Goal: Task Accomplishment & Management: Complete application form

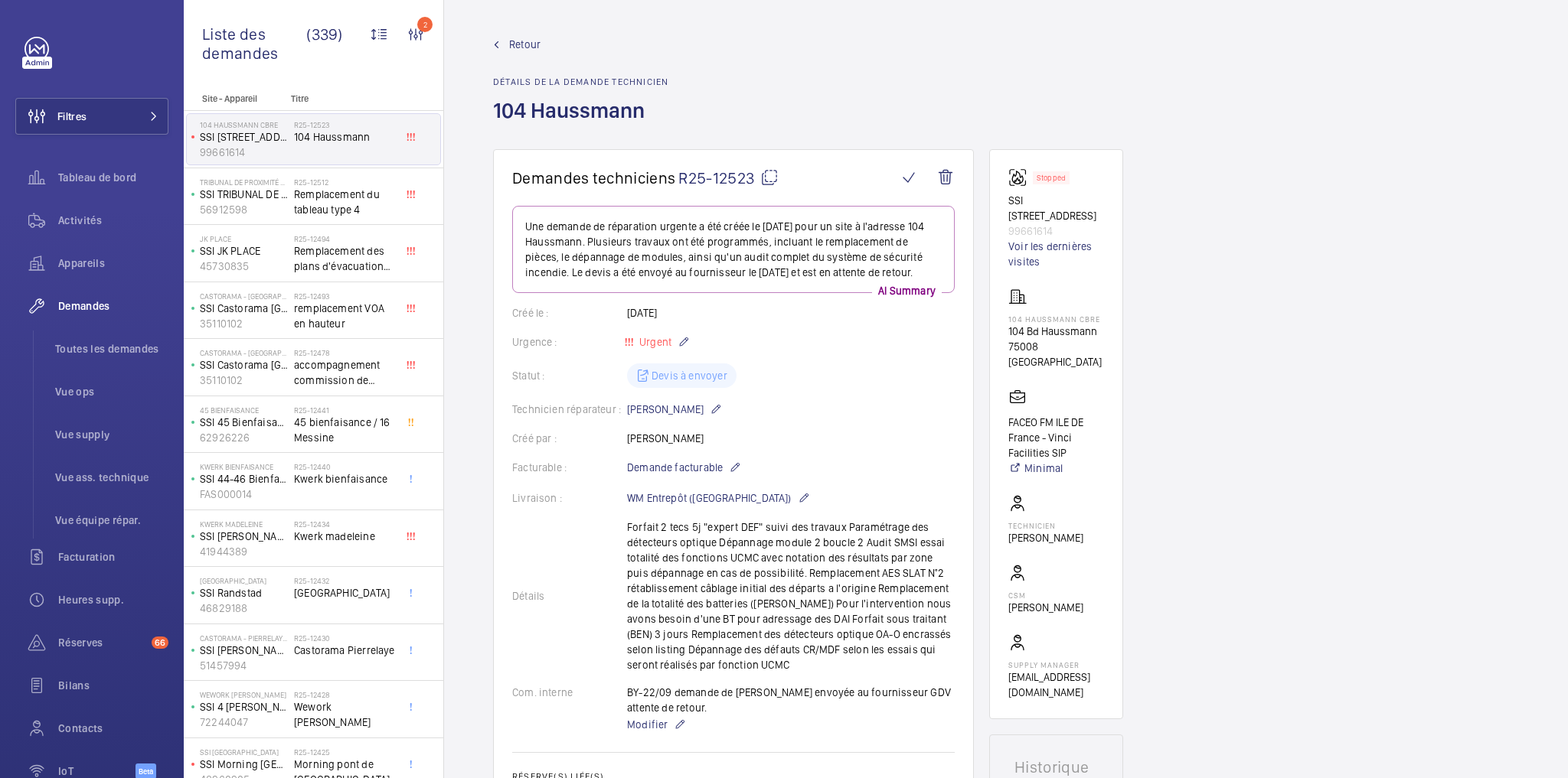
scroll to position [796, 0]
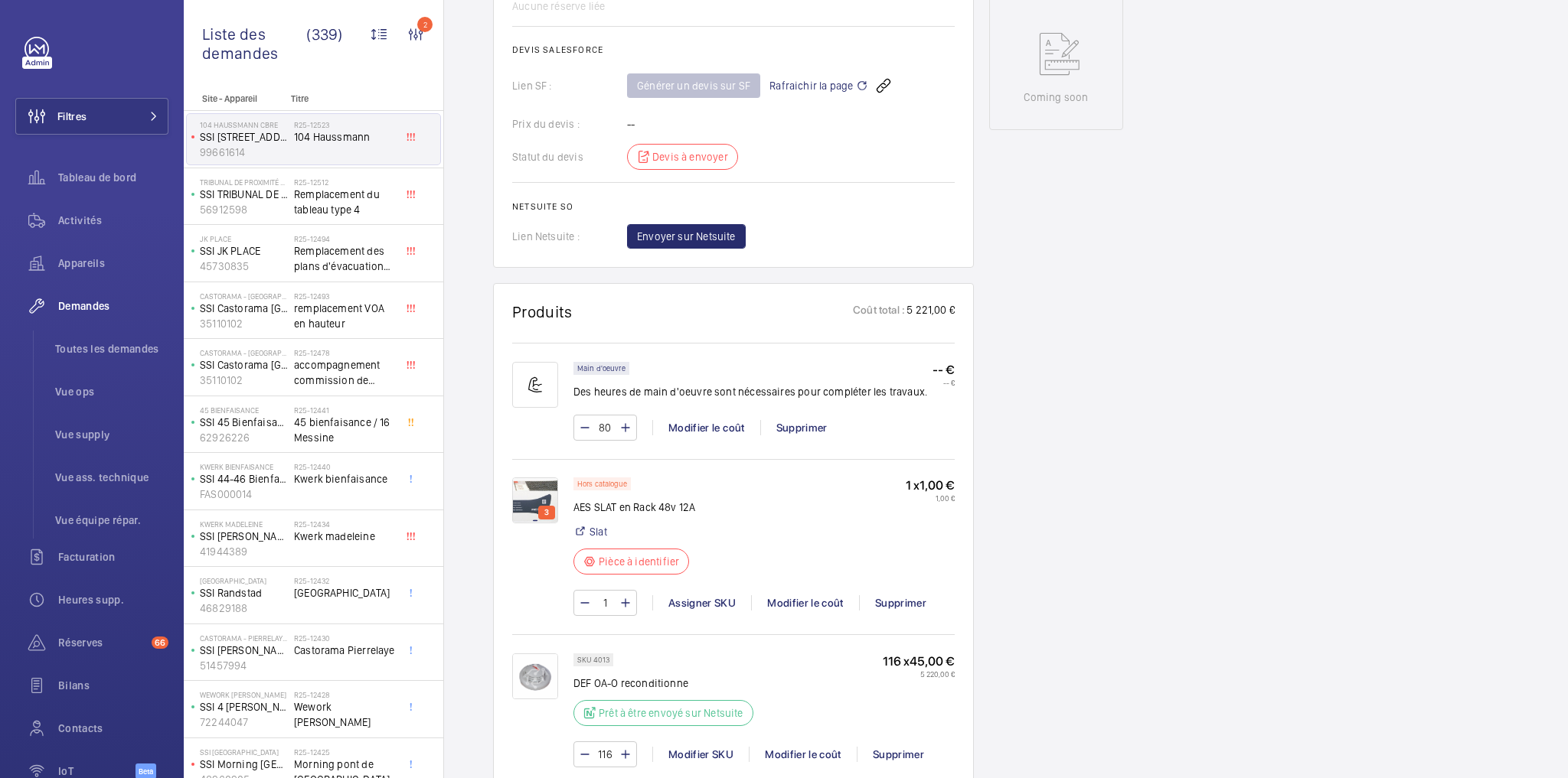
click at [1153, 417] on div "Demandes techniciens R25-12523 Une demande de réparation urgente a été créée le…" at bounding box center [1006, 415] width 1124 height 2125
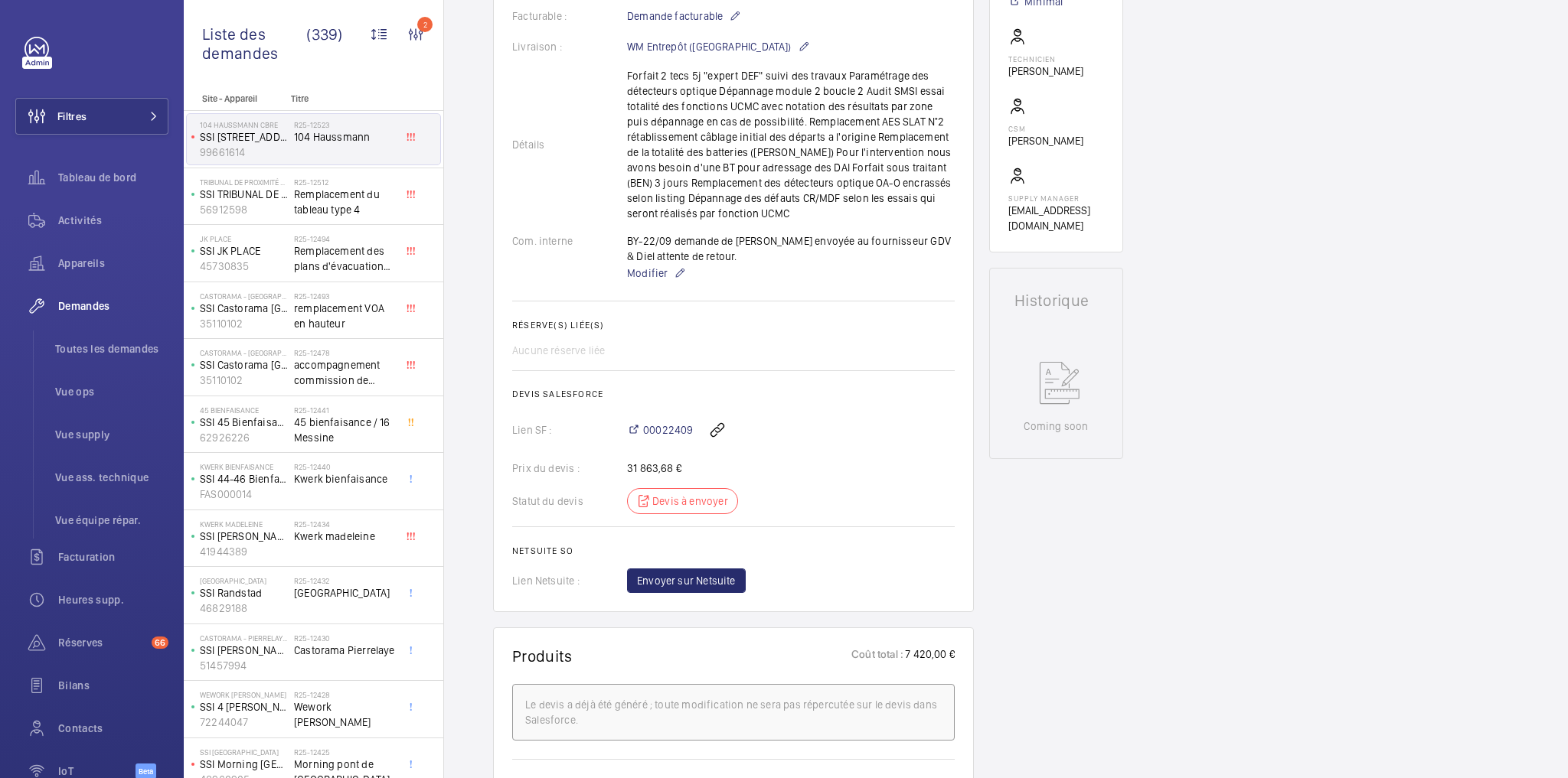
scroll to position [490, 0]
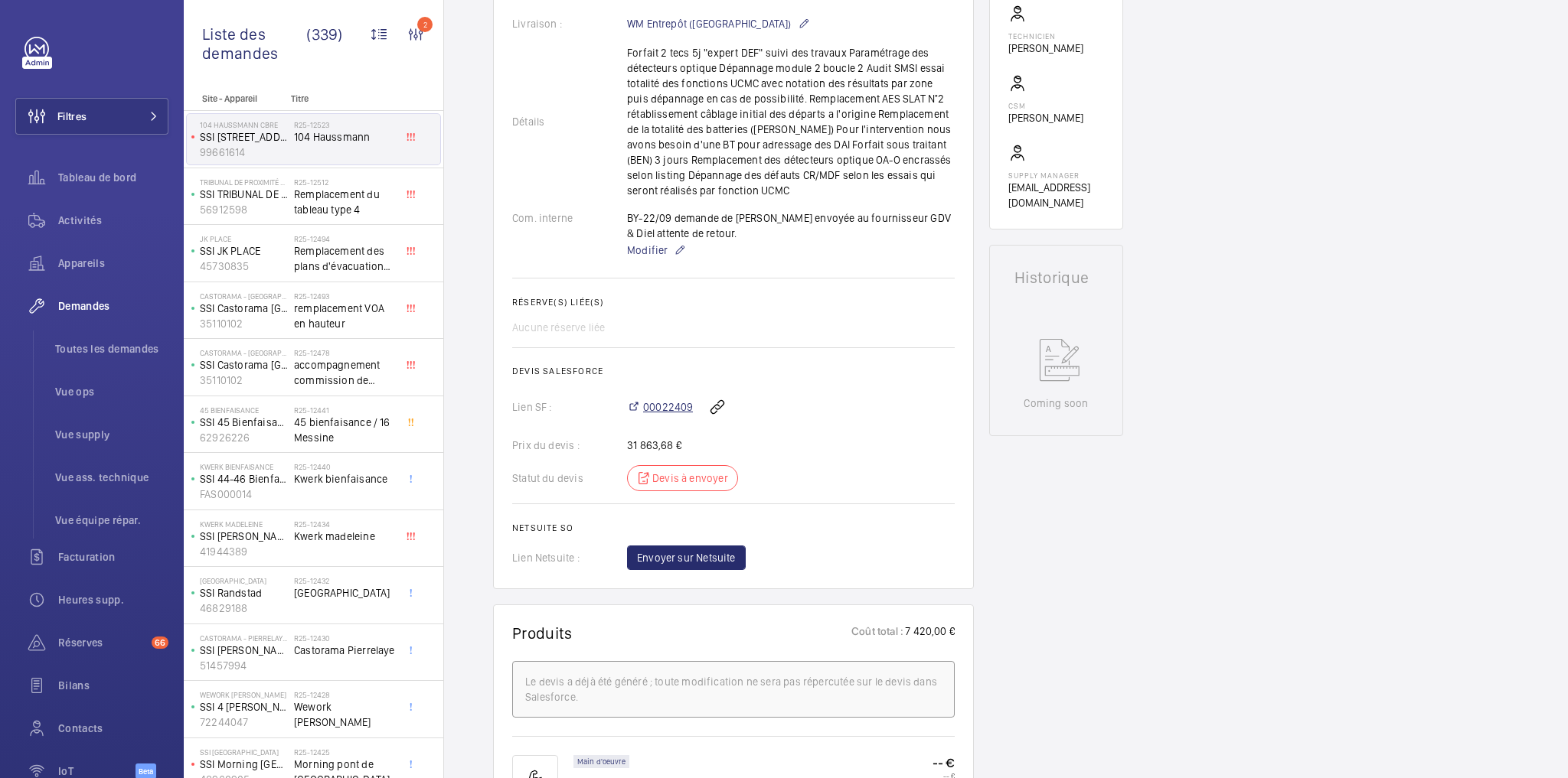
click at [664, 408] on span "00022409" at bounding box center [668, 407] width 49 height 16
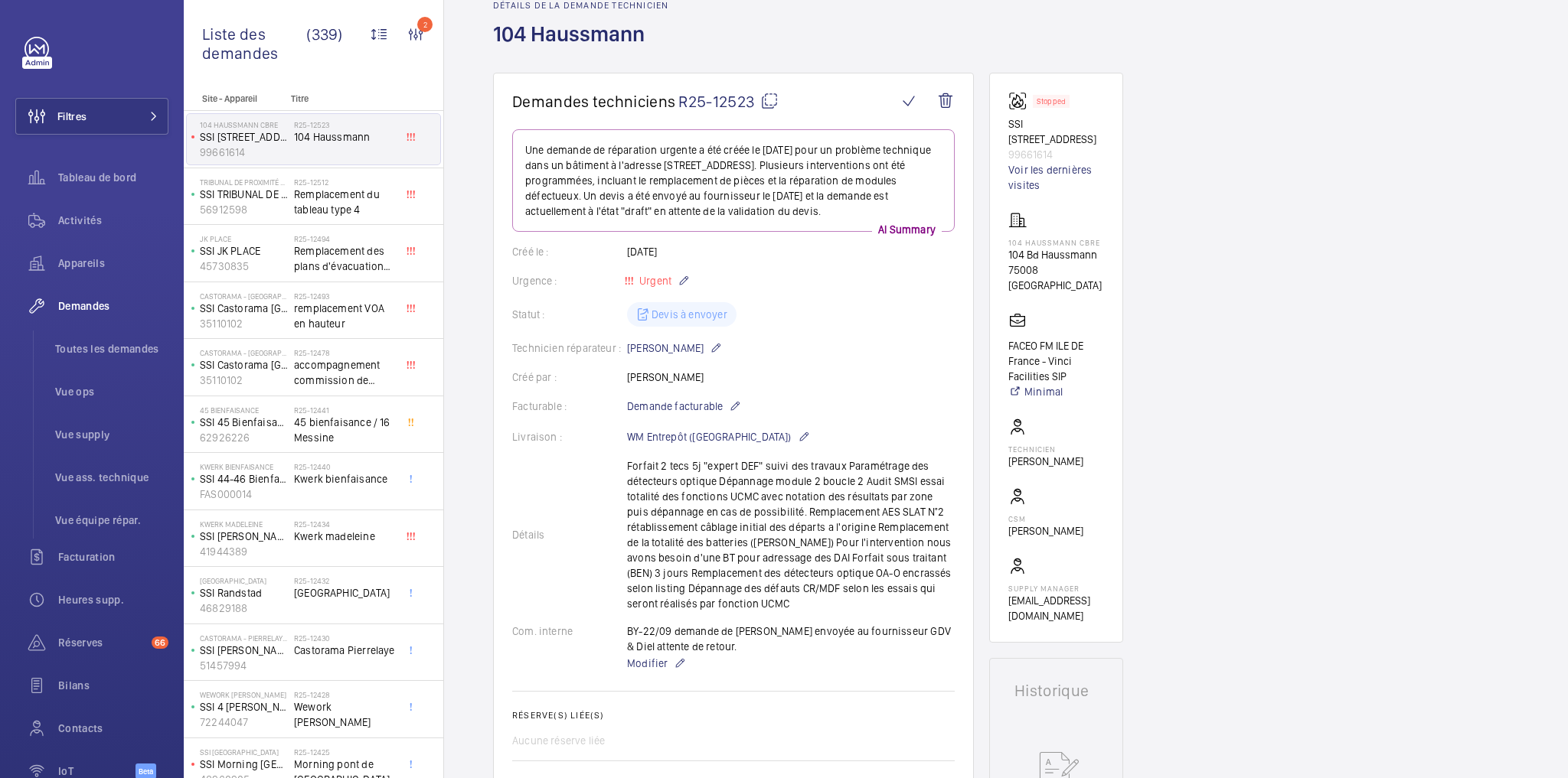
scroll to position [0, 0]
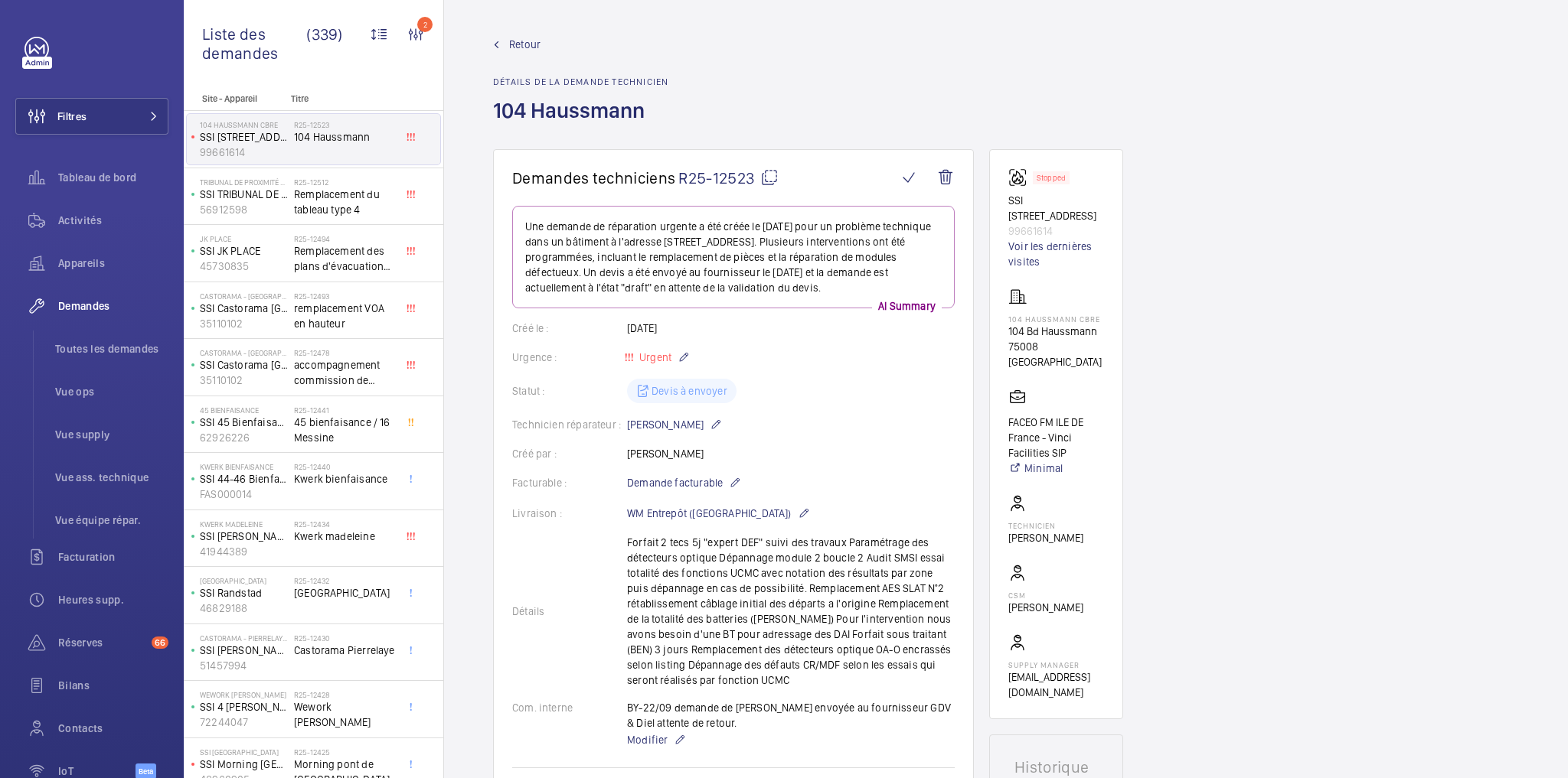
click at [101, 349] on span "Toutes les demandes" at bounding box center [111, 349] width 113 height 16
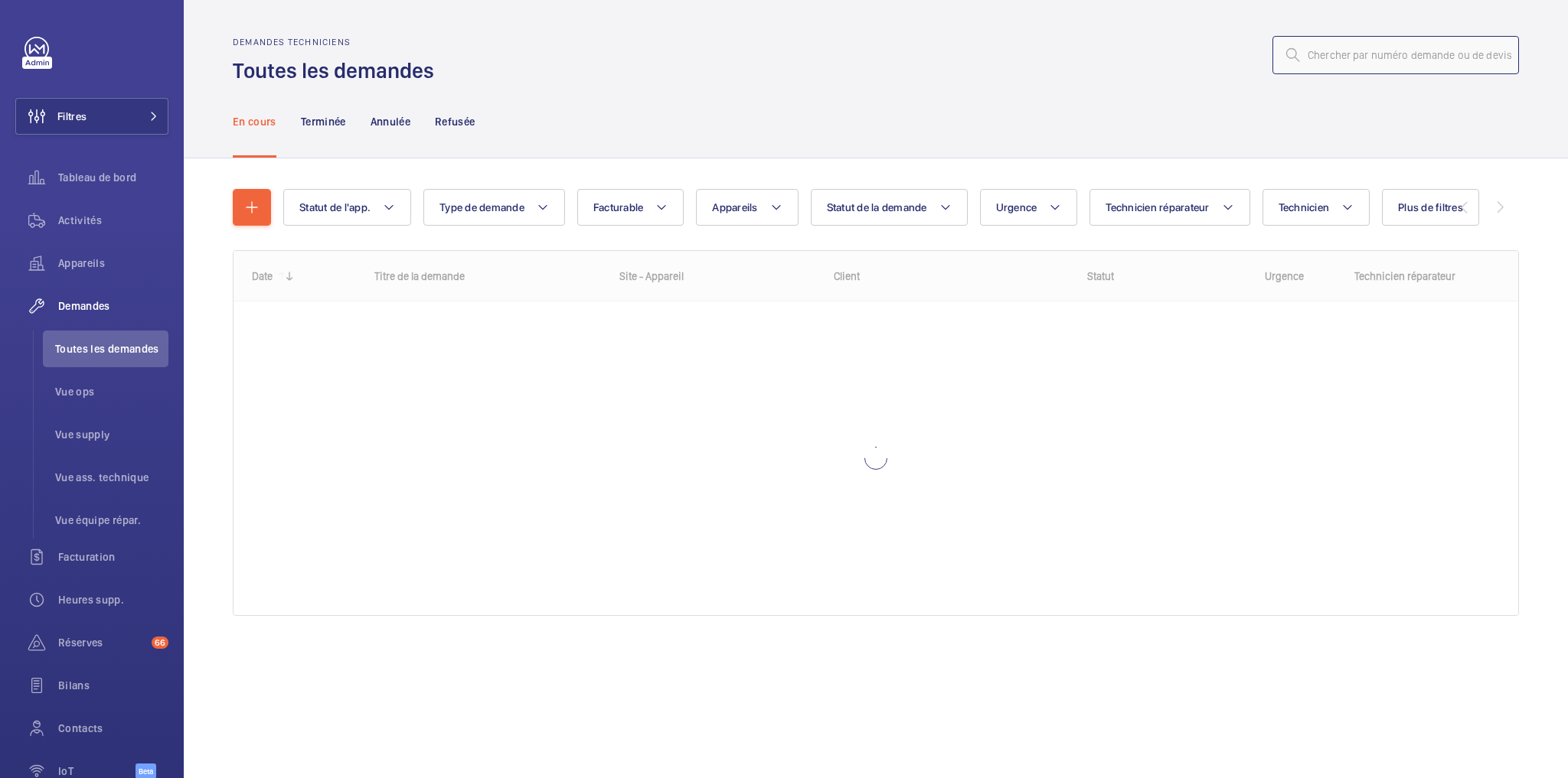
click at [1370, 56] on input "text" at bounding box center [1395, 55] width 246 height 38
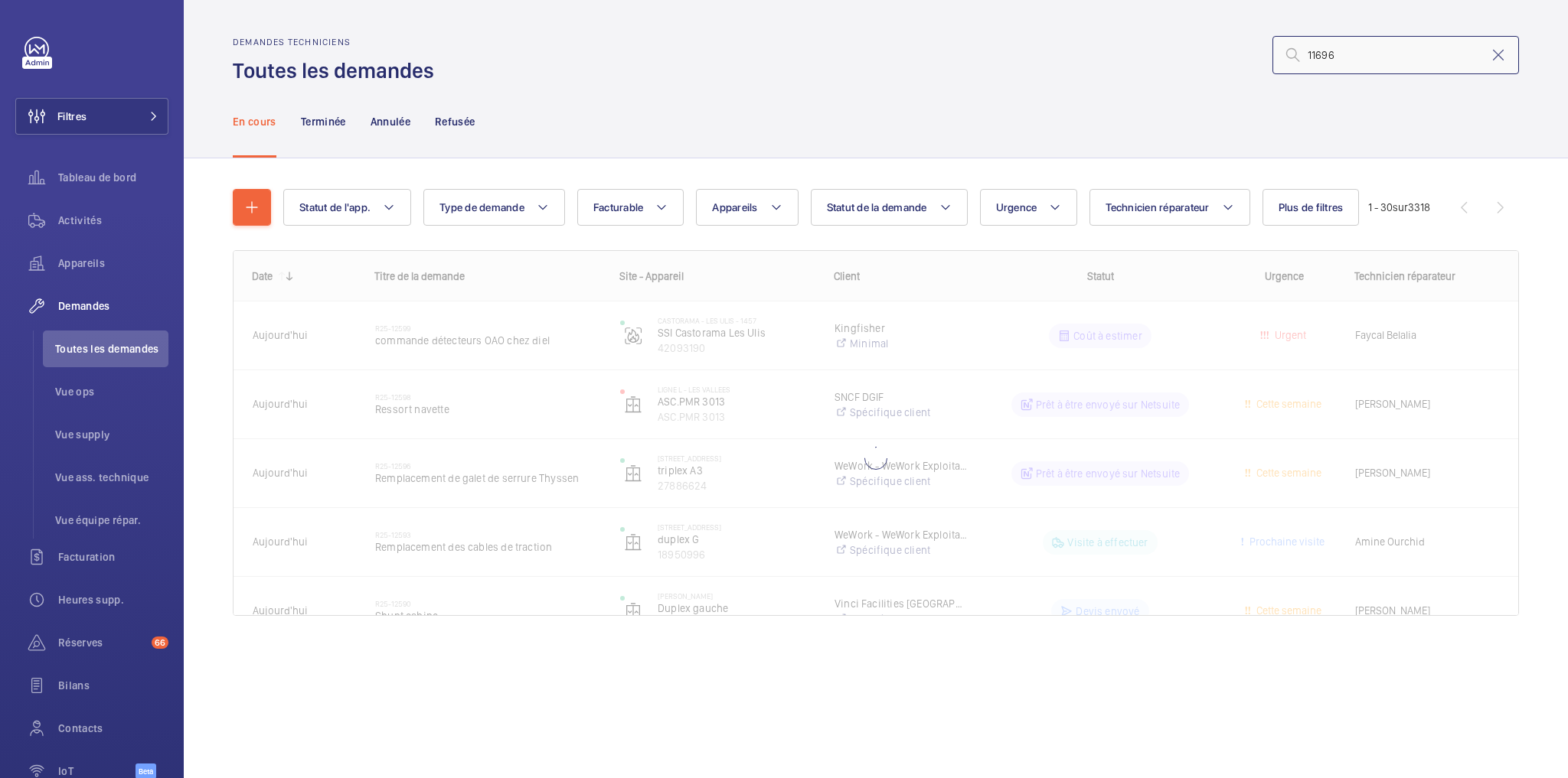
type input "11696"
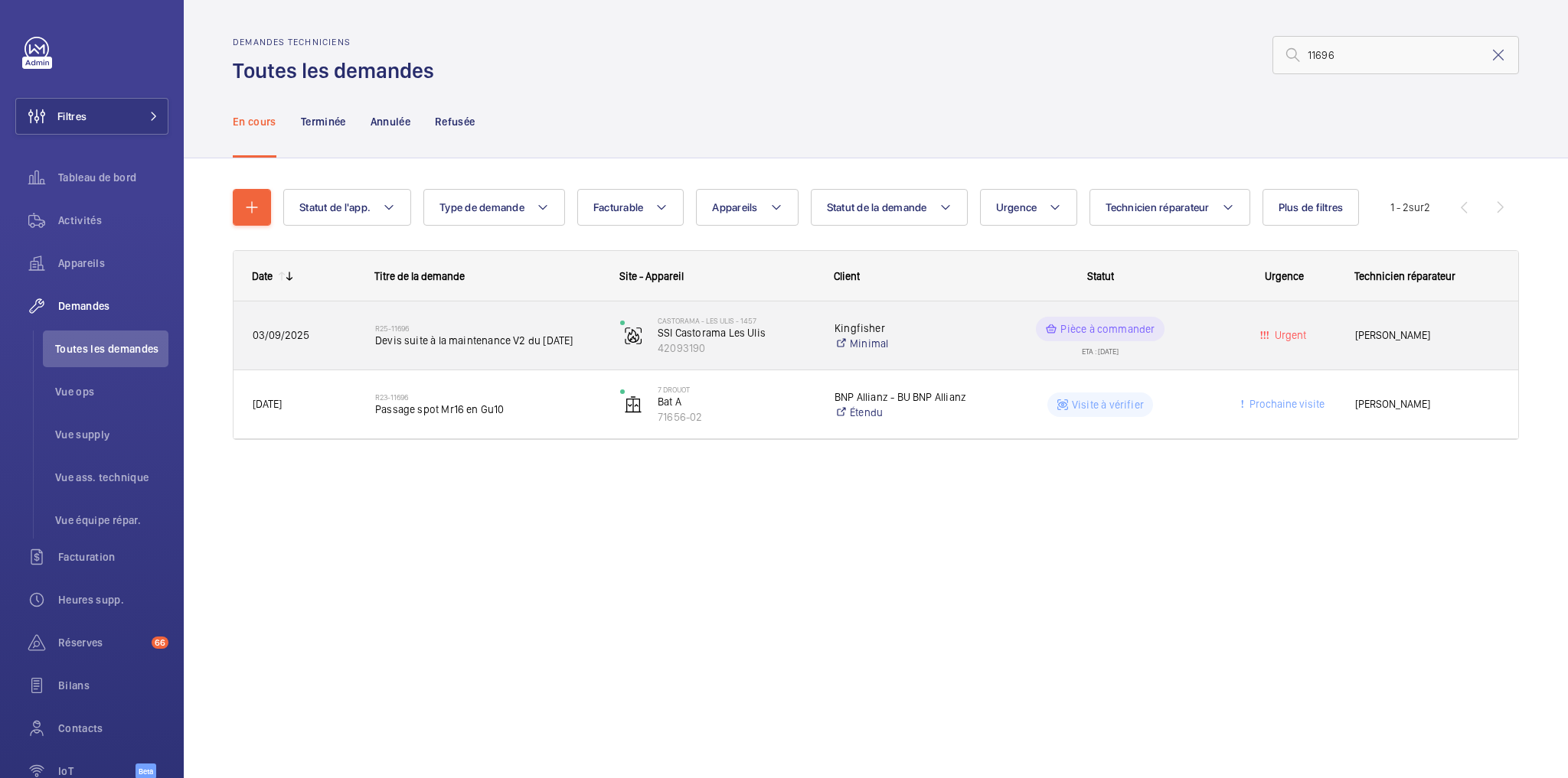
click at [1208, 318] on wm-front-pills-cell "Pièce à commander ETA : 06/10/2025" at bounding box center [1100, 335] width 225 height 38
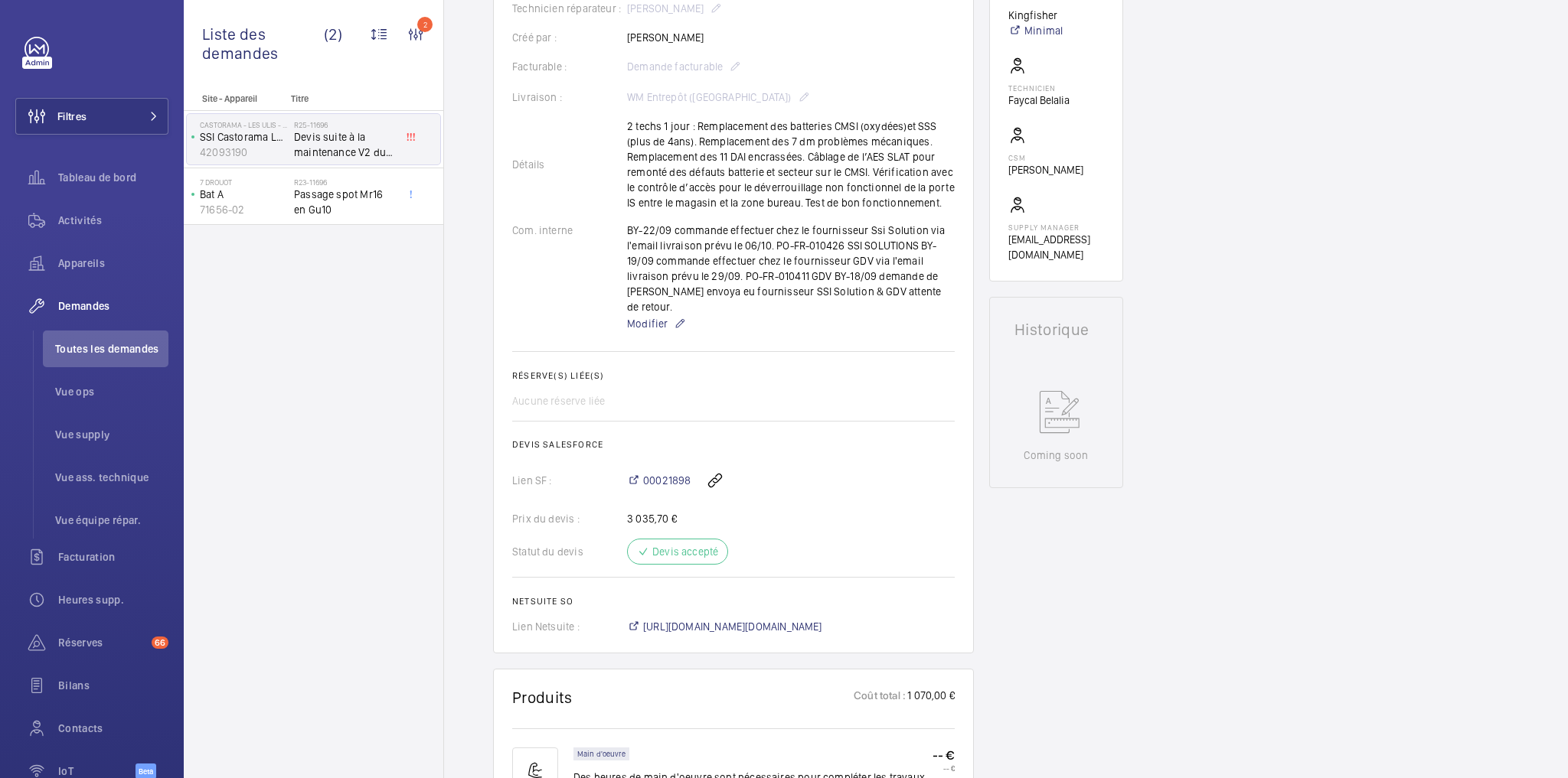
scroll to position [429, 0]
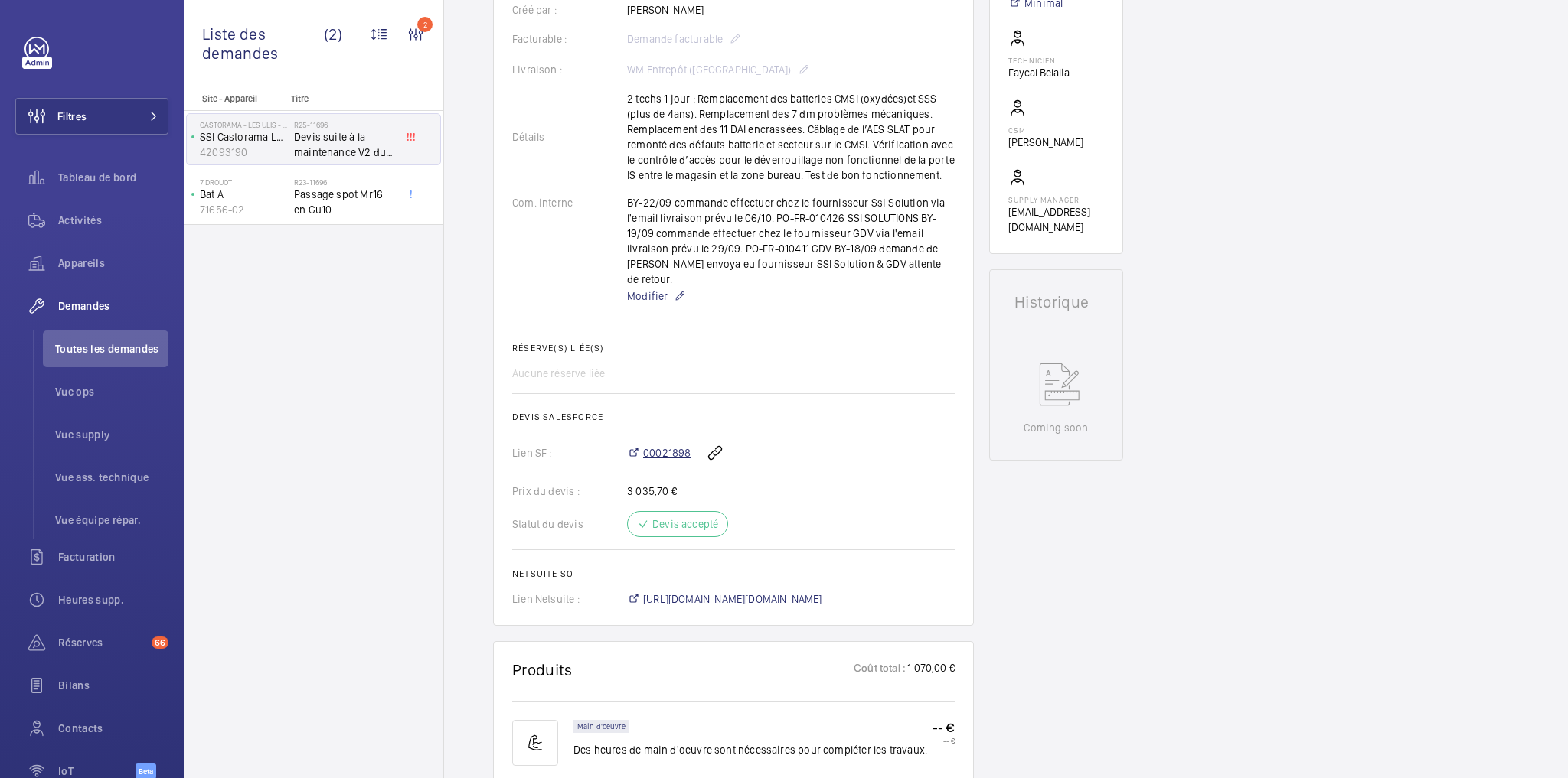
click at [669, 446] on span "00021898" at bounding box center [667, 453] width 48 height 16
click at [101, 115] on button "Filtres" at bounding box center [92, 116] width 153 height 37
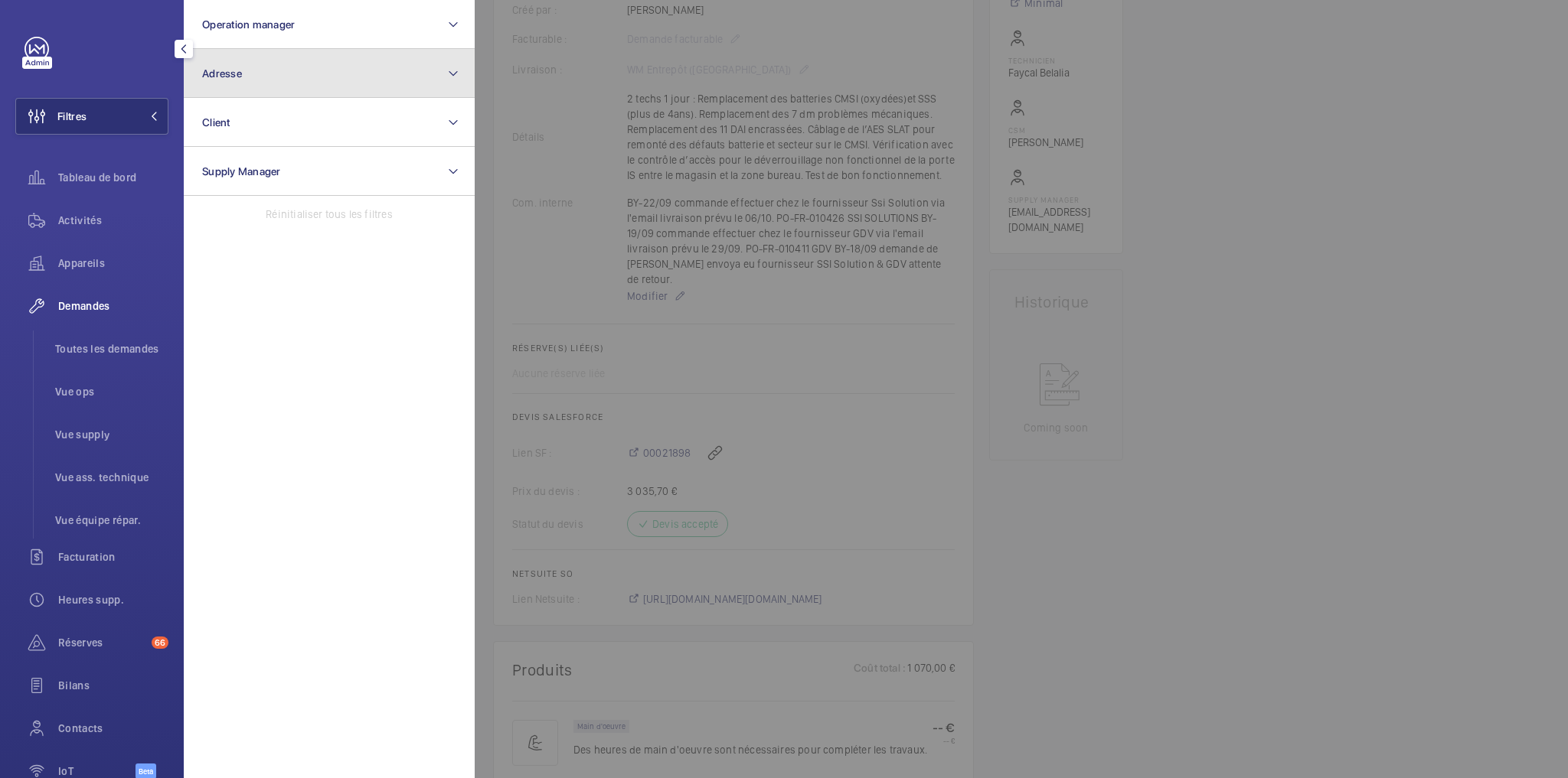
click at [278, 64] on button "Adresse" at bounding box center [329, 73] width 291 height 49
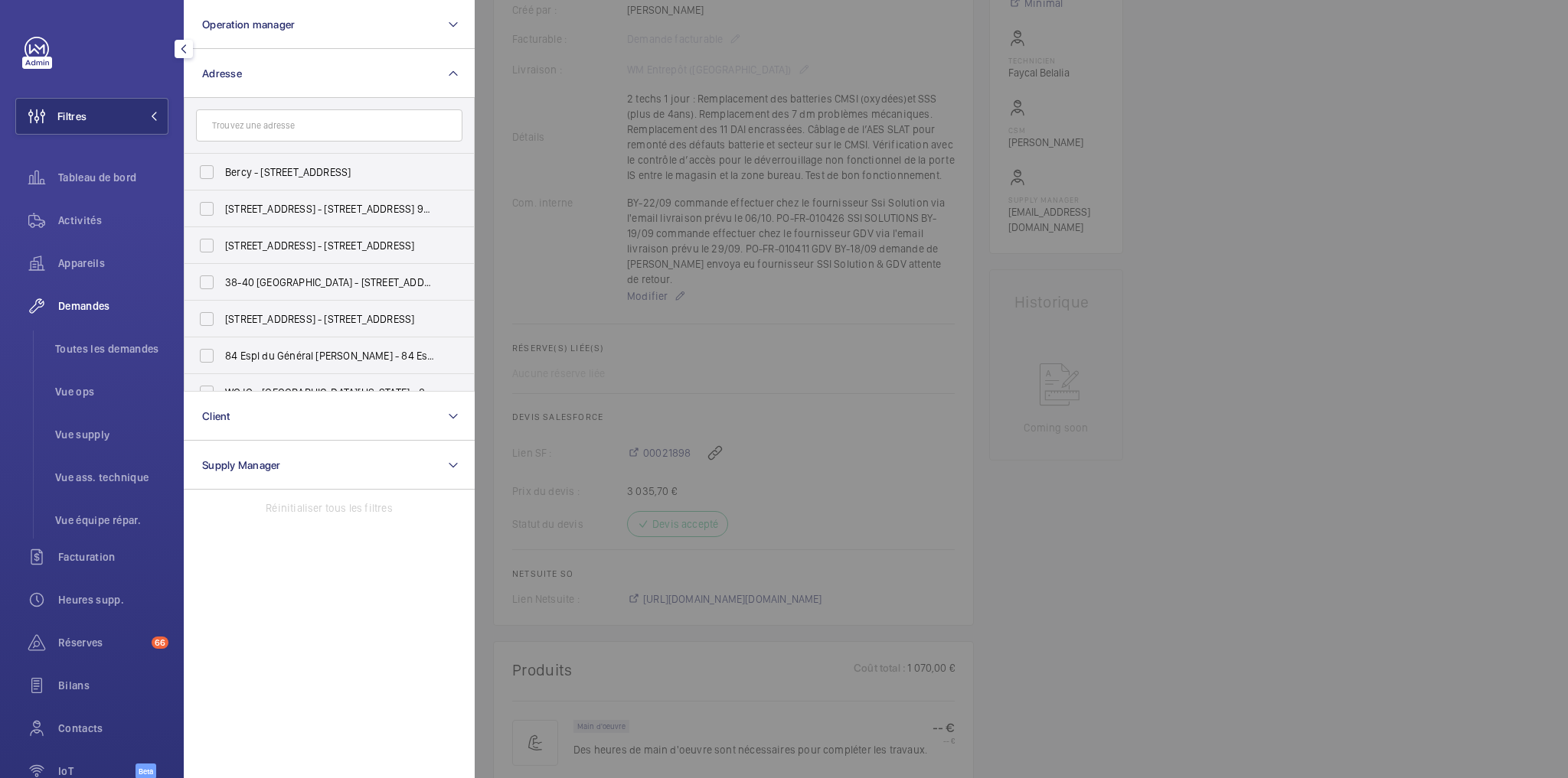
click at [251, 132] on input "text" at bounding box center [329, 125] width 266 height 32
type input "air time"
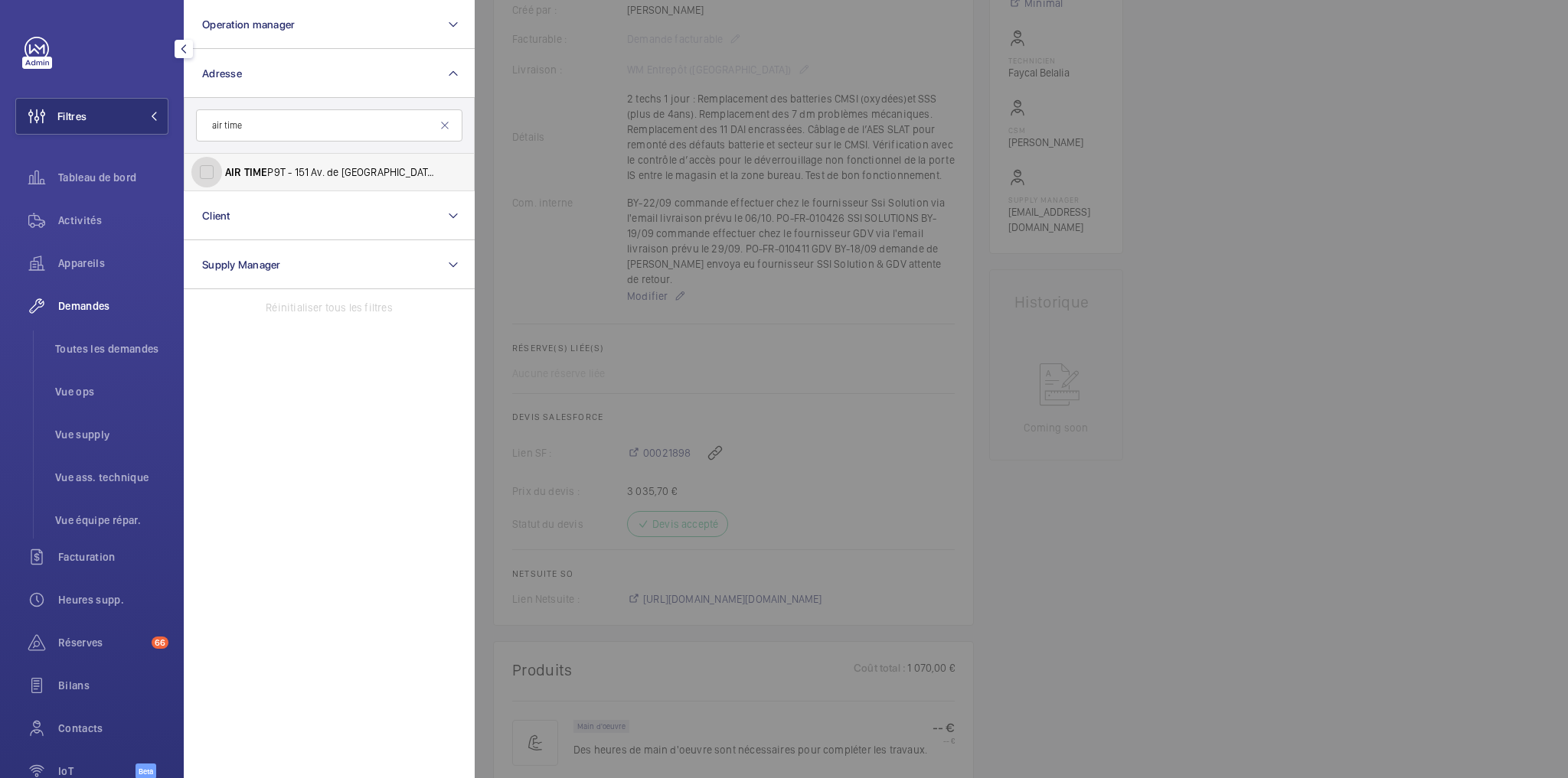
click at [210, 173] on input "AIR TIME P9T - 151 Av. de France, PARIS 75013" at bounding box center [206, 171] width 31 height 30
checkbox input "true"
click at [77, 221] on span "Activités" at bounding box center [114, 220] width 110 height 16
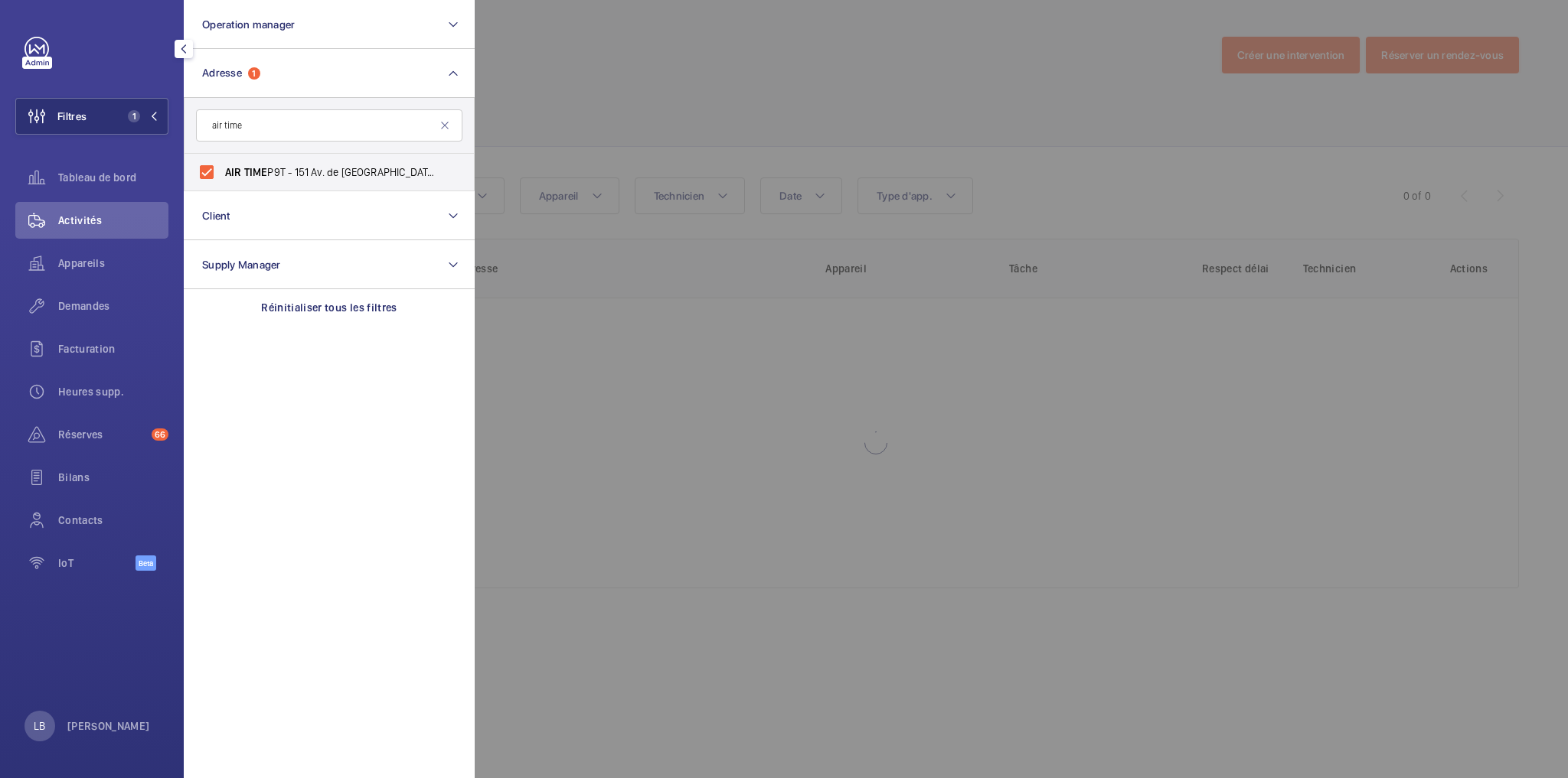
click at [651, 96] on div at bounding box center [1259, 389] width 1568 height 778
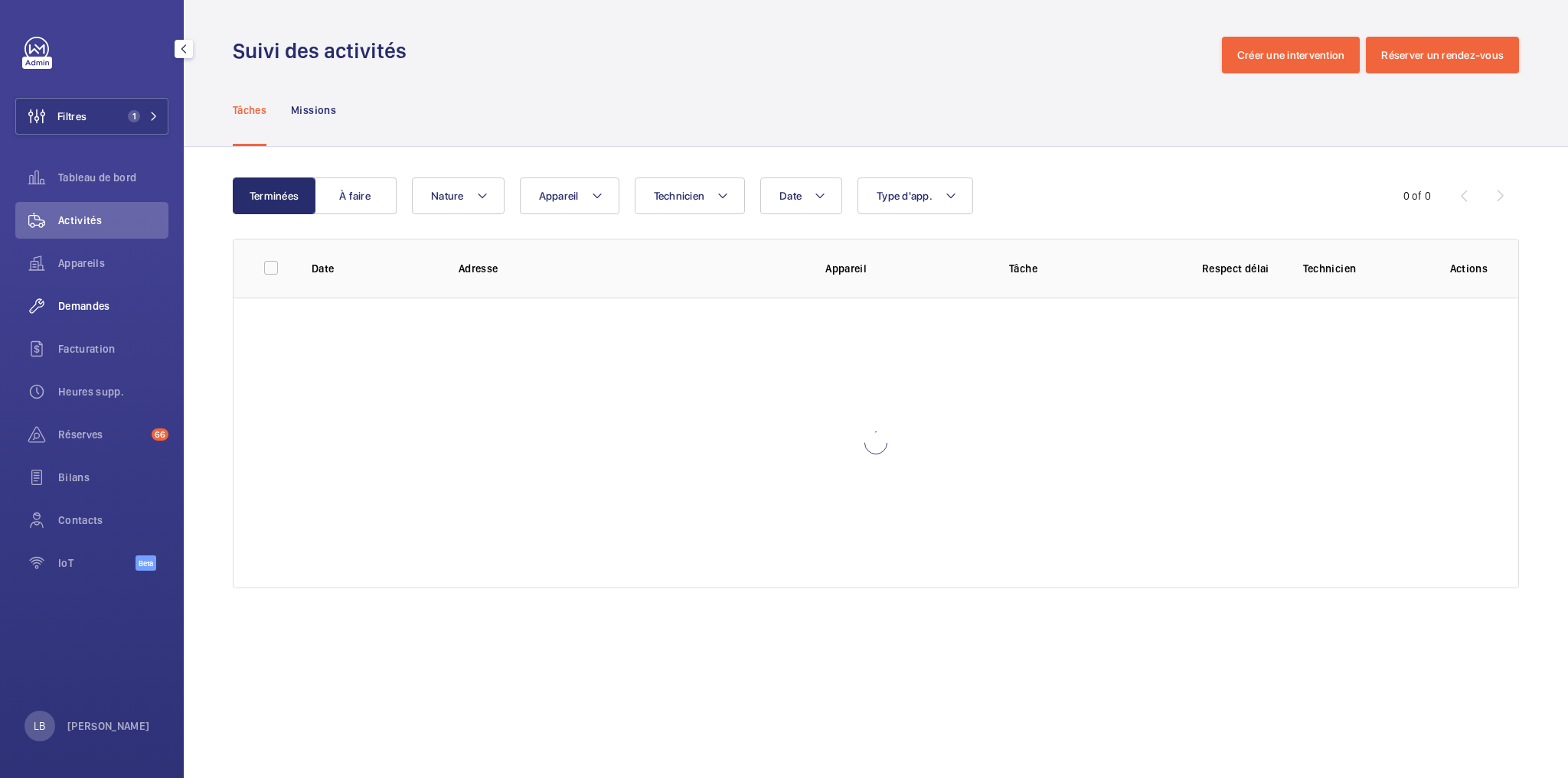
click at [80, 310] on span "Demandes" at bounding box center [114, 306] width 110 height 16
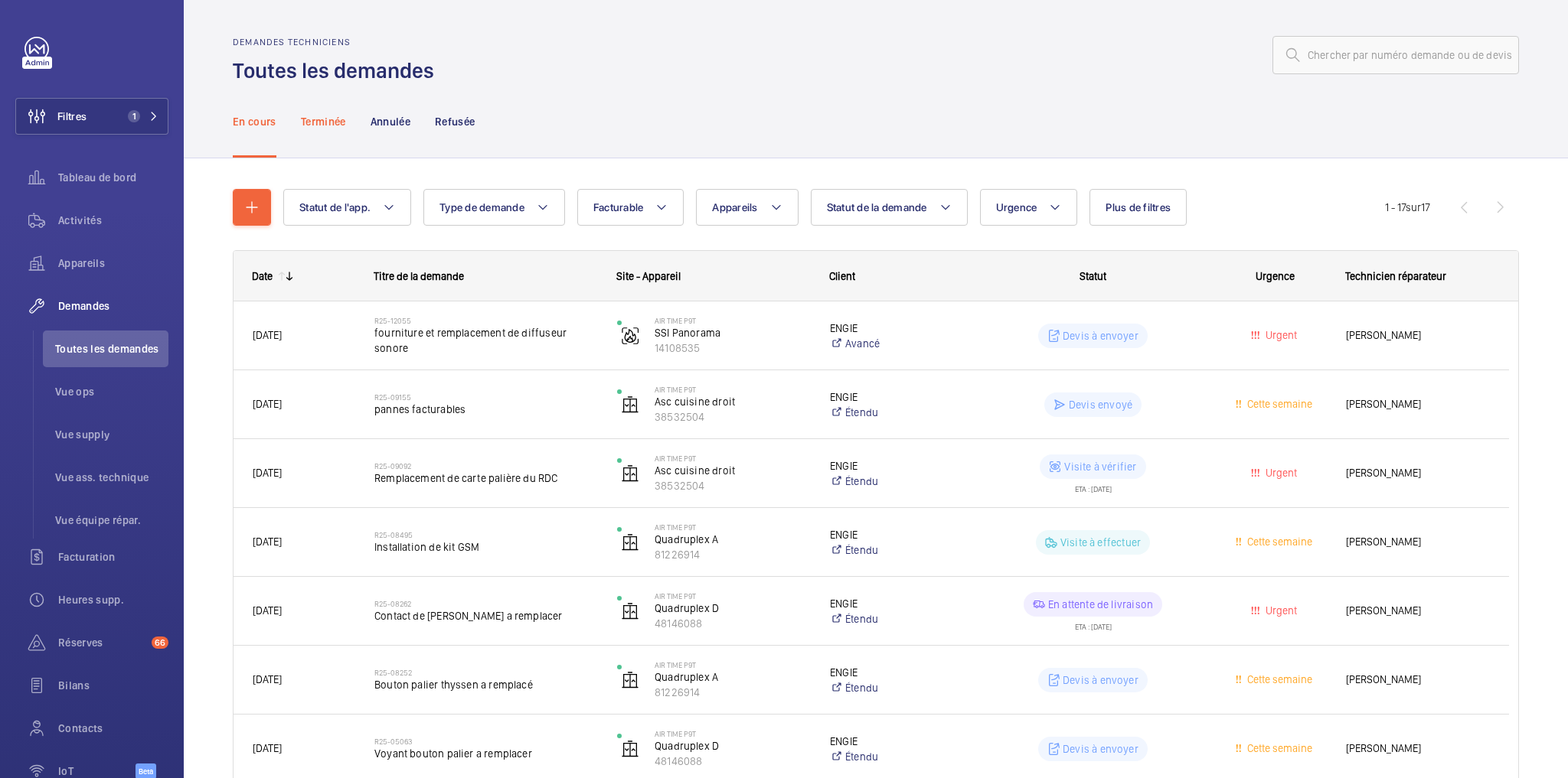
click at [326, 122] on p "Terminée" at bounding box center [323, 121] width 45 height 16
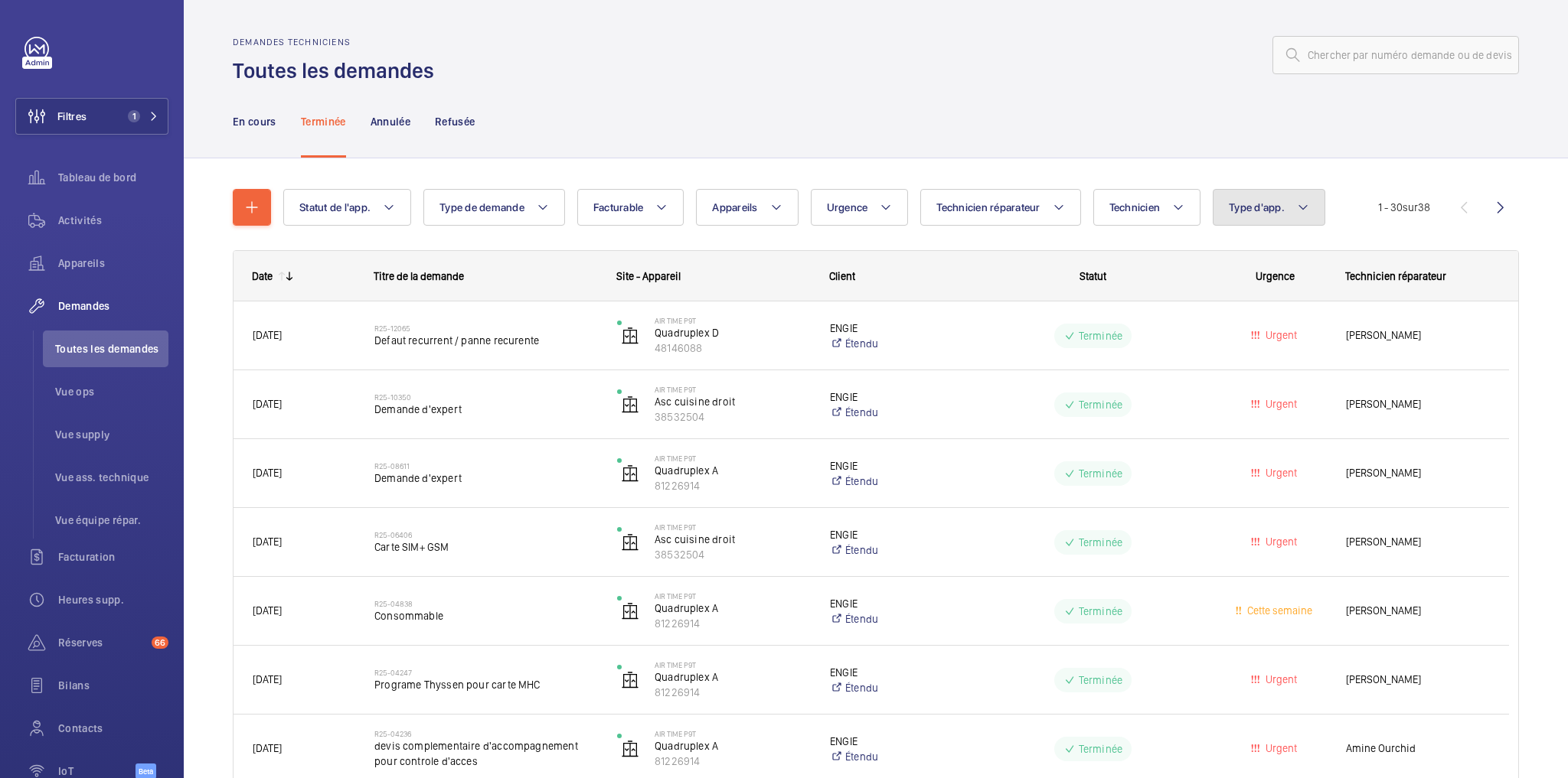
click at [1306, 204] on button "Type d'app." at bounding box center [1269, 207] width 113 height 37
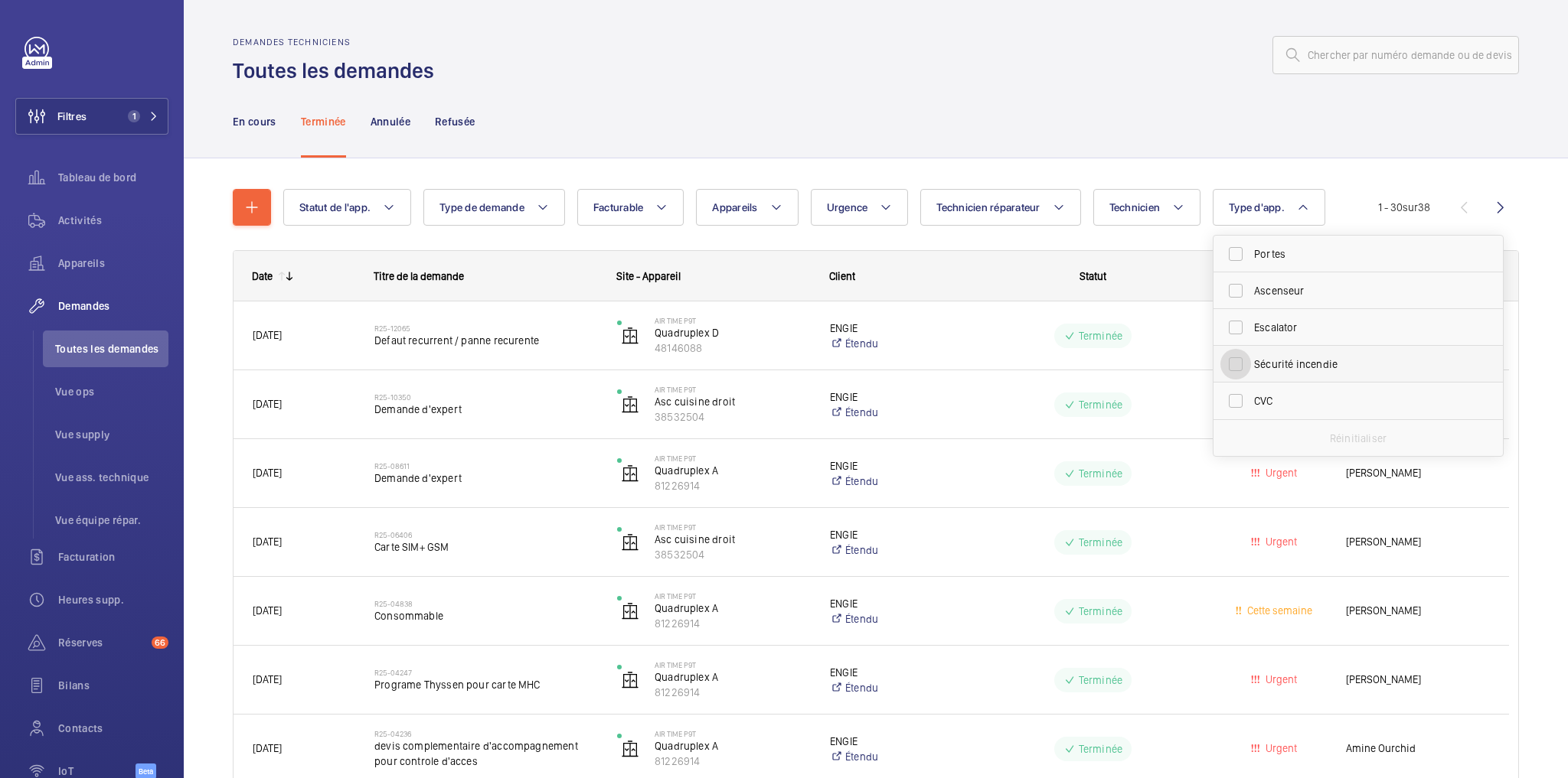
click at [1239, 364] on input "Sécurité incendie" at bounding box center [1235, 363] width 31 height 30
checkbox input "true"
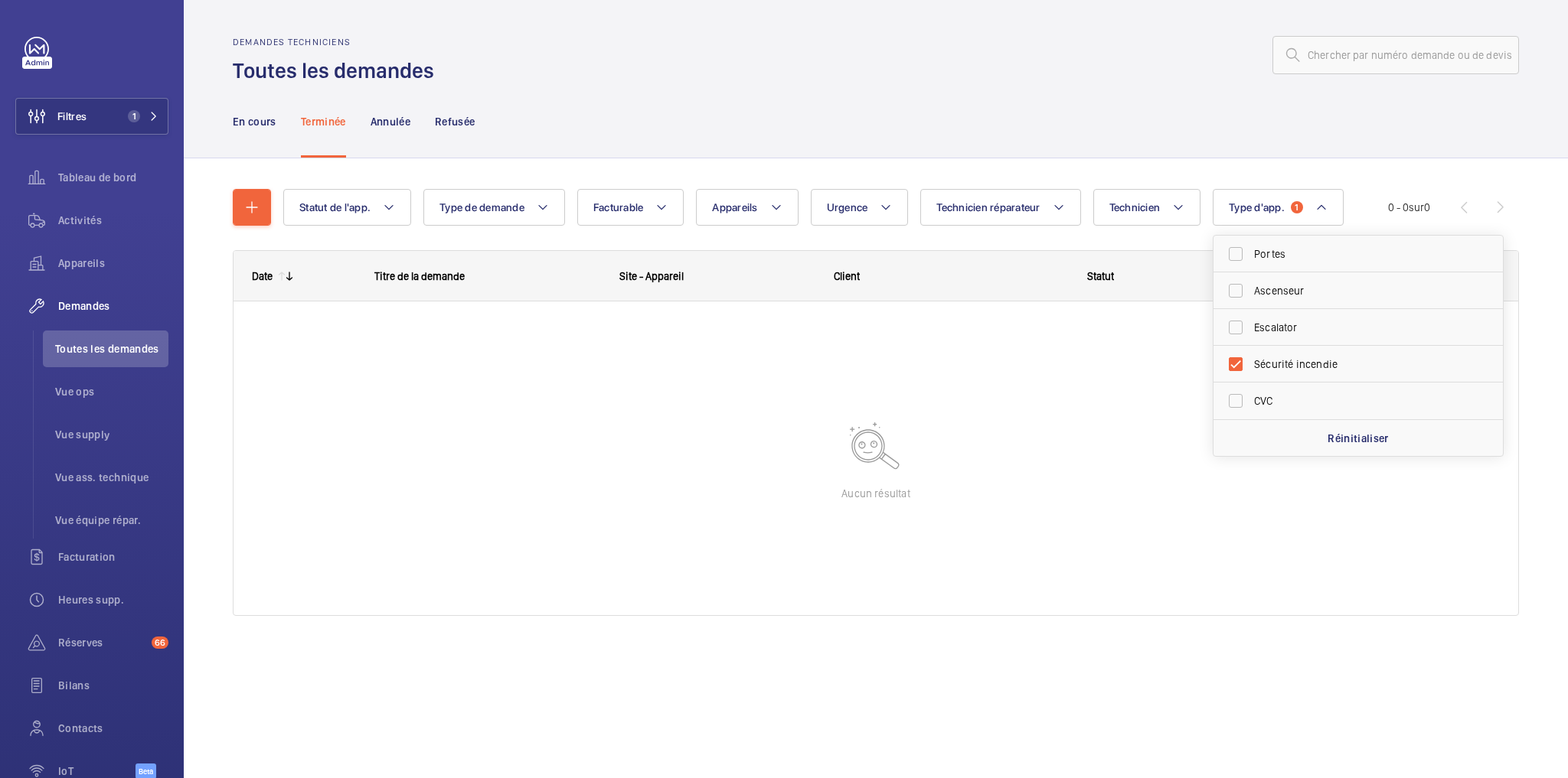
click at [864, 104] on div "En cours Terminée Annulée Refusée" at bounding box center [876, 121] width 1286 height 73
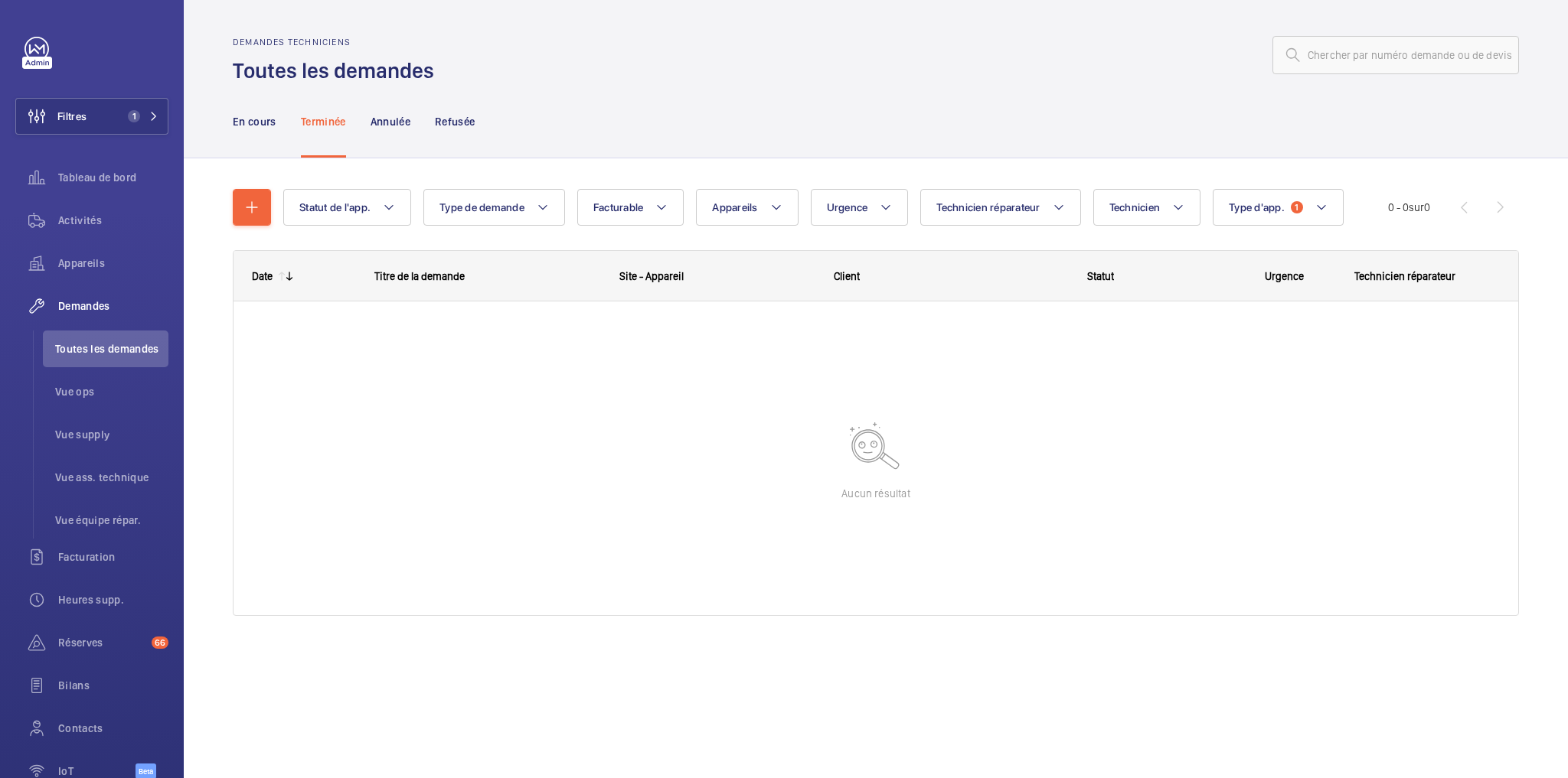
click at [335, 266] on wm-front-sortable-header-cell "Date" at bounding box center [294, 276] width 123 height 49
click at [338, 238] on wm-front-shared-table-view-engine "Statut de l'app. Type de demande Facturable Appareils Urgence Technicien répara…" at bounding box center [876, 420] width 1286 height 464
click at [81, 263] on span "Appareils" at bounding box center [114, 263] width 110 height 16
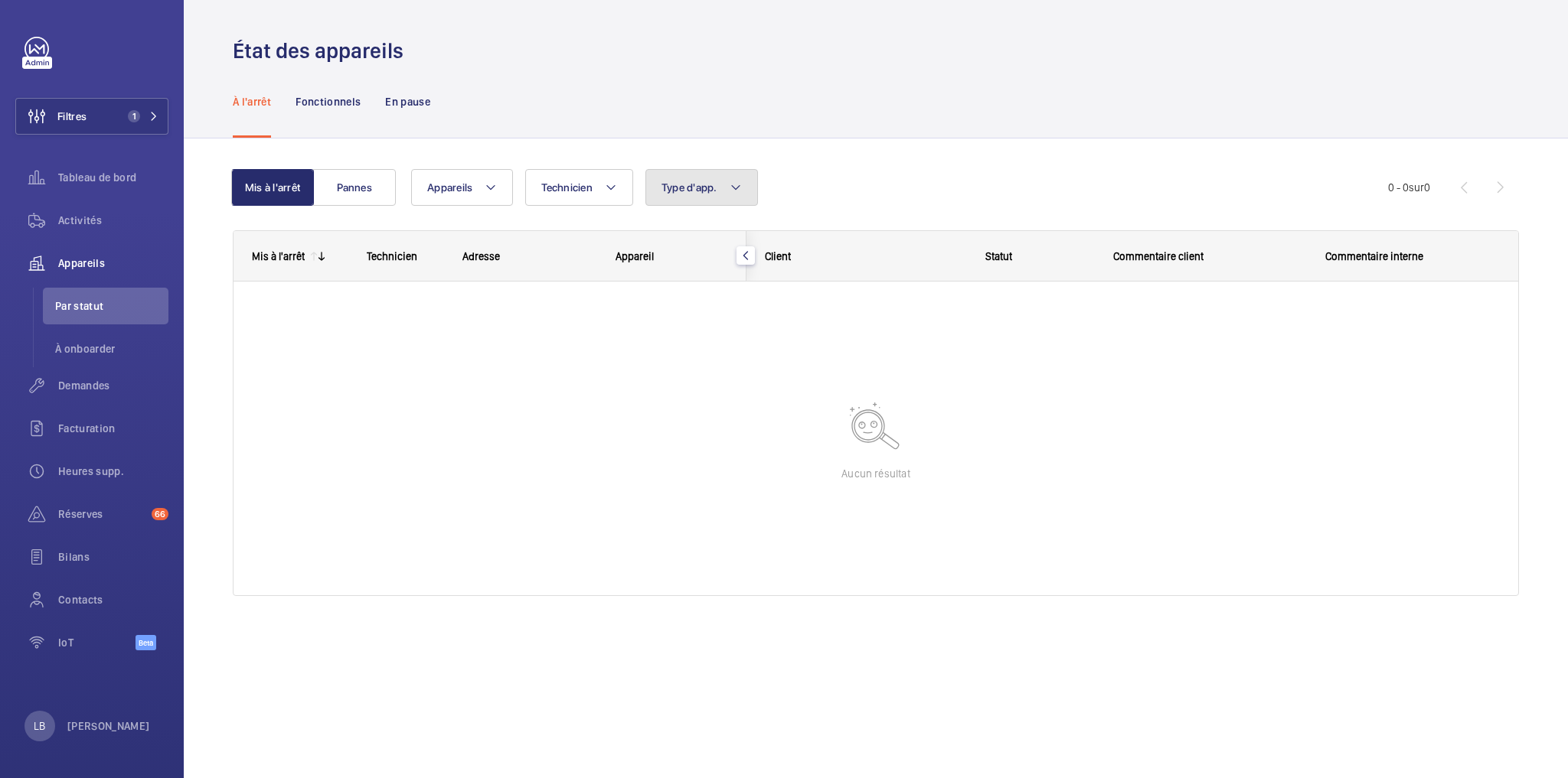
click at [709, 194] on button "Type d'app." at bounding box center [702, 187] width 113 height 37
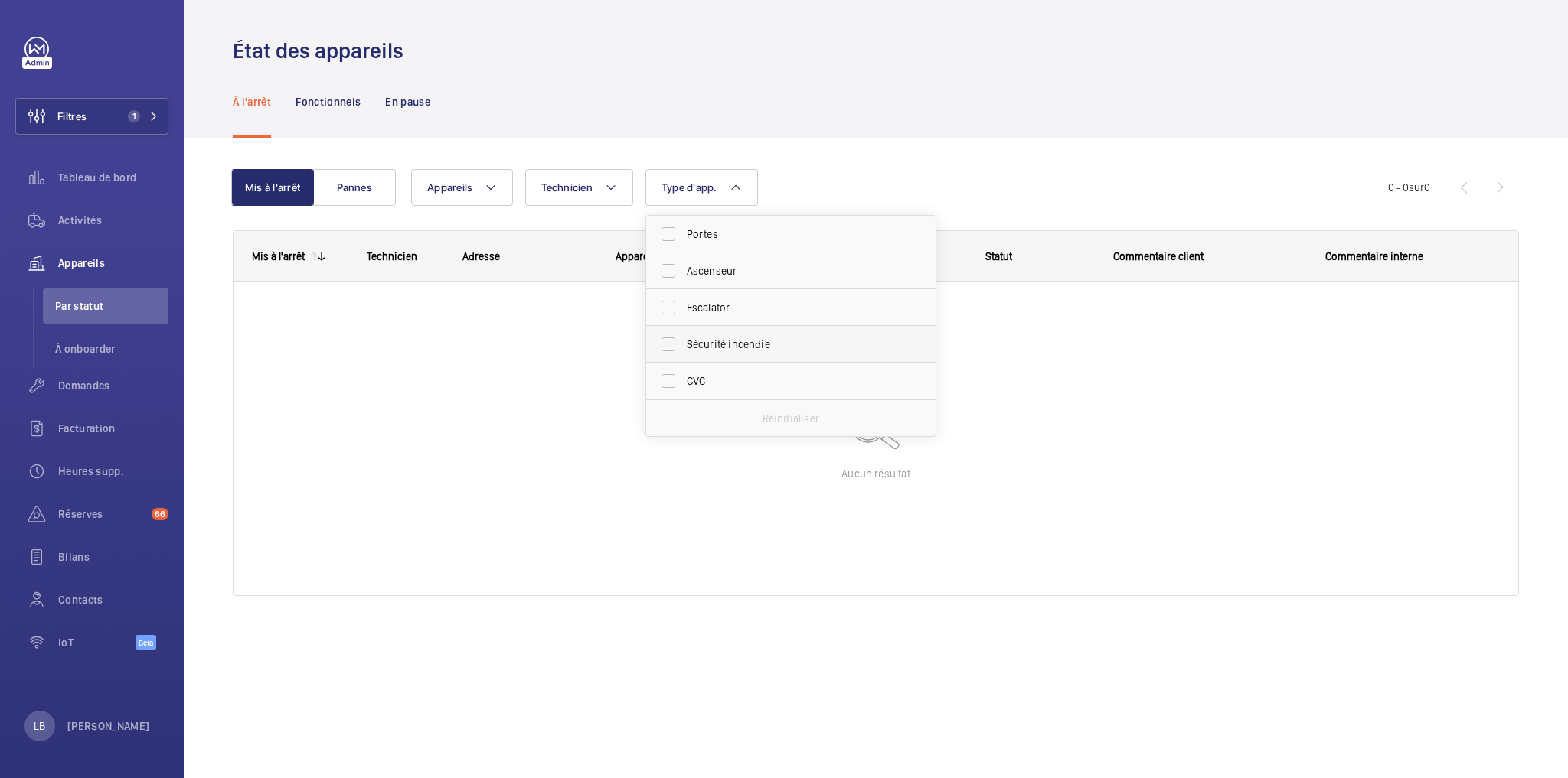
click at [712, 344] on span "Sécurité incendie" at bounding box center [791, 344] width 210 height 16
click at [683, 344] on input "Sécurité incendie" at bounding box center [668, 344] width 31 height 30
checkbox input "true"
click at [868, 99] on div "À l'arrêt Fonctionnels En pause" at bounding box center [876, 101] width 1286 height 73
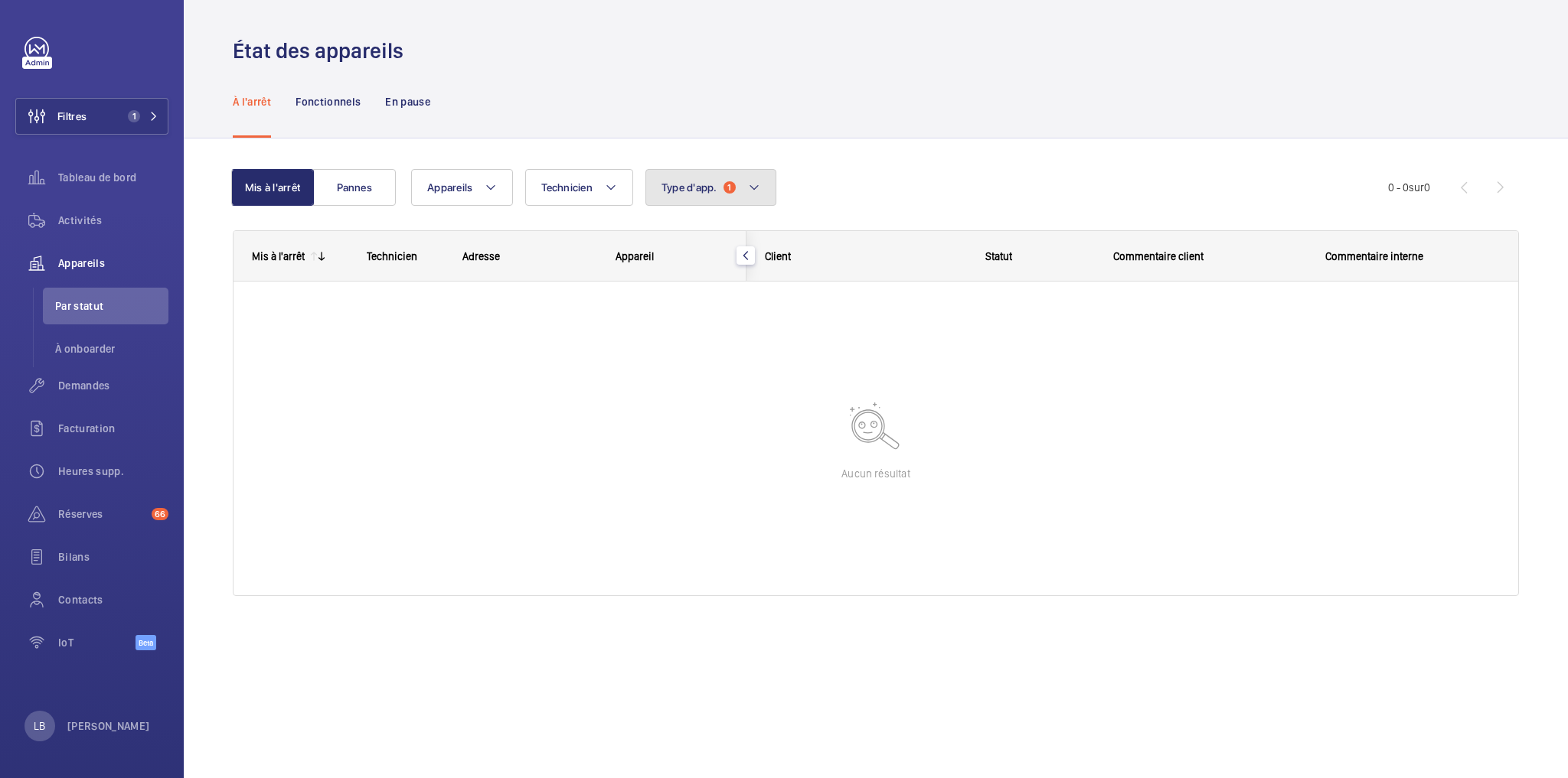
click at [711, 176] on button "Type d'app. 1" at bounding box center [711, 187] width 131 height 37
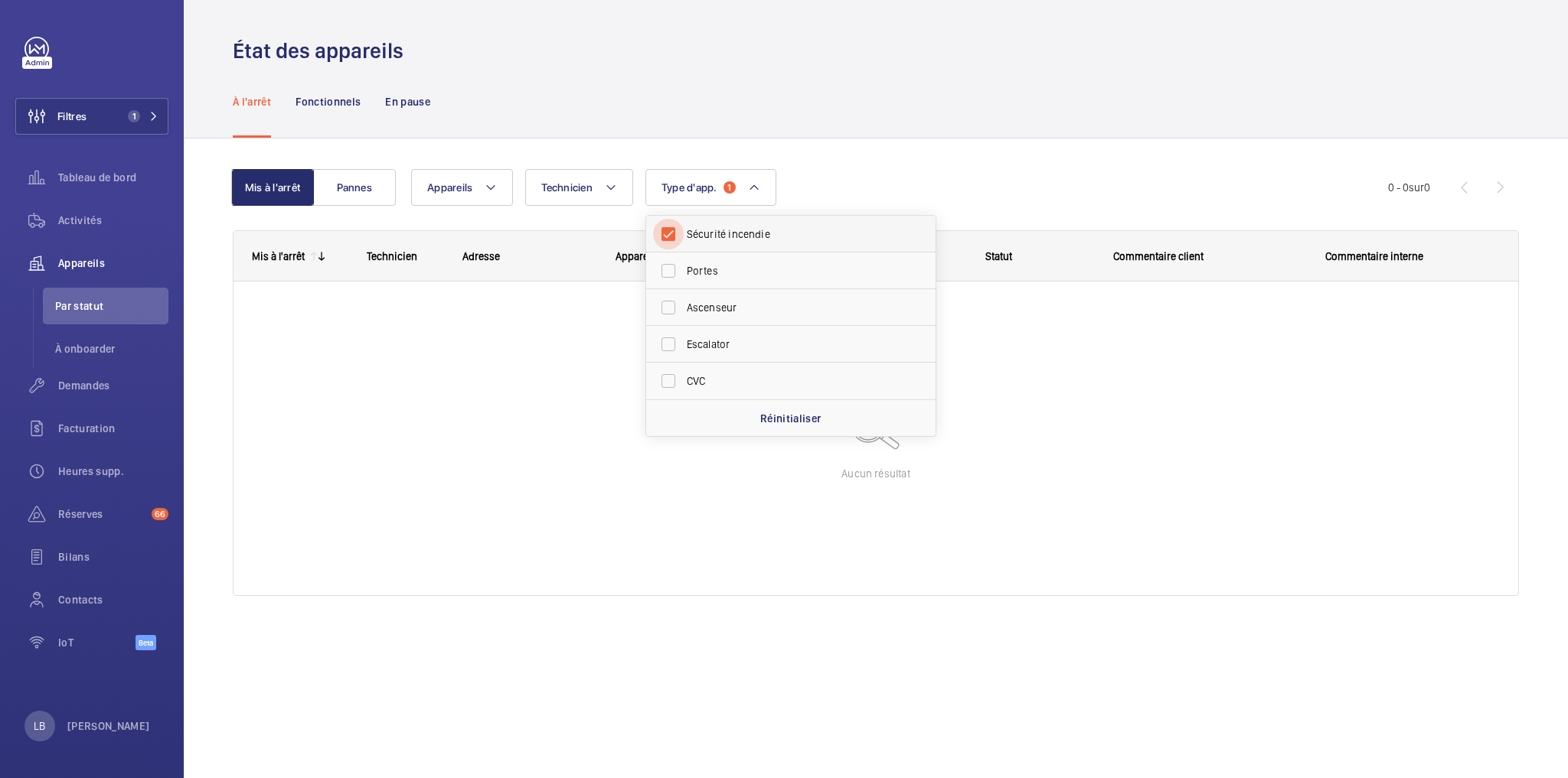
click at [663, 237] on input "Sécurité incendie" at bounding box center [668, 234] width 31 height 30
checkbox input "false"
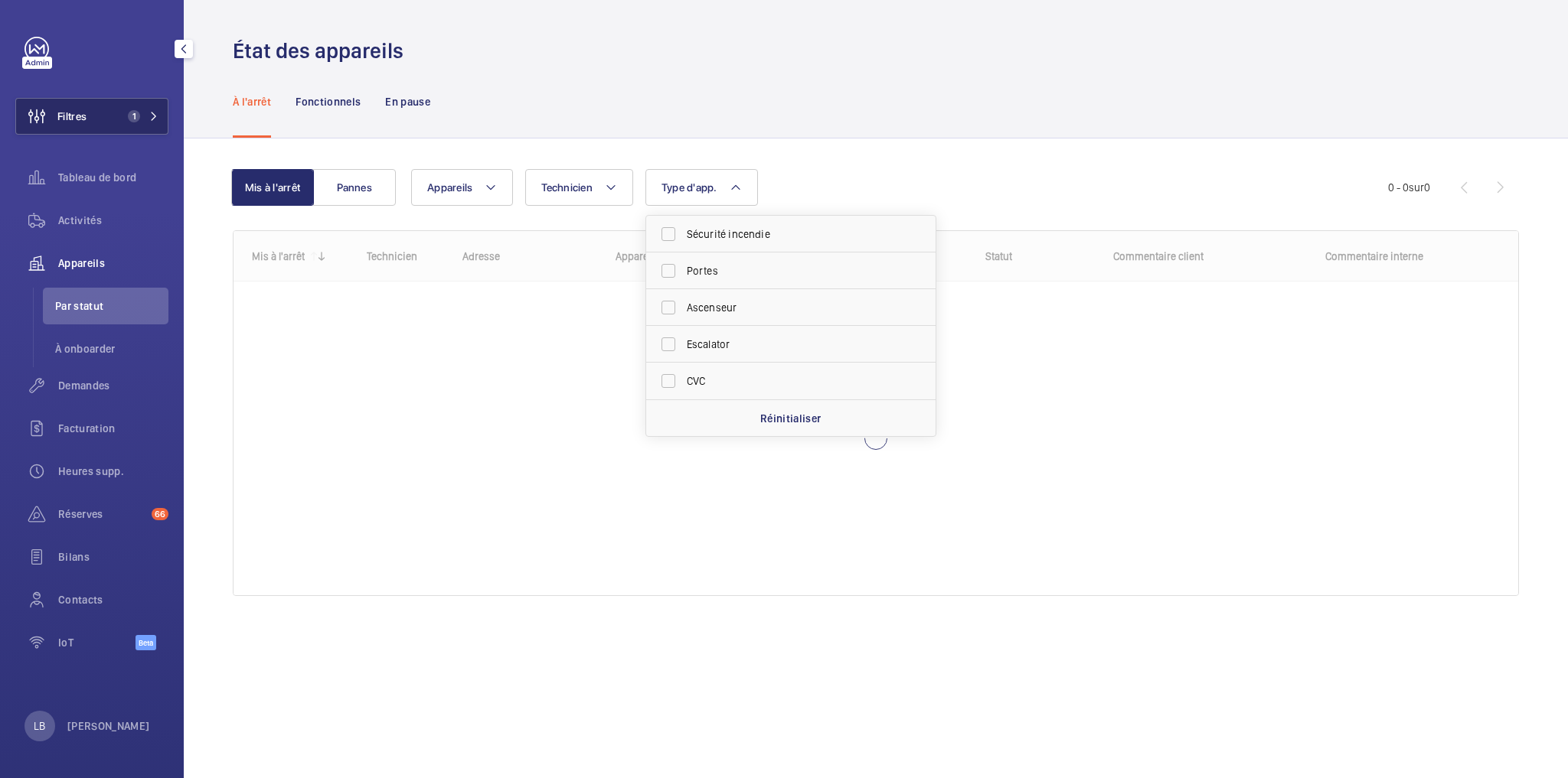
click at [104, 105] on button "Filtres 1" at bounding box center [92, 116] width 153 height 37
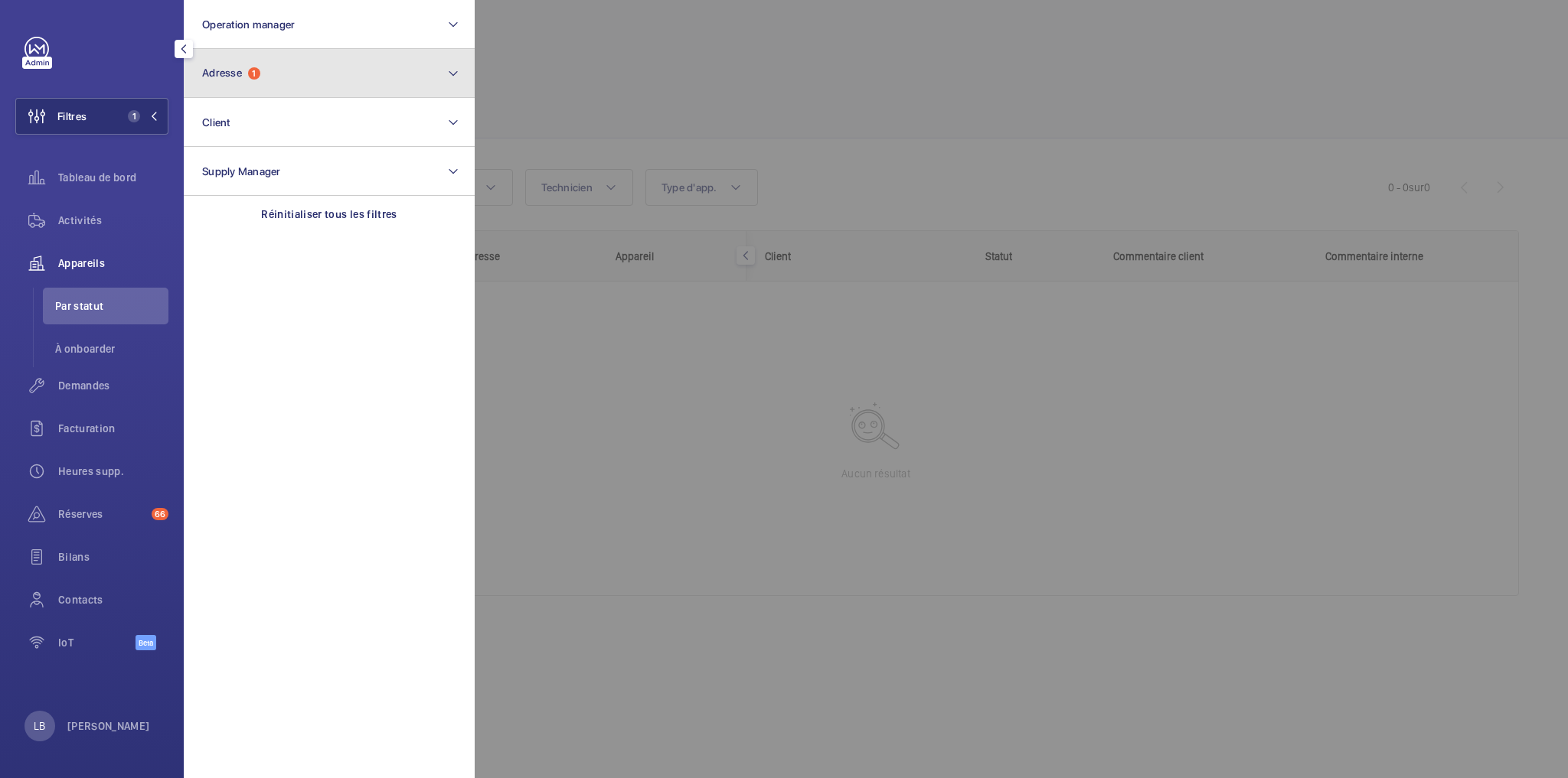
click at [279, 55] on button "Adresse 1" at bounding box center [329, 73] width 291 height 49
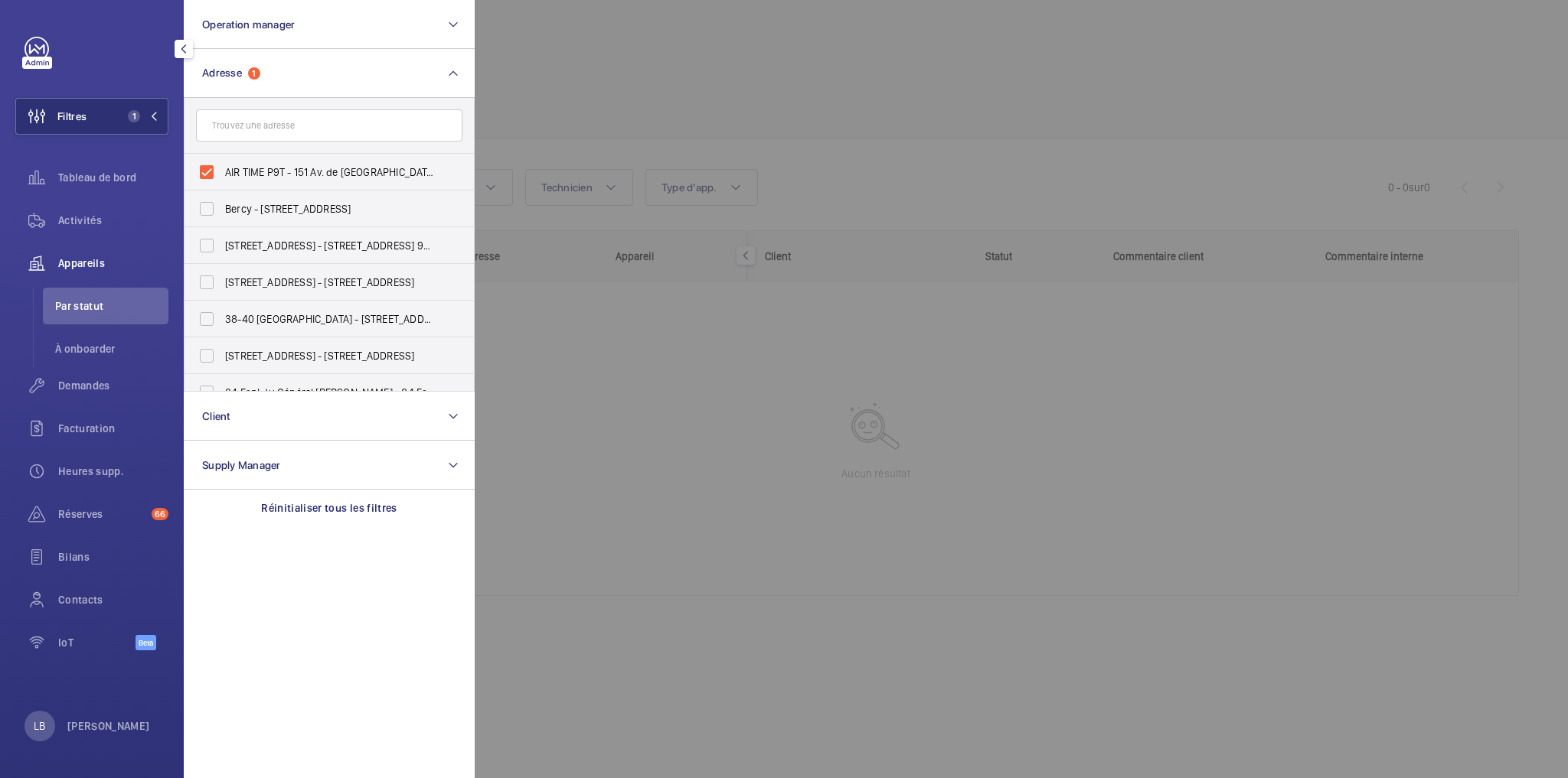
click at [589, 92] on div at bounding box center [1259, 389] width 1568 height 778
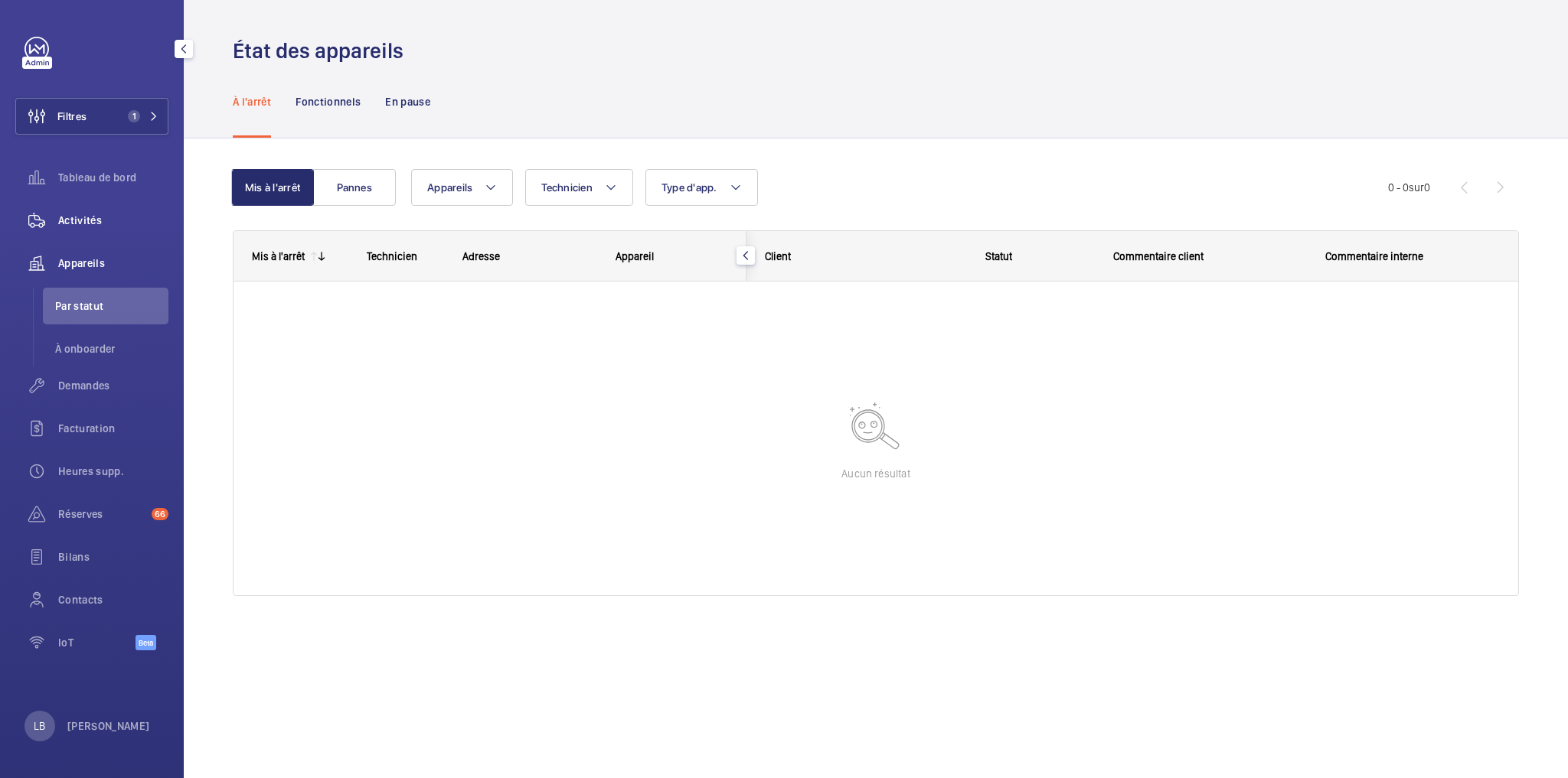
click at [78, 232] on div "Activités" at bounding box center [92, 220] width 153 height 37
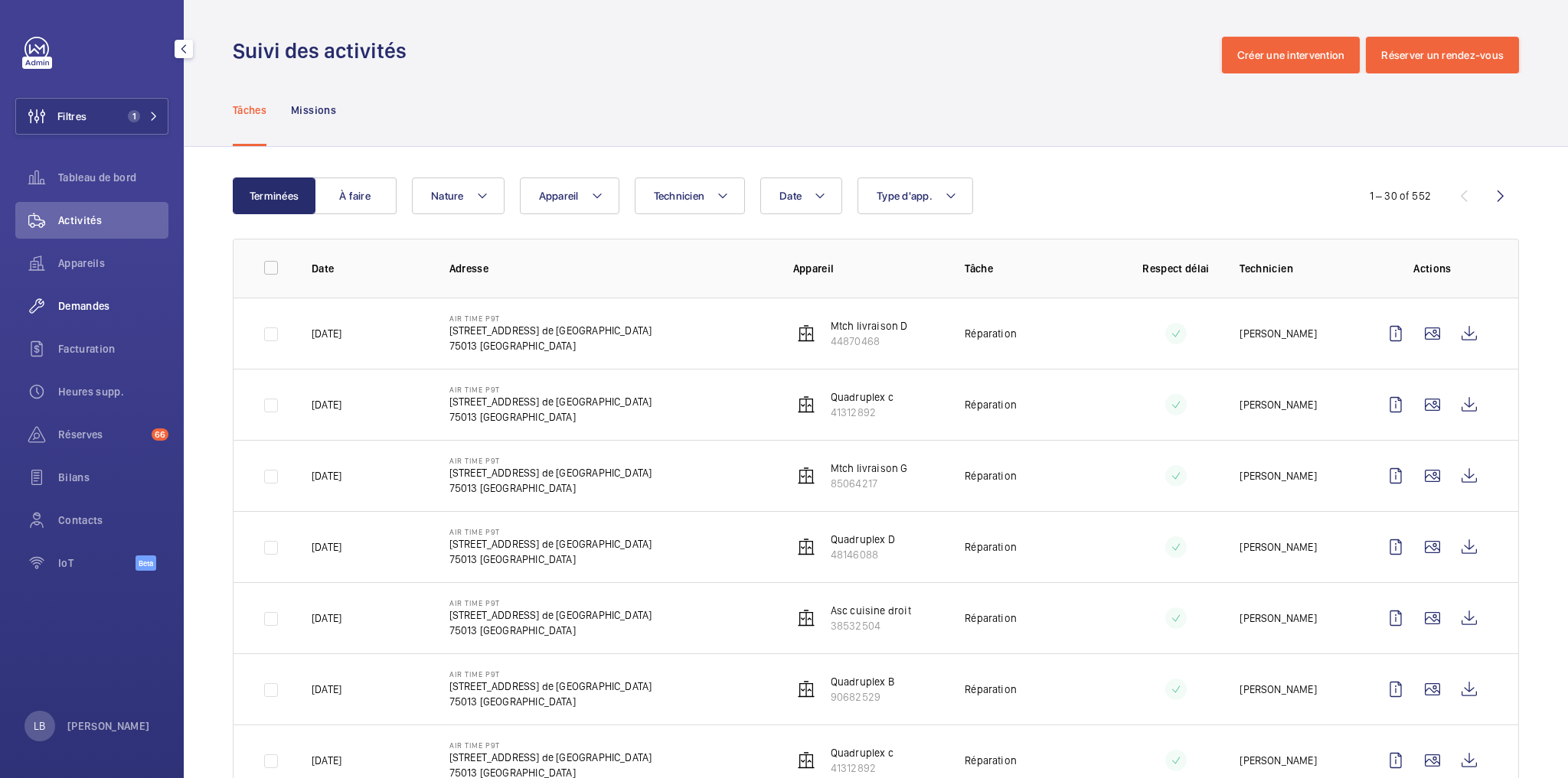
click at [68, 302] on span "Demandes" at bounding box center [114, 306] width 110 height 16
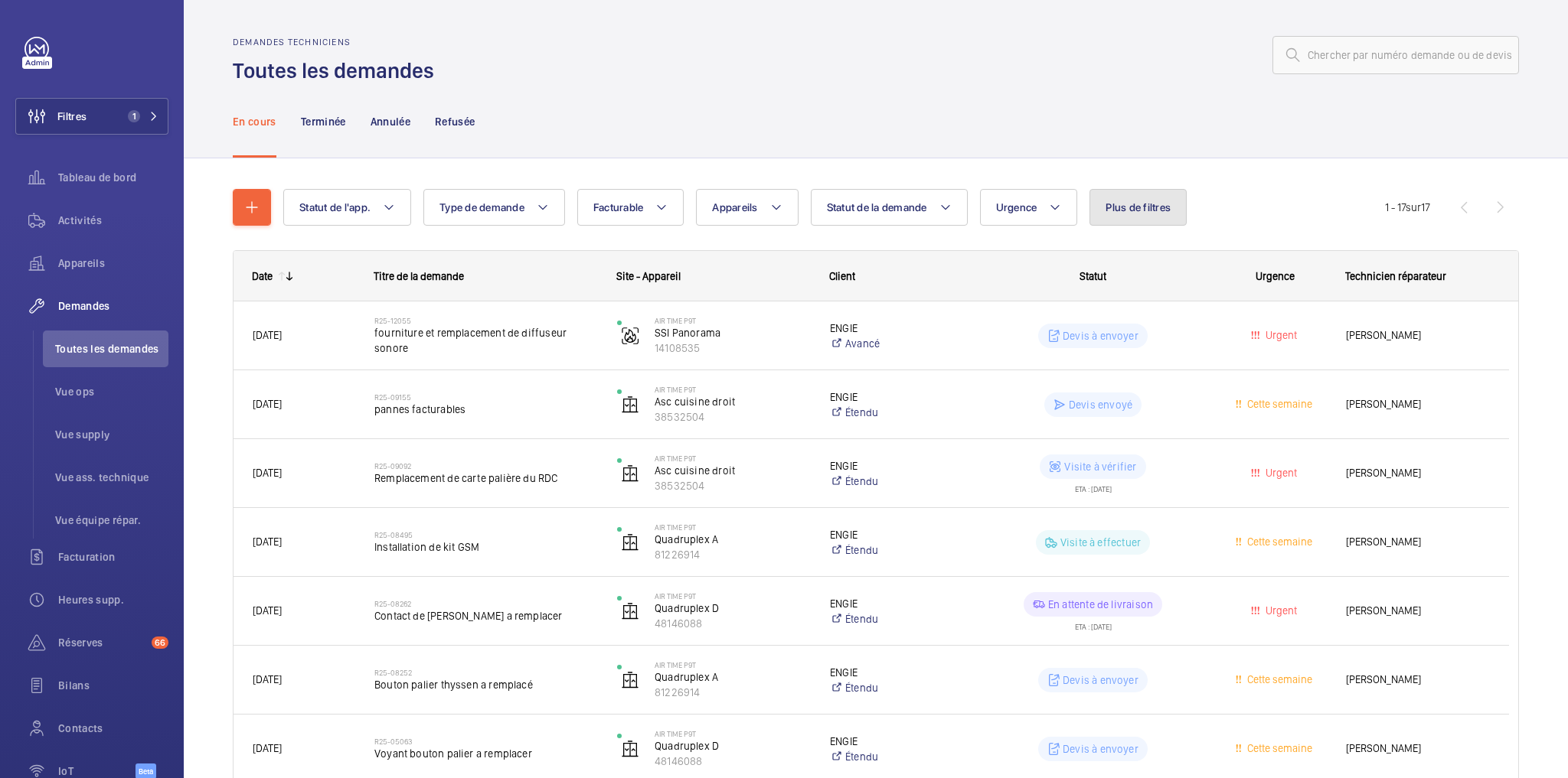
click at [1146, 209] on span "Plus de filtres" at bounding box center [1138, 207] width 65 height 12
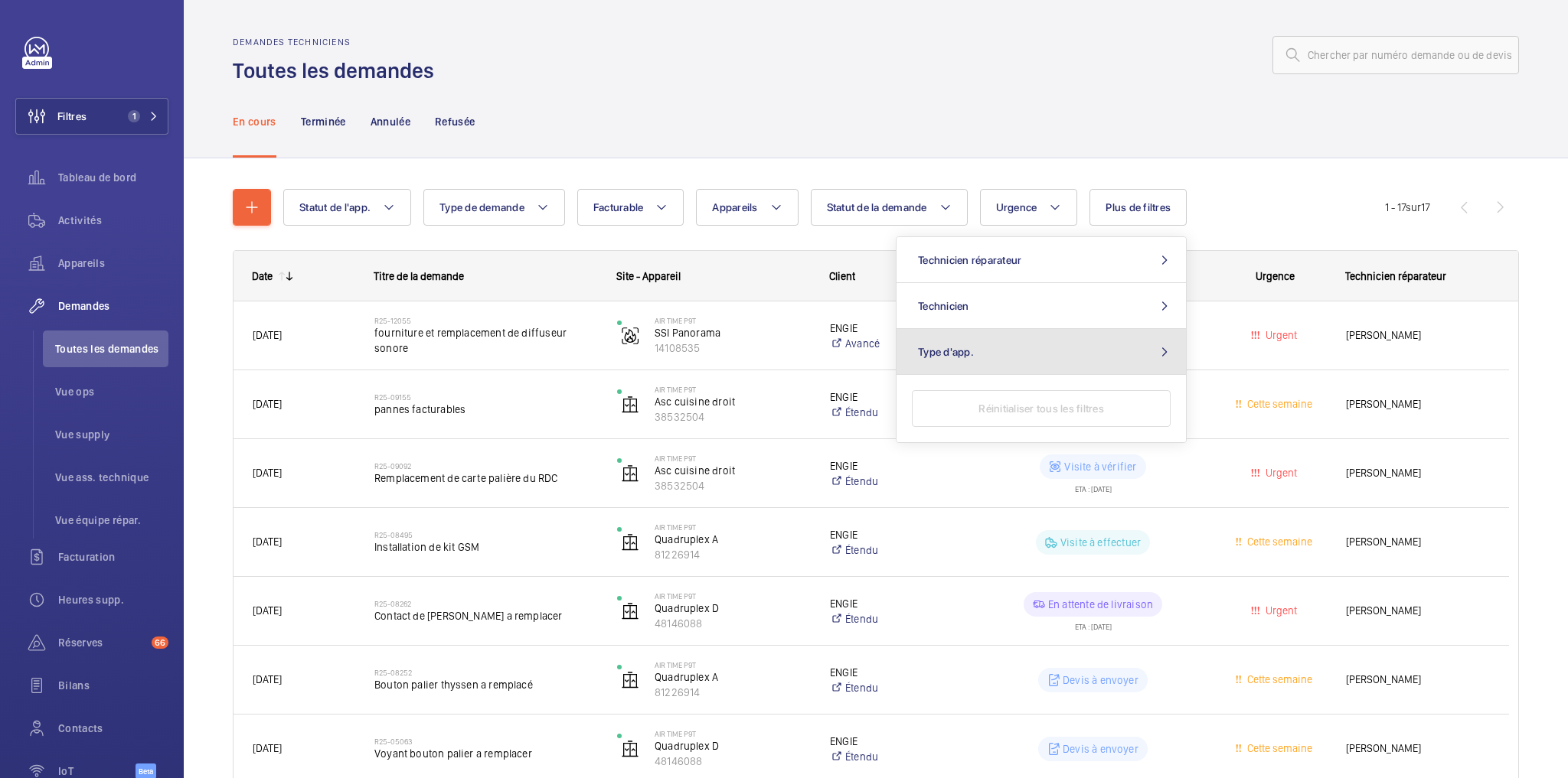
click at [1043, 345] on button "Type d'app." at bounding box center [1041, 352] width 289 height 46
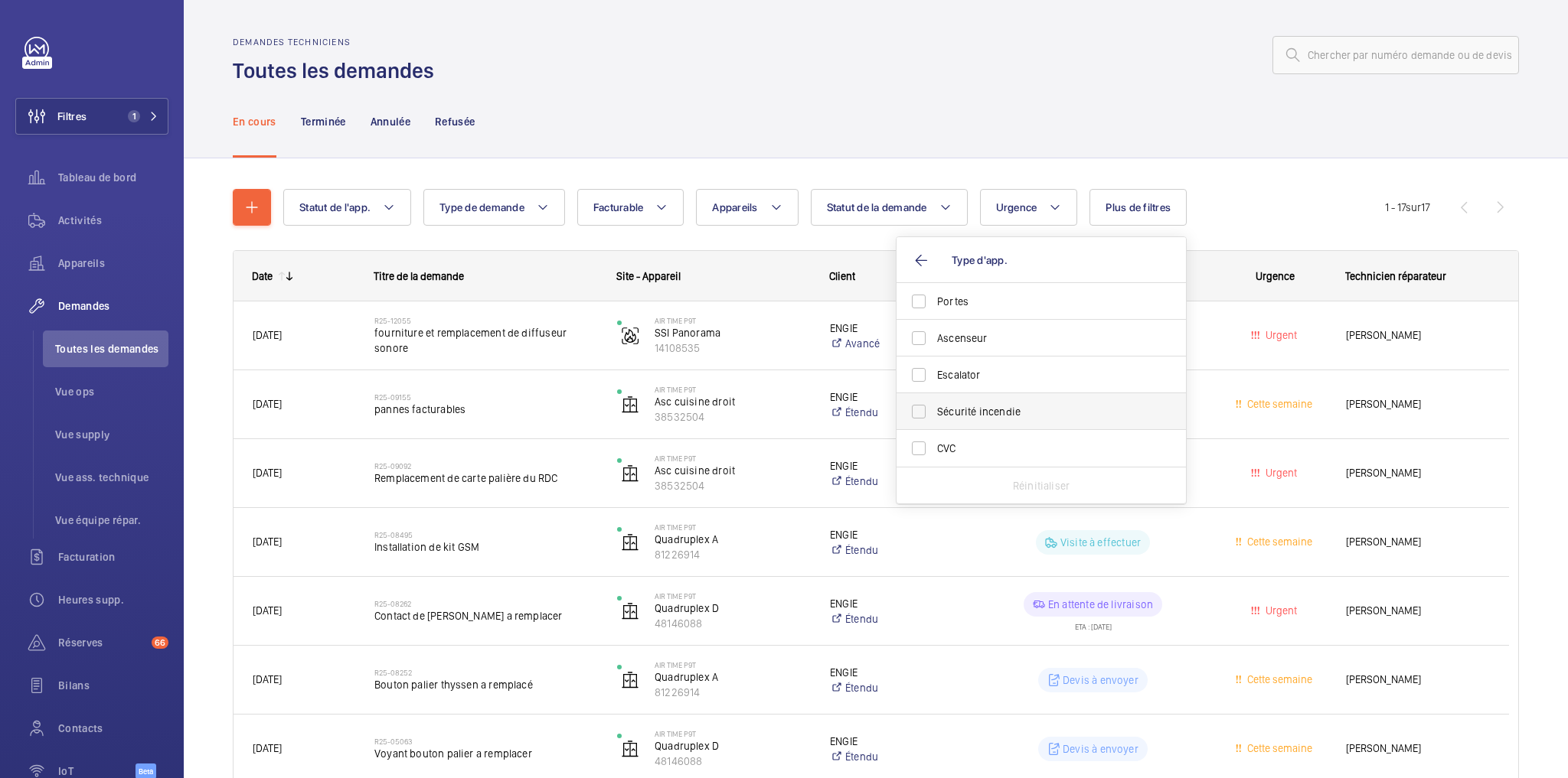
click at [932, 414] on label "Sécurité incendie" at bounding box center [1030, 411] width 266 height 37
click at [932, 414] on input "Sécurité incendie" at bounding box center [918, 411] width 31 height 30
checkbox input "true"
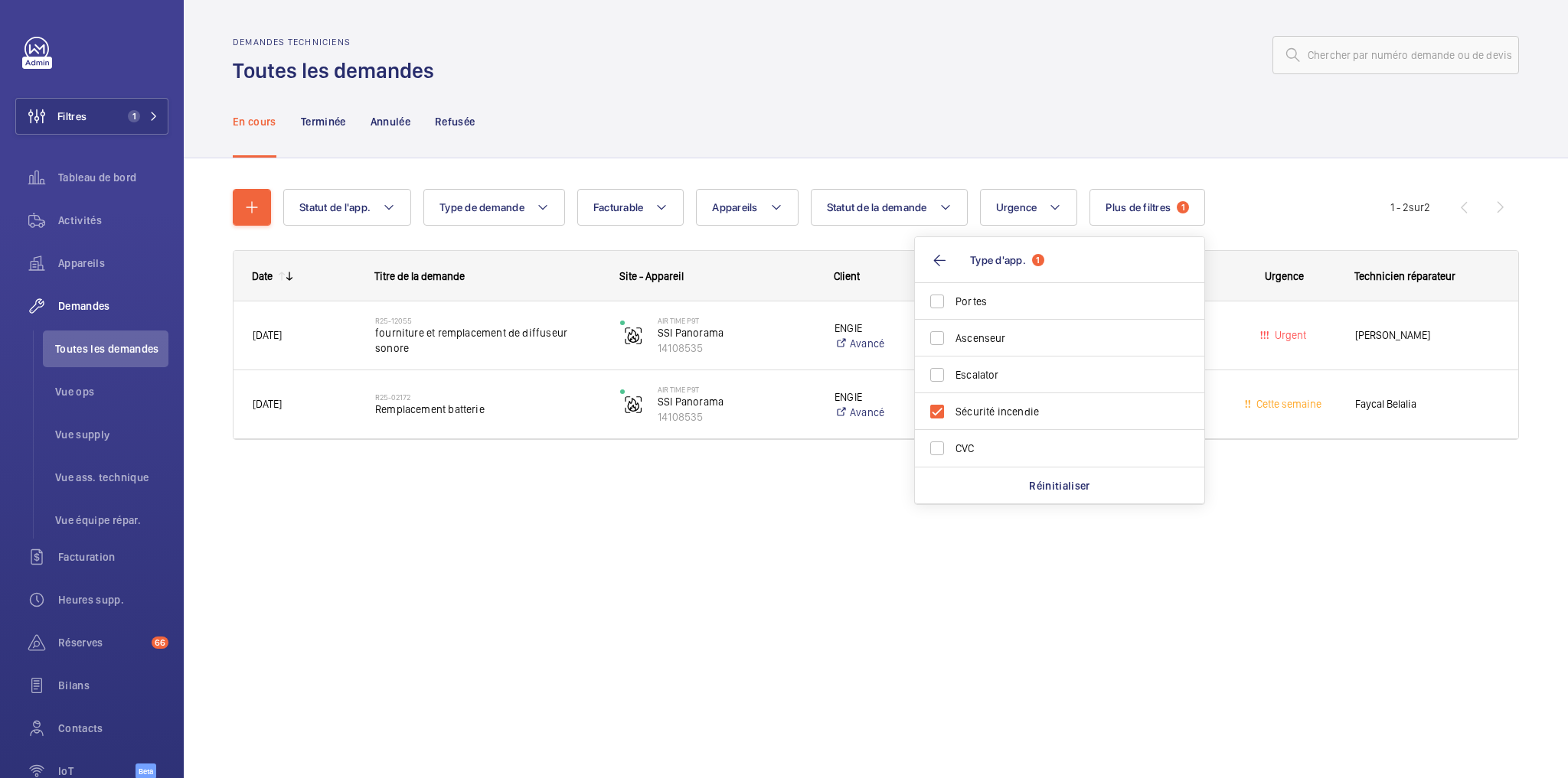
click at [972, 104] on div "En cours Terminée Annulée Refusée" at bounding box center [876, 121] width 1286 height 73
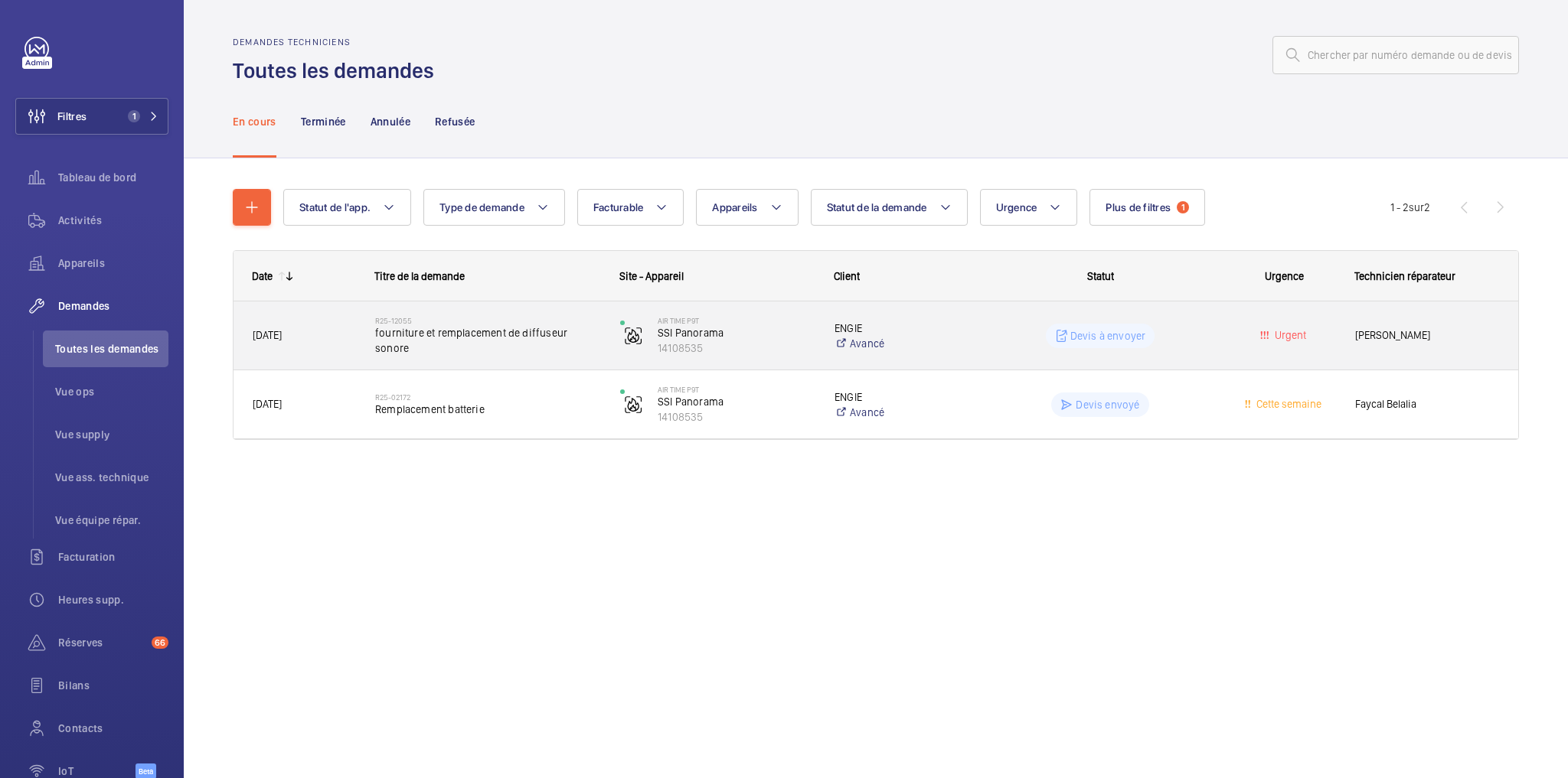
click at [1205, 342] on wm-front-pills-cell "Devis à envoyer" at bounding box center [1100, 336] width 225 height 25
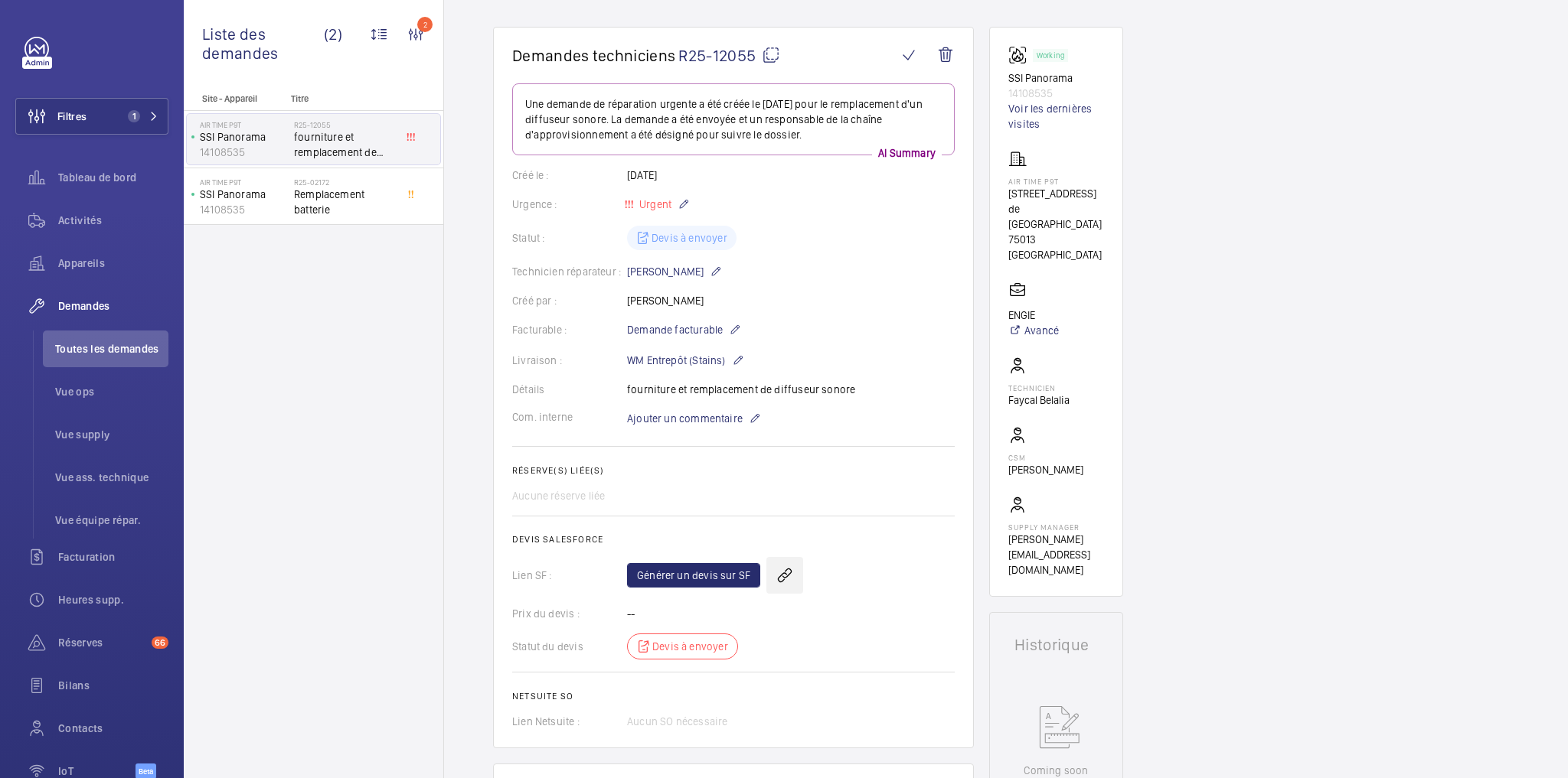
scroll to position [123, 0]
click at [711, 576] on link "Générer un devis sur SF" at bounding box center [694, 576] width 134 height 25
click at [846, 209] on div "Urgence : Urgent" at bounding box center [733, 204] width 443 height 18
click at [96, 220] on span "Activités" at bounding box center [114, 220] width 110 height 16
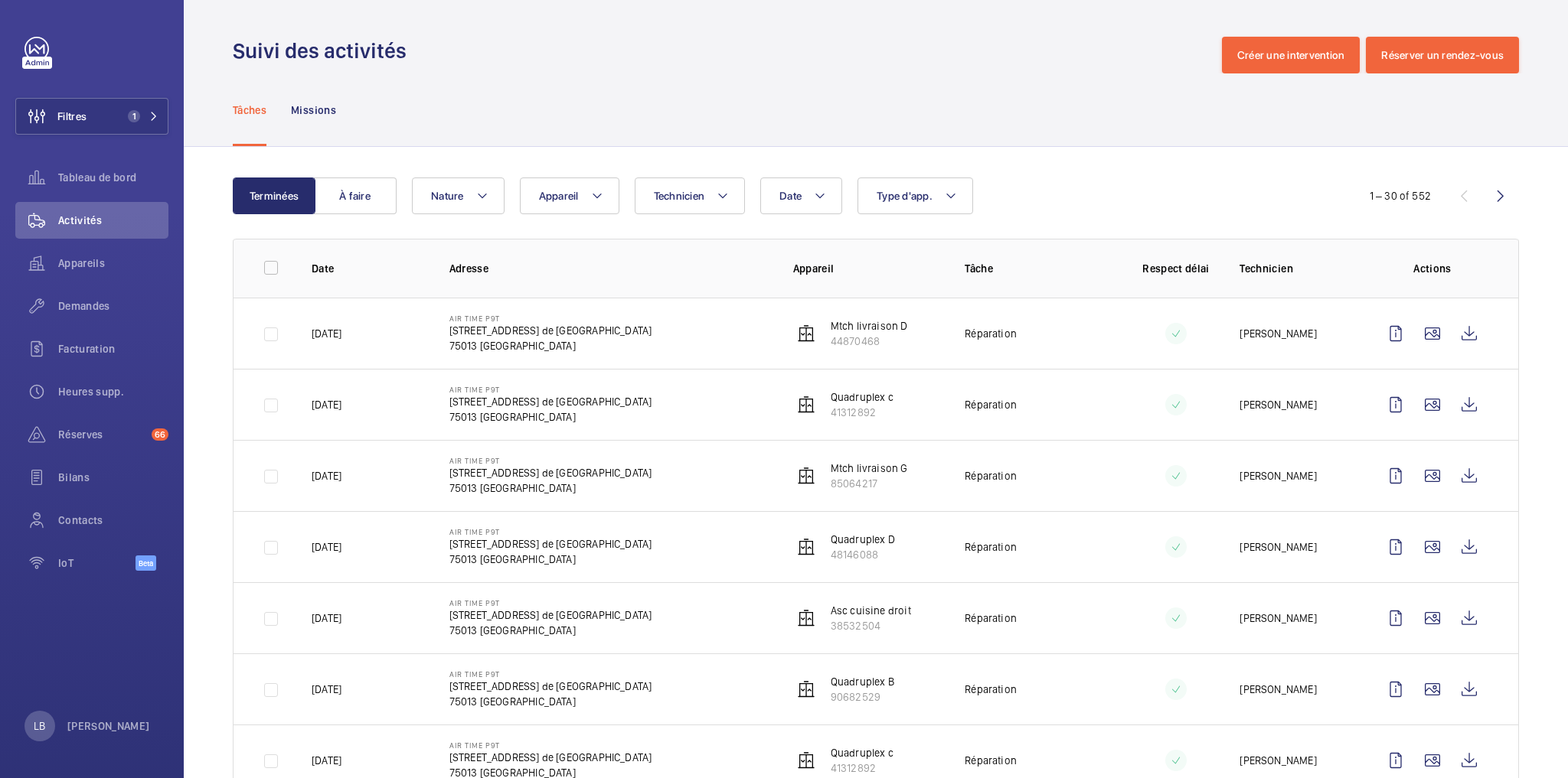
click at [816, 102] on div "Tâches Missions" at bounding box center [876, 110] width 1286 height 73
click at [925, 198] on span "Type d'app." at bounding box center [904, 195] width 56 height 12
click at [873, 408] on input "Sécurité incendie" at bounding box center [880, 410] width 31 height 30
checkbox input "true"
click at [810, 75] on div "Tâches Missions" at bounding box center [876, 110] width 1286 height 73
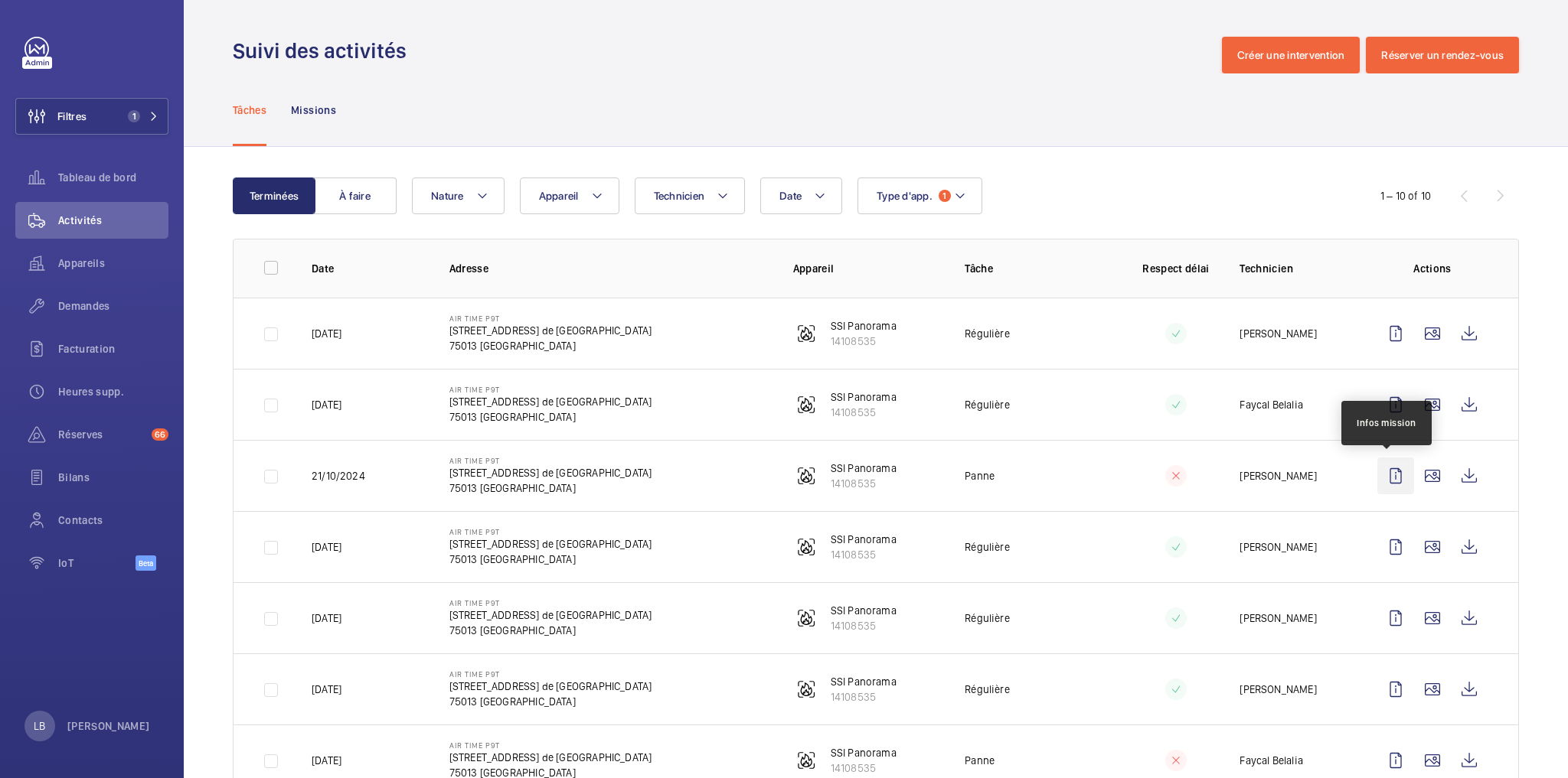
click at [1391, 476] on wm-front-icon-button at bounding box center [1396, 476] width 37 height 37
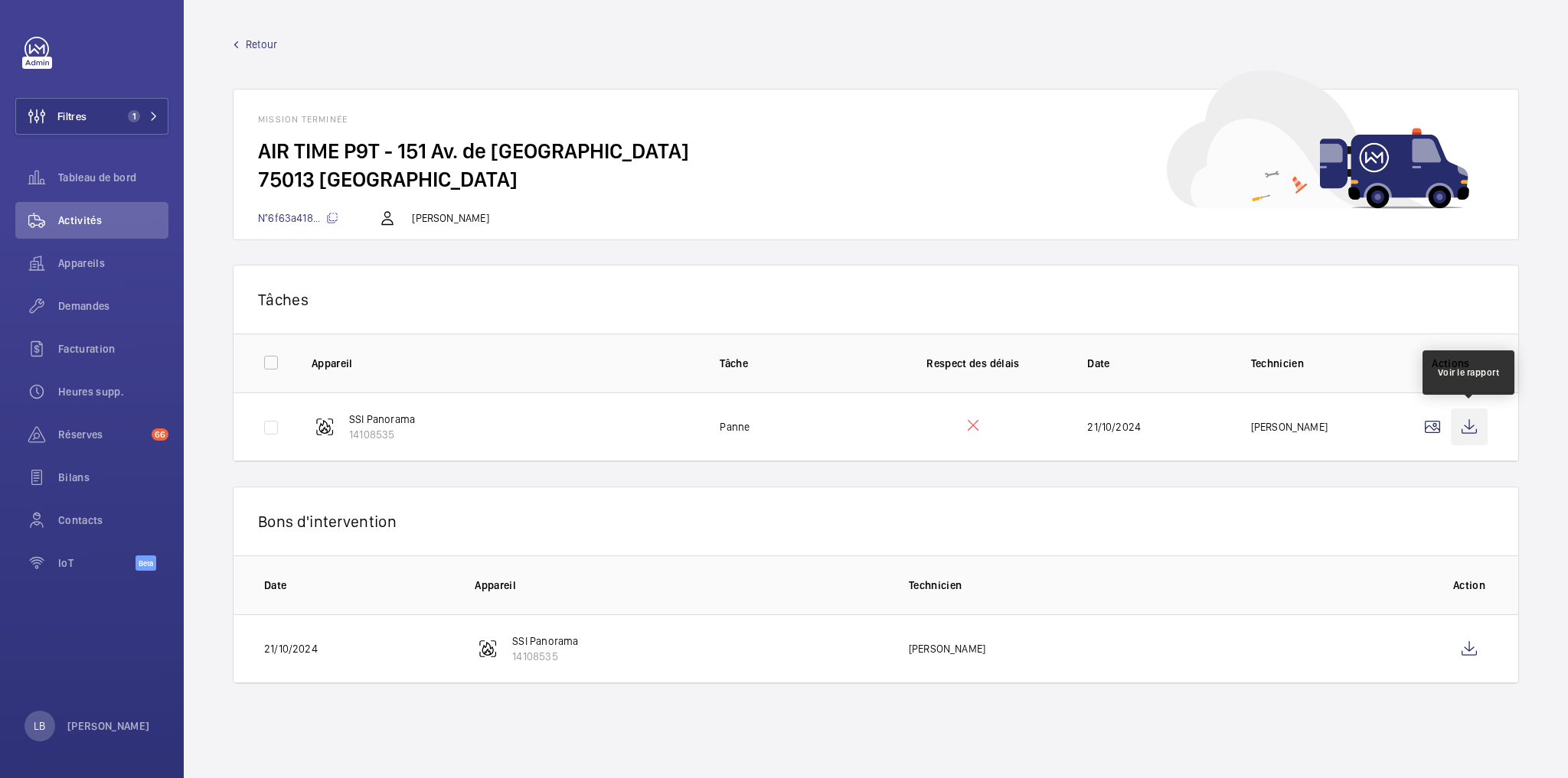
click at [1471, 429] on wm-front-icon-button at bounding box center [1469, 427] width 37 height 37
click at [252, 38] on span "Retour" at bounding box center [261, 45] width 31 height 16
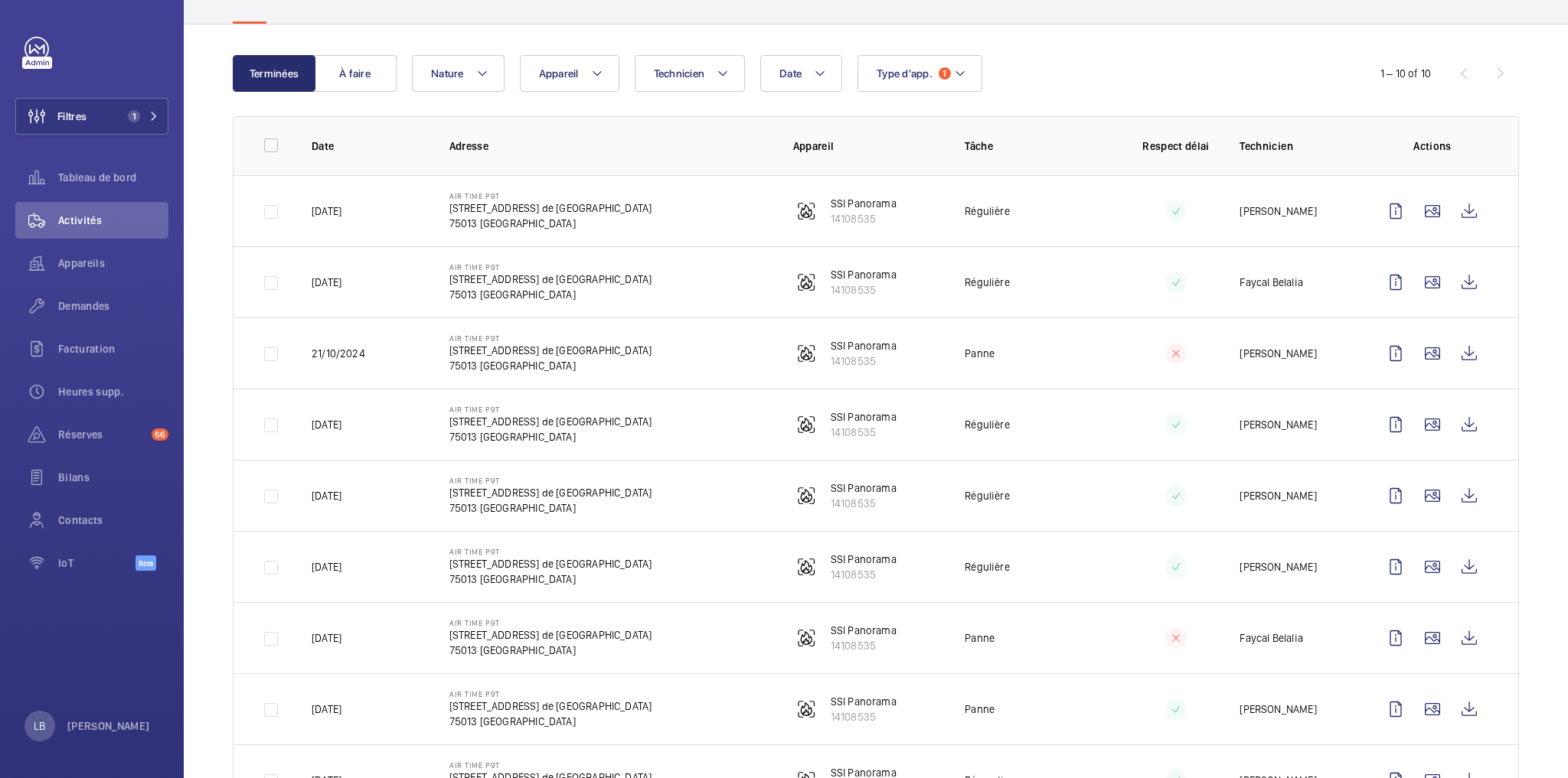
scroll to position [184, 0]
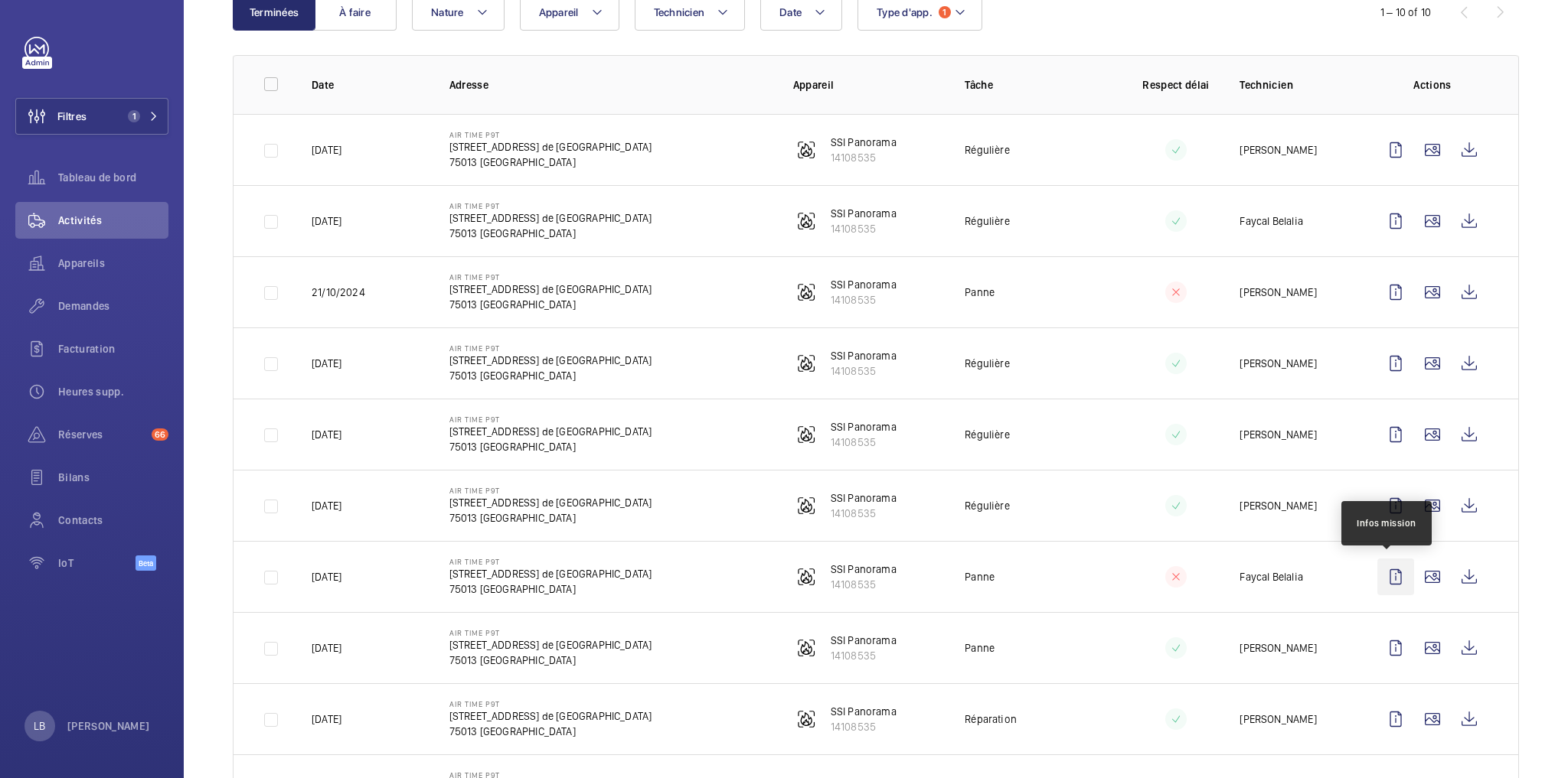
click at [1389, 575] on wm-front-icon-button at bounding box center [1396, 577] width 37 height 37
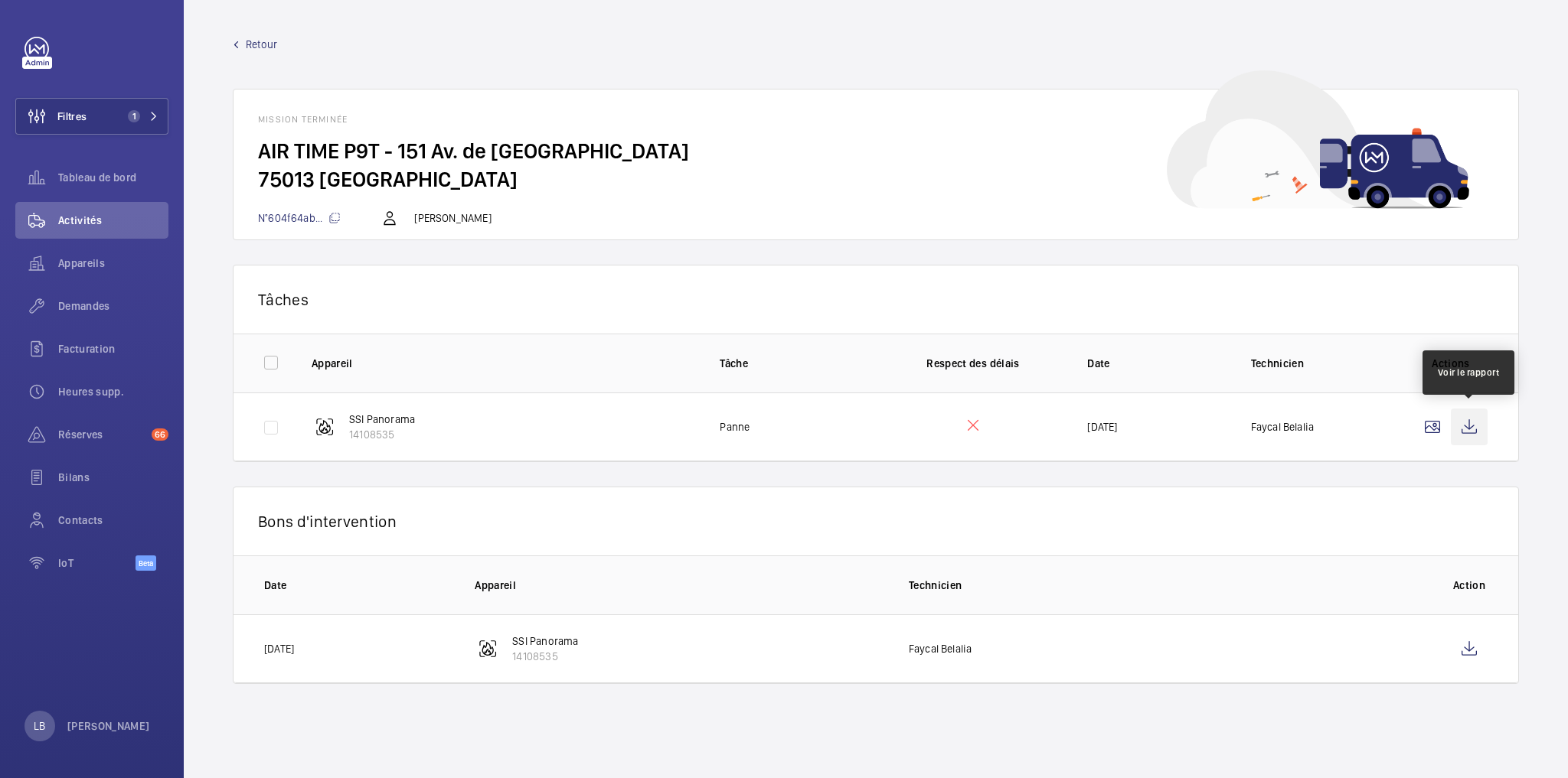
click at [1476, 417] on wm-front-icon-button at bounding box center [1469, 427] width 37 height 37
click at [246, 35] on wm-front-mission-details "Retour Mission terminée AIR TIME P9T - 151 Av. de France 75013 PARIS N°604f64ab…" at bounding box center [876, 389] width 1384 height 778
click at [249, 45] on span "Retour" at bounding box center [261, 45] width 31 height 16
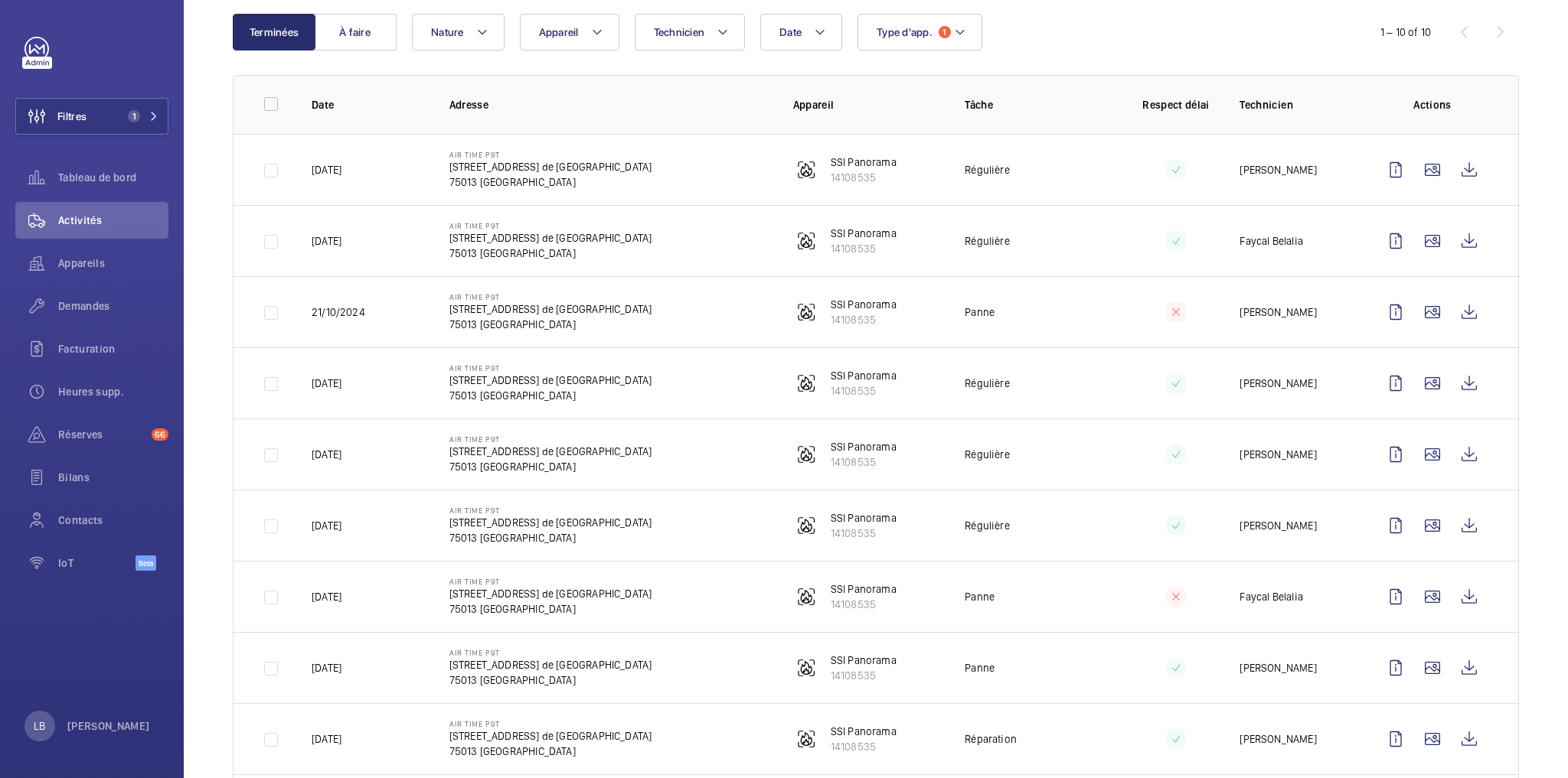
scroll to position [245, 0]
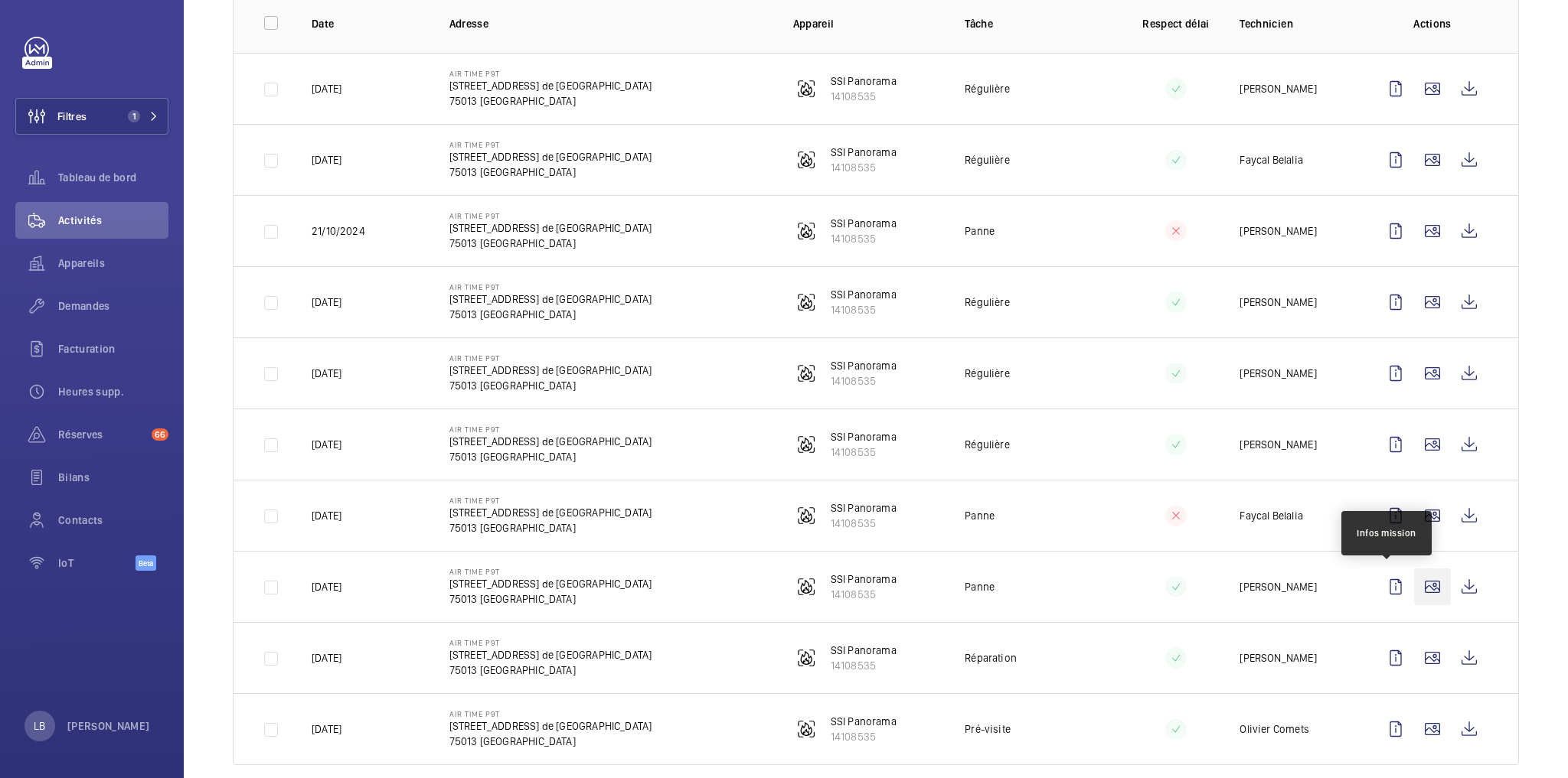
click at [1414, 579] on wm-front-icon-button at bounding box center [1432, 587] width 37 height 37
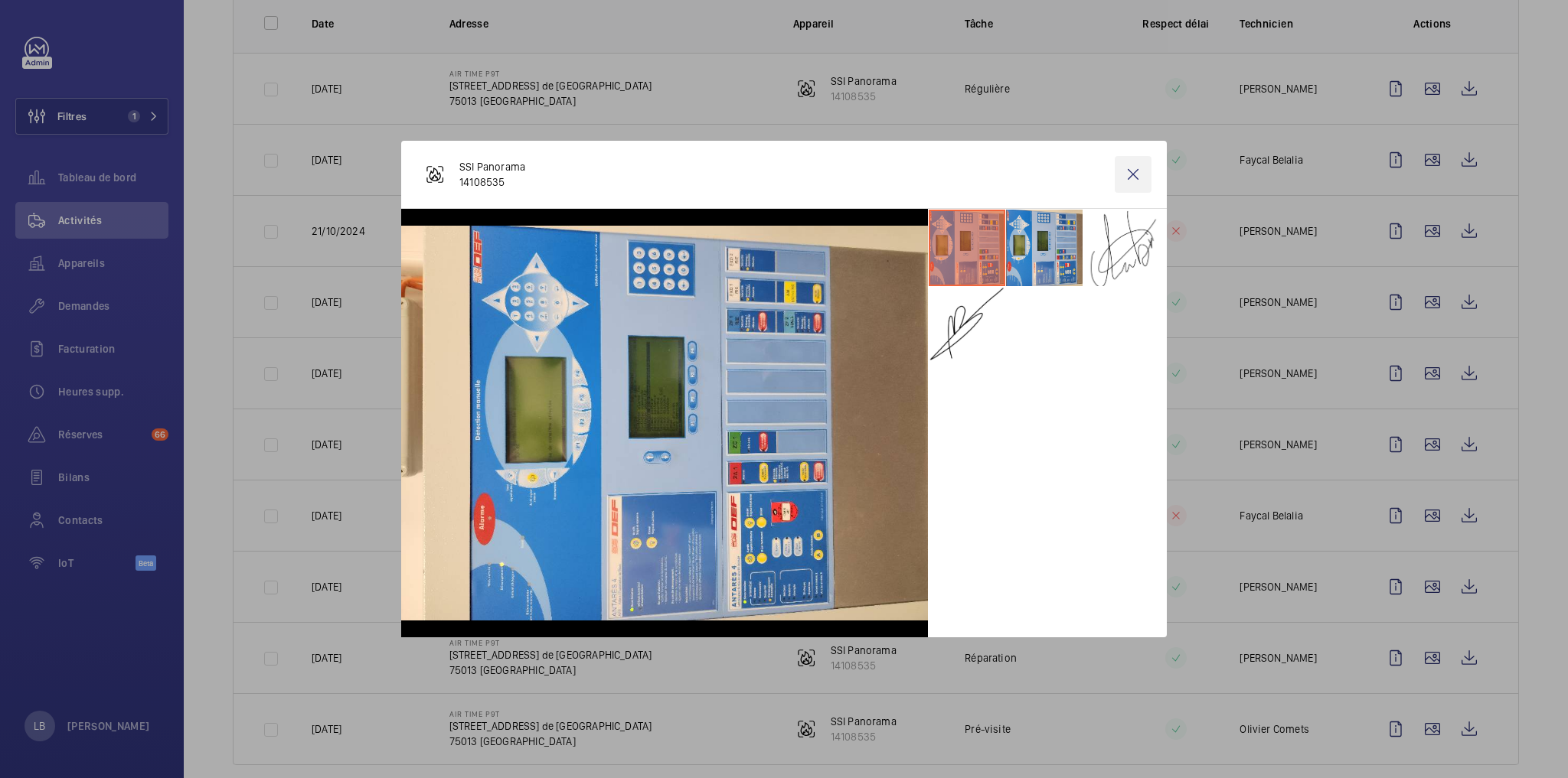
click at [1137, 184] on wm-front-icon-button at bounding box center [1133, 174] width 37 height 37
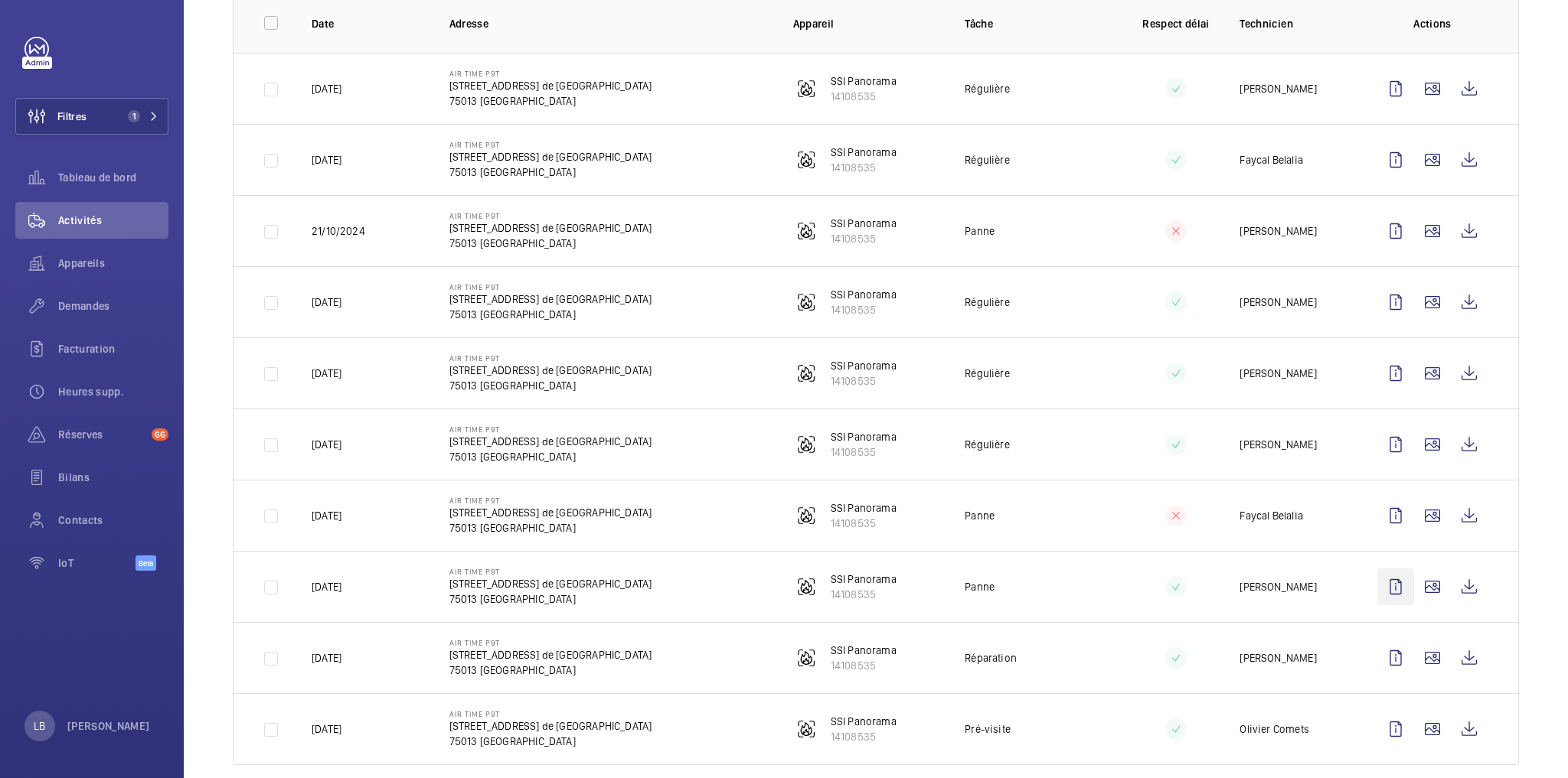
click at [1380, 587] on wm-front-icon-button at bounding box center [1396, 587] width 37 height 37
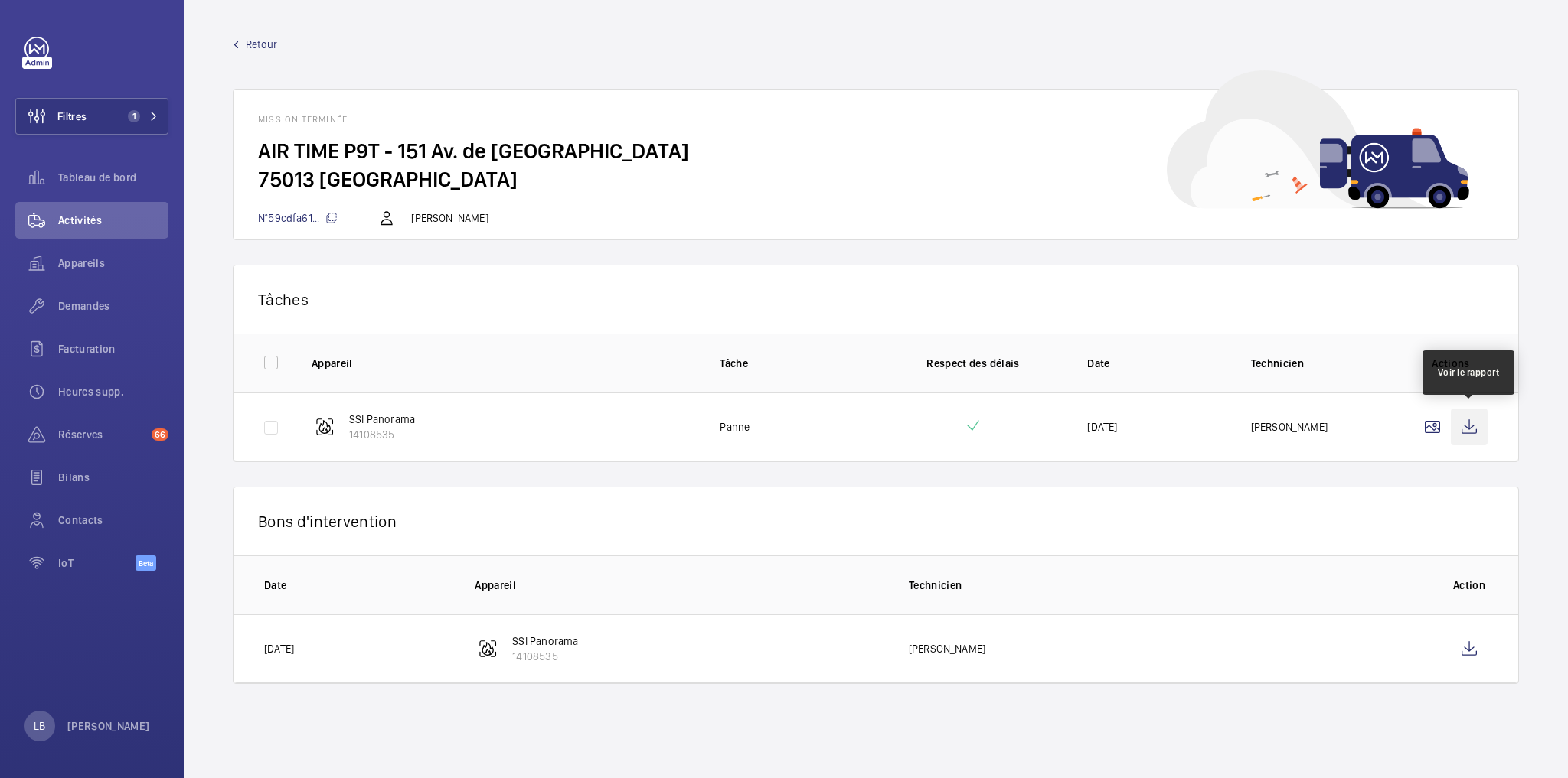
click at [1466, 426] on wm-front-icon-button at bounding box center [1469, 427] width 37 height 37
click at [243, 42] on link "Retour" at bounding box center [876, 45] width 1286 height 16
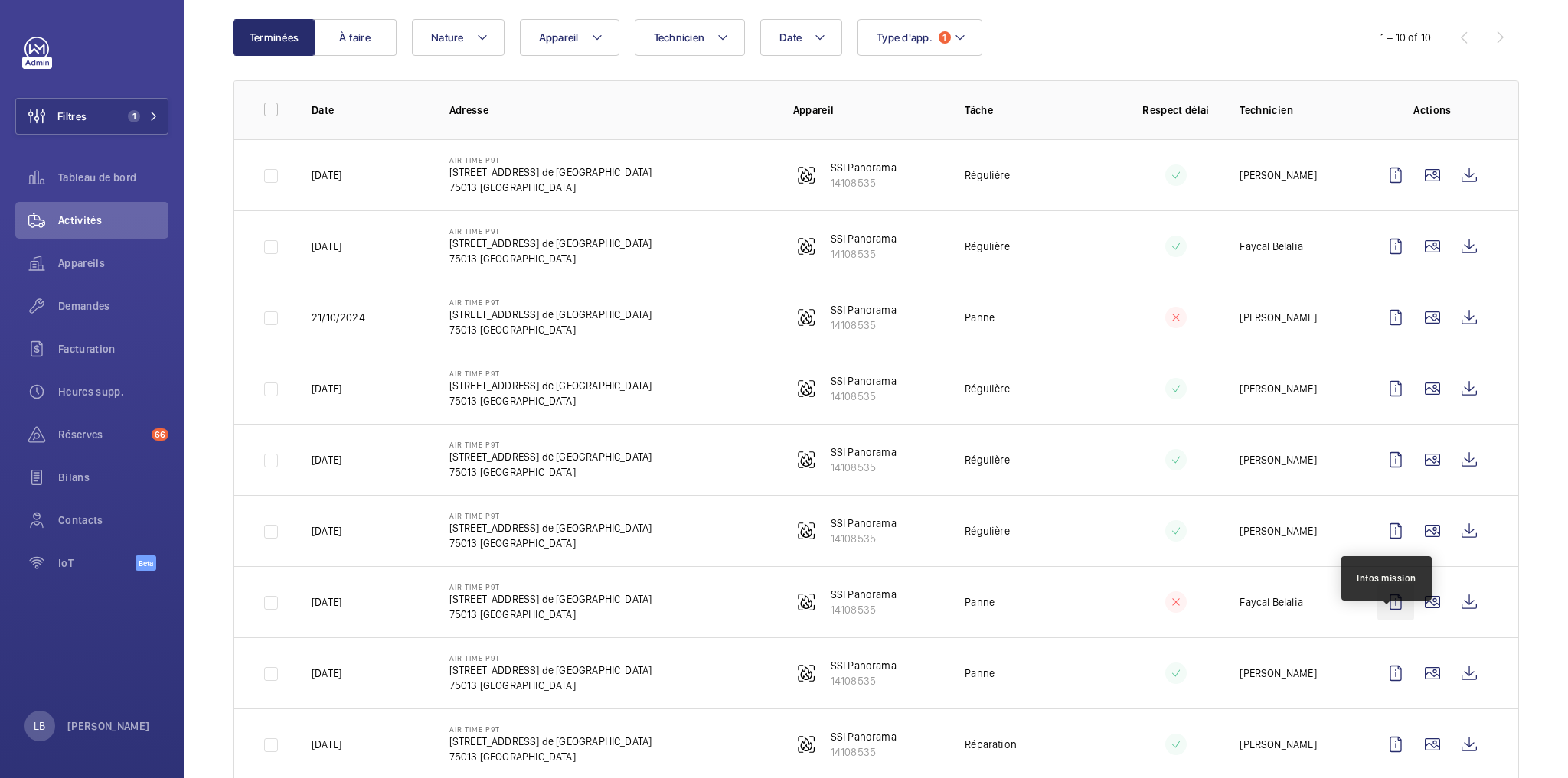
scroll to position [184, 0]
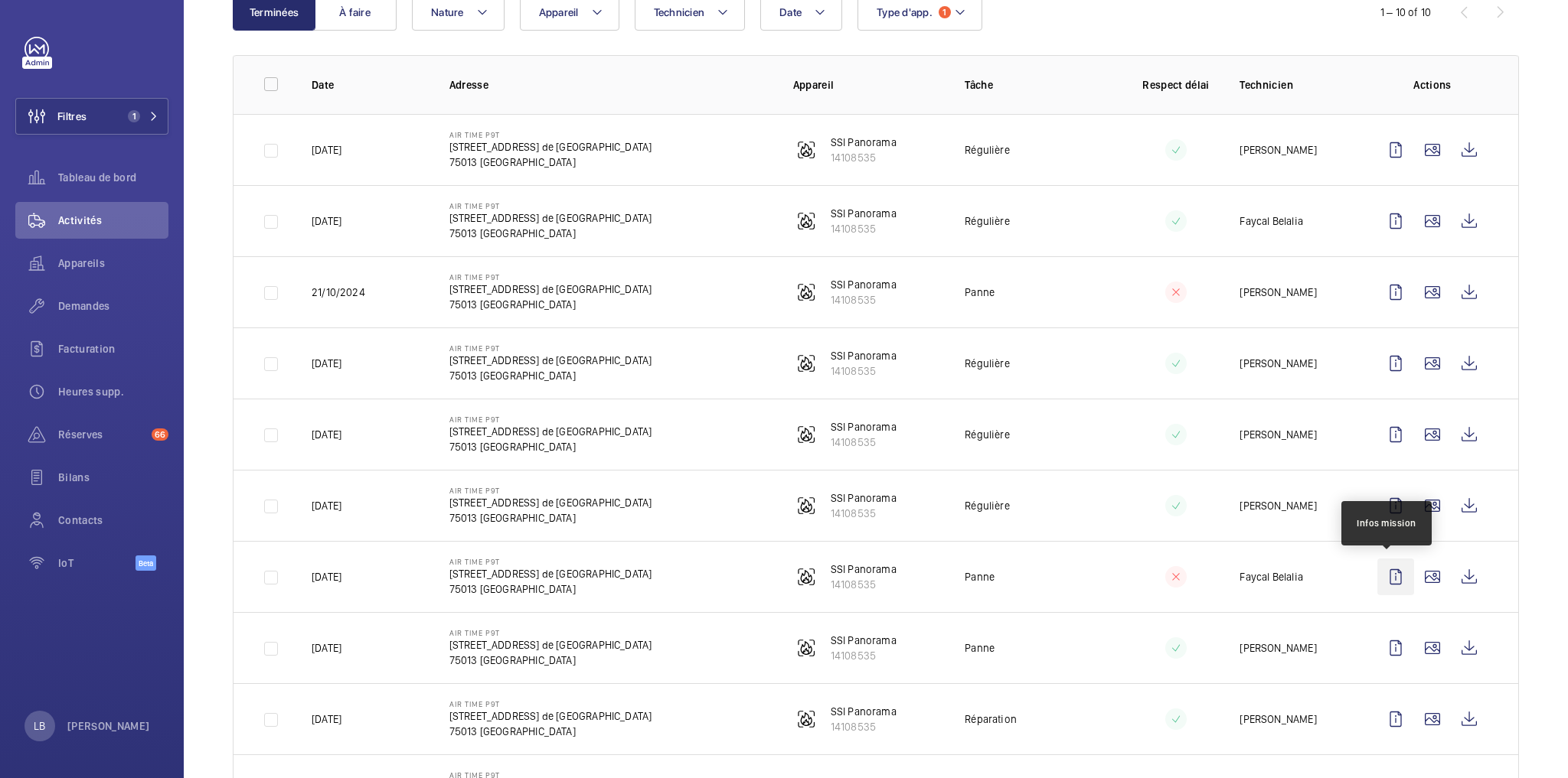
click at [1385, 576] on wm-front-icon-button at bounding box center [1396, 577] width 37 height 37
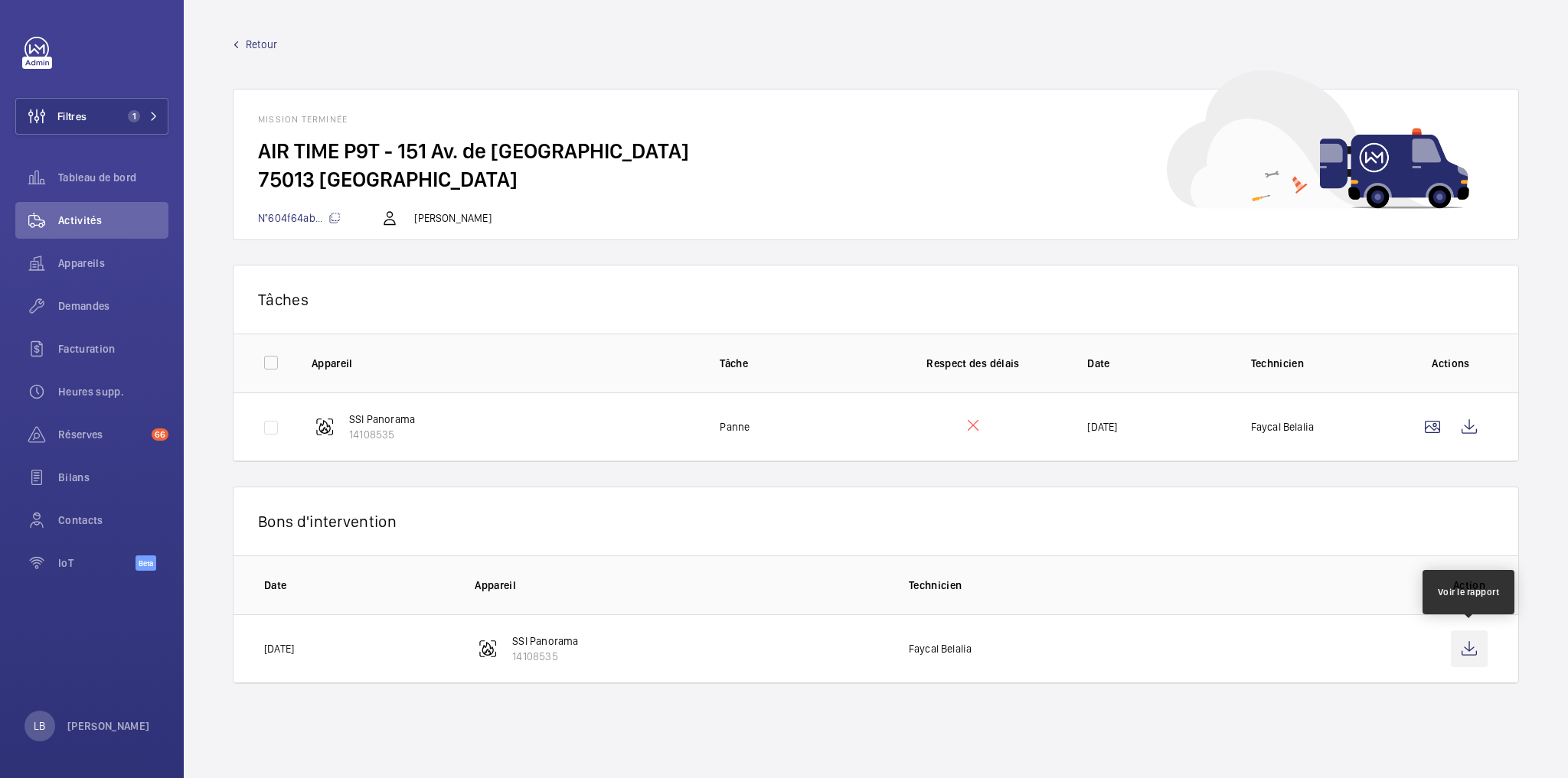
click at [1462, 652] on wm-front-icon-button at bounding box center [1469, 649] width 37 height 37
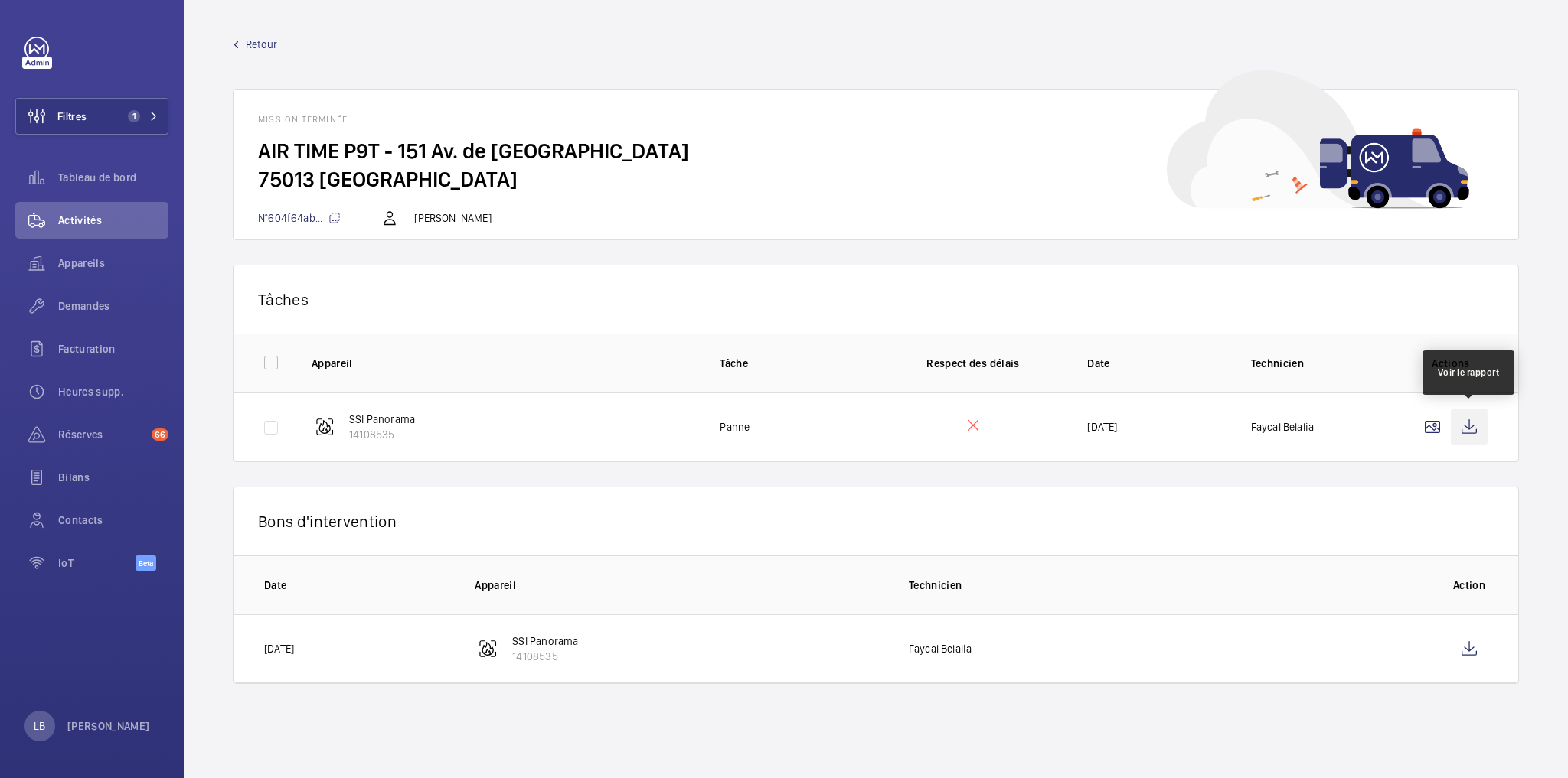
click at [1470, 425] on wm-front-icon-button at bounding box center [1469, 427] width 37 height 37
click at [253, 45] on span "Retour" at bounding box center [261, 45] width 31 height 16
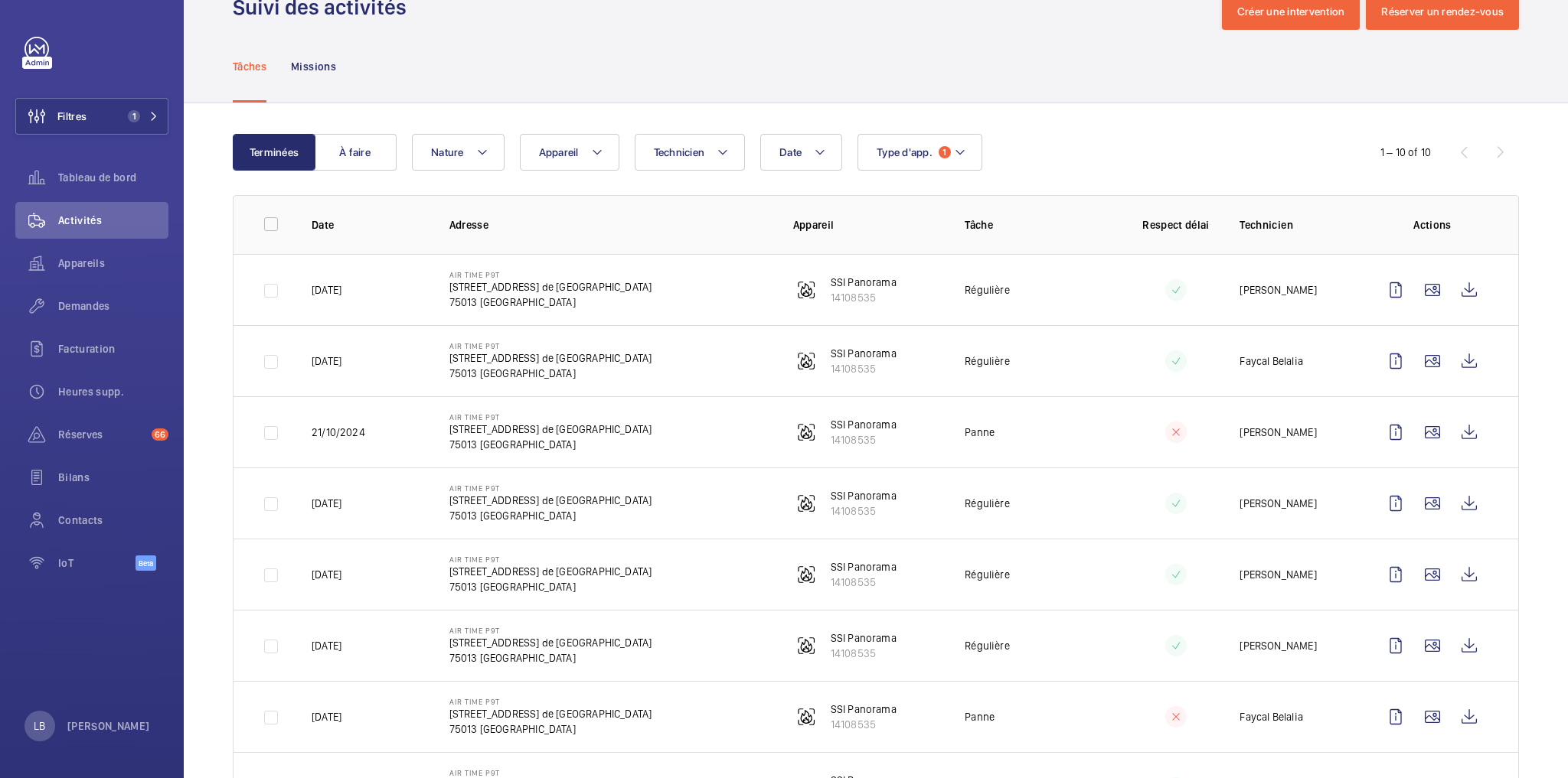
scroll to position [123, 0]
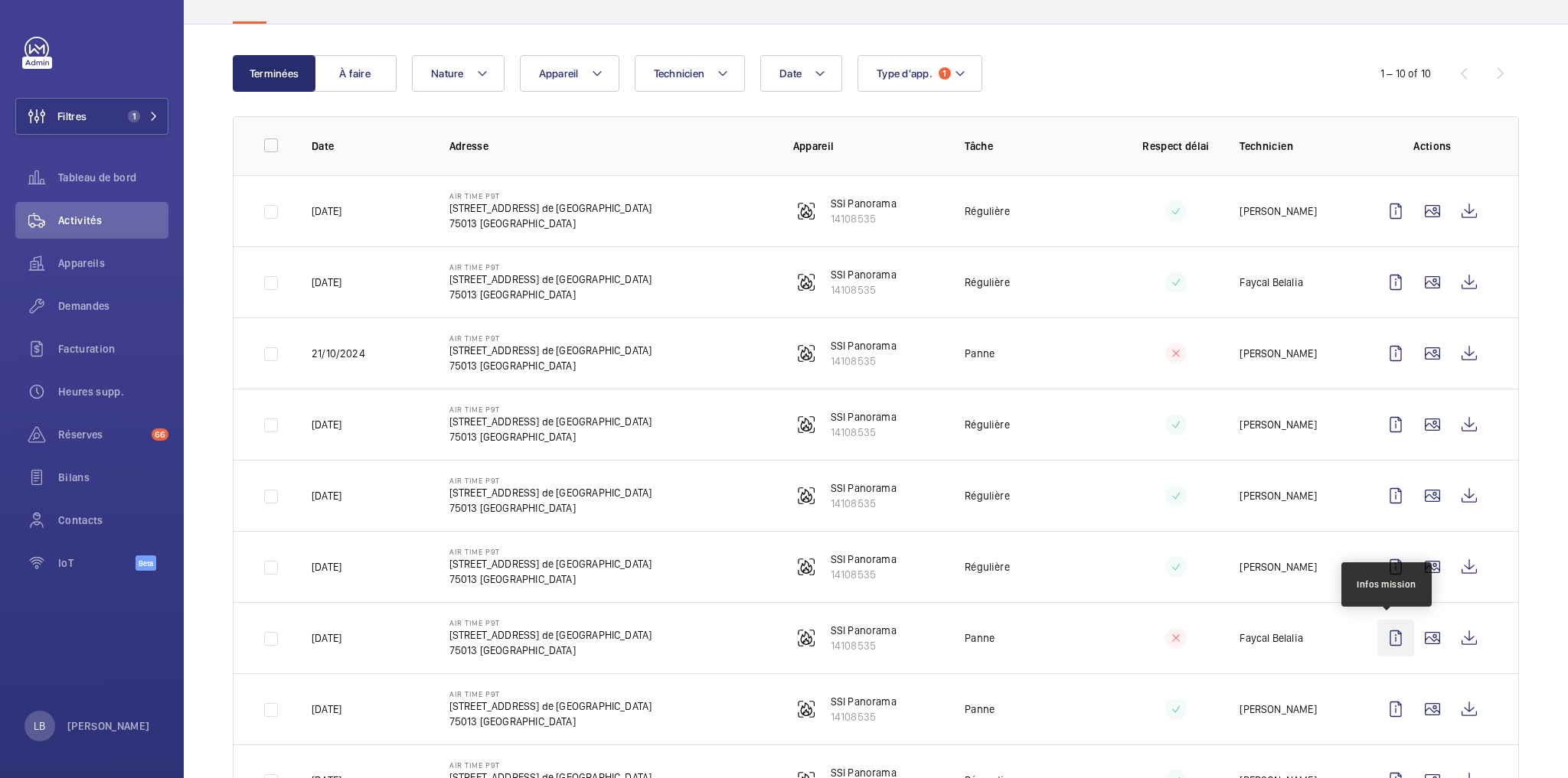
click at [1391, 630] on wm-front-icon-button at bounding box center [1396, 638] width 37 height 37
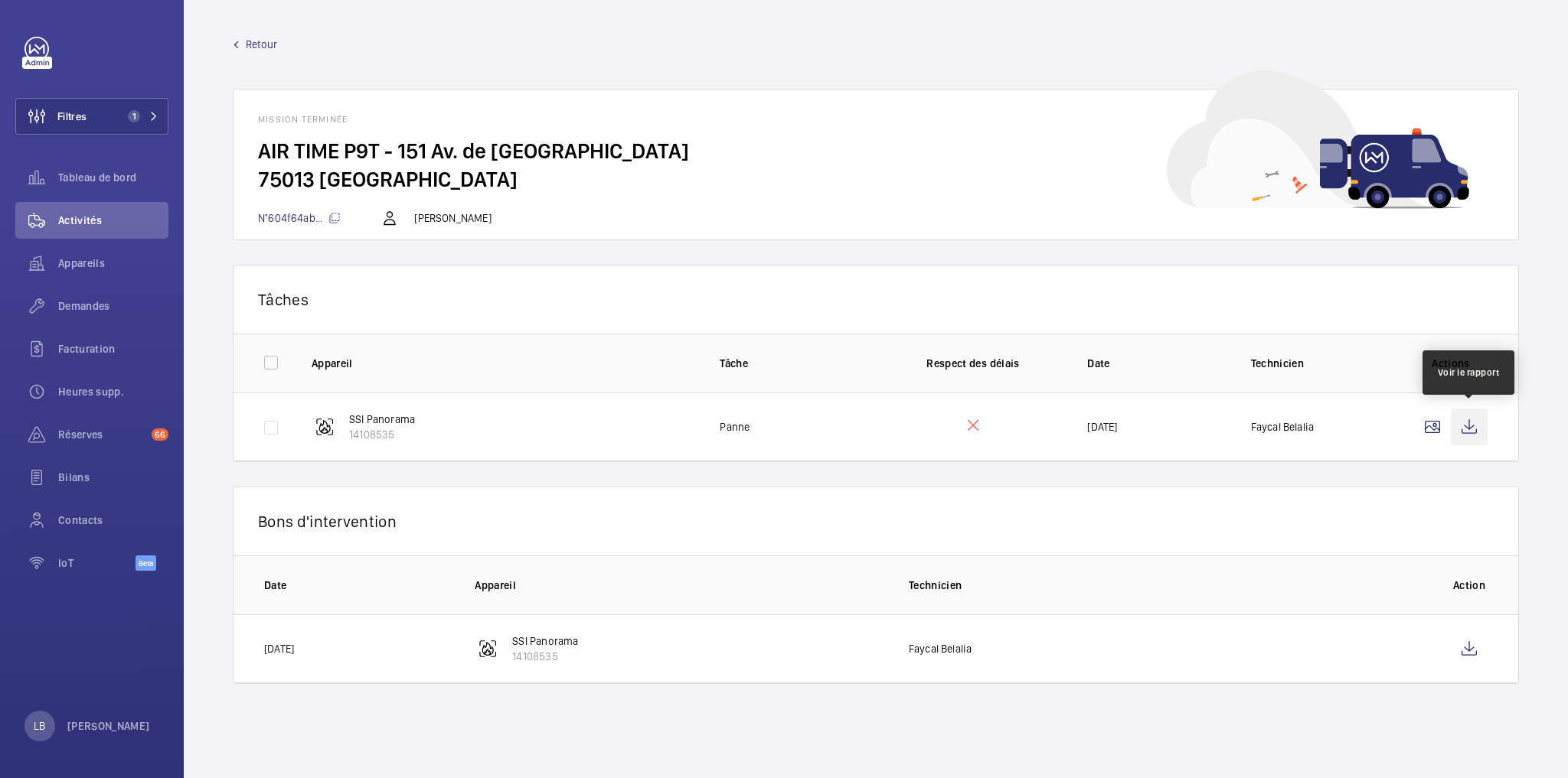
click at [1462, 418] on wm-front-icon-button at bounding box center [1469, 427] width 37 height 37
click at [89, 300] on span "Demandes" at bounding box center [114, 306] width 110 height 16
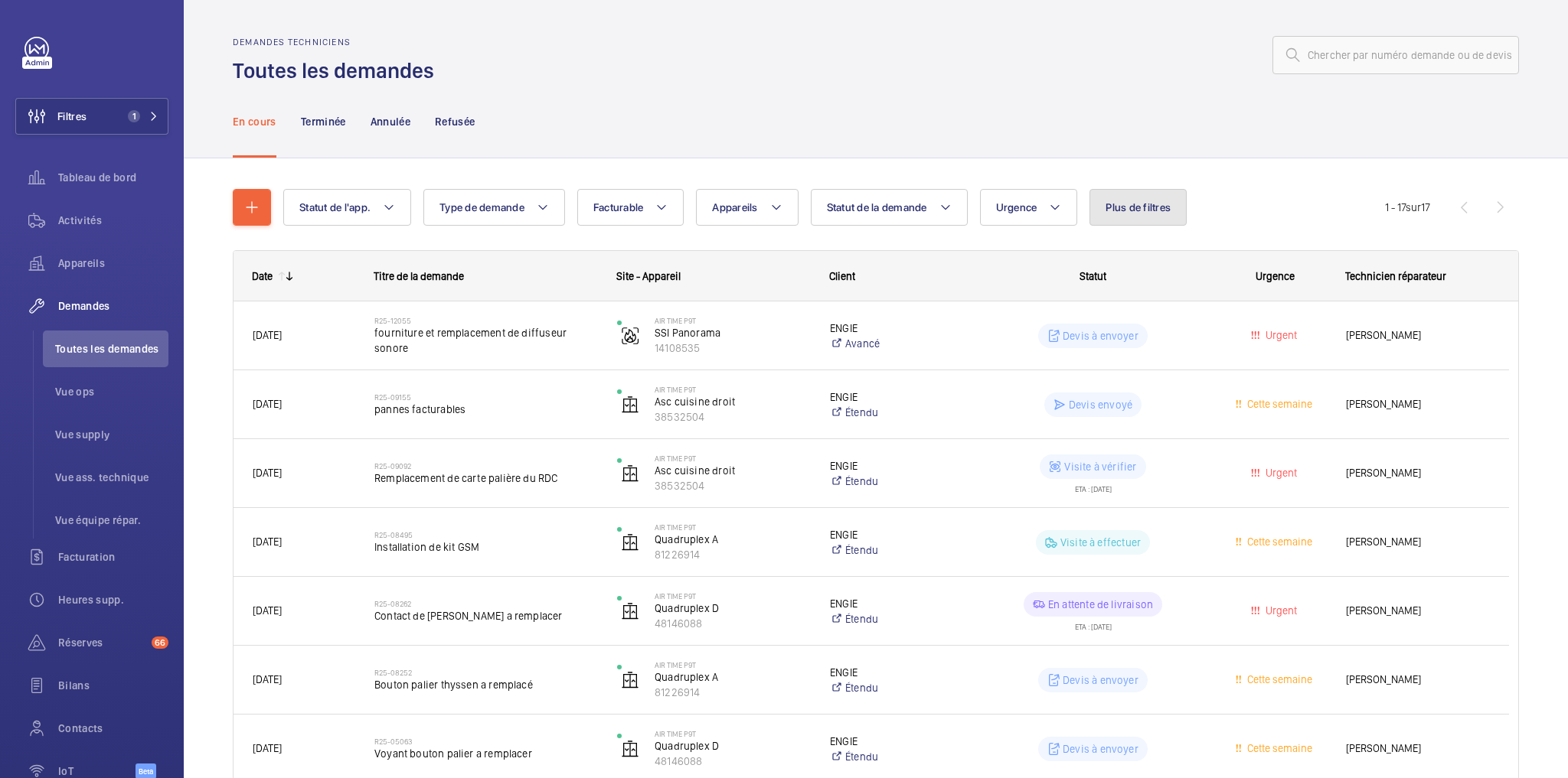
click at [1141, 199] on button "Plus de filtres" at bounding box center [1138, 207] width 97 height 37
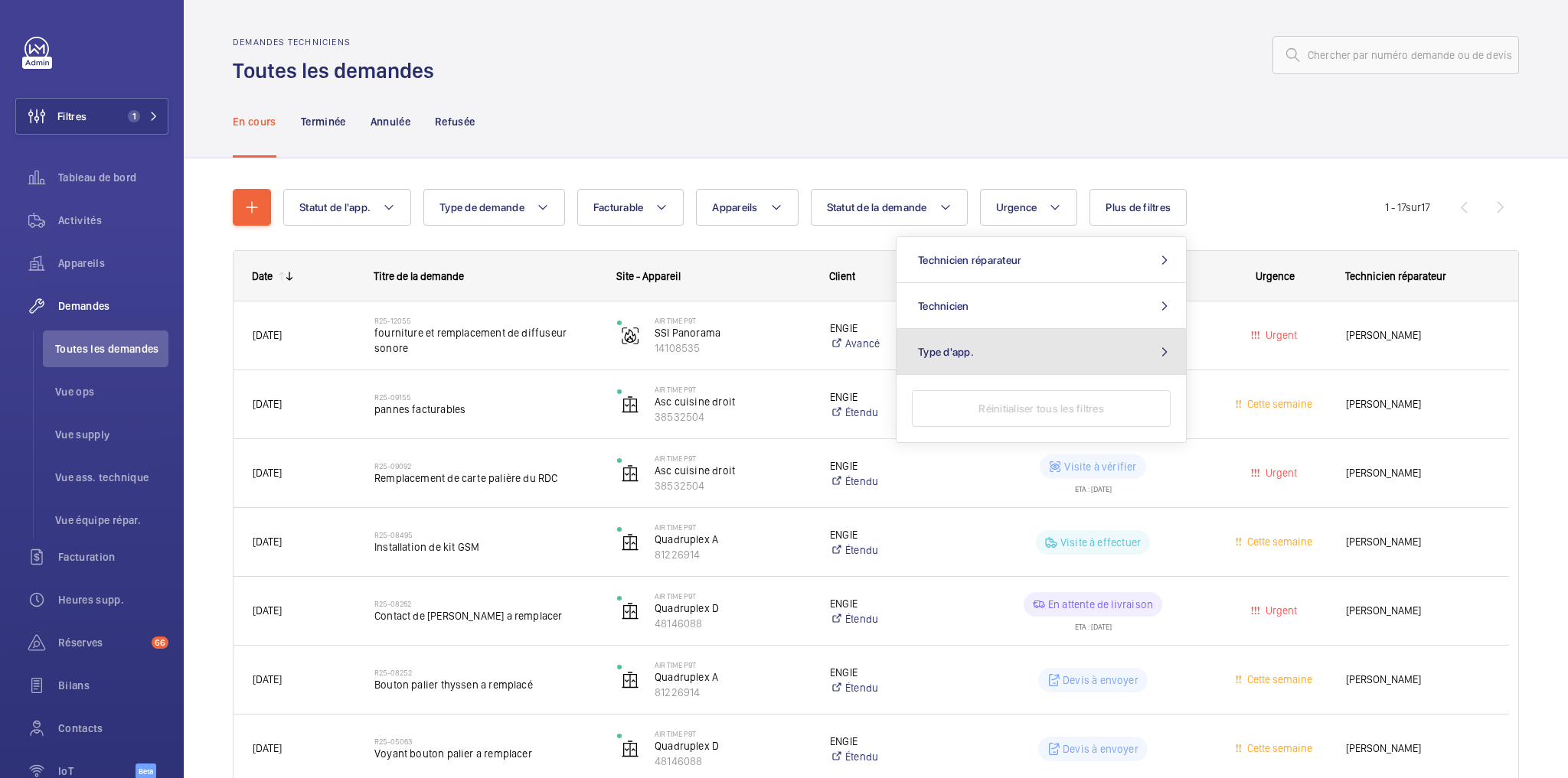
click at [1081, 349] on button "Type d'app." at bounding box center [1041, 352] width 289 height 46
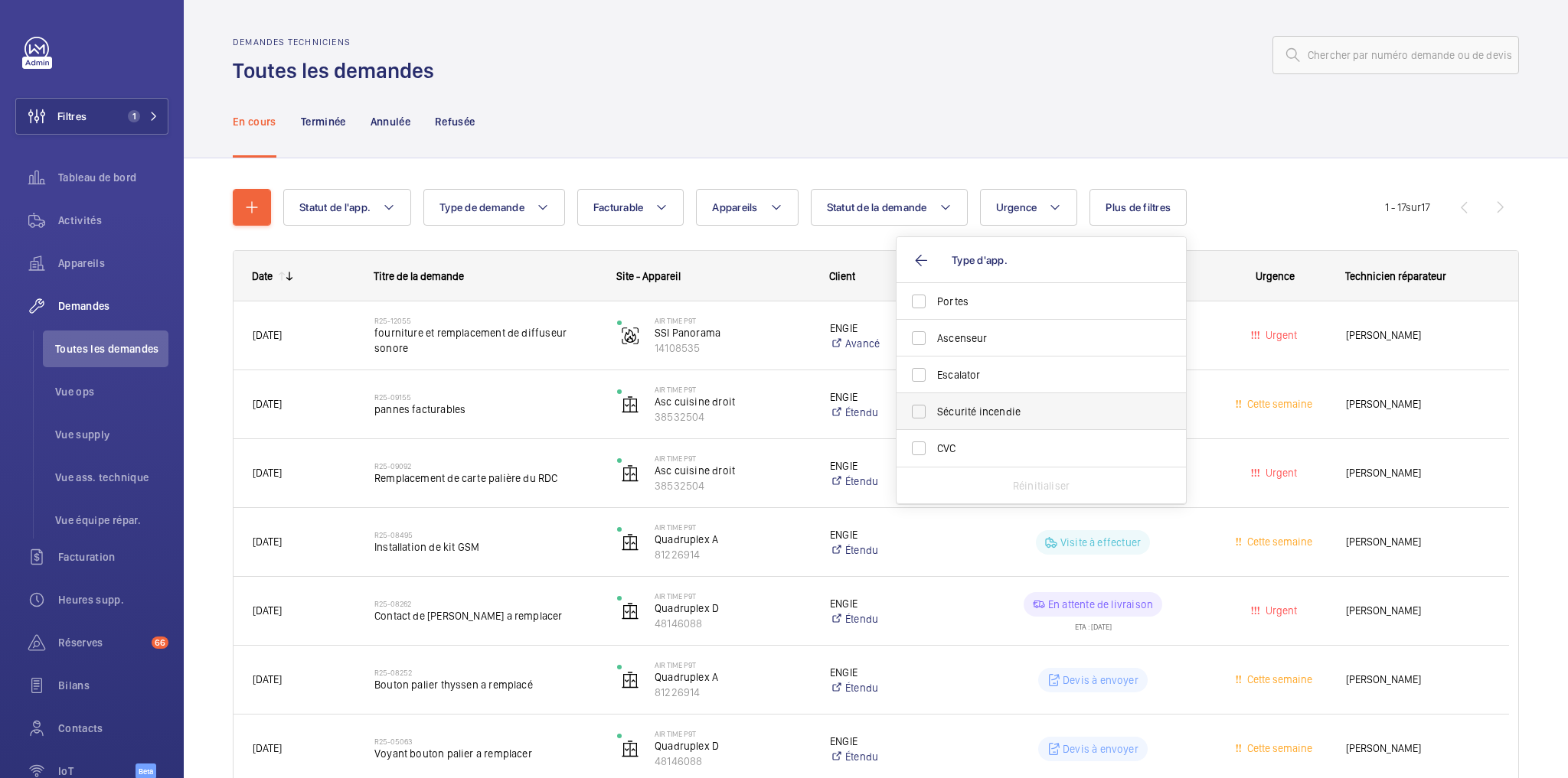
click at [977, 404] on span "Sécurité incendie" at bounding box center [1042, 411] width 210 height 16
click at [934, 403] on input "Sécurité incendie" at bounding box center [918, 411] width 31 height 30
checkbox input "true"
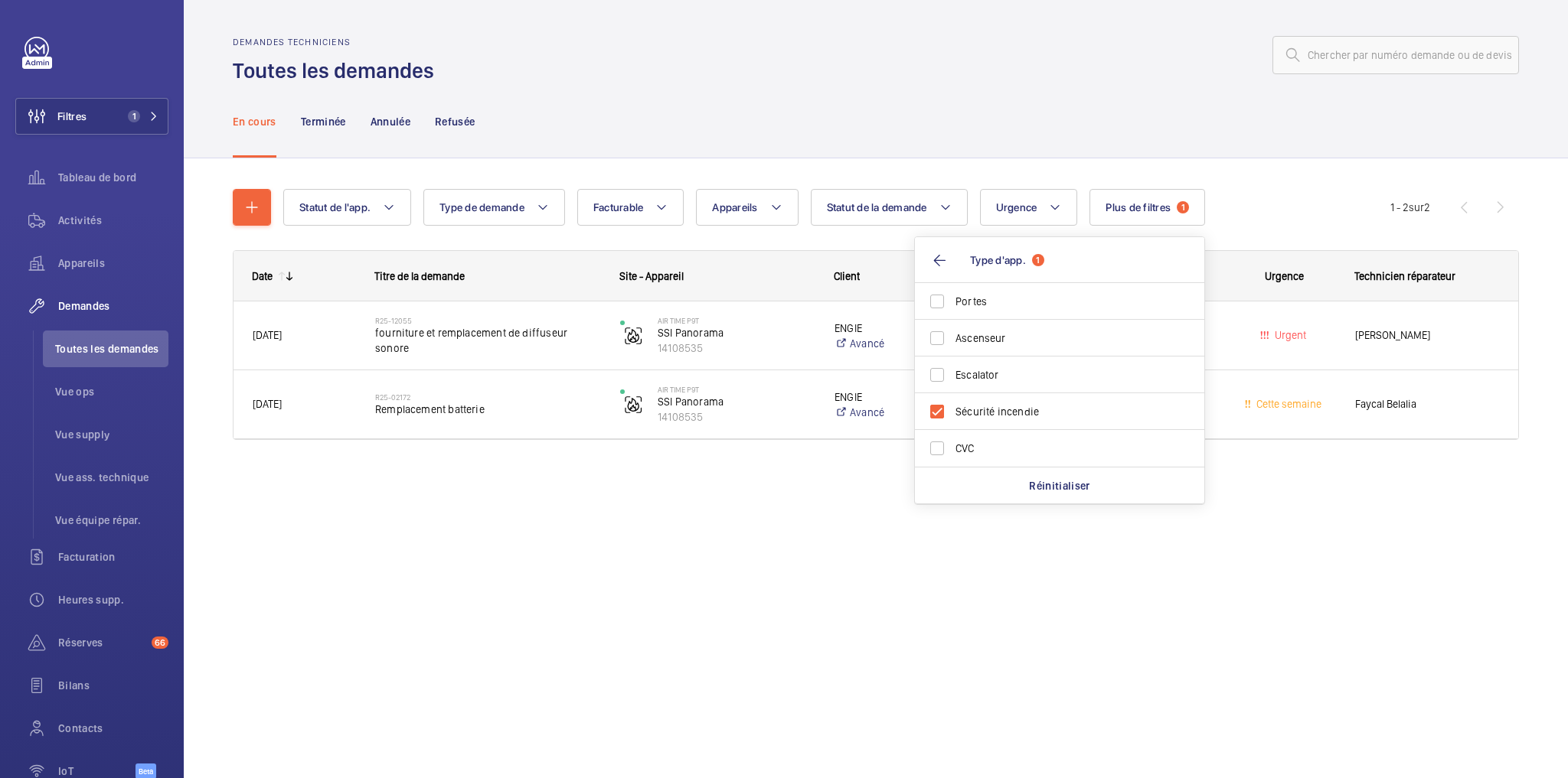
click at [979, 102] on div "En cours Terminée Annulée Refusée" at bounding box center [876, 121] width 1286 height 73
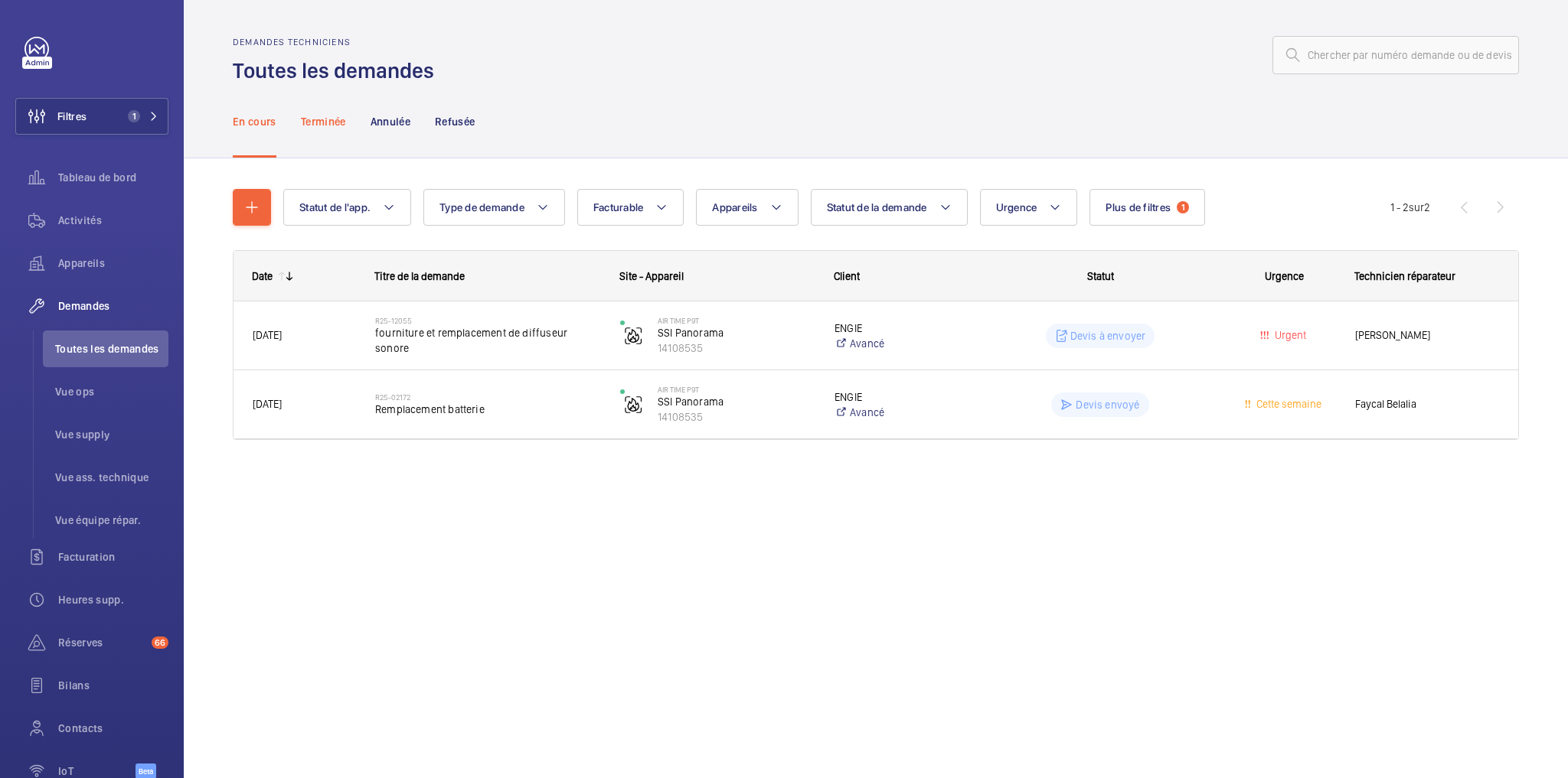
click at [333, 121] on p "Terminée" at bounding box center [323, 121] width 45 height 16
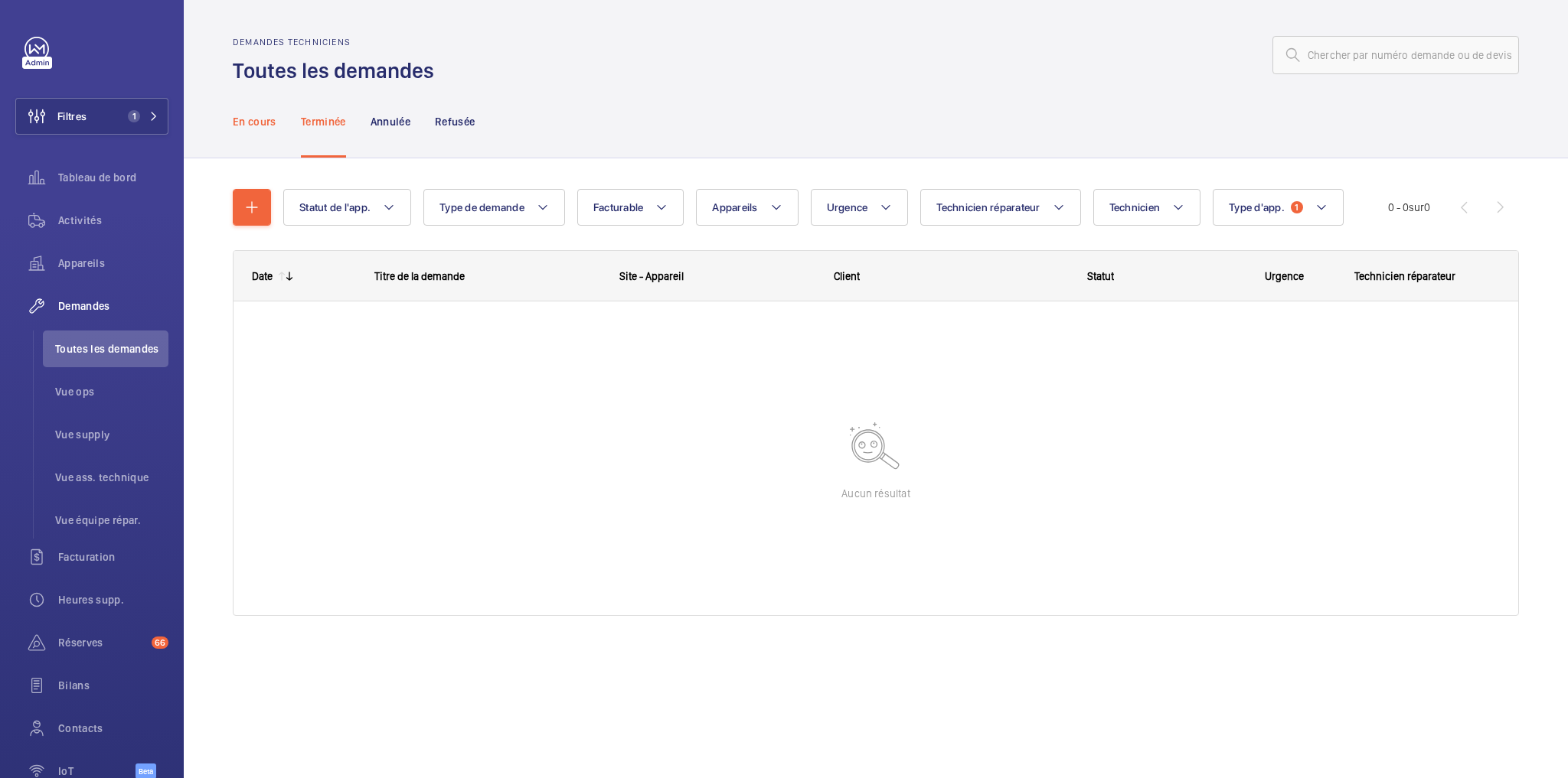
click at [255, 119] on p "En cours" at bounding box center [254, 121] width 44 height 16
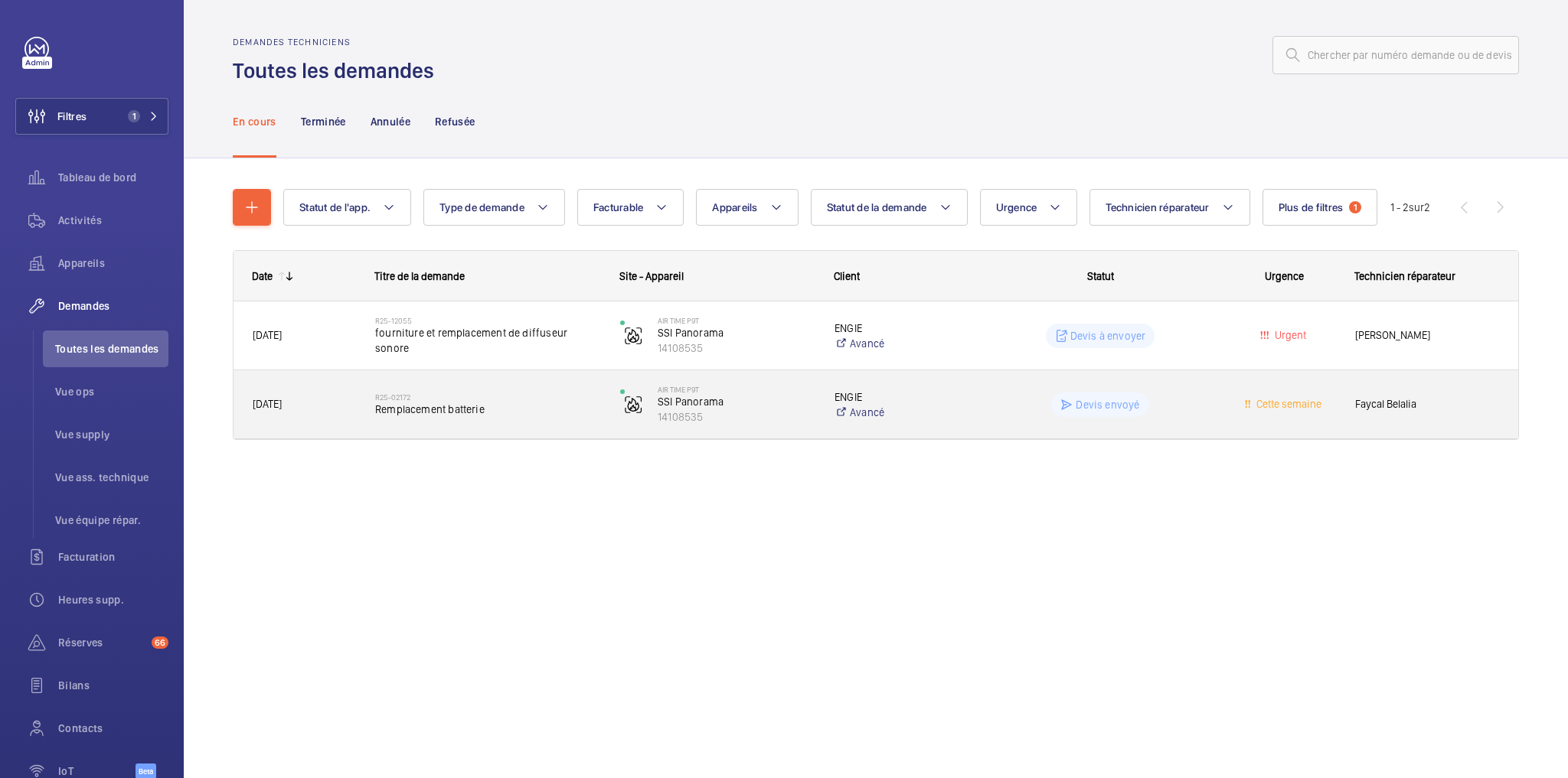
click at [1202, 403] on wm-front-pills-cell "Devis envoyé" at bounding box center [1100, 405] width 225 height 25
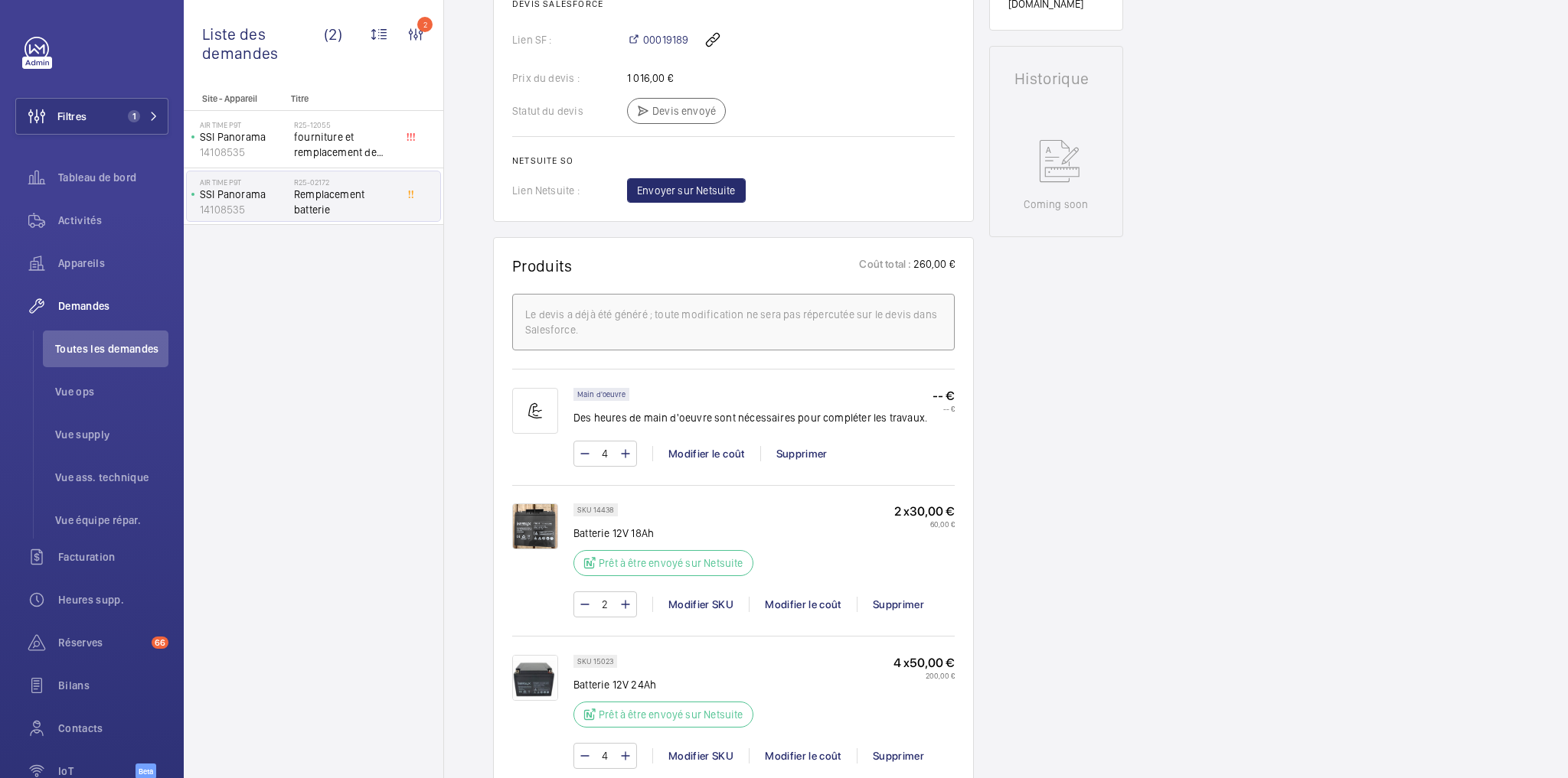
scroll to position [735, 0]
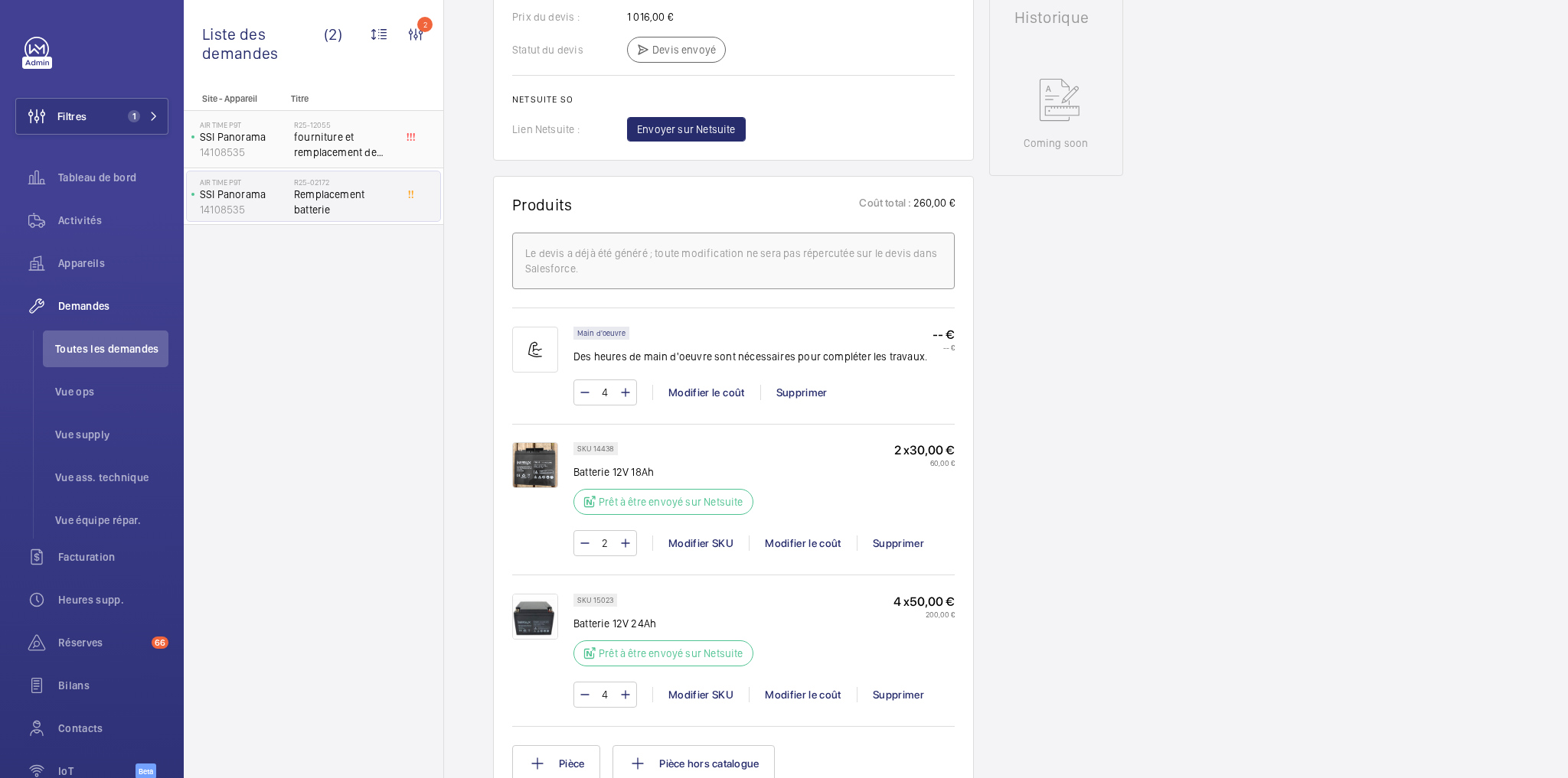
click at [284, 137] on p "SSI Panorama" at bounding box center [243, 137] width 88 height 16
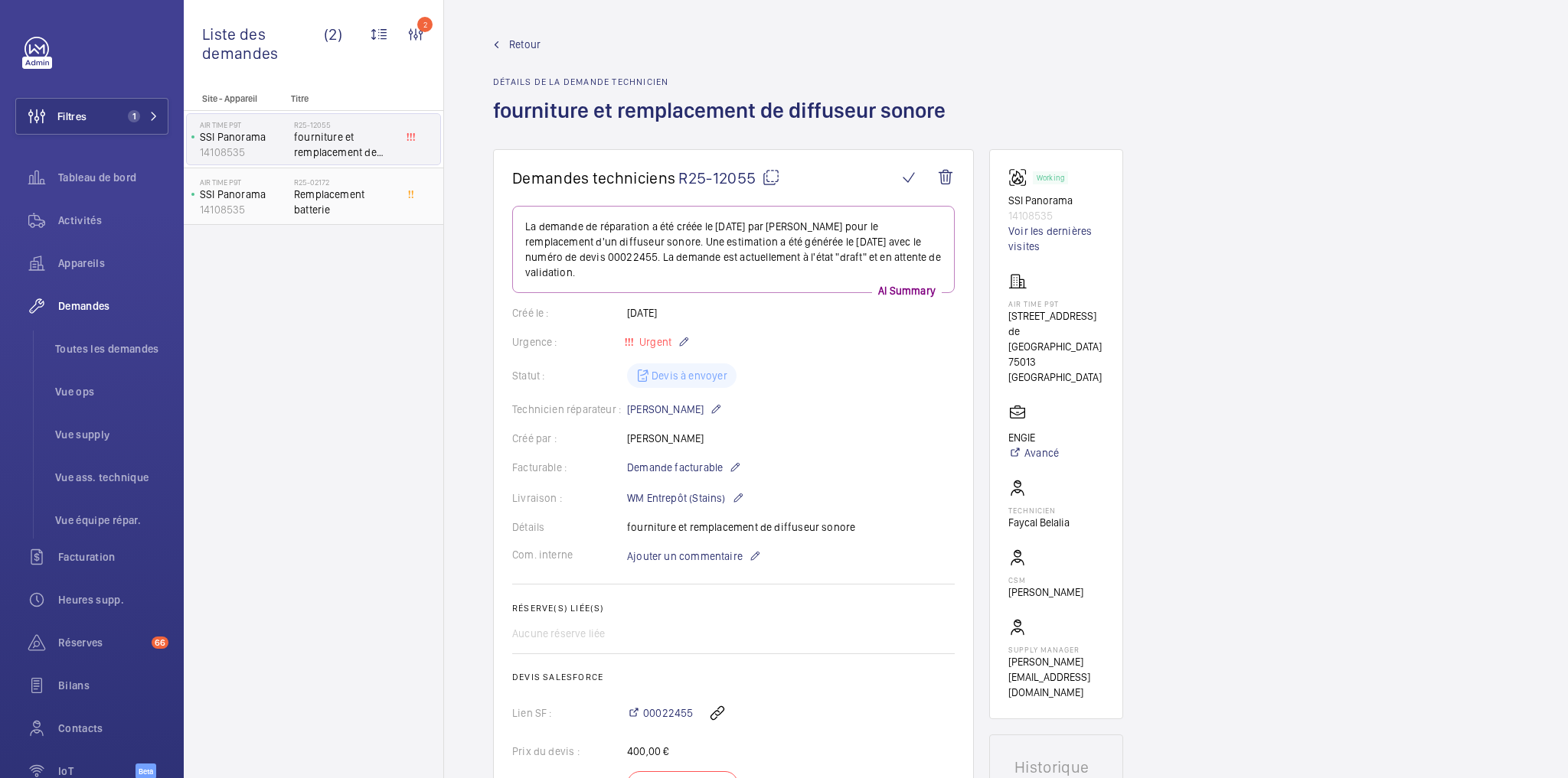
click at [276, 190] on p "SSI Panorama" at bounding box center [243, 194] width 88 height 16
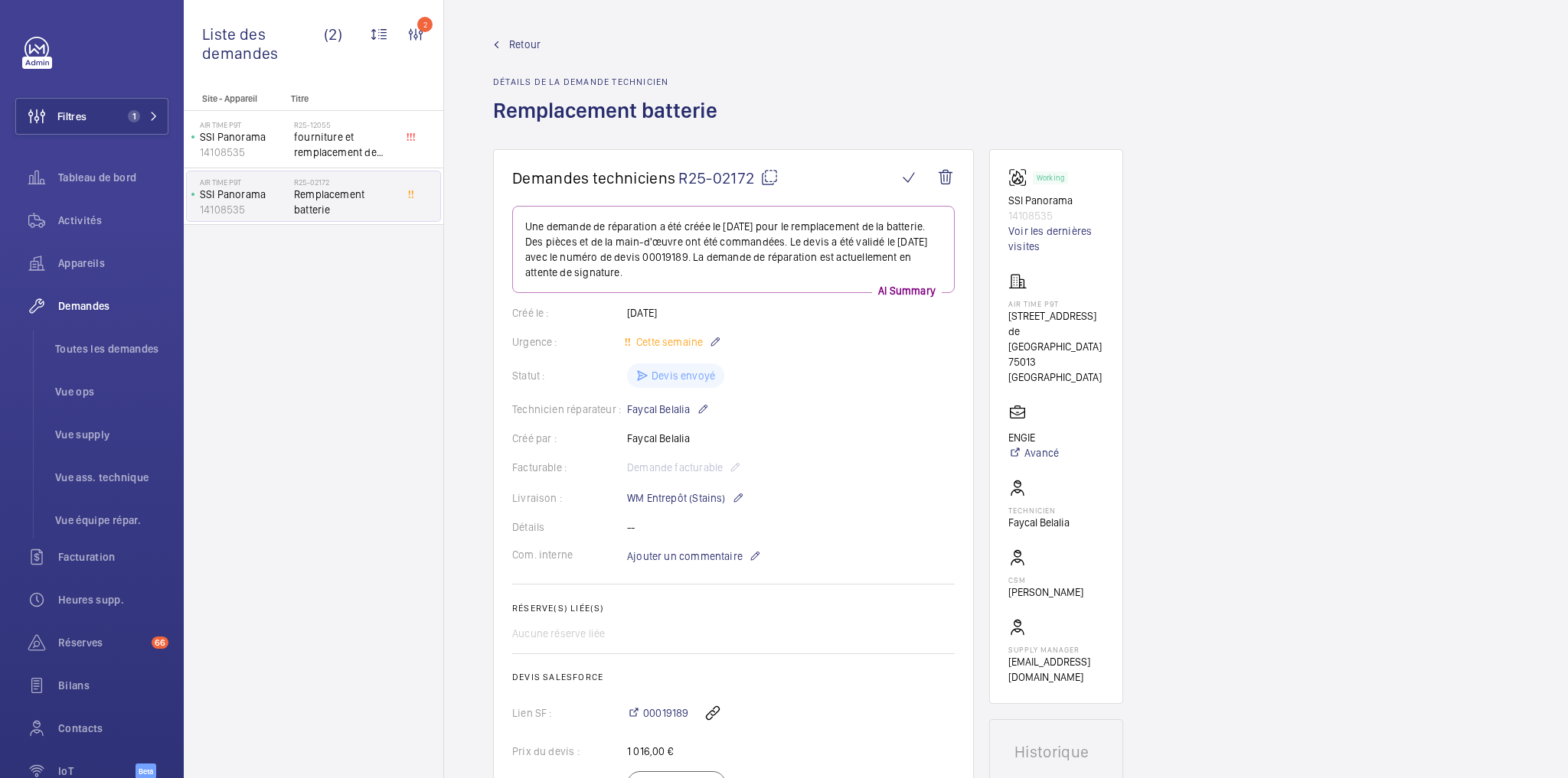
click at [1270, 105] on div "Retour Détails de la demande technicien Remplacement batterie" at bounding box center [1006, 93] width 1026 height 113
drag, startPoint x: 833, startPoint y: 565, endPoint x: 455, endPoint y: 432, distance: 400.7
drag, startPoint x: 790, startPoint y: 303, endPoint x: 791, endPoint y: 312, distance: 9.1
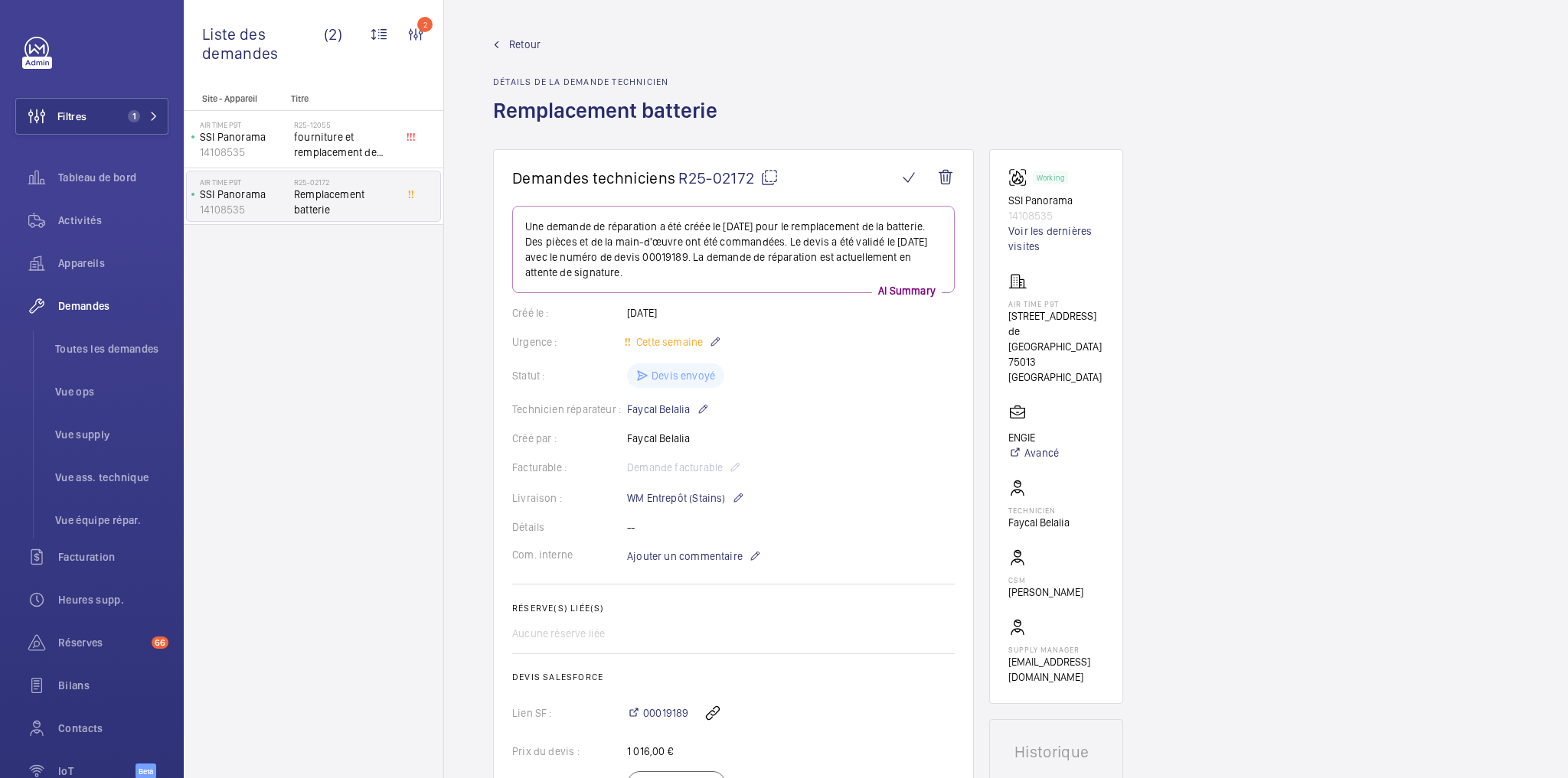
click at [579, 46] on link "Retour" at bounding box center [609, 45] width 233 height 16
click at [519, 45] on span "Retour" at bounding box center [525, 45] width 31 height 16
click at [142, 120] on span "1" at bounding box center [140, 116] width 37 height 12
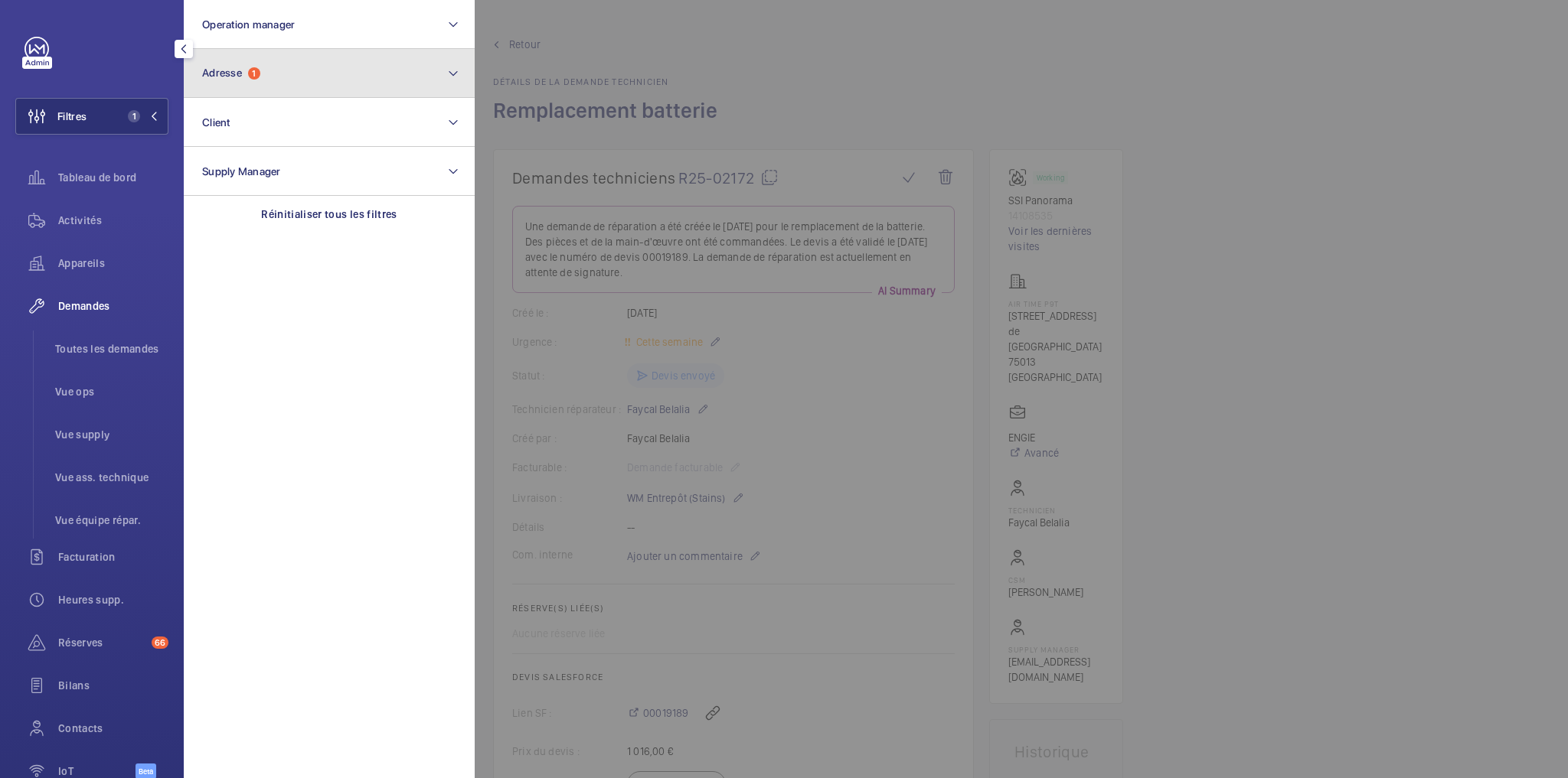
click at [261, 60] on button "Adresse 1" at bounding box center [329, 73] width 291 height 49
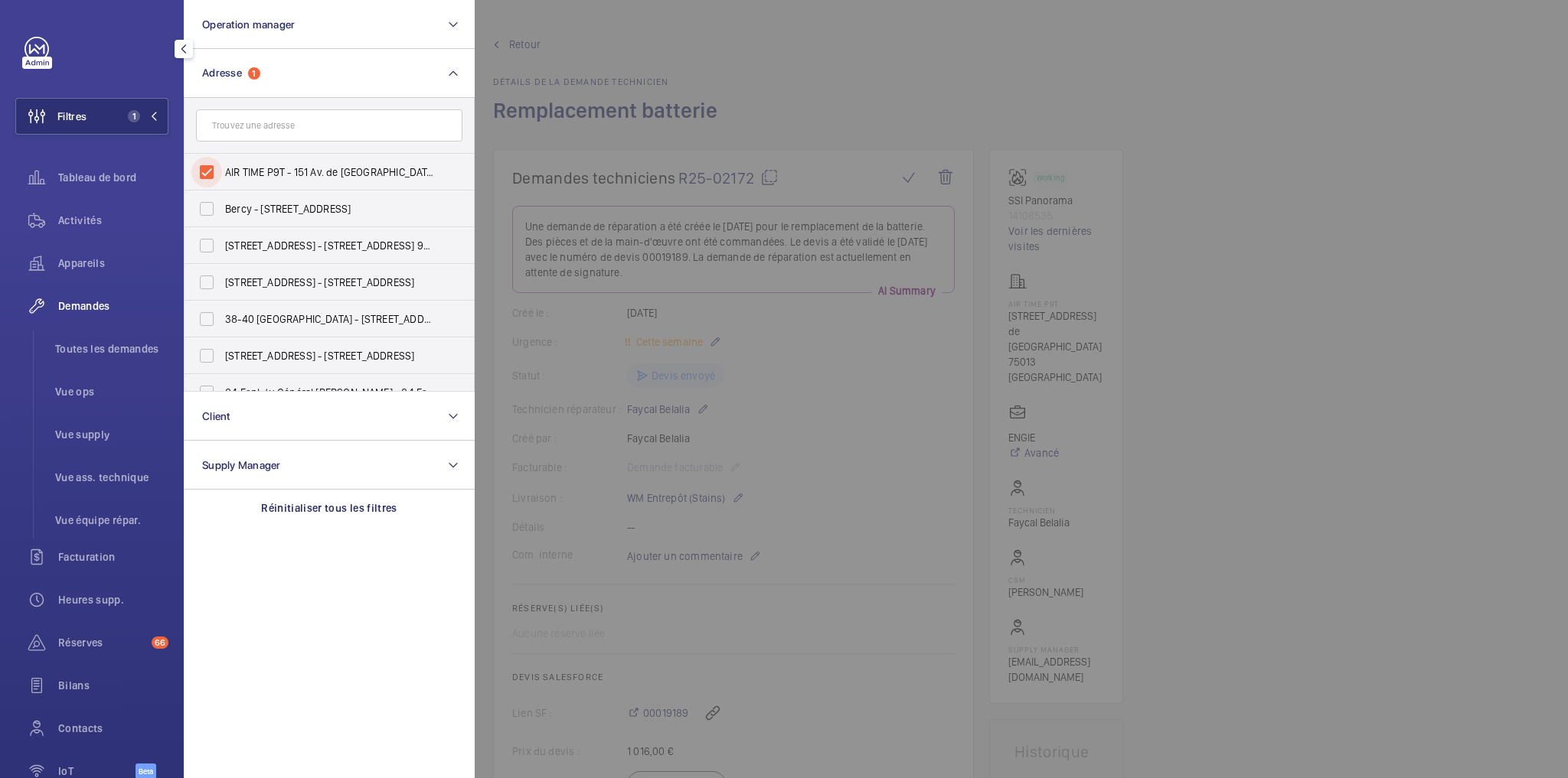
drag, startPoint x: 210, startPoint y: 172, endPoint x: 264, endPoint y: 140, distance: 62.8
click at [210, 171] on input "AIR TIME P9T - 151 Av. de France, PARIS 75013" at bounding box center [206, 171] width 31 height 30
checkbox input "false"
click at [284, 120] on input "text" at bounding box center [329, 125] width 266 height 32
type input "sartrouville"
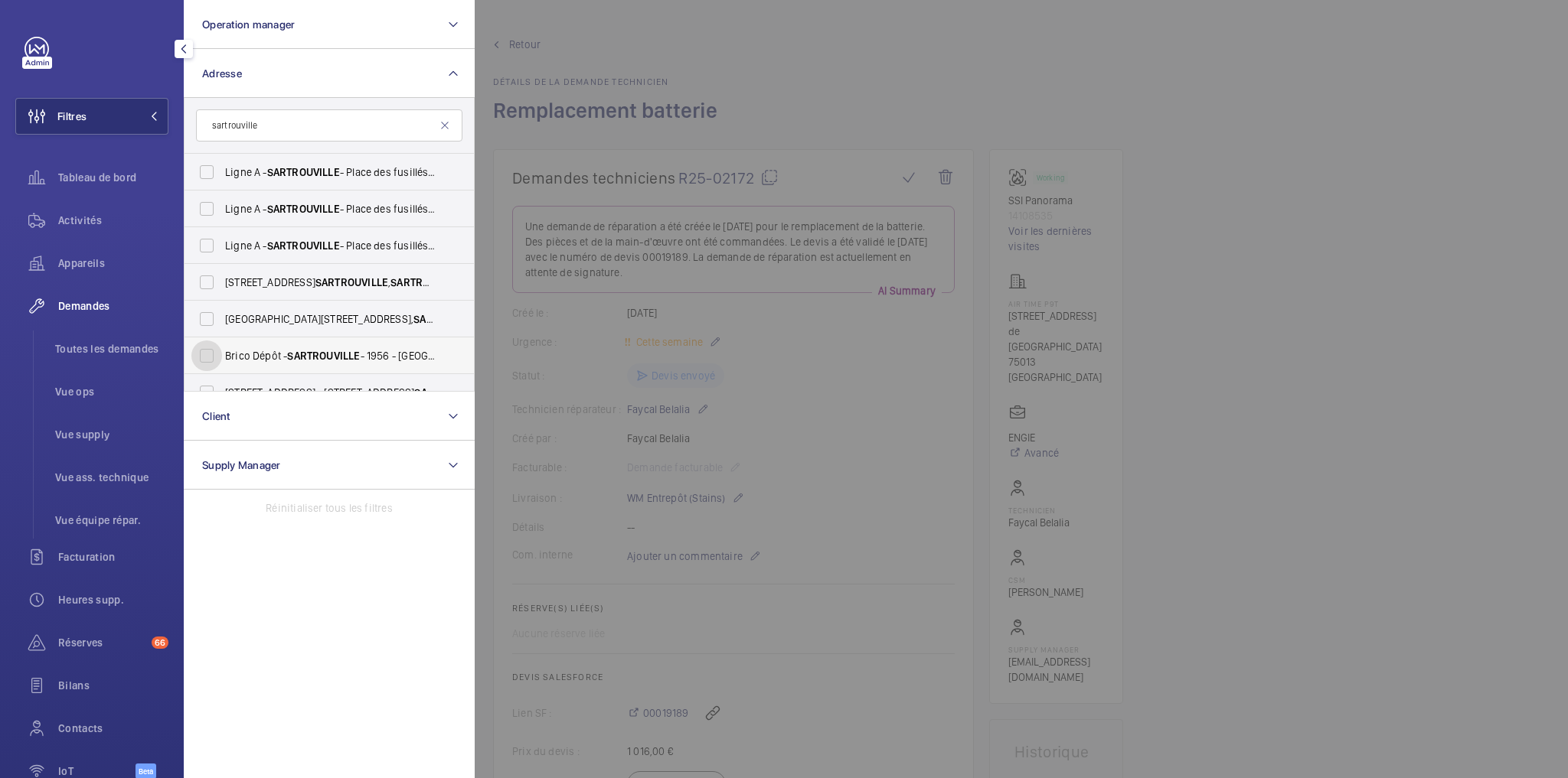
click at [207, 350] on input "Brico Dépôt - SARTROUVILLE - 1956 - Rte de Pontoise, SARTROUVILLE 78500" at bounding box center [206, 355] width 31 height 30
checkbox input "true"
click at [81, 228] on div "Activités" at bounding box center [92, 220] width 153 height 37
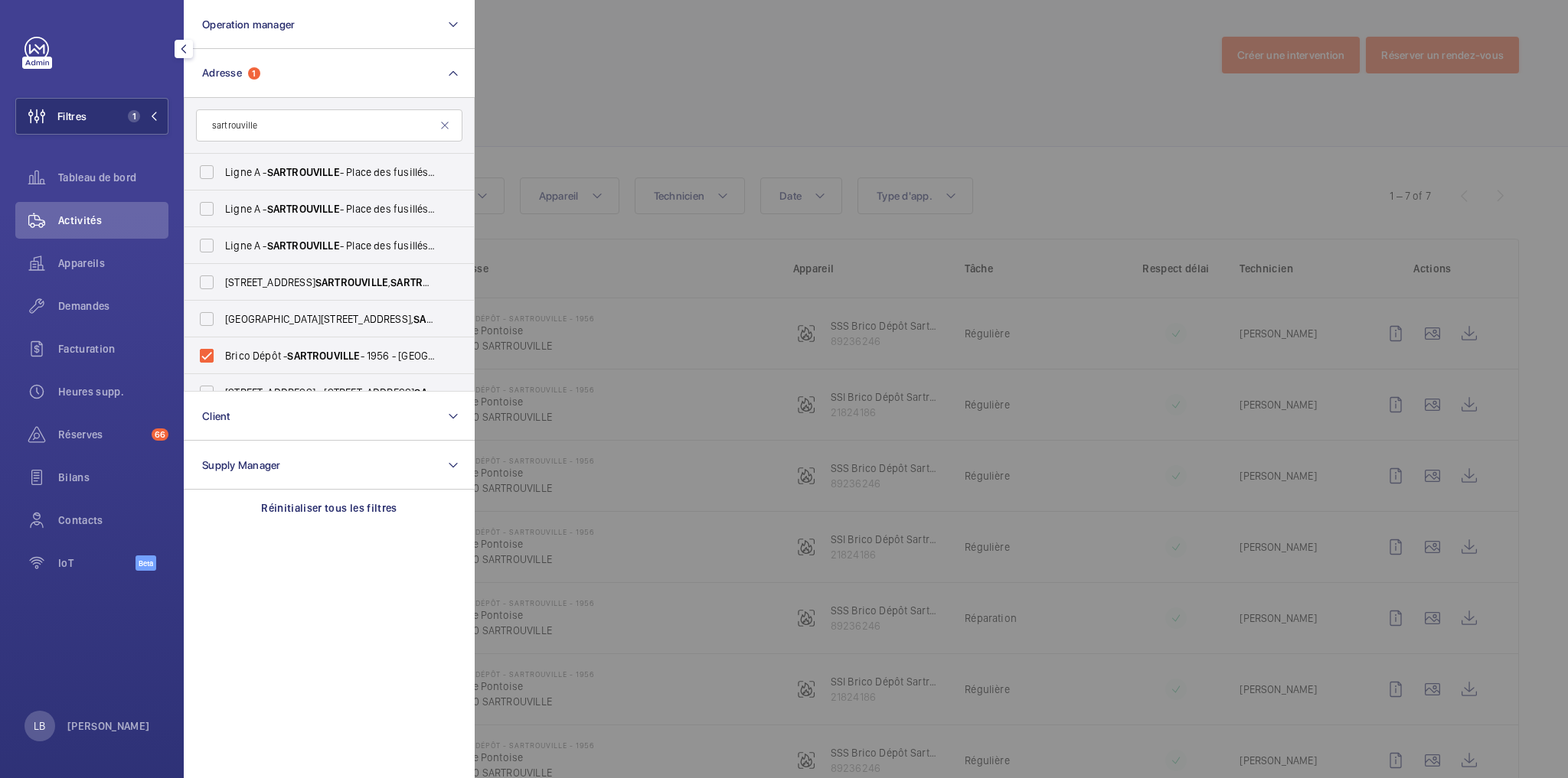
click at [665, 79] on div at bounding box center [1259, 389] width 1568 height 778
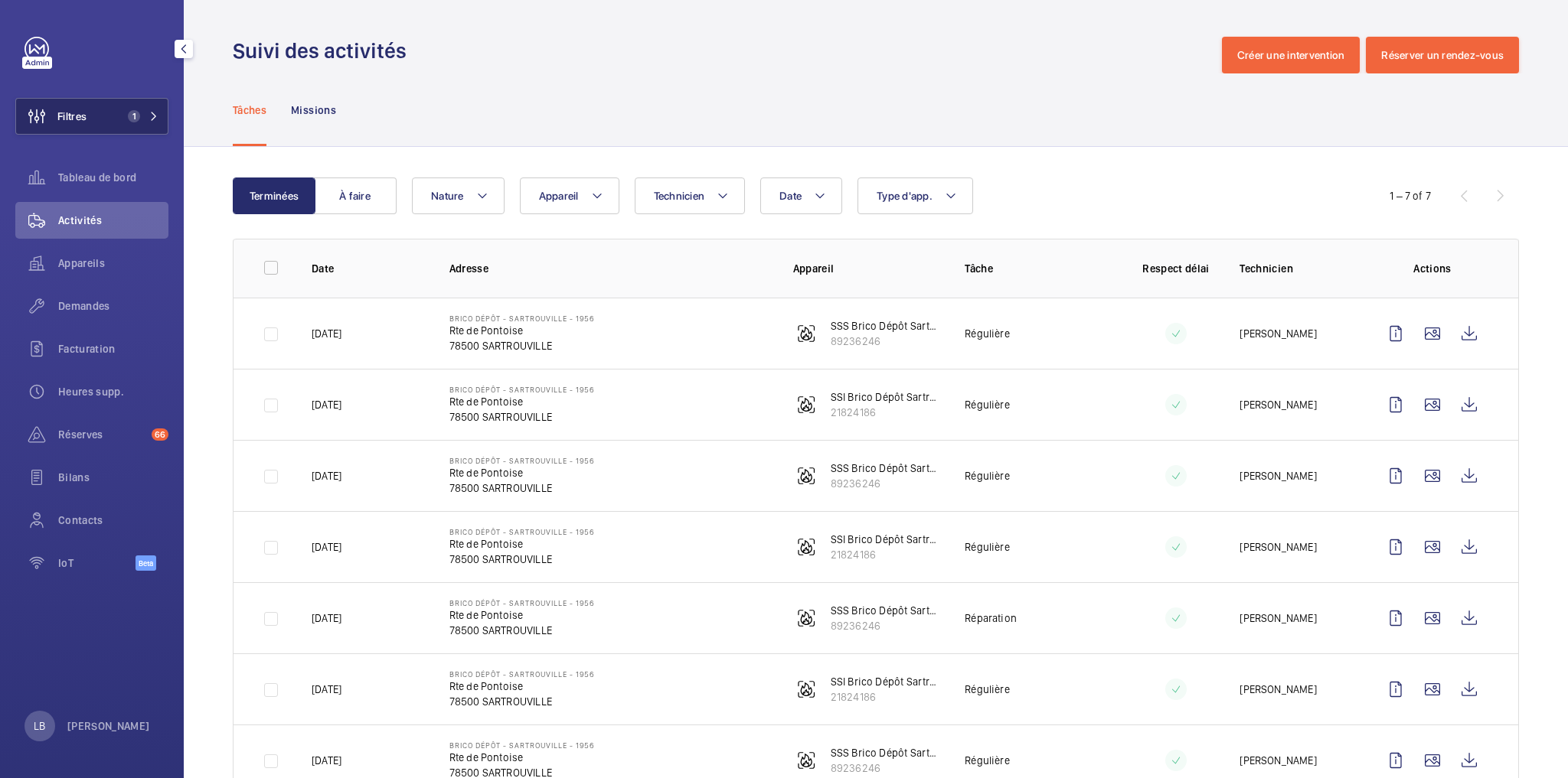
click at [72, 110] on span "Filtres" at bounding box center [72, 116] width 29 height 16
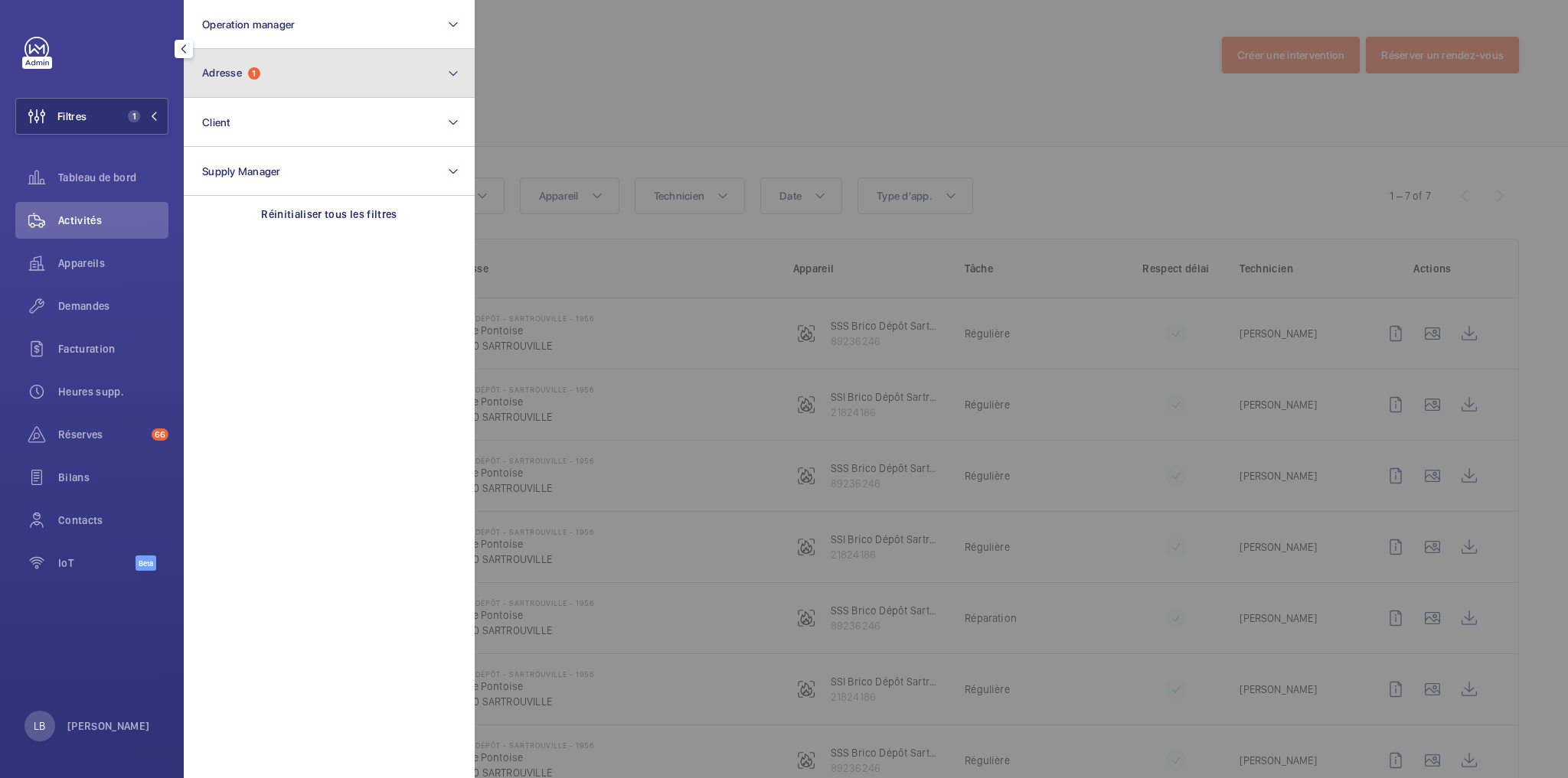
click at [240, 73] on span "Adresse" at bounding box center [222, 73] width 40 height 12
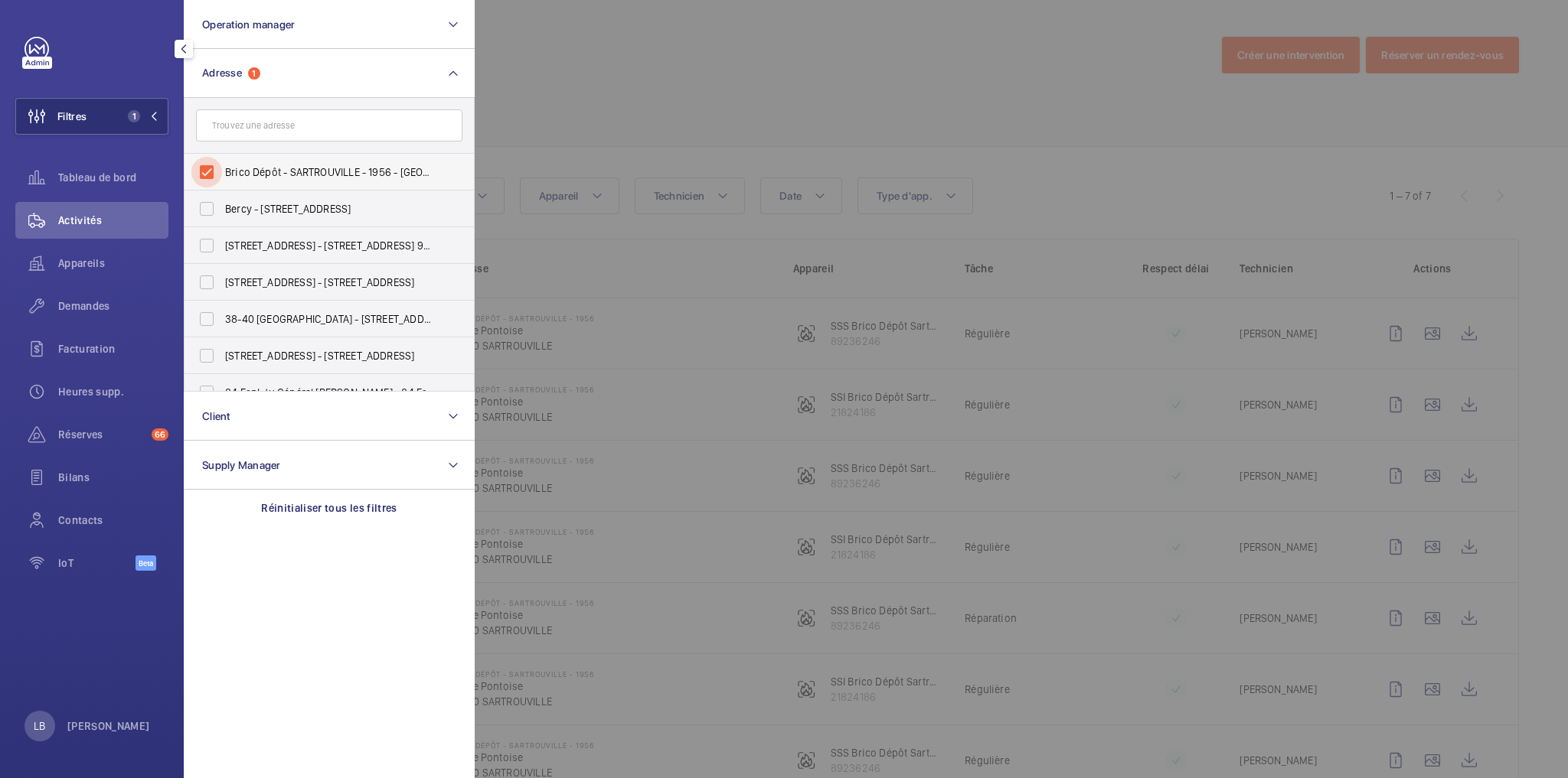
click at [204, 173] on input "Brico Dépôt - SARTROUVILLE - 1956 - Rte de Pontoise, SARTROUVILLE 78500" at bounding box center [206, 171] width 31 height 30
checkbox input "false"
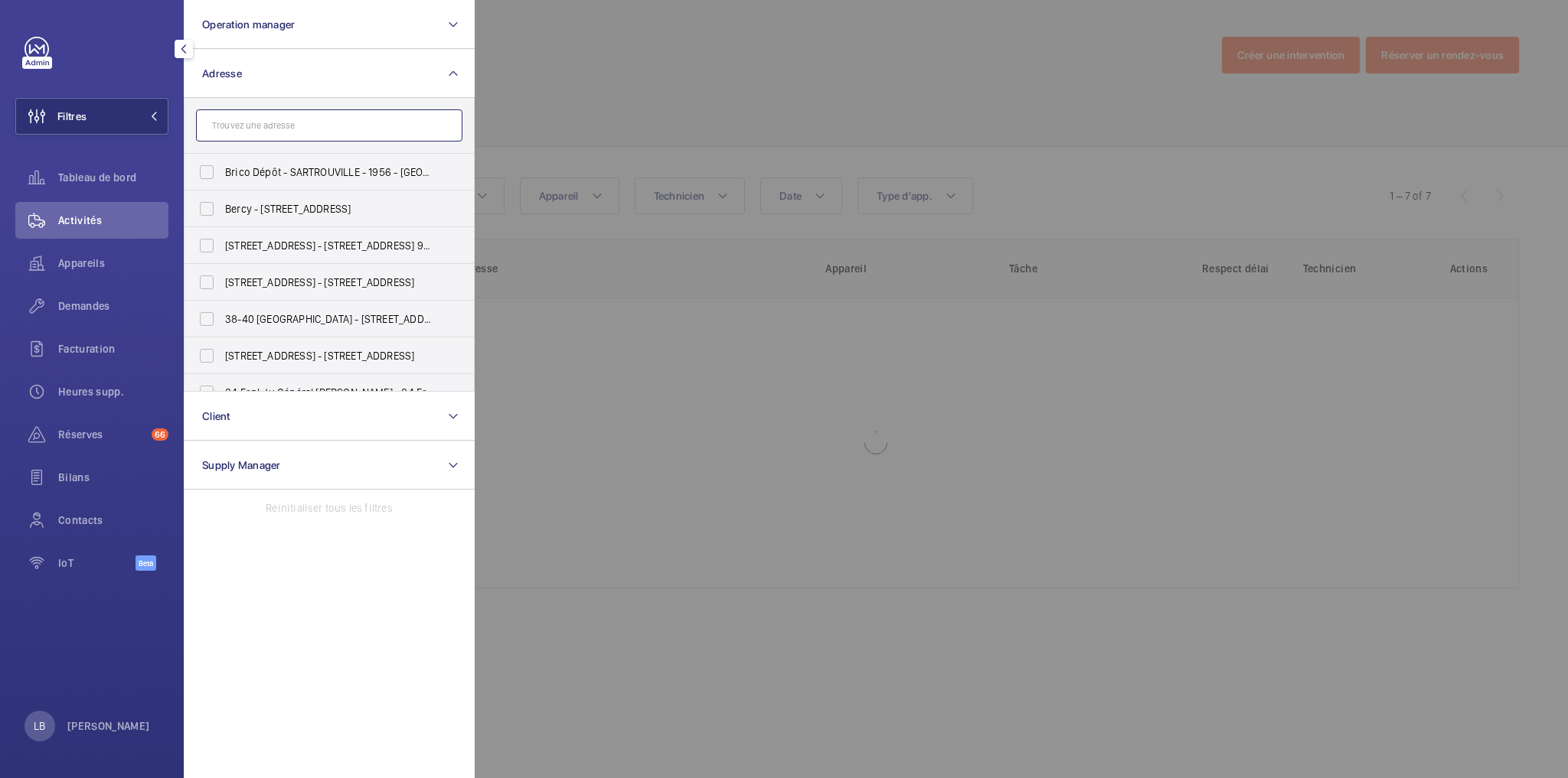
click at [231, 117] on input "text" at bounding box center [329, 125] width 266 height 32
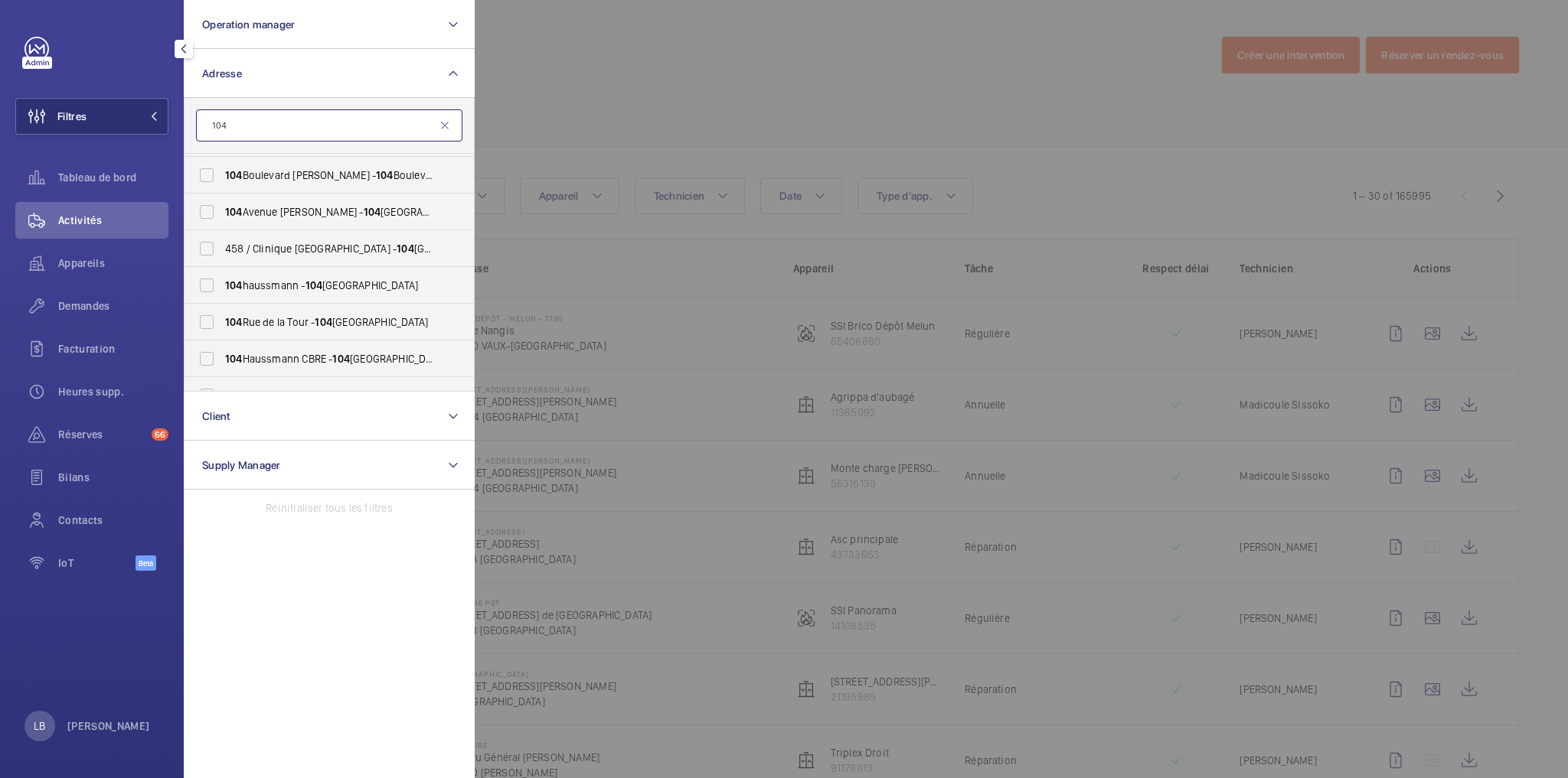
scroll to position [314, 0]
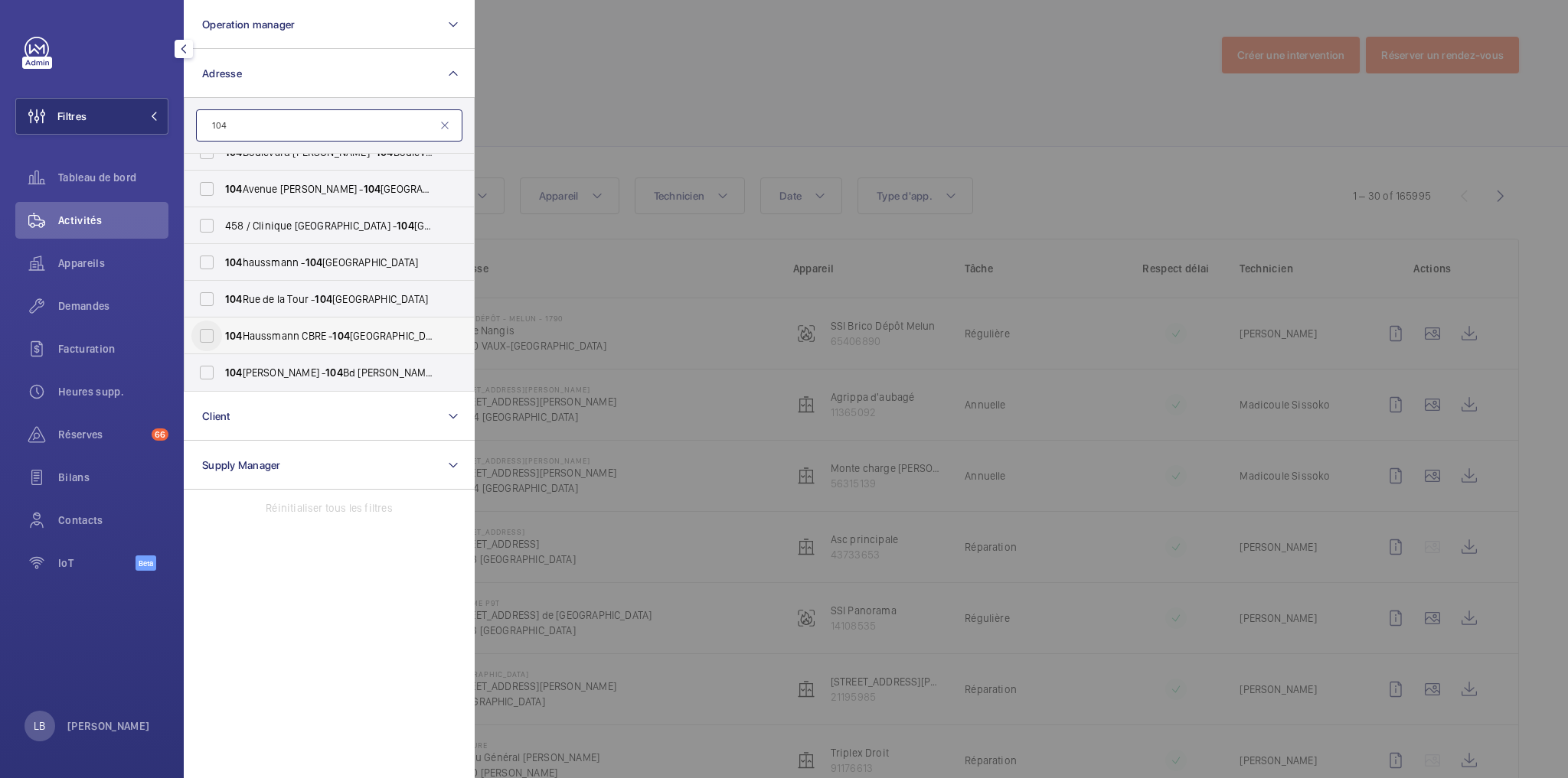
type input "104"
click at [211, 325] on input "104 Haussmann CBRE - 104 Bd Haussmann, PARIS 75008" at bounding box center [206, 335] width 31 height 30
checkbox input "true"
click at [777, 64] on div at bounding box center [1259, 389] width 1568 height 778
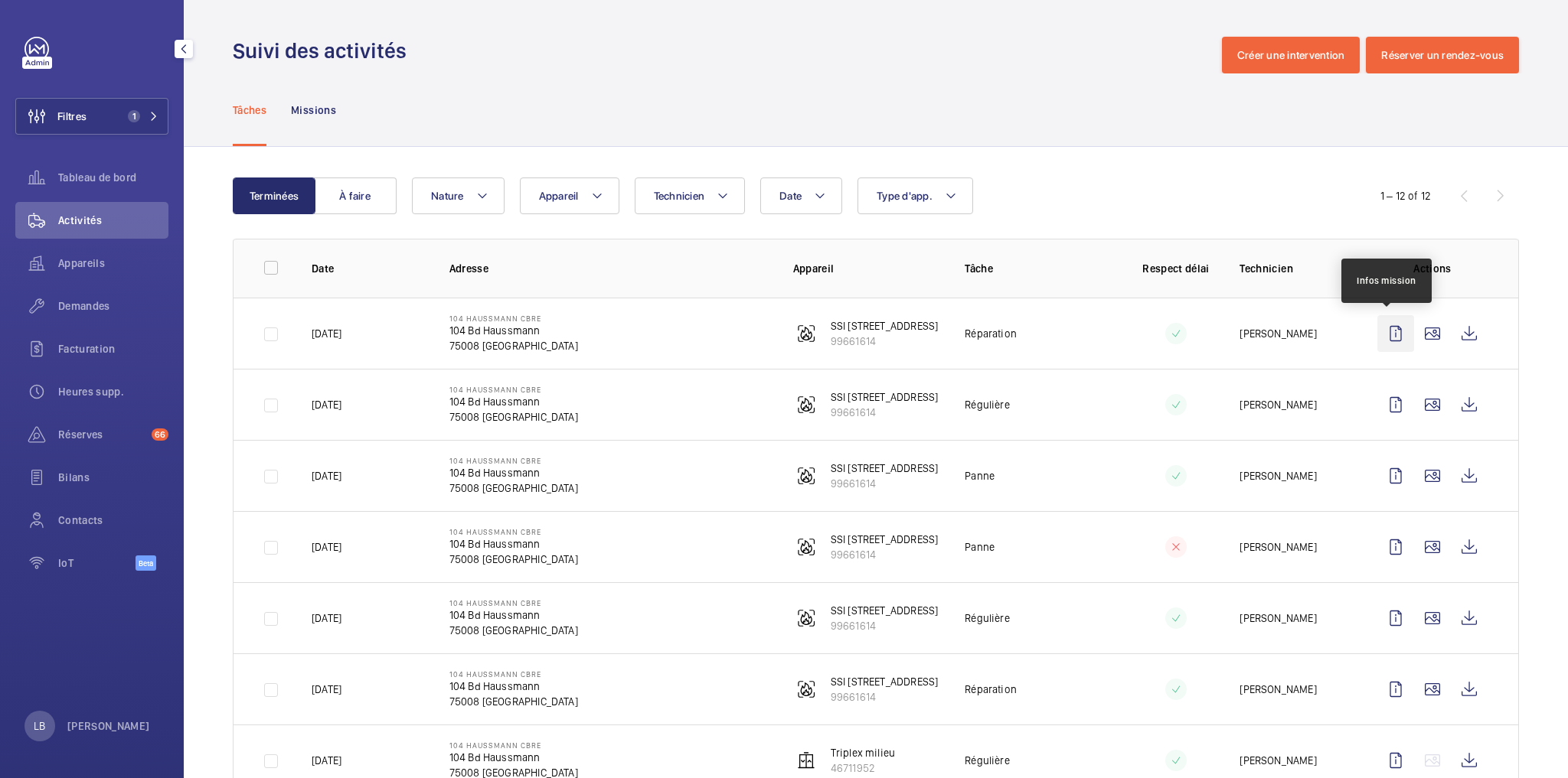
click at [1384, 340] on wm-front-icon-button at bounding box center [1396, 334] width 37 height 37
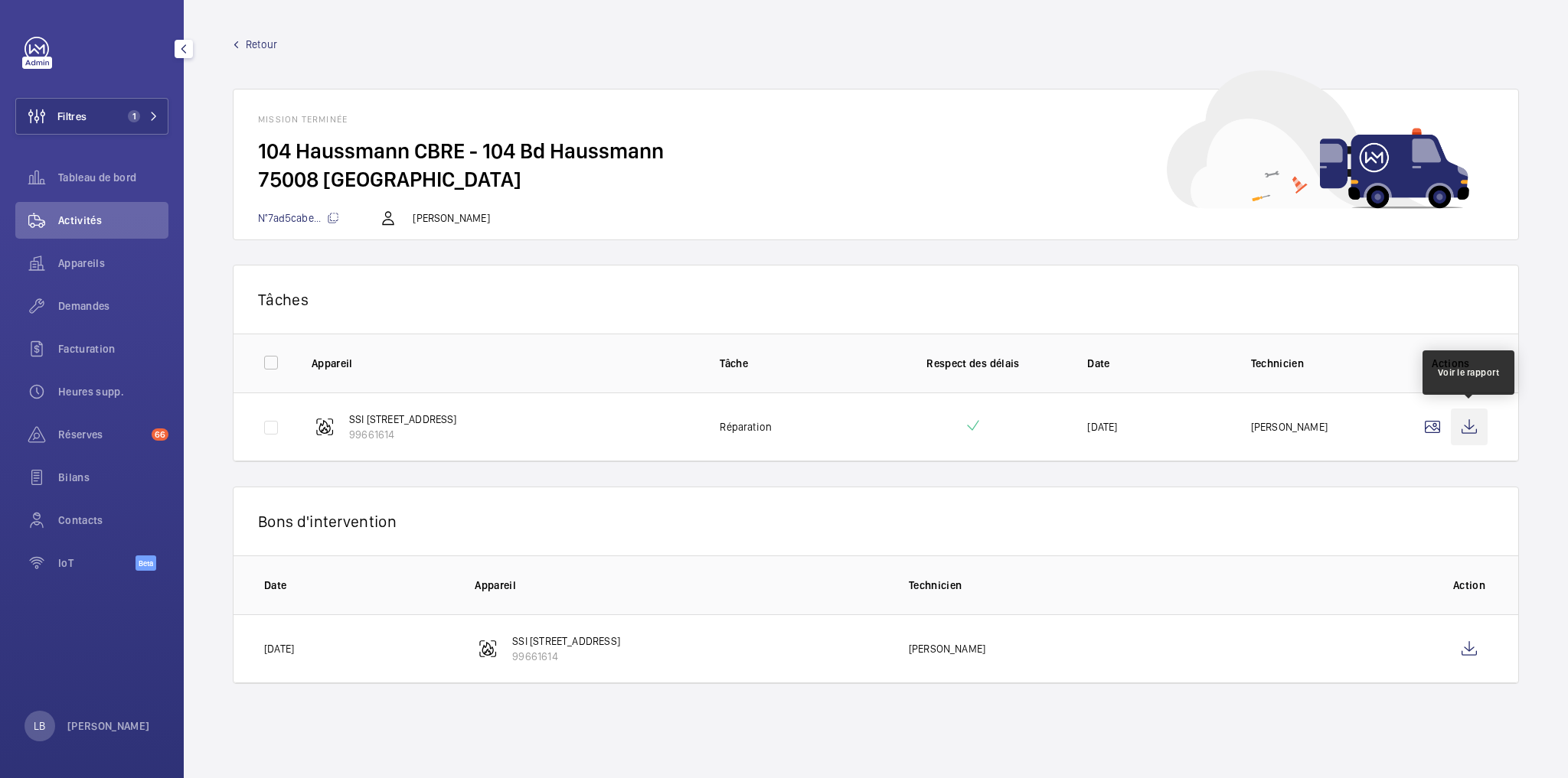
click at [1473, 421] on wm-front-icon-button at bounding box center [1469, 427] width 37 height 37
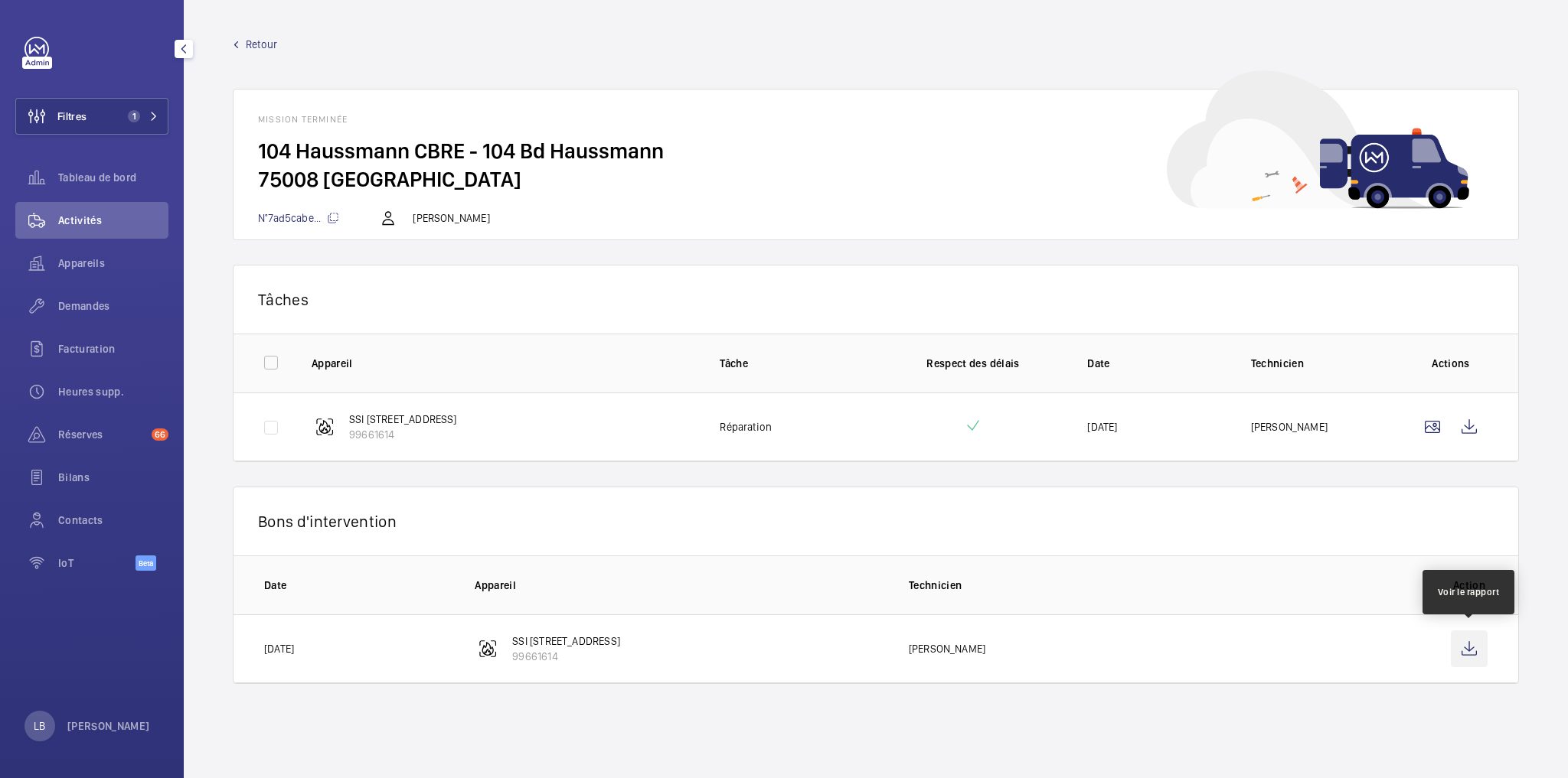
click at [1479, 649] on wm-front-icon-button at bounding box center [1469, 649] width 37 height 37
click at [785, 185] on h2 "75008 PARIS" at bounding box center [876, 180] width 1236 height 28
click at [89, 306] on span "Demandes" at bounding box center [114, 306] width 110 height 16
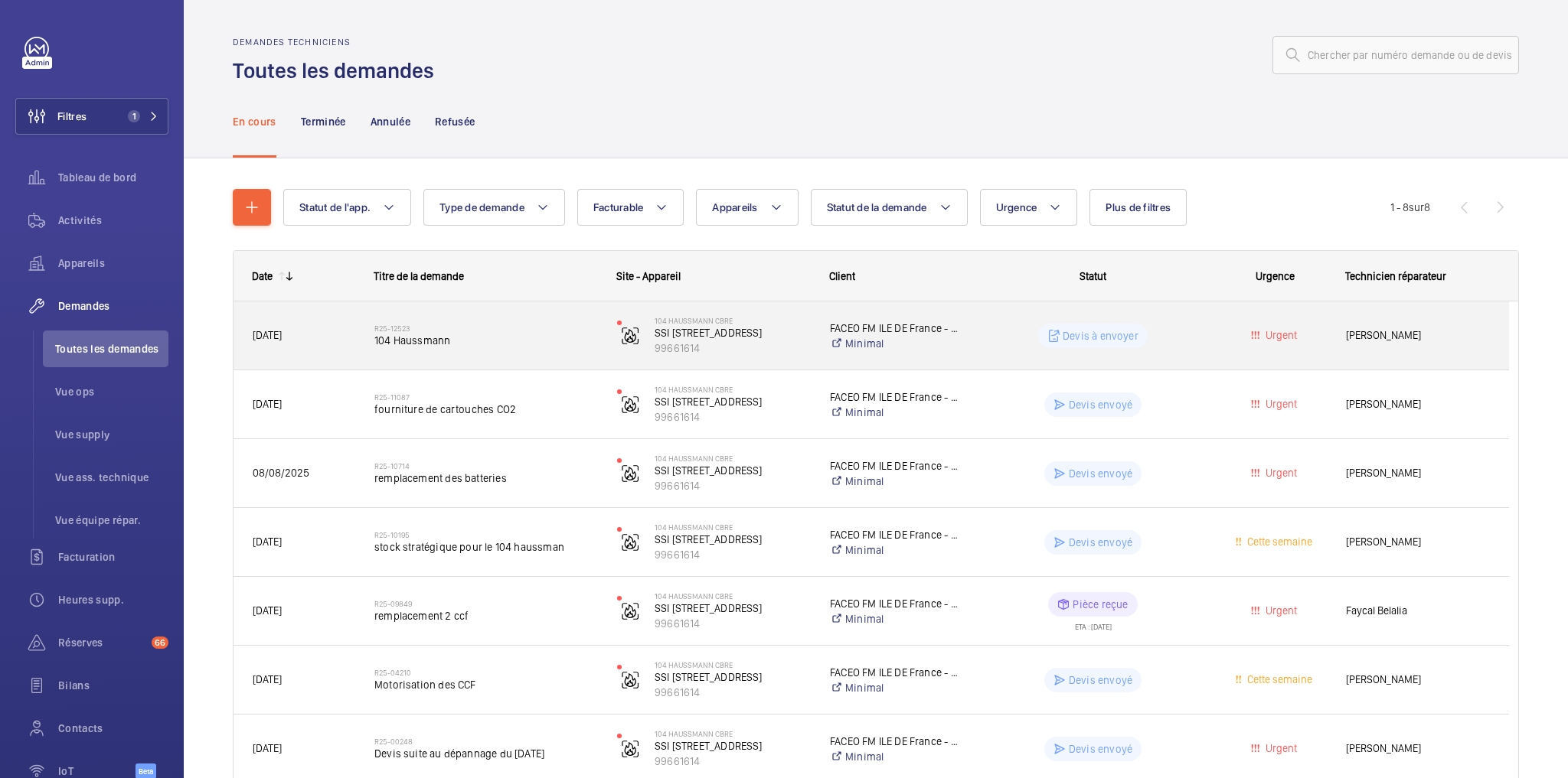
click at [1175, 335] on wm-front-pills-cell "Devis à envoyer" at bounding box center [1093, 336] width 223 height 25
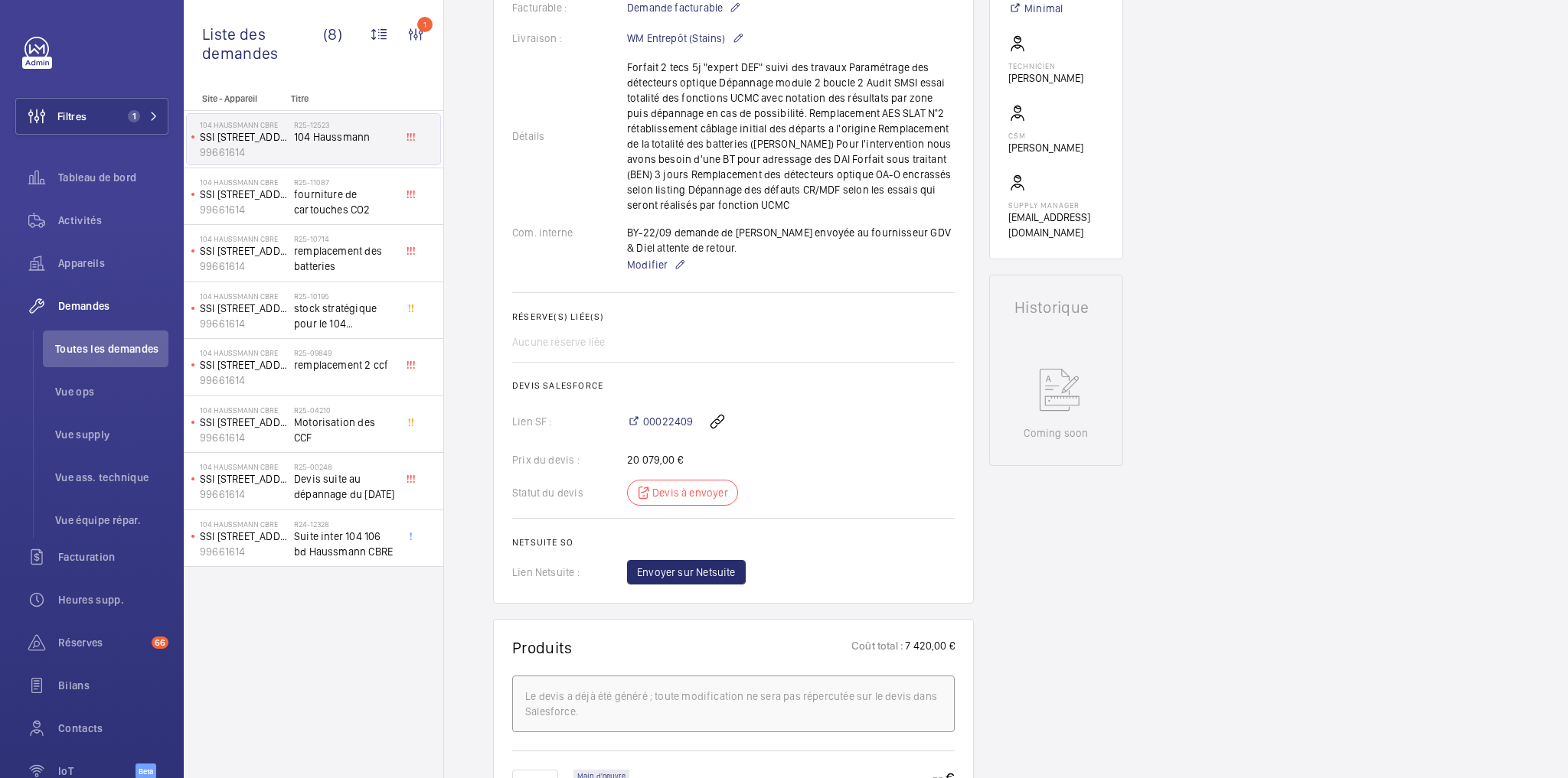
scroll to position [628, 0]
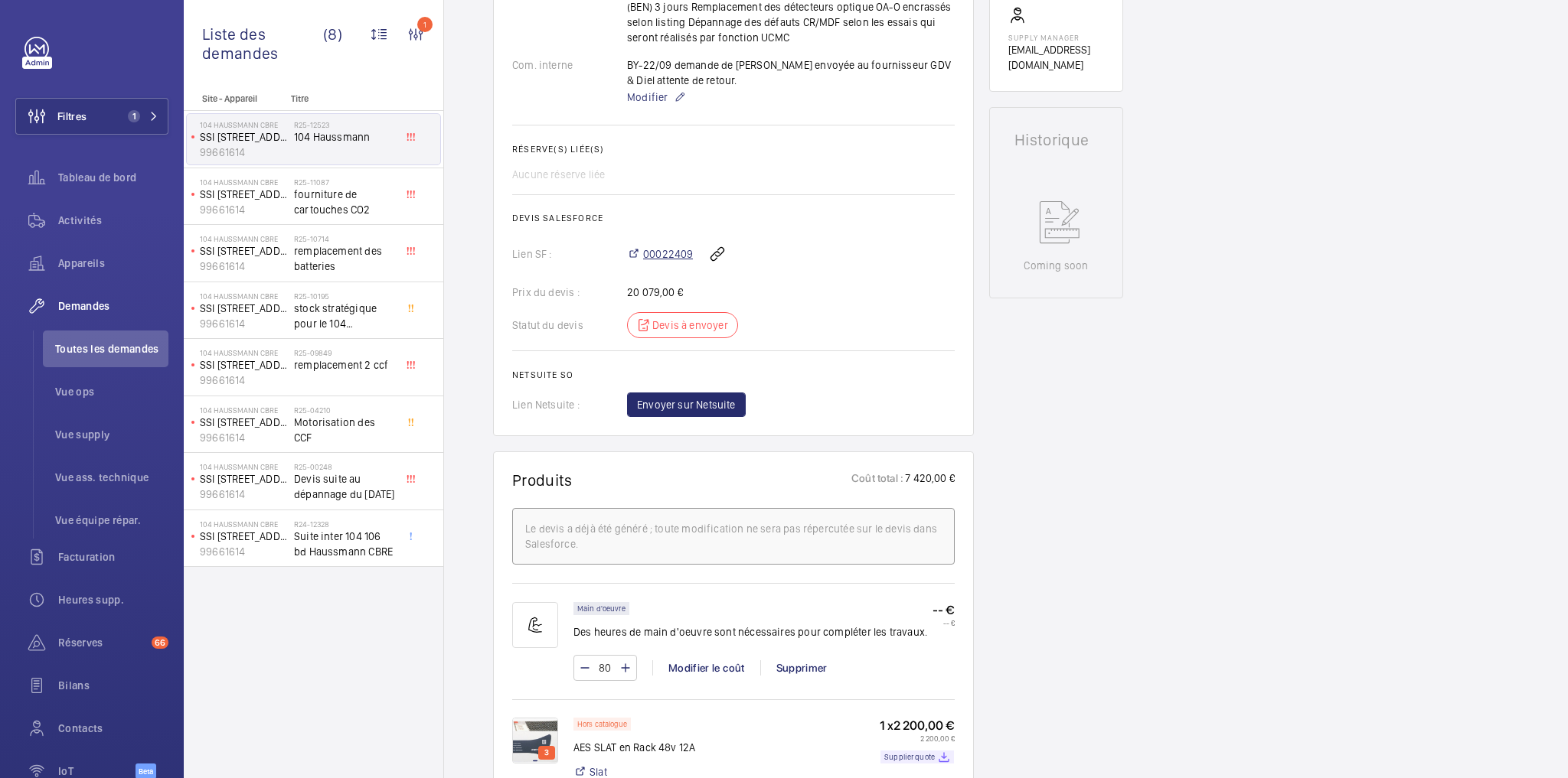
click at [664, 255] on span "00022409" at bounding box center [668, 254] width 49 height 16
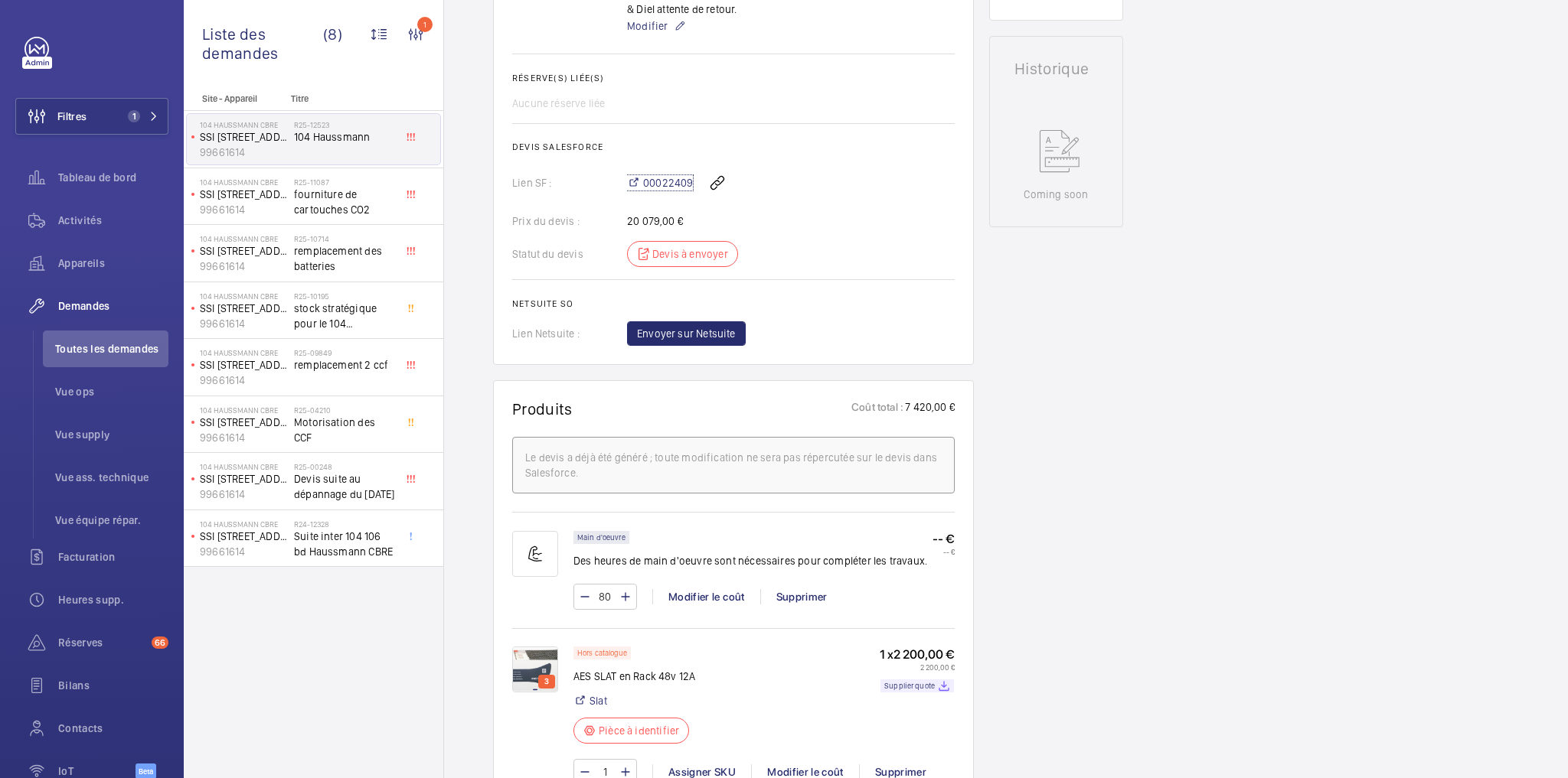
scroll to position [934, 0]
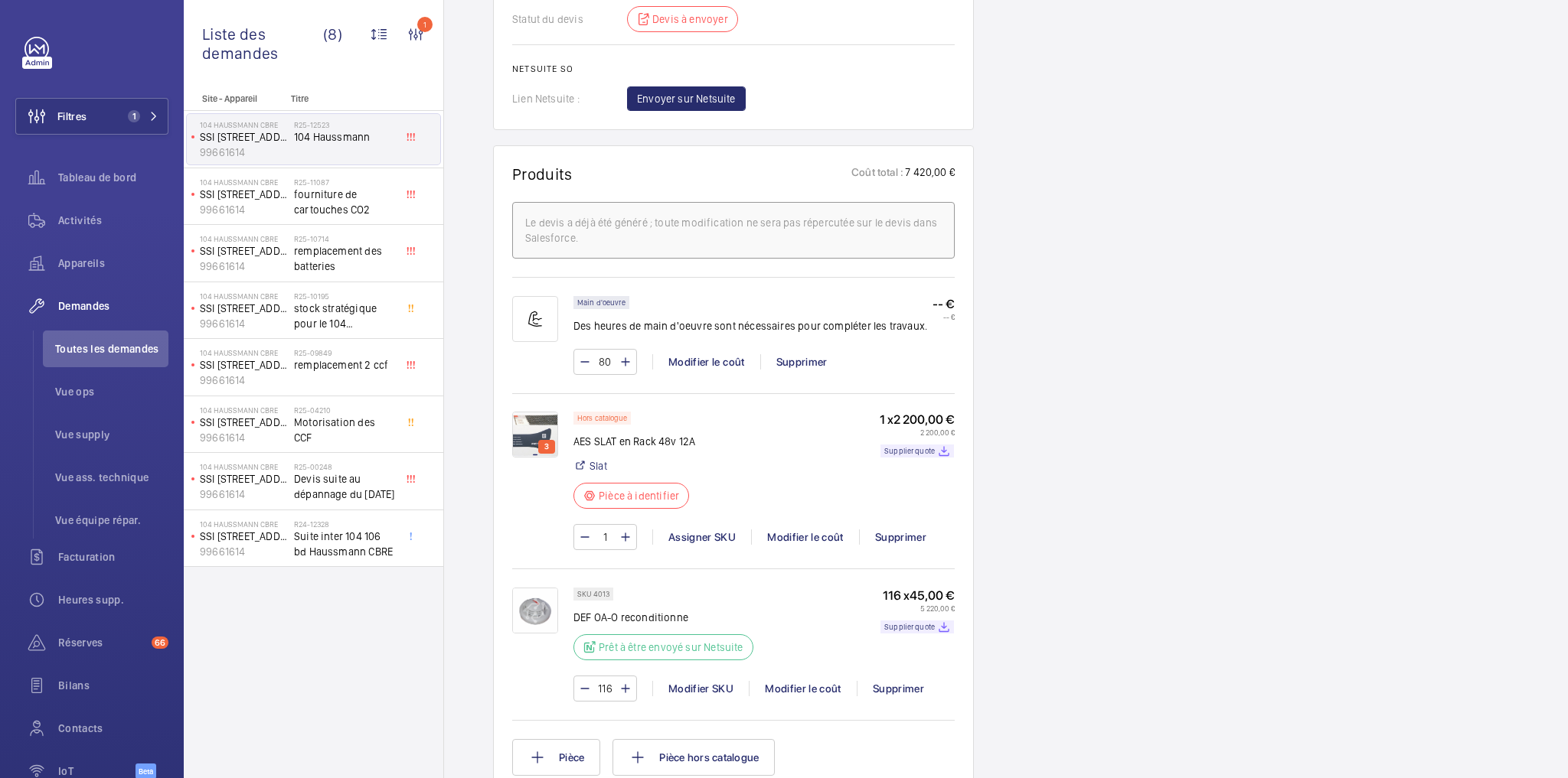
drag, startPoint x: 892, startPoint y: 413, endPoint x: 925, endPoint y: 415, distance: 33.1
click at [925, 415] on p "1 x 2 200,00 €" at bounding box center [917, 420] width 75 height 16
copy p "2 200"
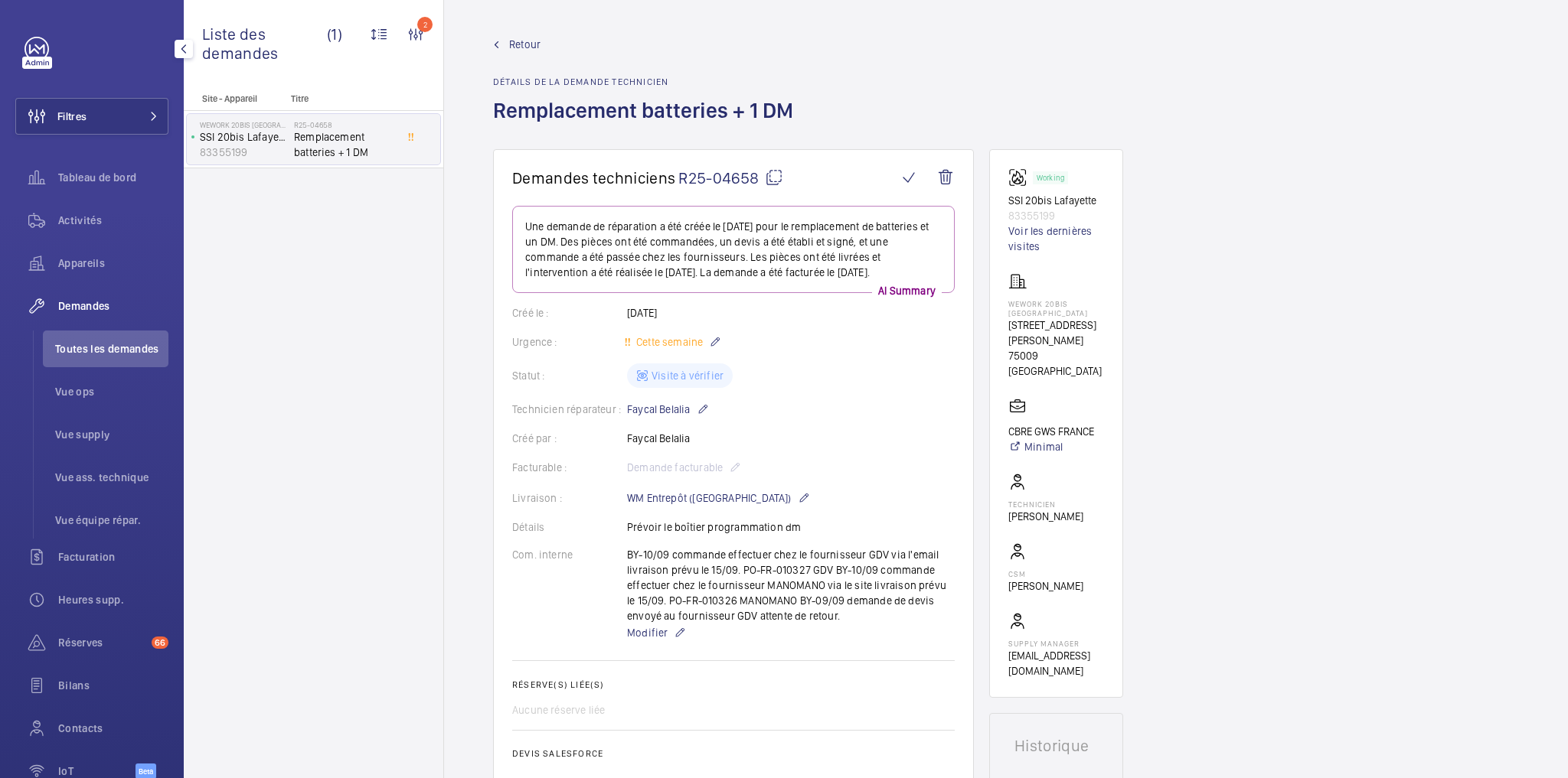
scroll to position [673, 0]
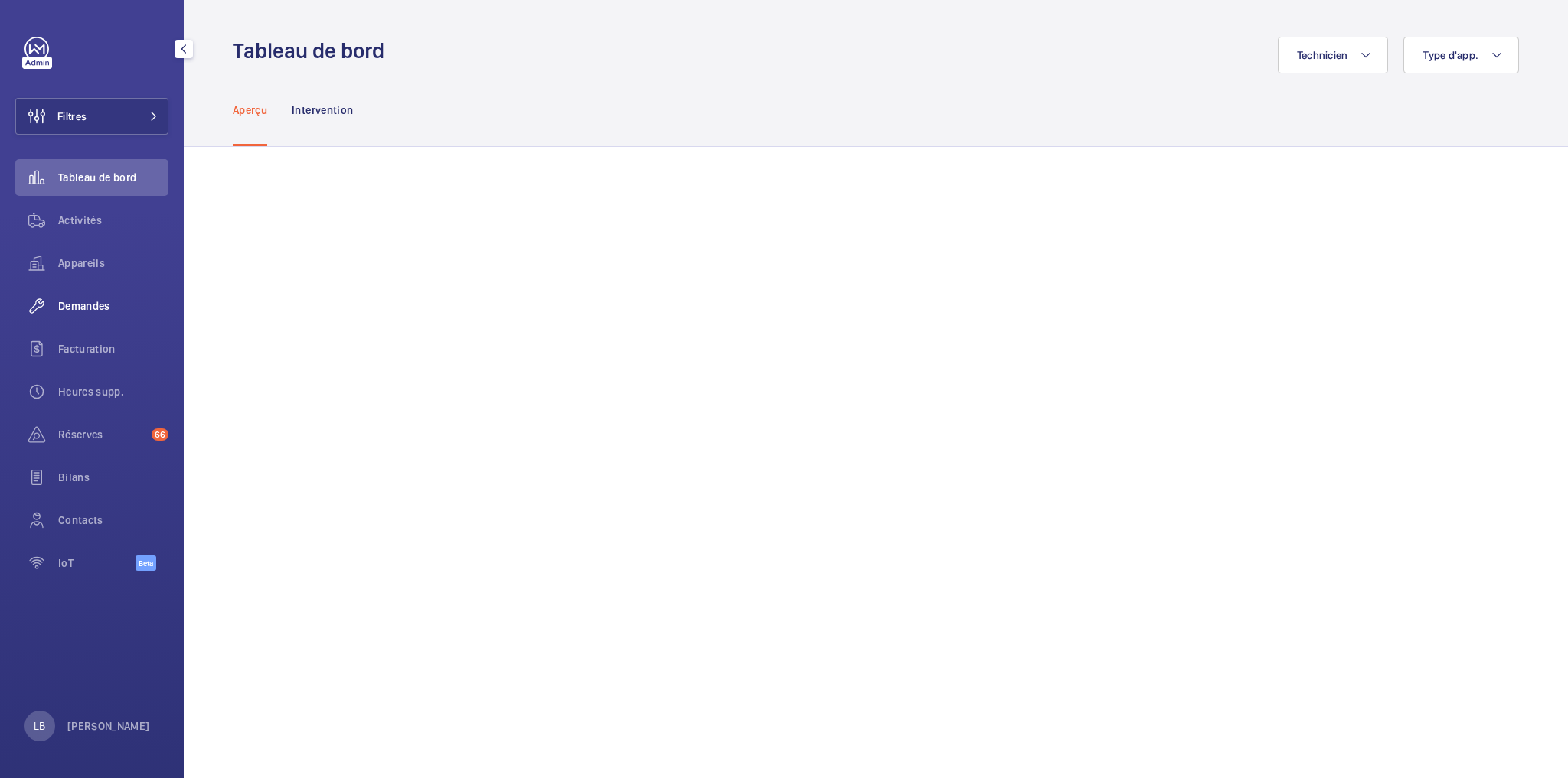
click at [94, 304] on span "Demandes" at bounding box center [114, 306] width 110 height 16
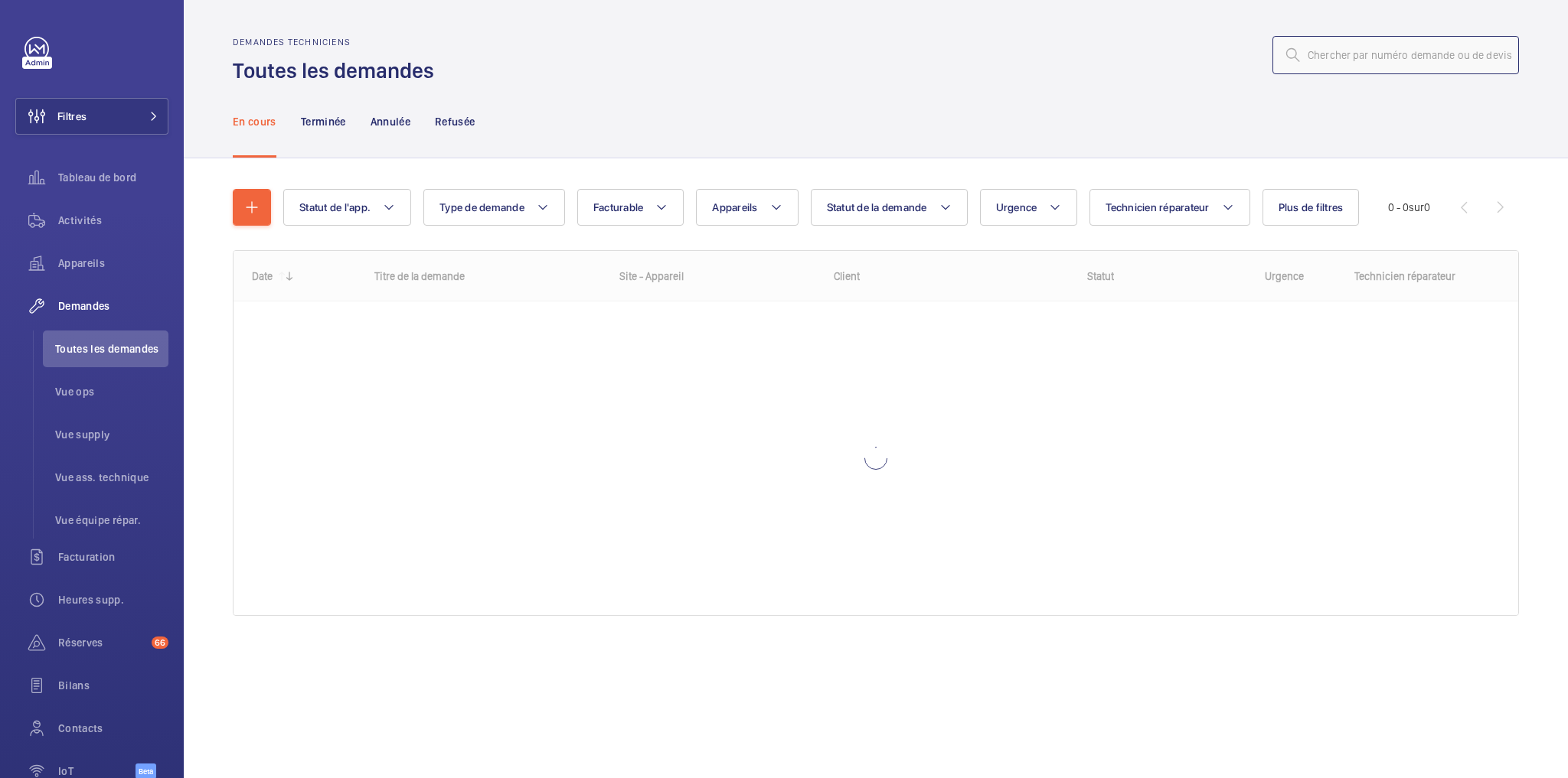
click at [1414, 45] on input "text" at bounding box center [1395, 55] width 246 height 38
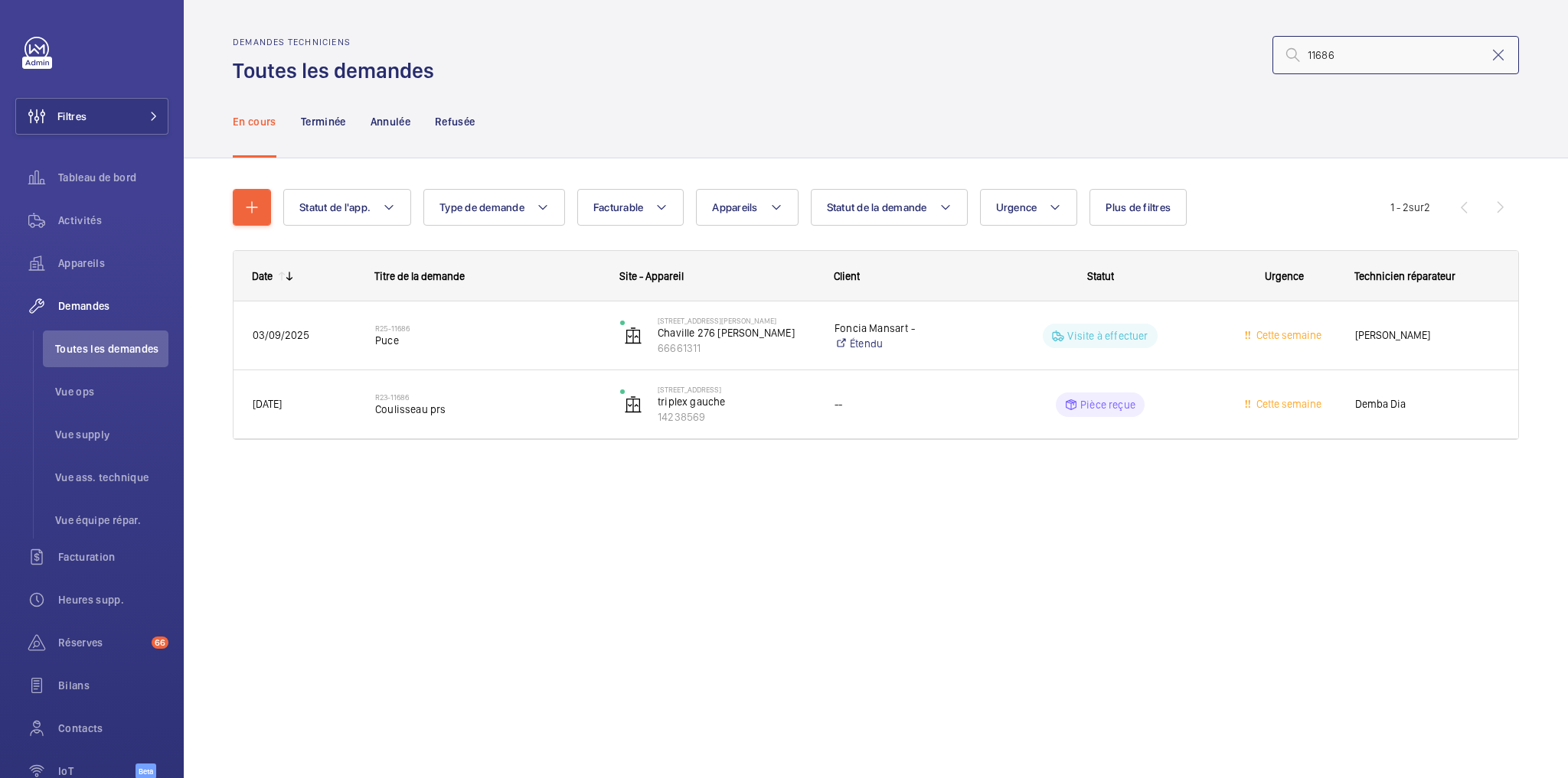
click at [1327, 56] on input "11686" at bounding box center [1395, 55] width 246 height 38
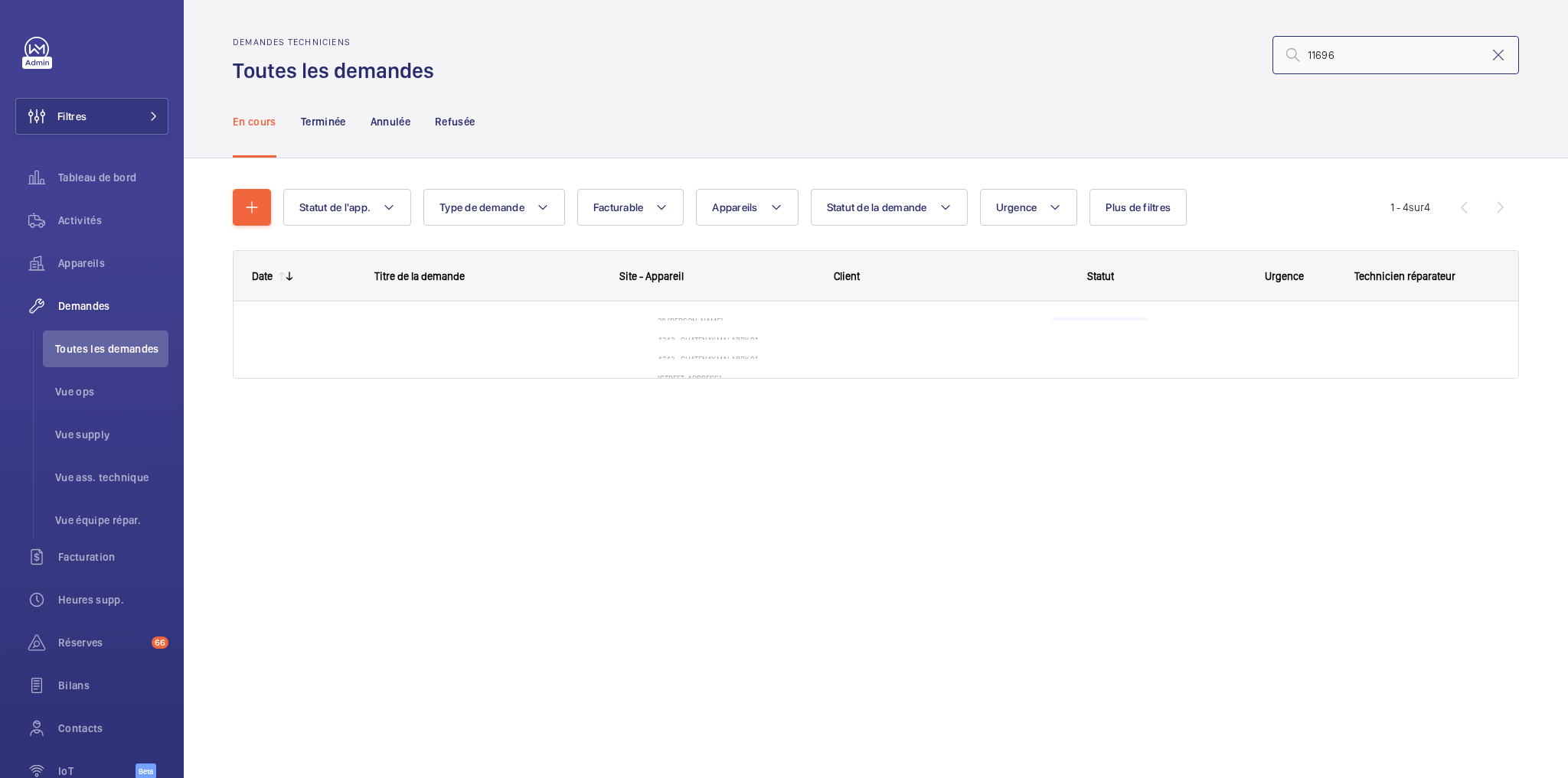
type input "11696"
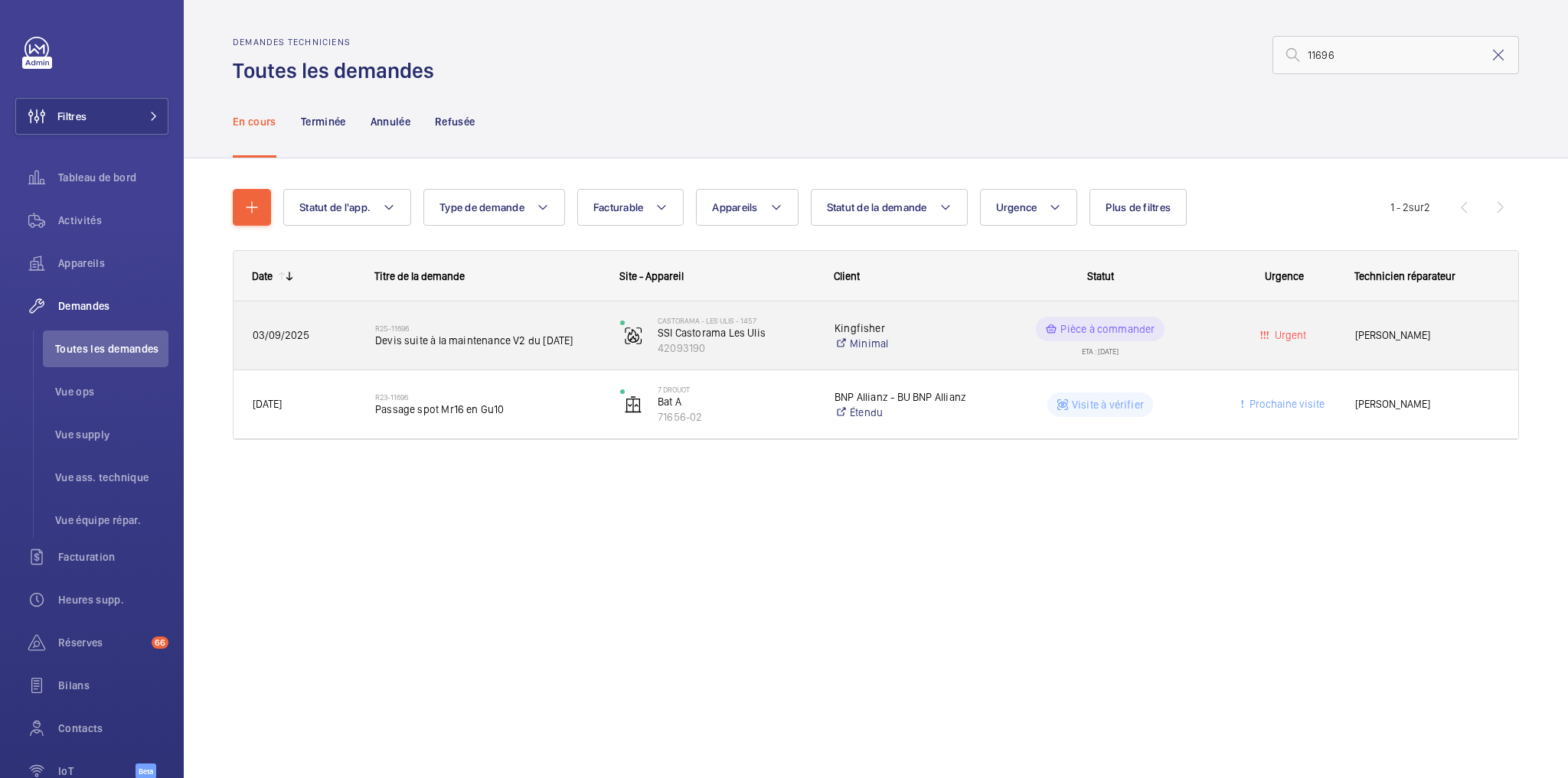
click at [1204, 313] on div "Pièce à commander ETA : 06/10/2025" at bounding box center [1091, 336] width 243 height 69
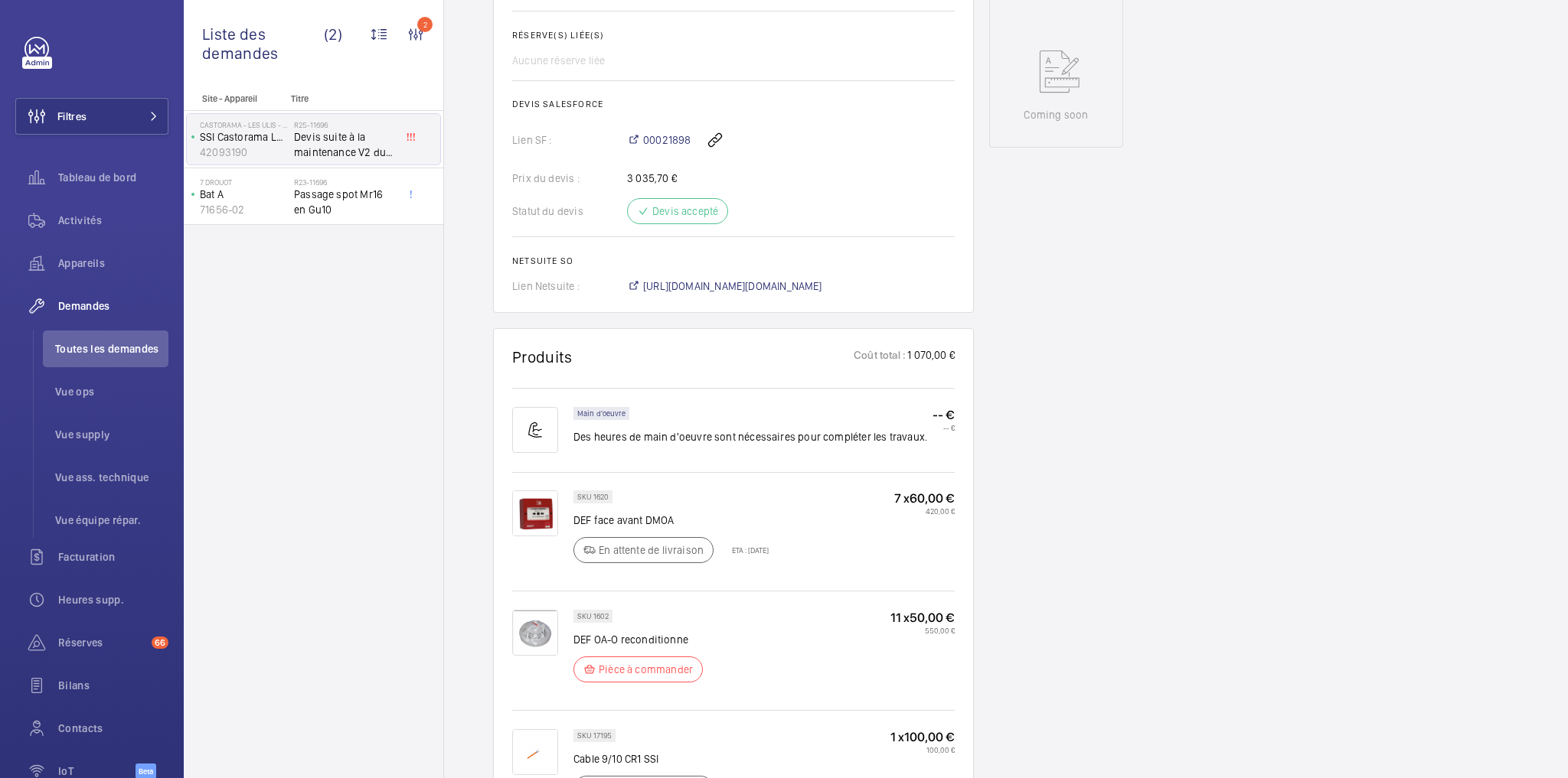
scroll to position [918, 0]
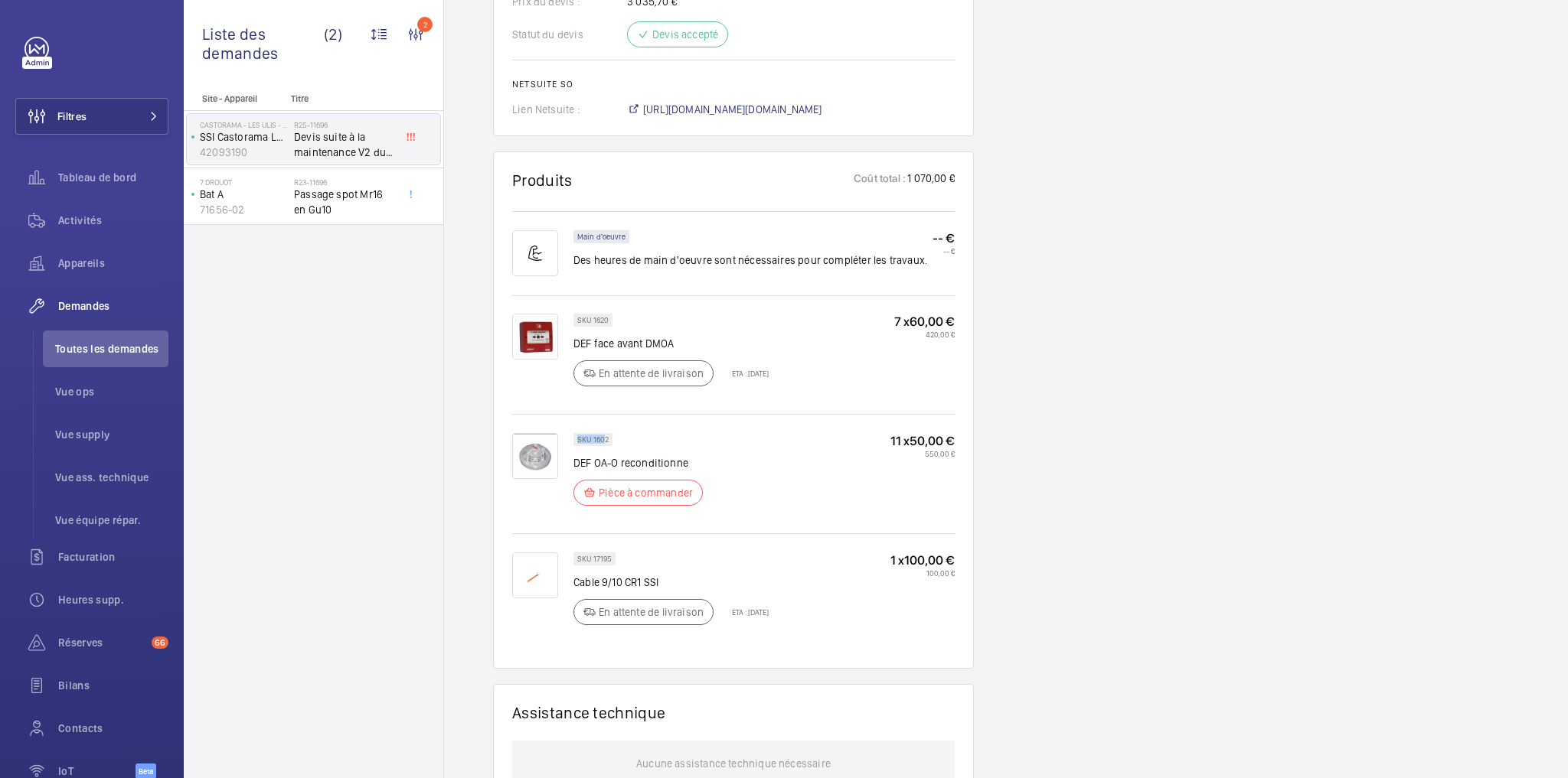
drag, startPoint x: 577, startPoint y: 421, endPoint x: 604, endPoint y: 414, distance: 27.9
click at [604, 434] on div "SKU 1602" at bounding box center [593, 440] width 39 height 13
click at [629, 414] on div "SKU 1602 DEF OA-O reconditionne Pièce à commander 11 x 50,00 € 550,00 €" at bounding box center [733, 471] width 443 height 116
drag, startPoint x: 592, startPoint y: 421, endPoint x: 607, endPoint y: 418, distance: 15.3
click at [607, 437] on p "SKU 1602" at bounding box center [593, 439] width 31 height 6
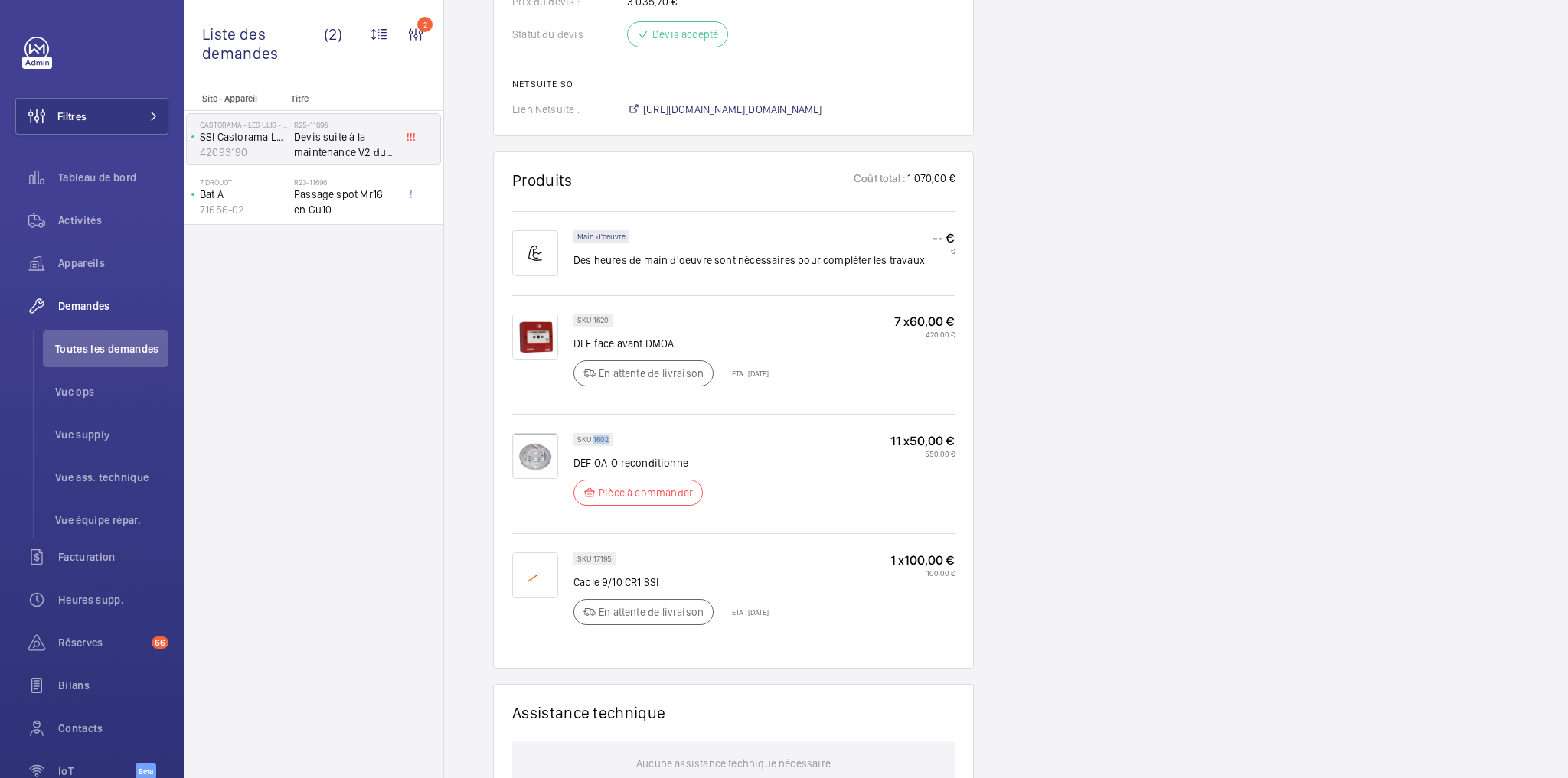
copy p "1602"
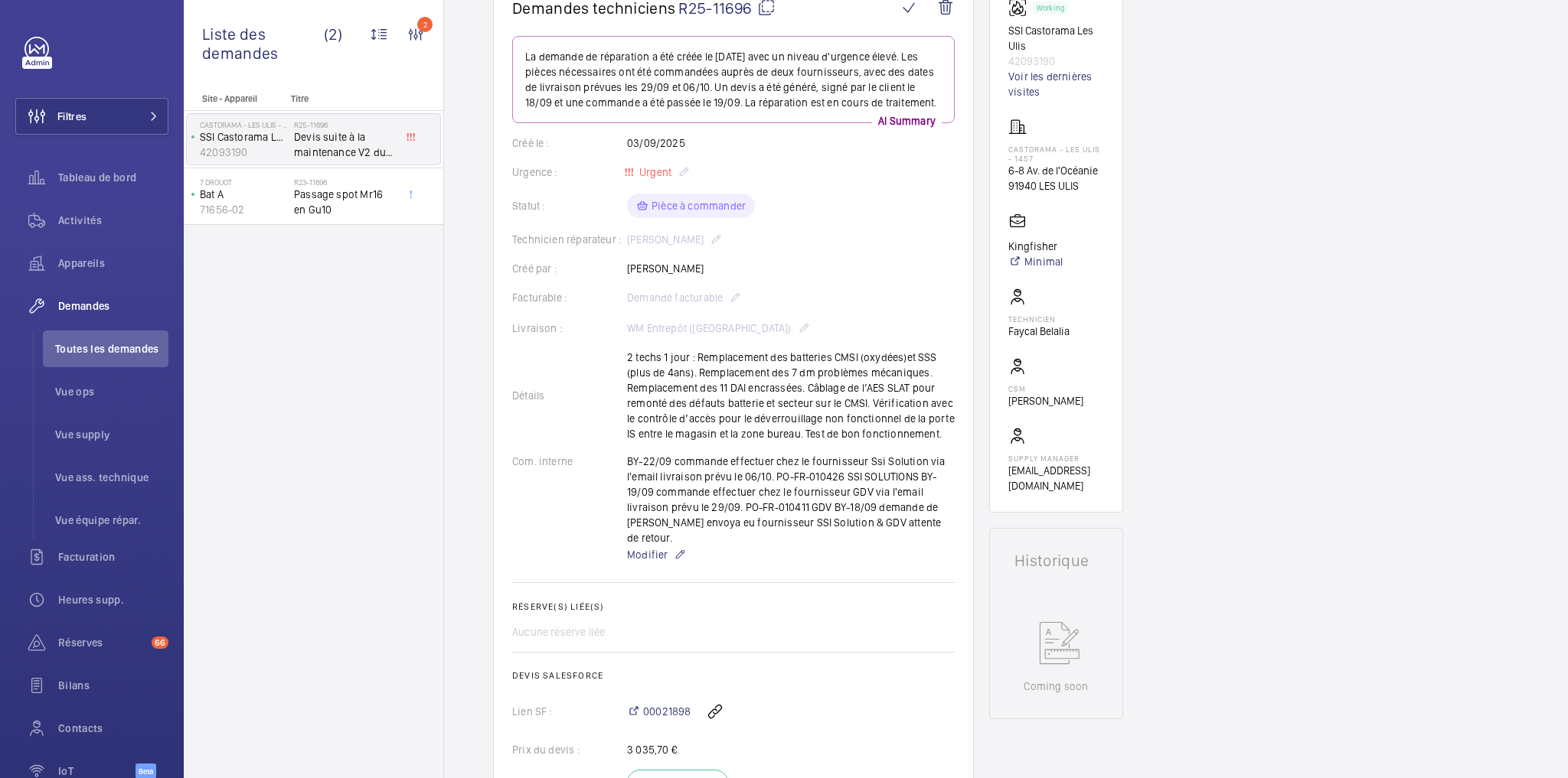
scroll to position [0, 0]
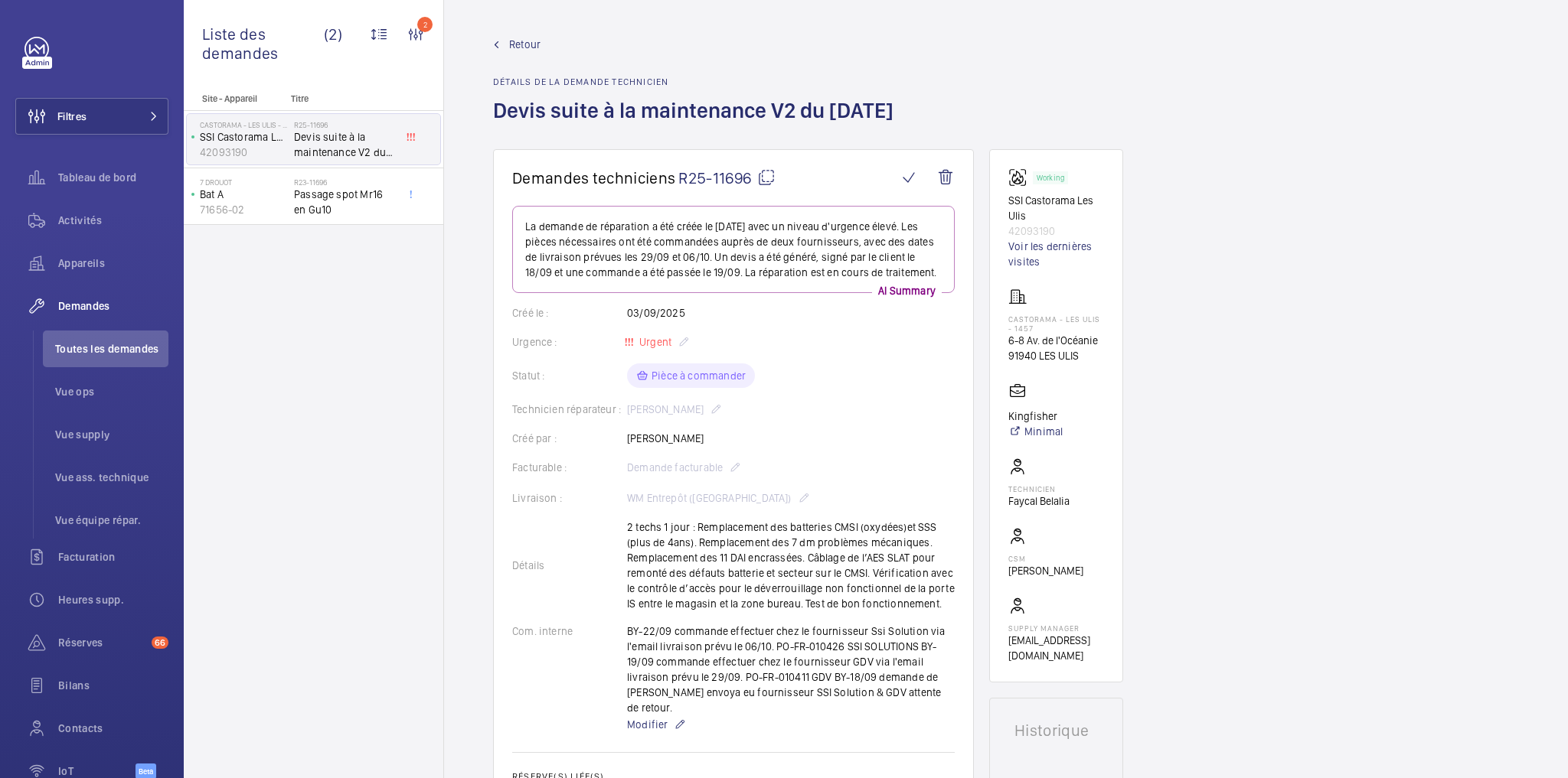
click at [120, 349] on span "Toutes les demandes" at bounding box center [111, 349] width 113 height 16
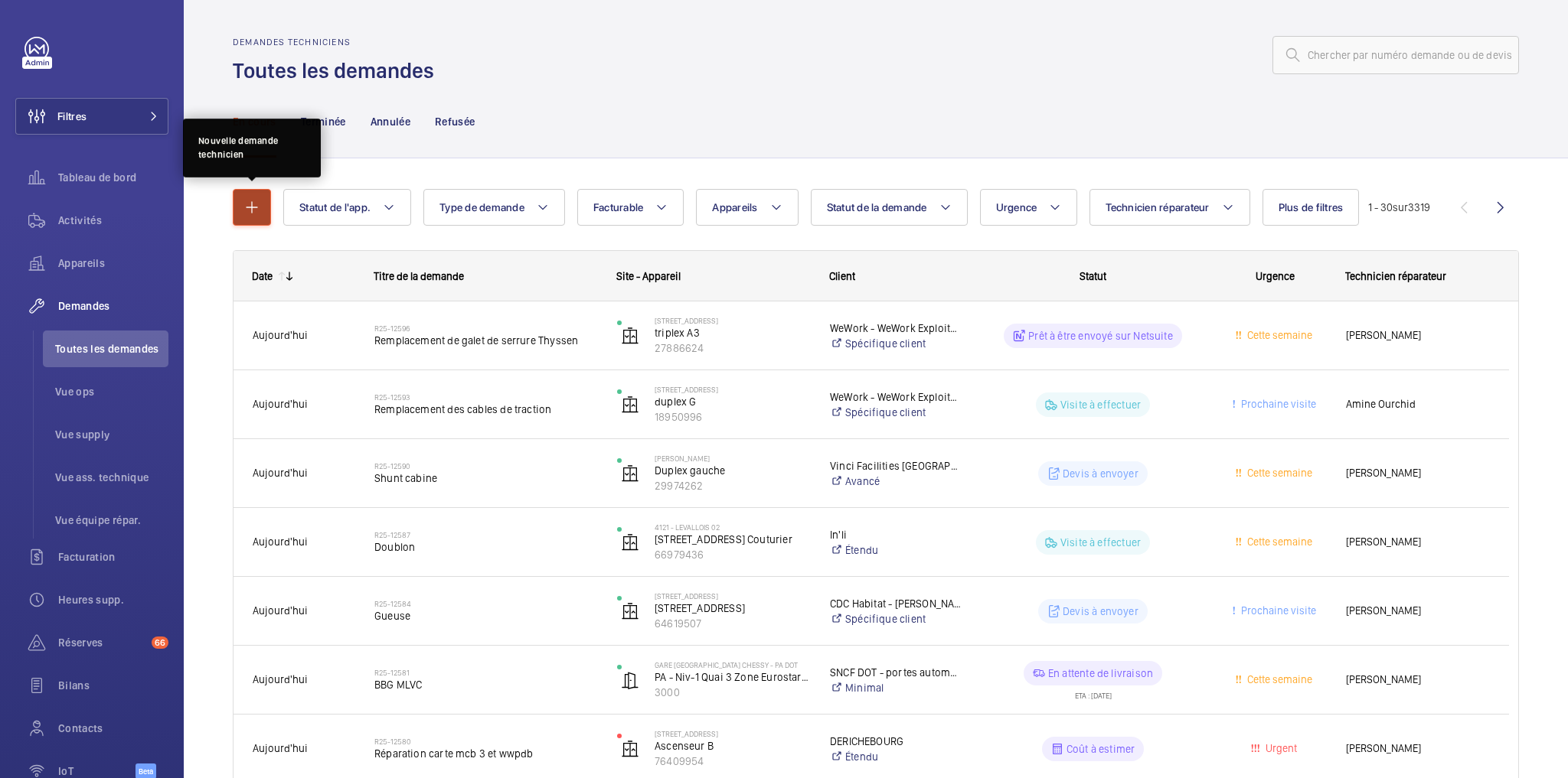
click at [255, 200] on mat-icon "button" at bounding box center [251, 208] width 18 height 18
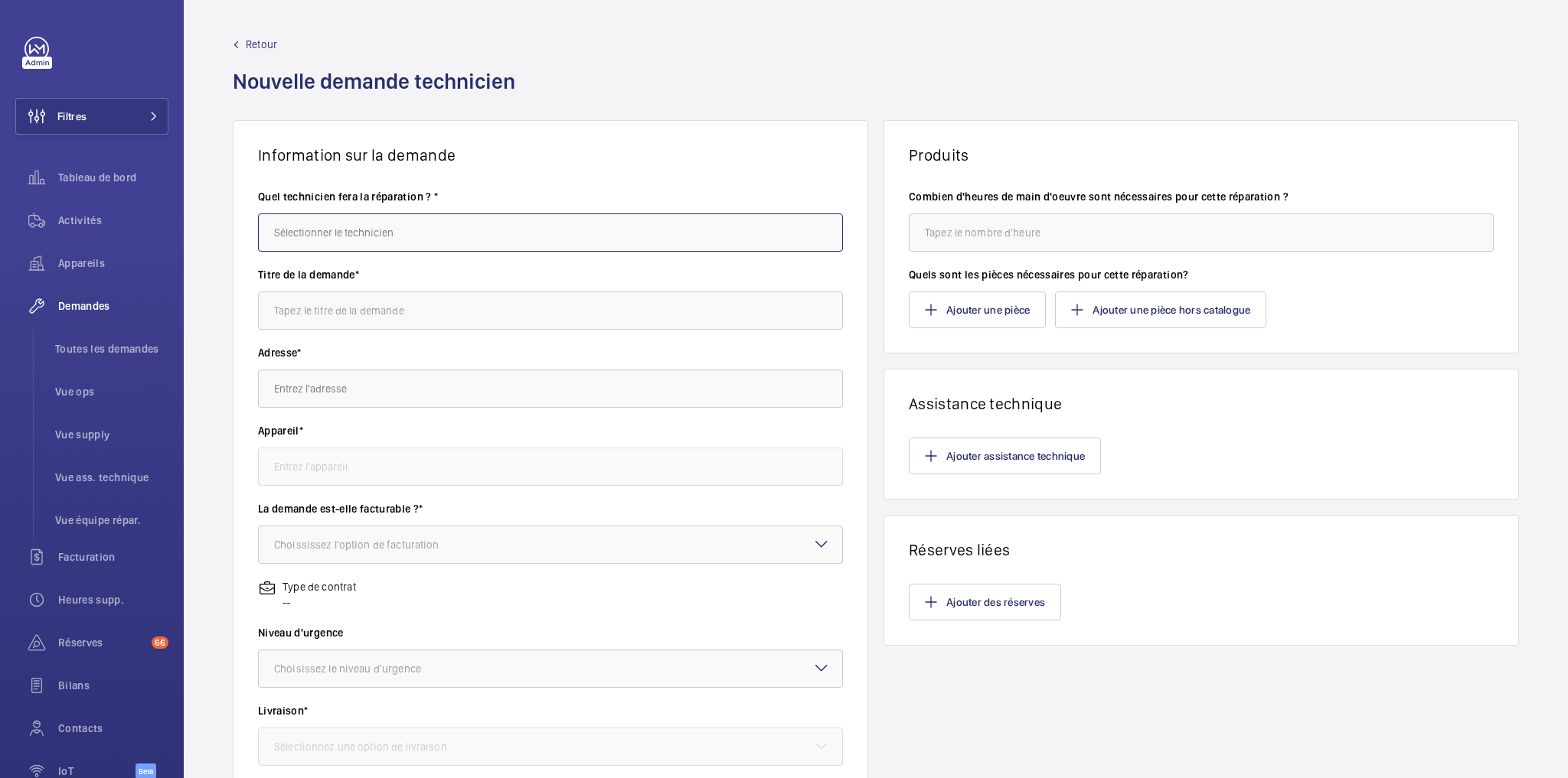
click at [467, 221] on input "text" at bounding box center [551, 232] width 585 height 38
type input "c"
click at [369, 311] on mat-option "Faycal Belalia" at bounding box center [548, 316] width 580 height 38
type input "Faycal Belalia"
click at [397, 312] on input "text" at bounding box center [551, 311] width 585 height 38
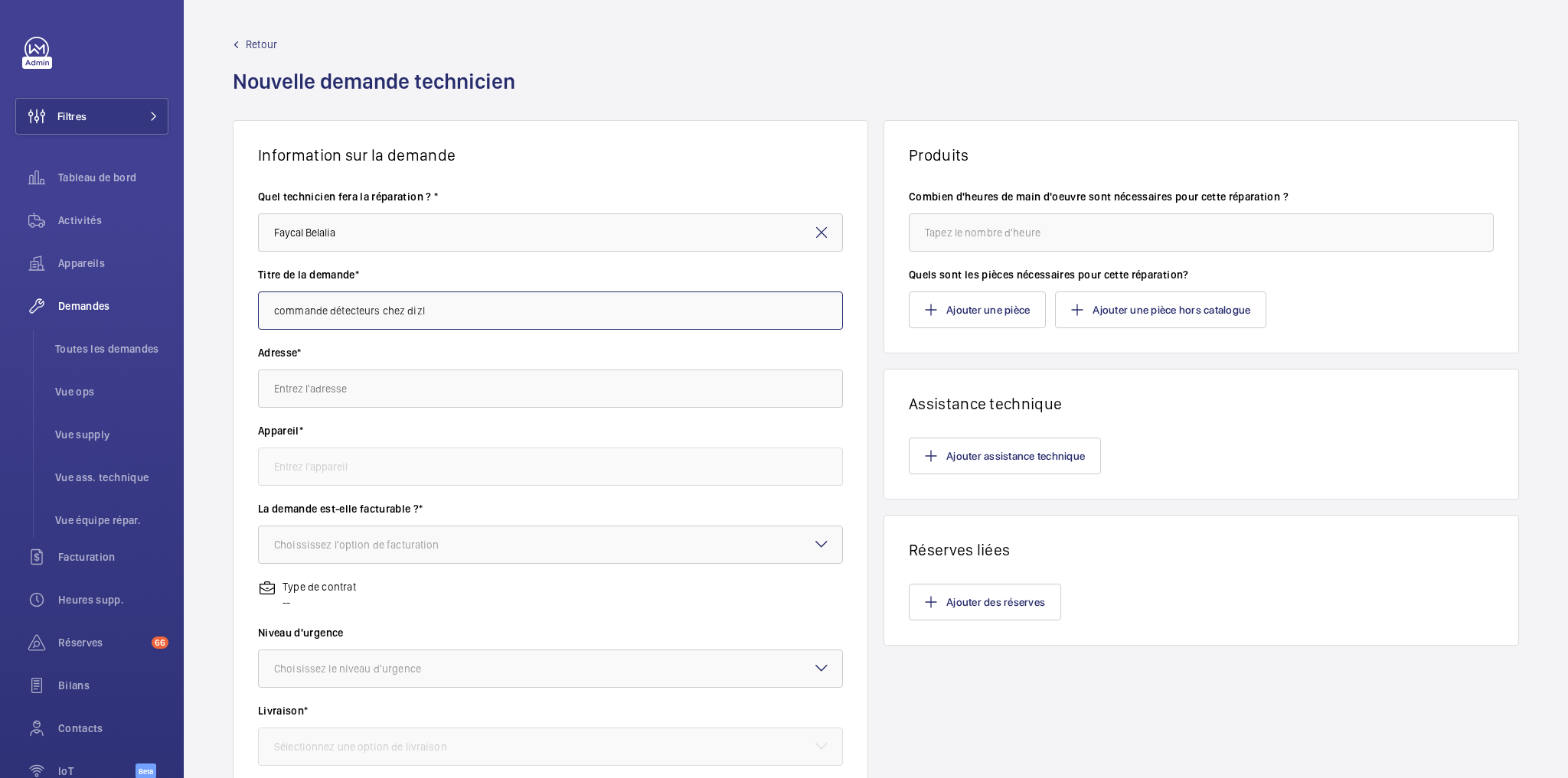
click at [423, 314] on input "commande détecteurs chez dizl" at bounding box center [551, 311] width 585 height 38
paste input "1602"
drag, startPoint x: 461, startPoint y: 313, endPoint x: 505, endPoint y: 314, distance: 44.0
click at [505, 314] on input "commande détecteurs chez DI chez diel 1602" at bounding box center [551, 311] width 585 height 38
type input "commande détecteurs chez DI chez diel"
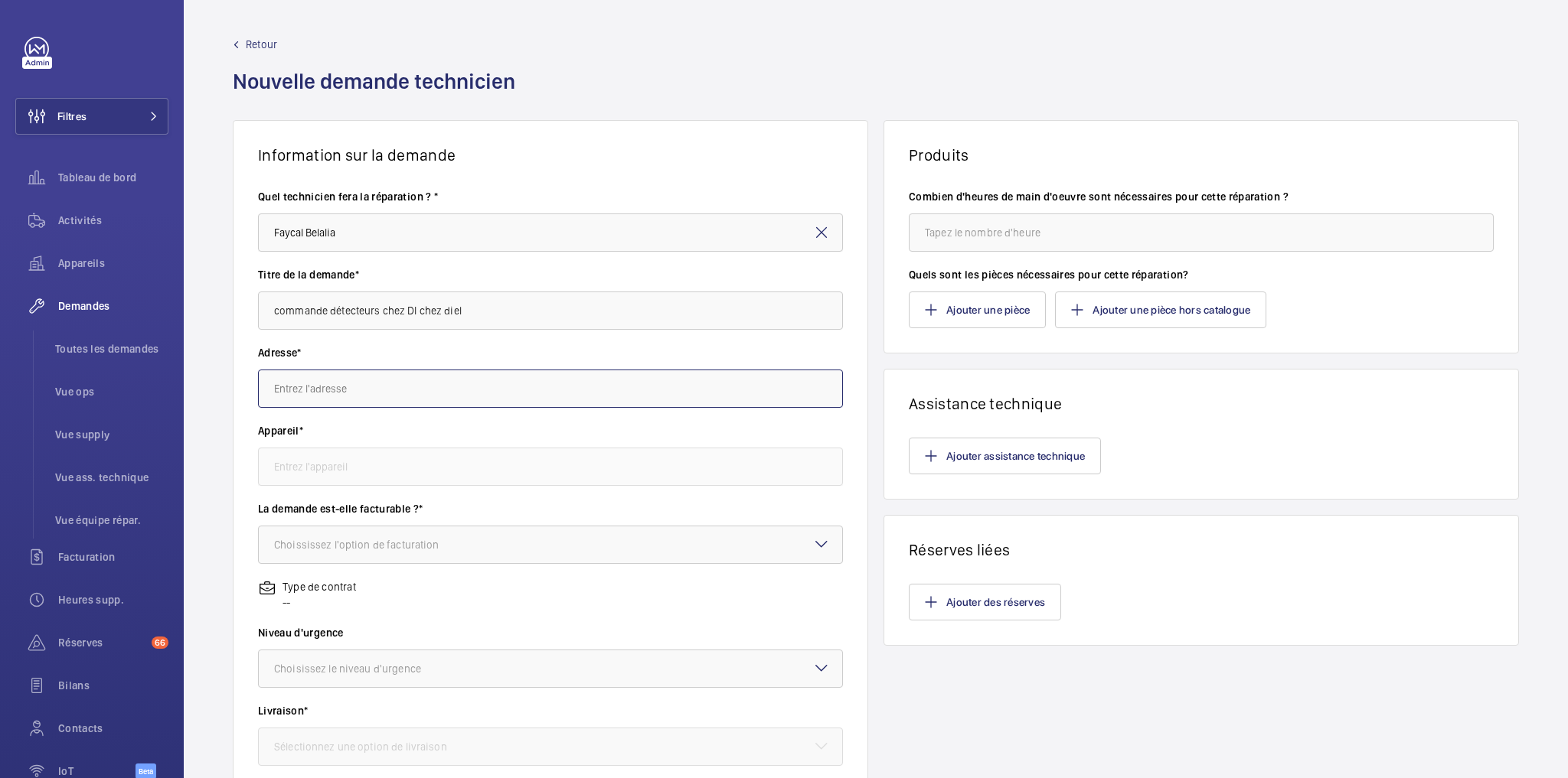
click at [327, 391] on input "text" at bounding box center [551, 389] width 585 height 38
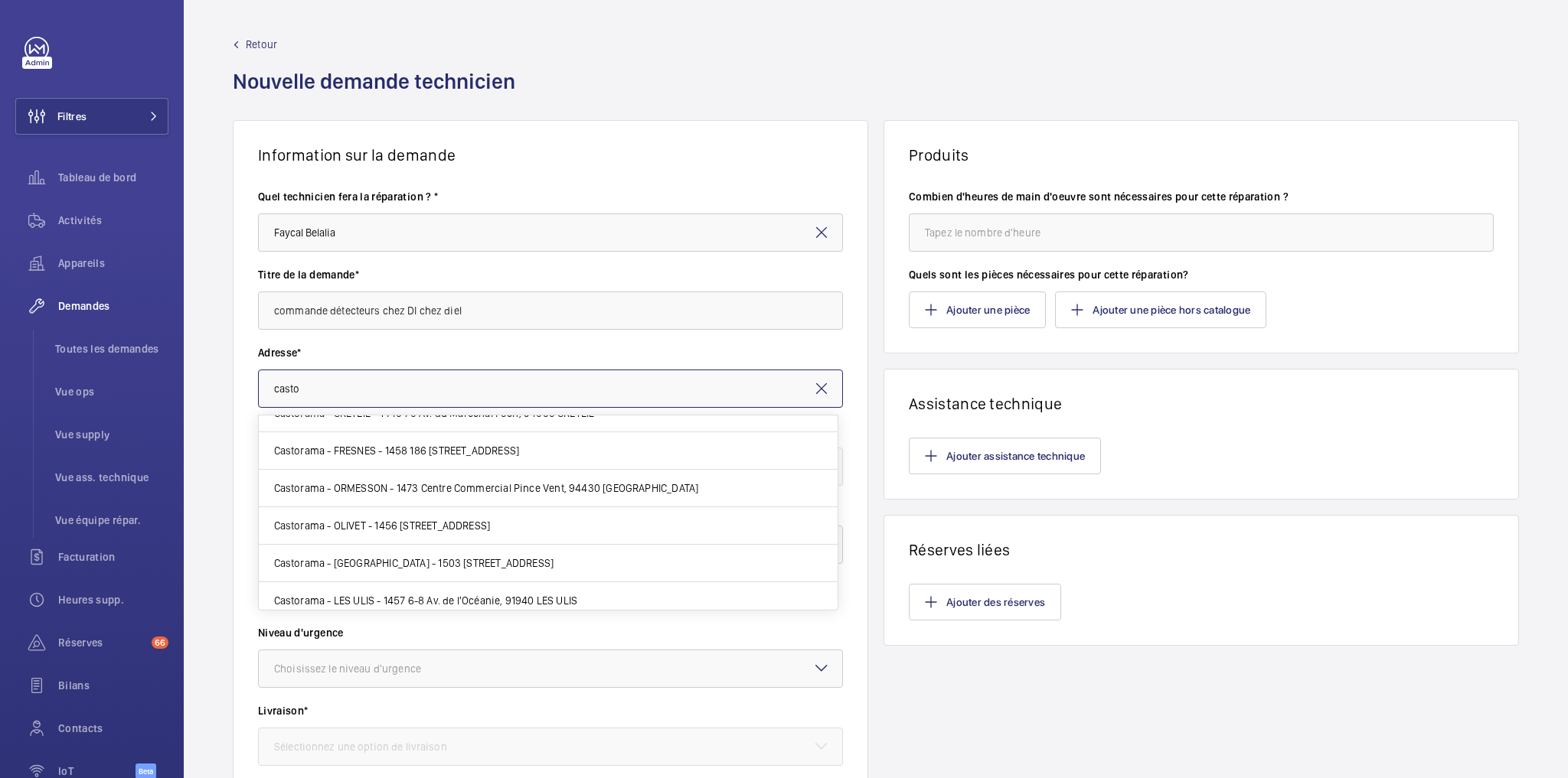
scroll to position [510, 0]
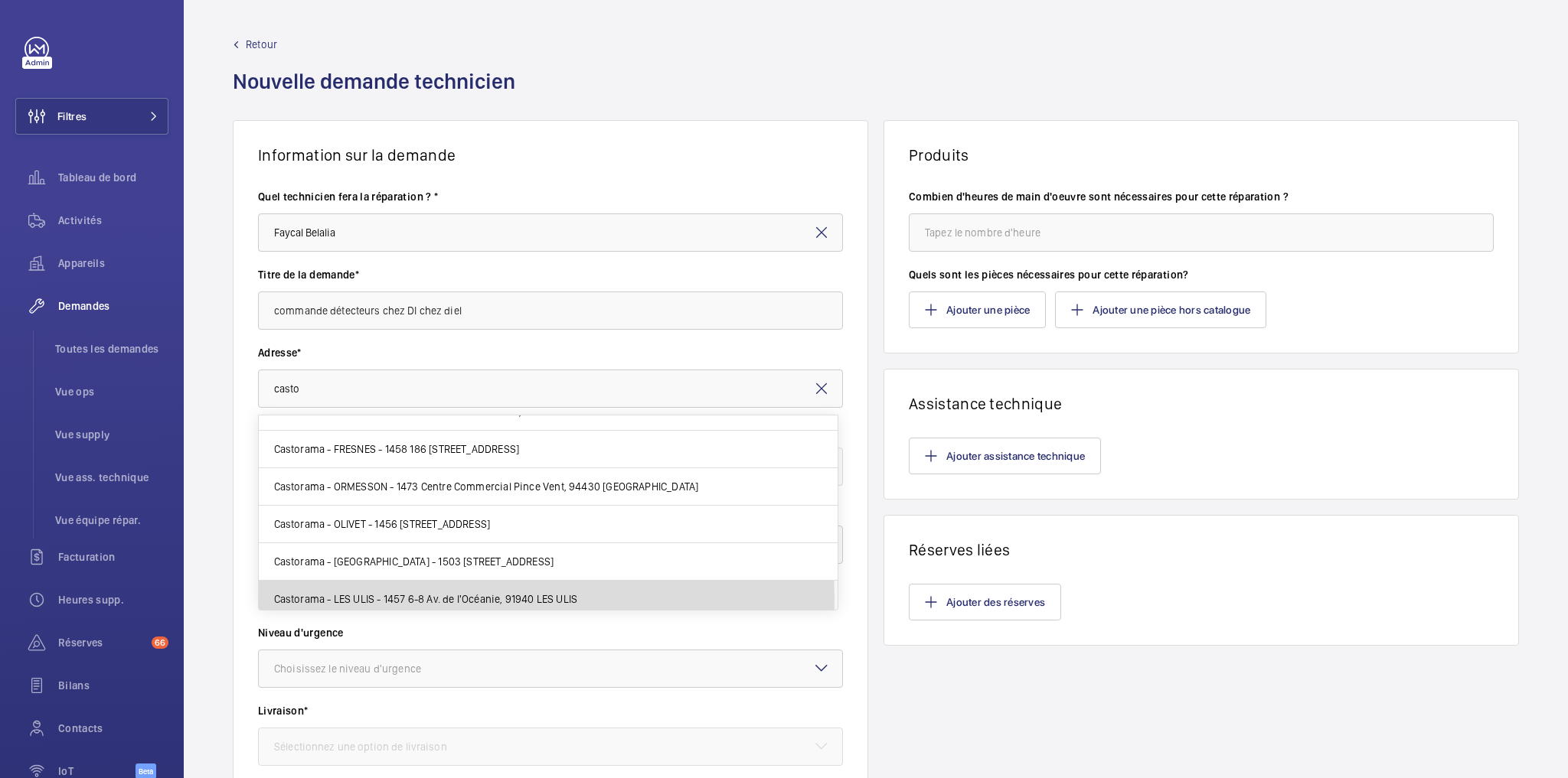
click at [361, 592] on span "Castorama - LES ULIS - 1457 6-8 Av. de l'Océanie, 91940 LES ULIS" at bounding box center [425, 599] width 304 height 16
type input "Castorama - LES ULIS - 1457 6-8 Av. de l'Océanie, 91940 LES ULIS"
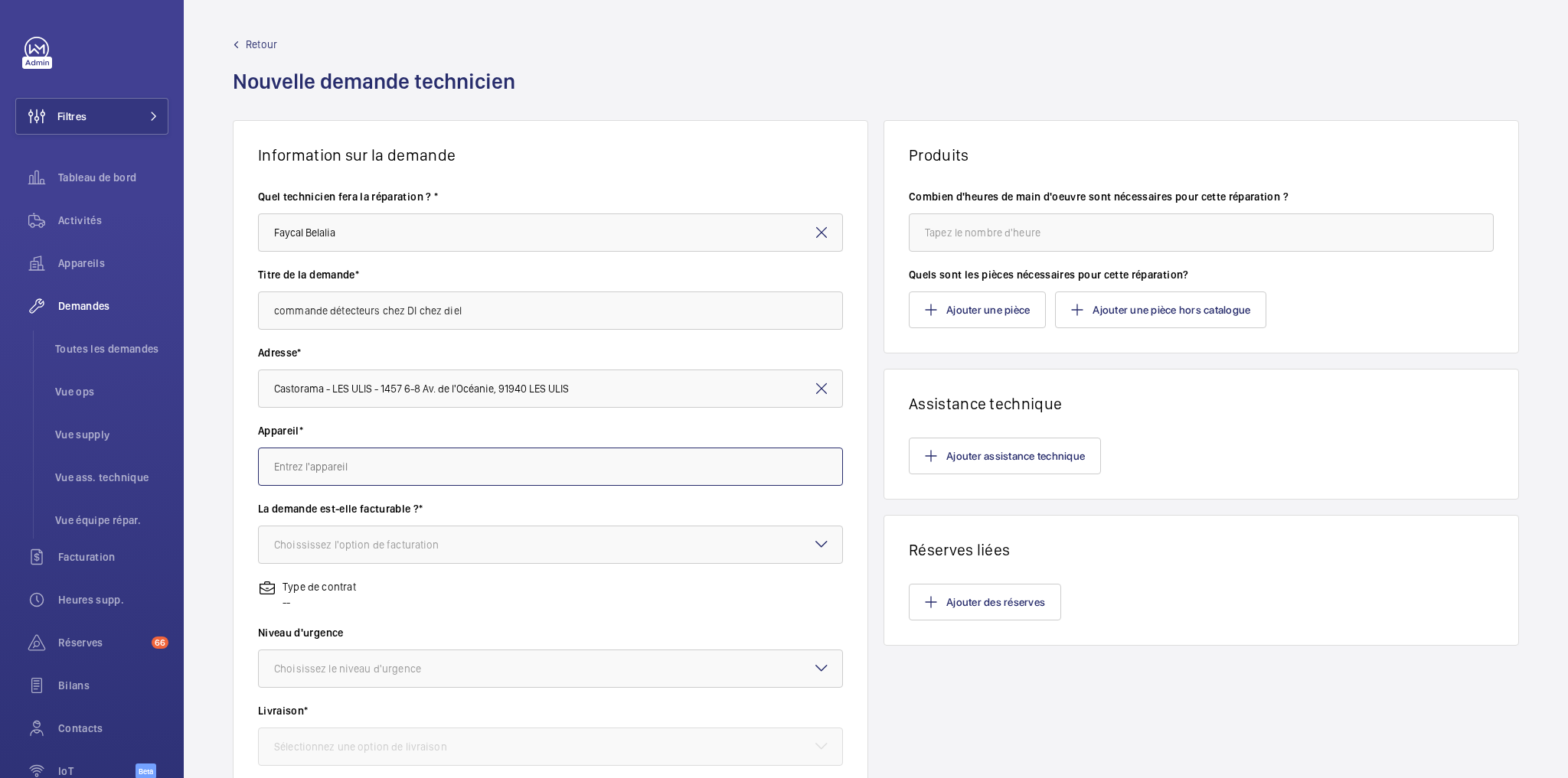
click at [363, 463] on input "text" at bounding box center [551, 466] width 585 height 38
click at [498, 510] on mat-option "42093190 - SSI Castorama Les Ulis" at bounding box center [548, 513] width 580 height 38
type input "42093190 - SSI Castorama Les Ulis"
click at [452, 539] on div "Choississez l'option de facturation" at bounding box center [375, 545] width 204 height 16
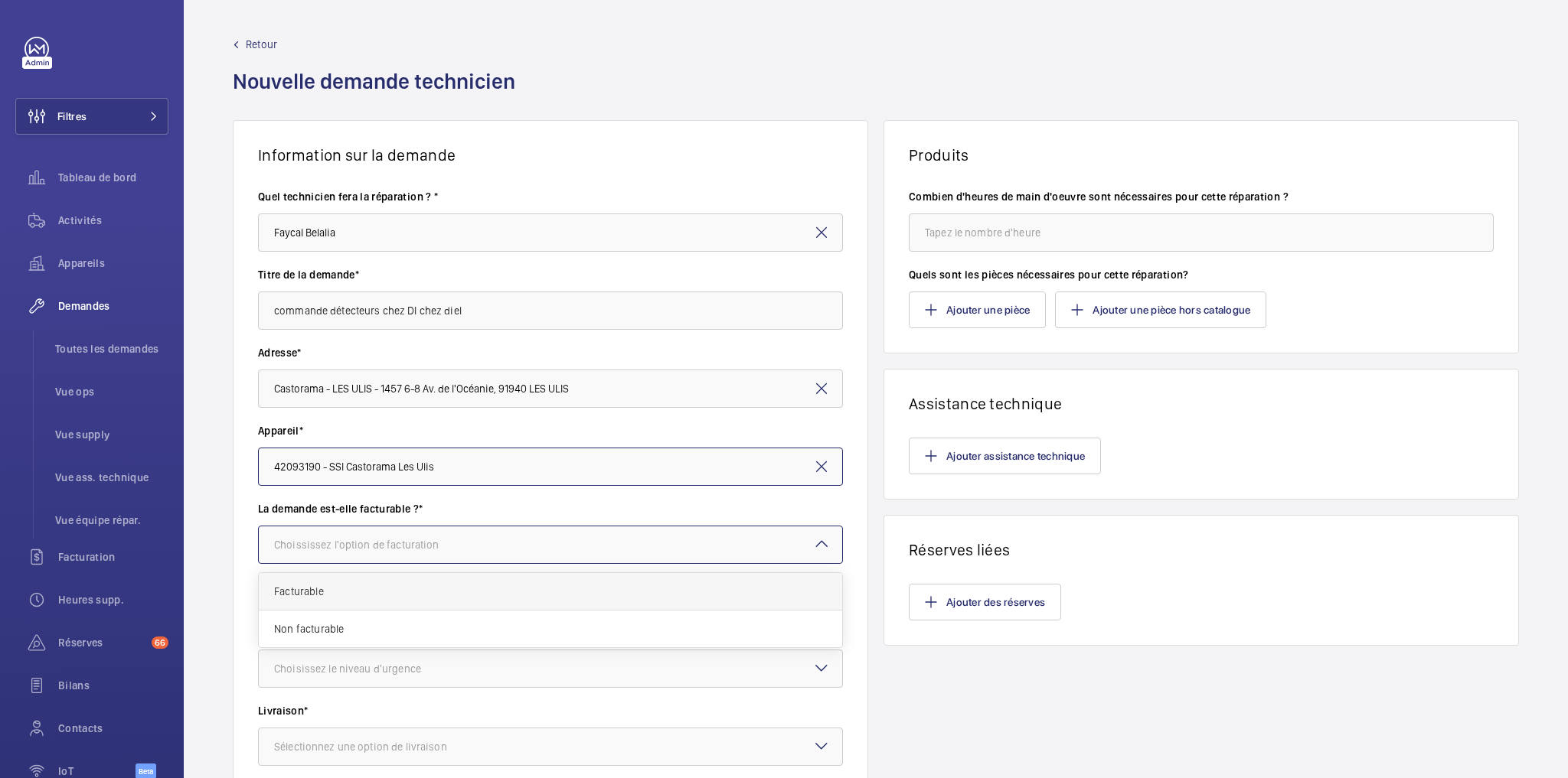
click at [336, 592] on span "Facturable" at bounding box center [550, 592] width 553 height 16
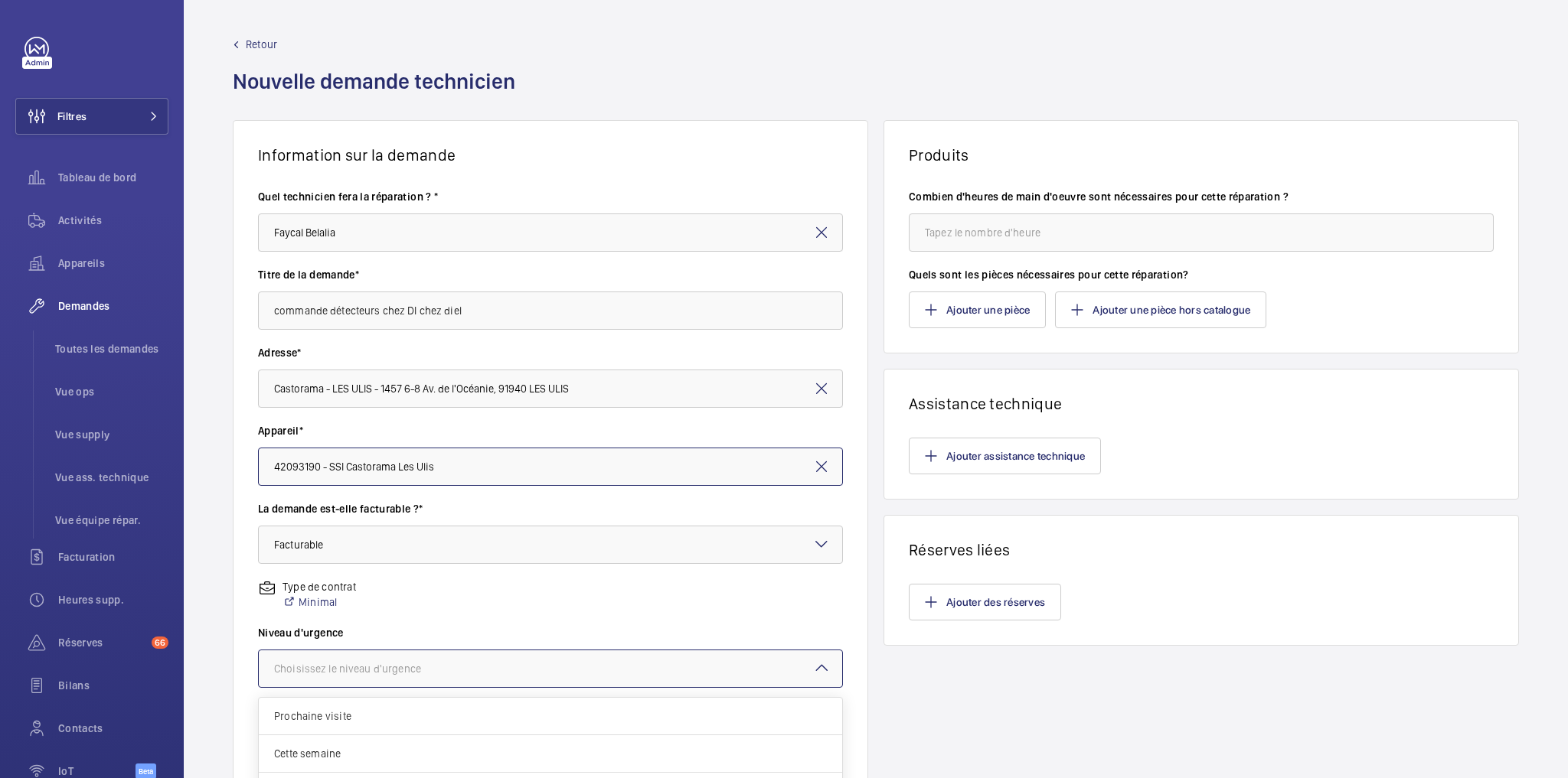
click at [387, 671] on div "Choisissez le niveau d'urgence" at bounding box center [366, 668] width 185 height 16
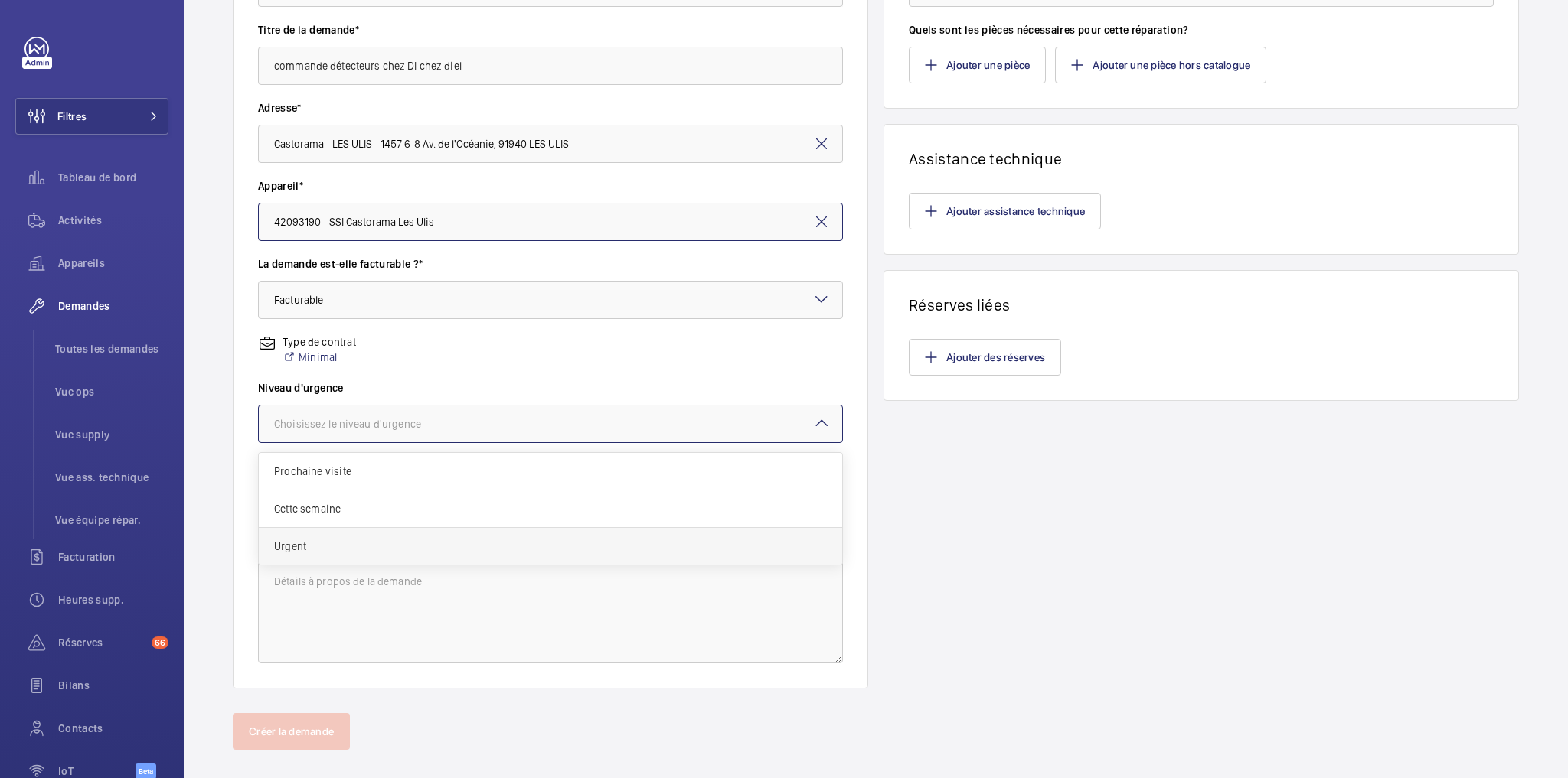
click at [423, 534] on div "Urgent" at bounding box center [551, 546] width 584 height 37
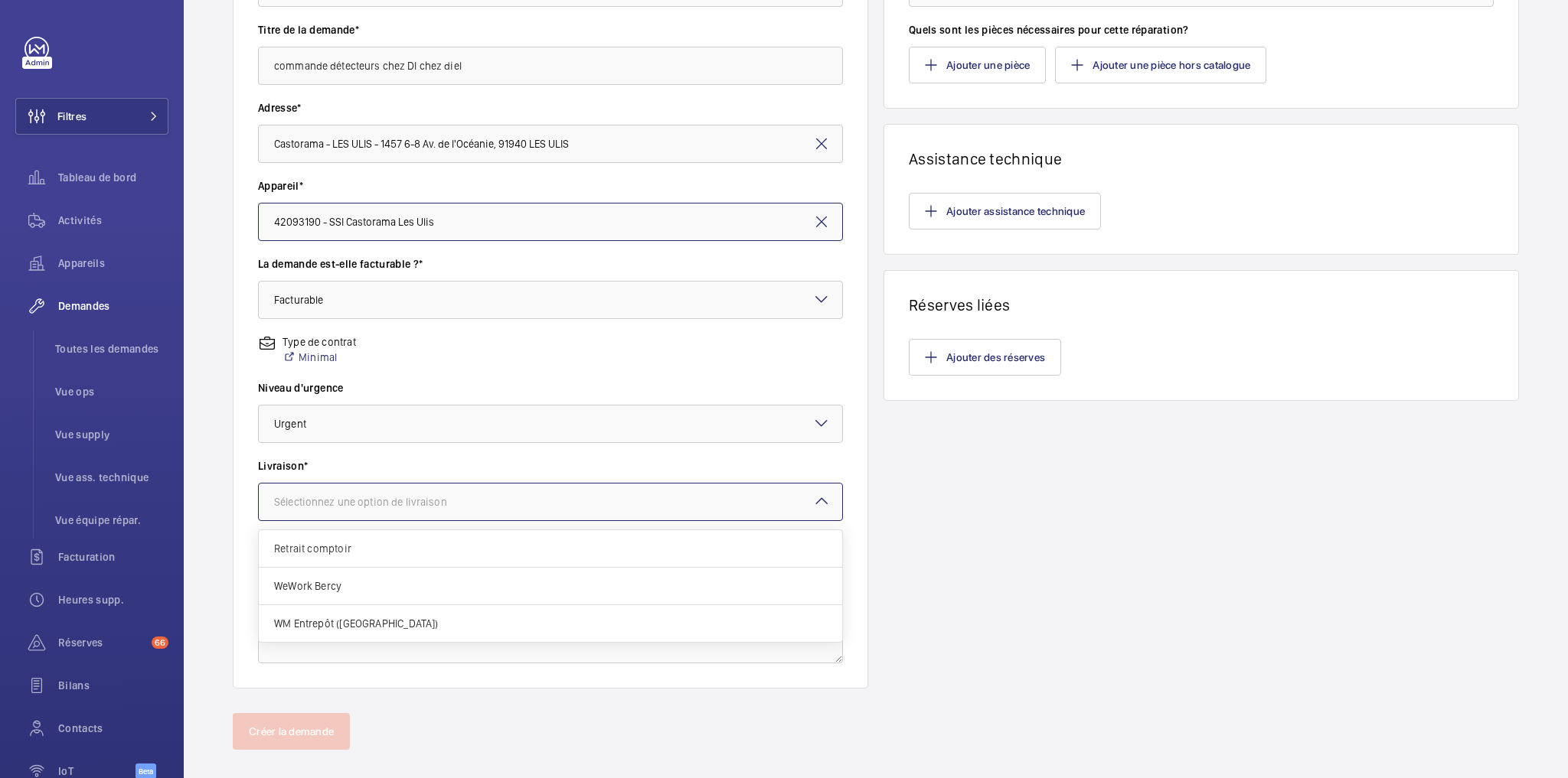
click at [399, 511] on div at bounding box center [551, 502] width 584 height 37
click at [364, 621] on span "WM Entrepôt ([GEOGRAPHIC_DATA])" at bounding box center [550, 624] width 553 height 16
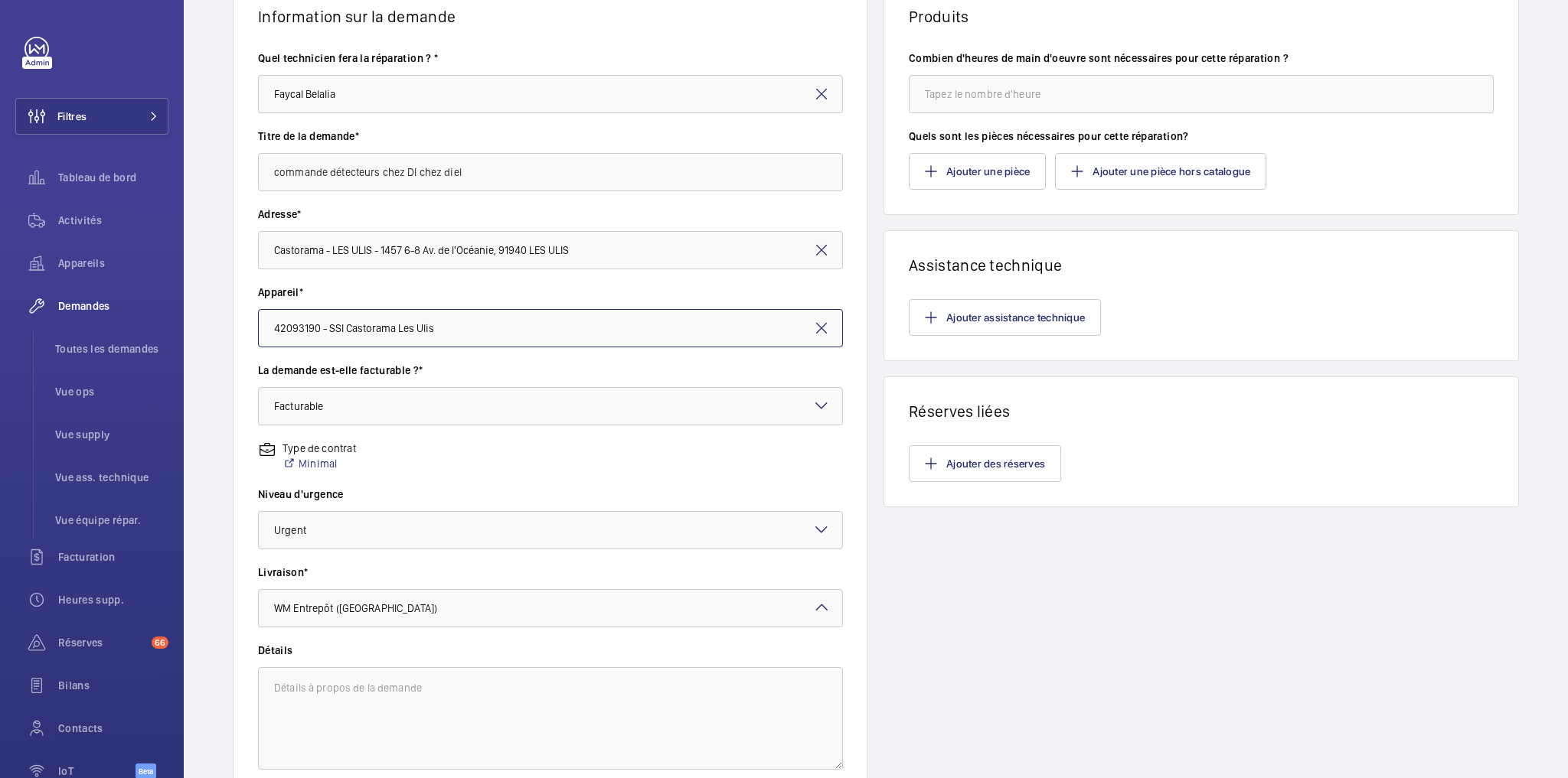
scroll to position [0, 0]
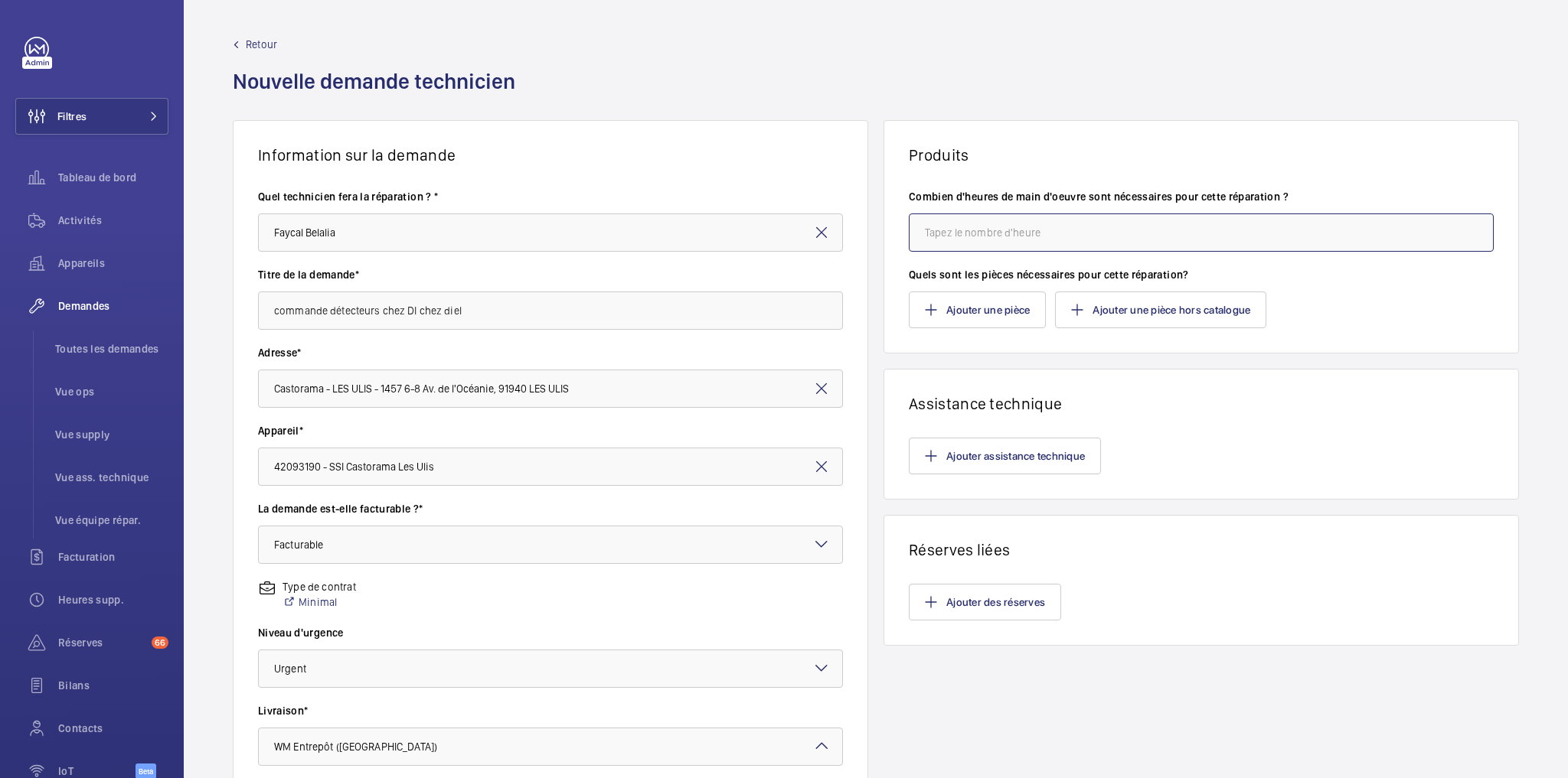
click at [1033, 234] on input "number" at bounding box center [1201, 232] width 585 height 38
click at [990, 324] on button "Ajouter une pièce" at bounding box center [977, 310] width 137 height 37
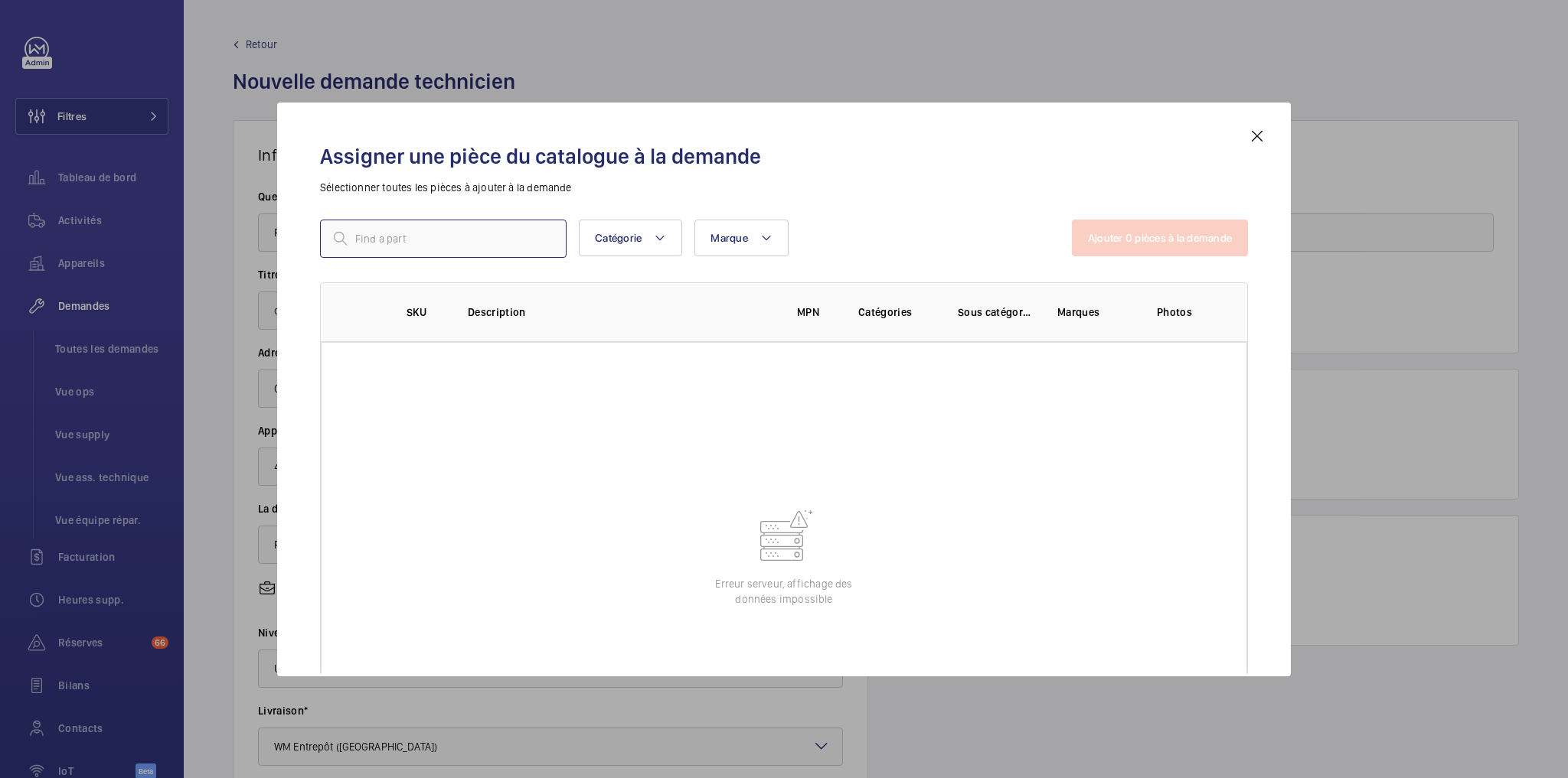
click at [438, 232] on input "text" at bounding box center [443, 239] width 246 height 38
paste input "1602"
click at [393, 240] on input "1602" at bounding box center [443, 239] width 246 height 38
click at [448, 234] on input "1602" at bounding box center [443, 239] width 246 height 38
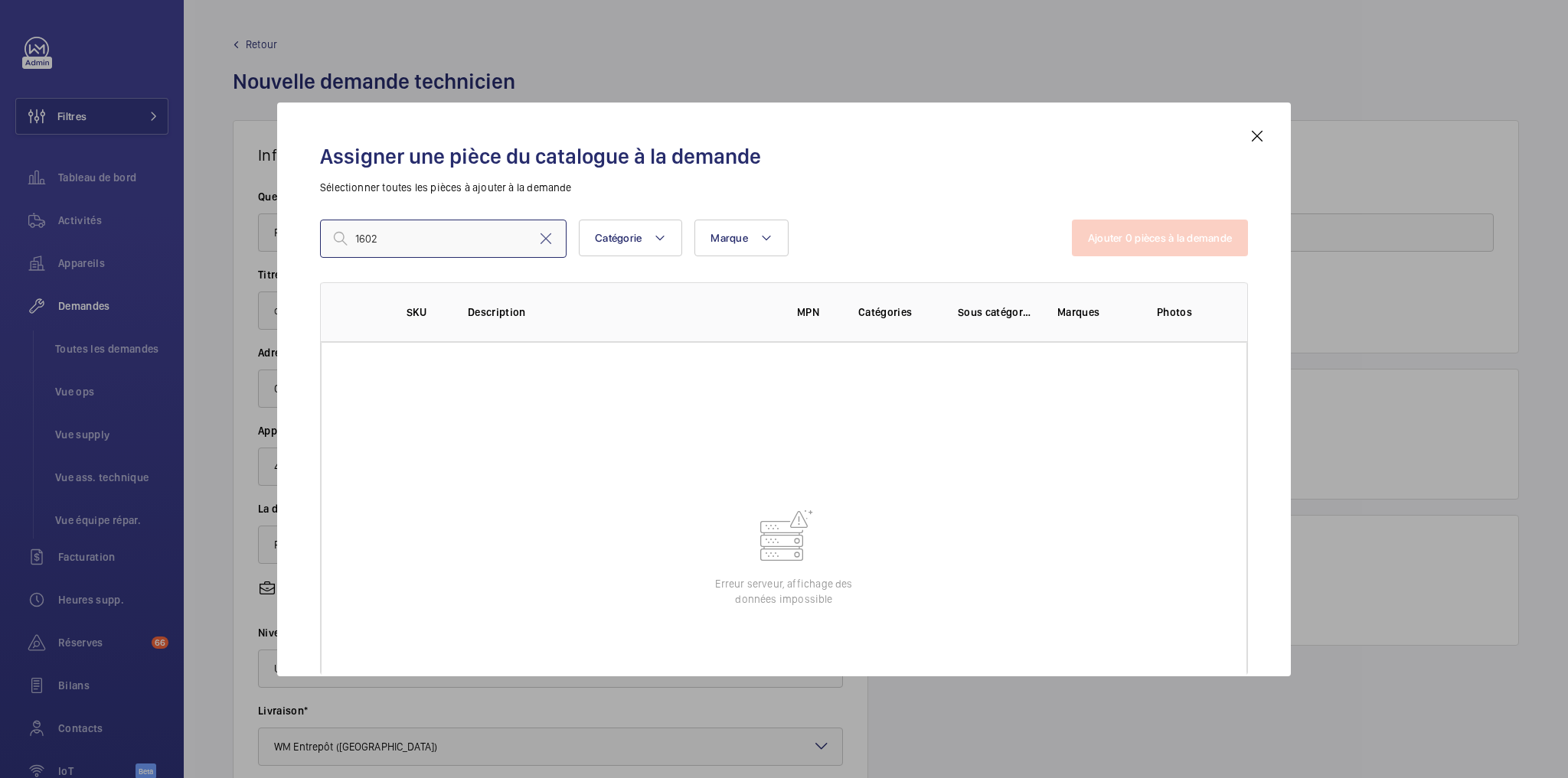
click at [448, 234] on input "1602" at bounding box center [443, 239] width 246 height 38
click at [375, 239] on input "SKU 1602" at bounding box center [443, 239] width 246 height 38
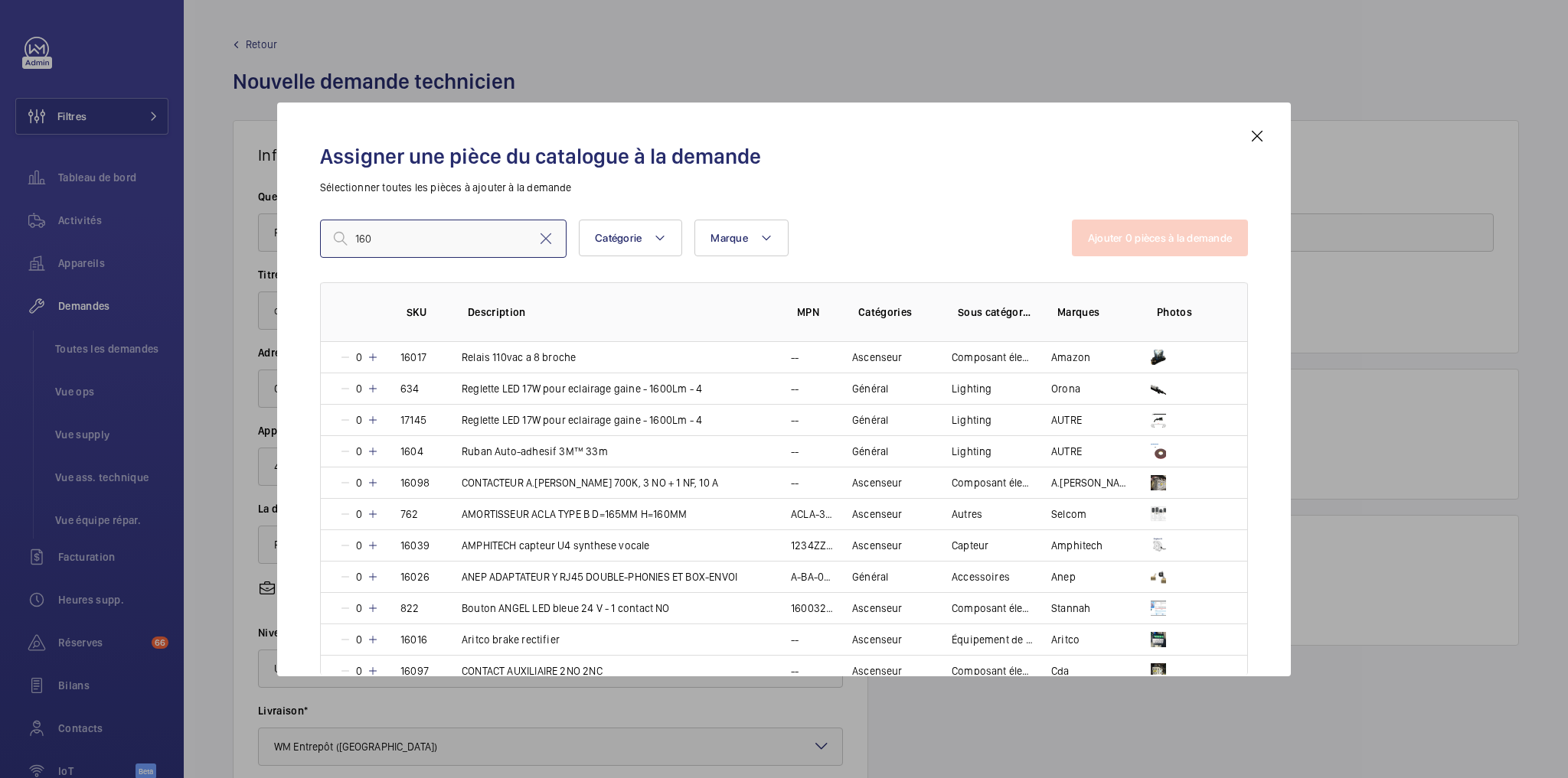
type input "1602"
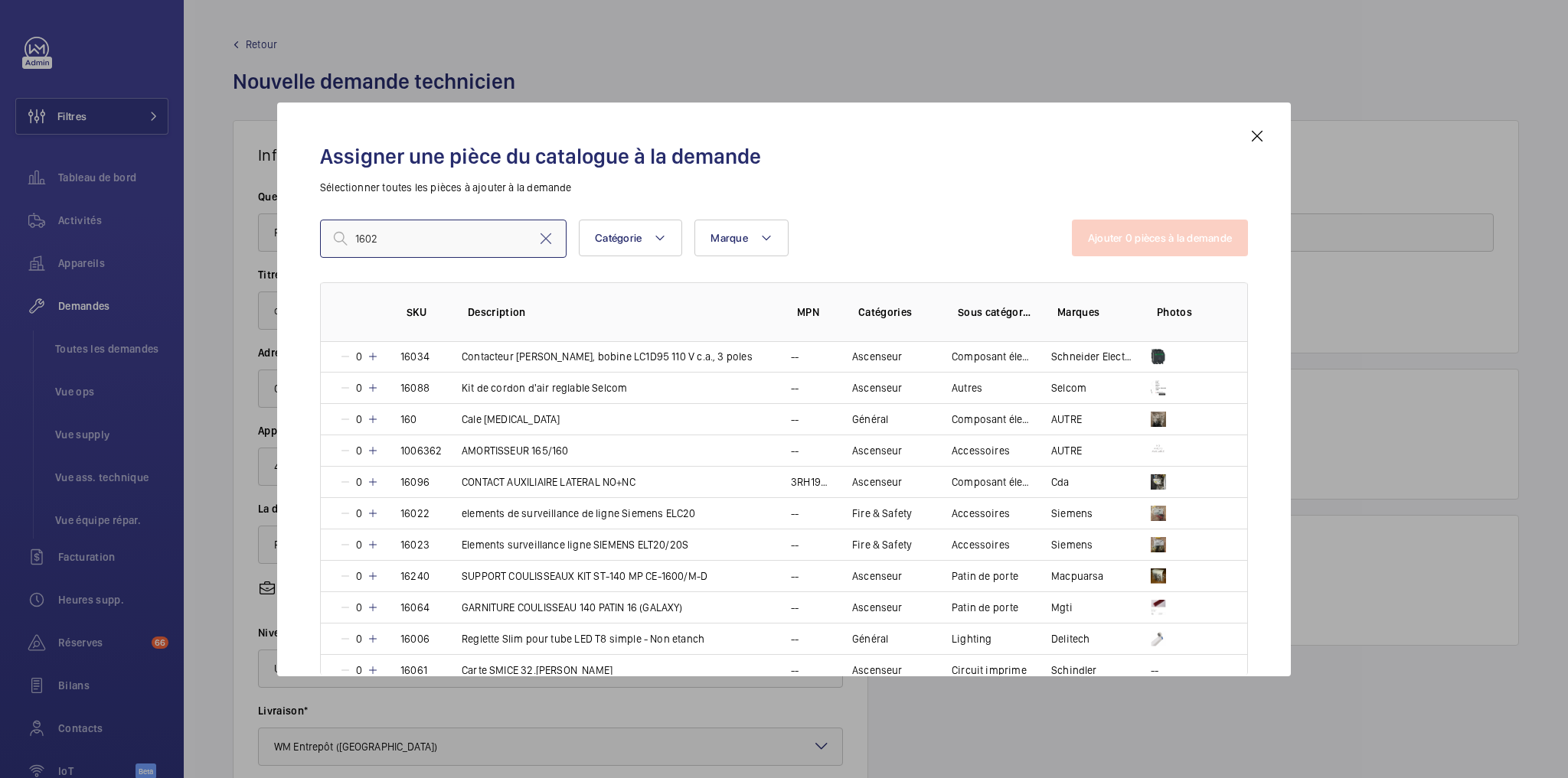
scroll to position [4351, 0]
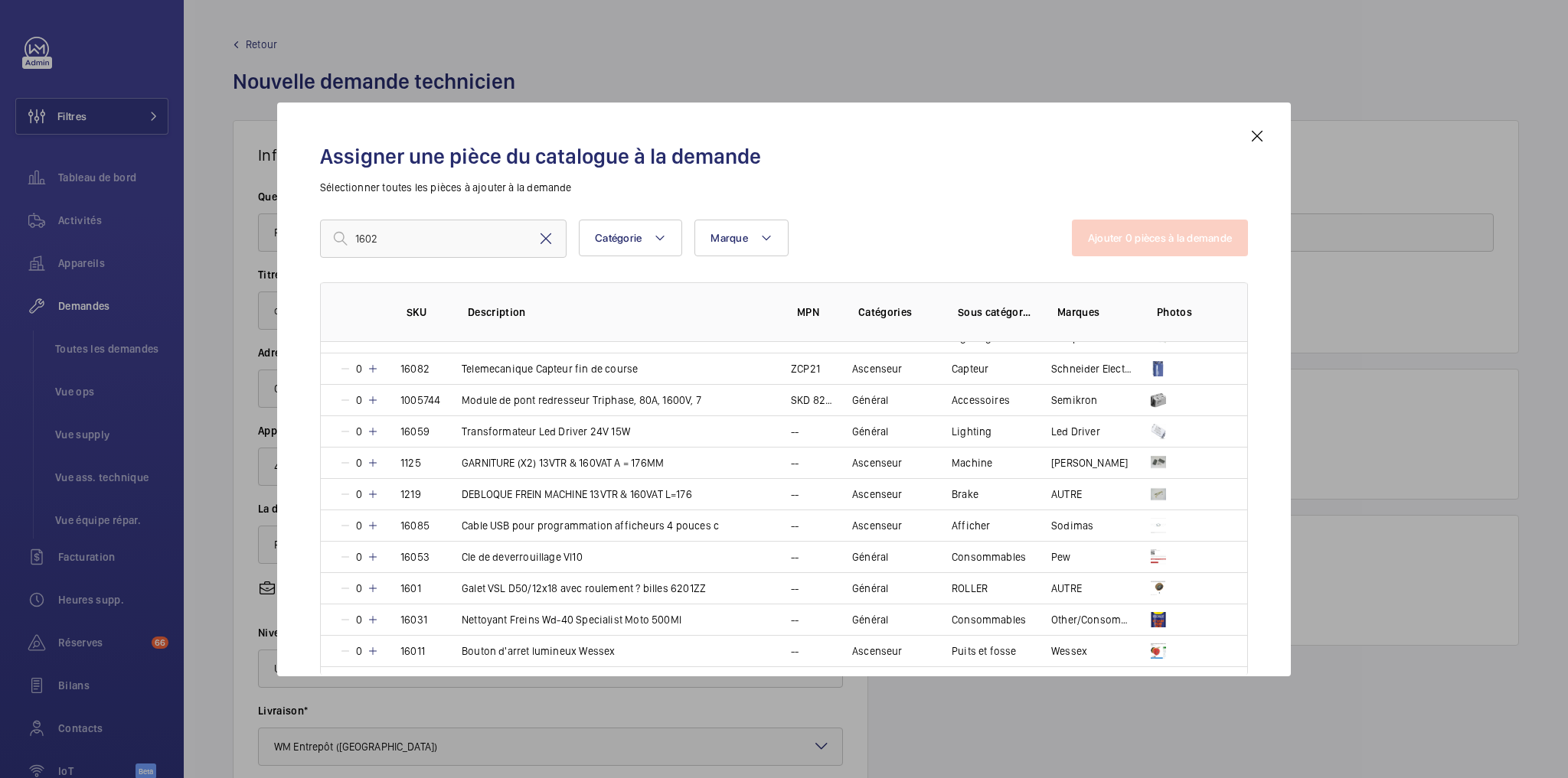
click at [548, 245] on mat-icon at bounding box center [546, 239] width 18 height 18
click at [417, 241] on input "text" at bounding box center [443, 239] width 246 height 38
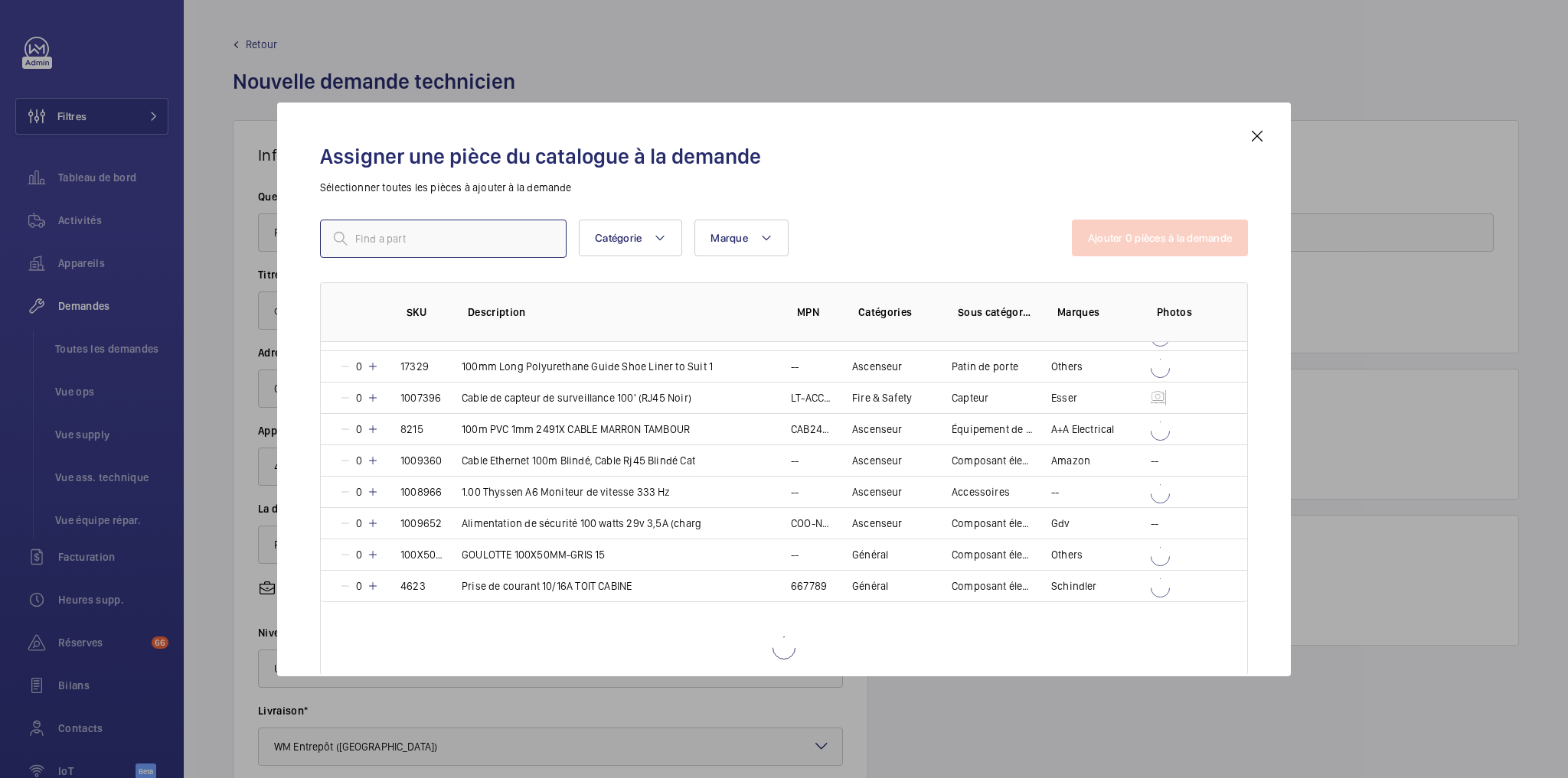
paste input "1602"
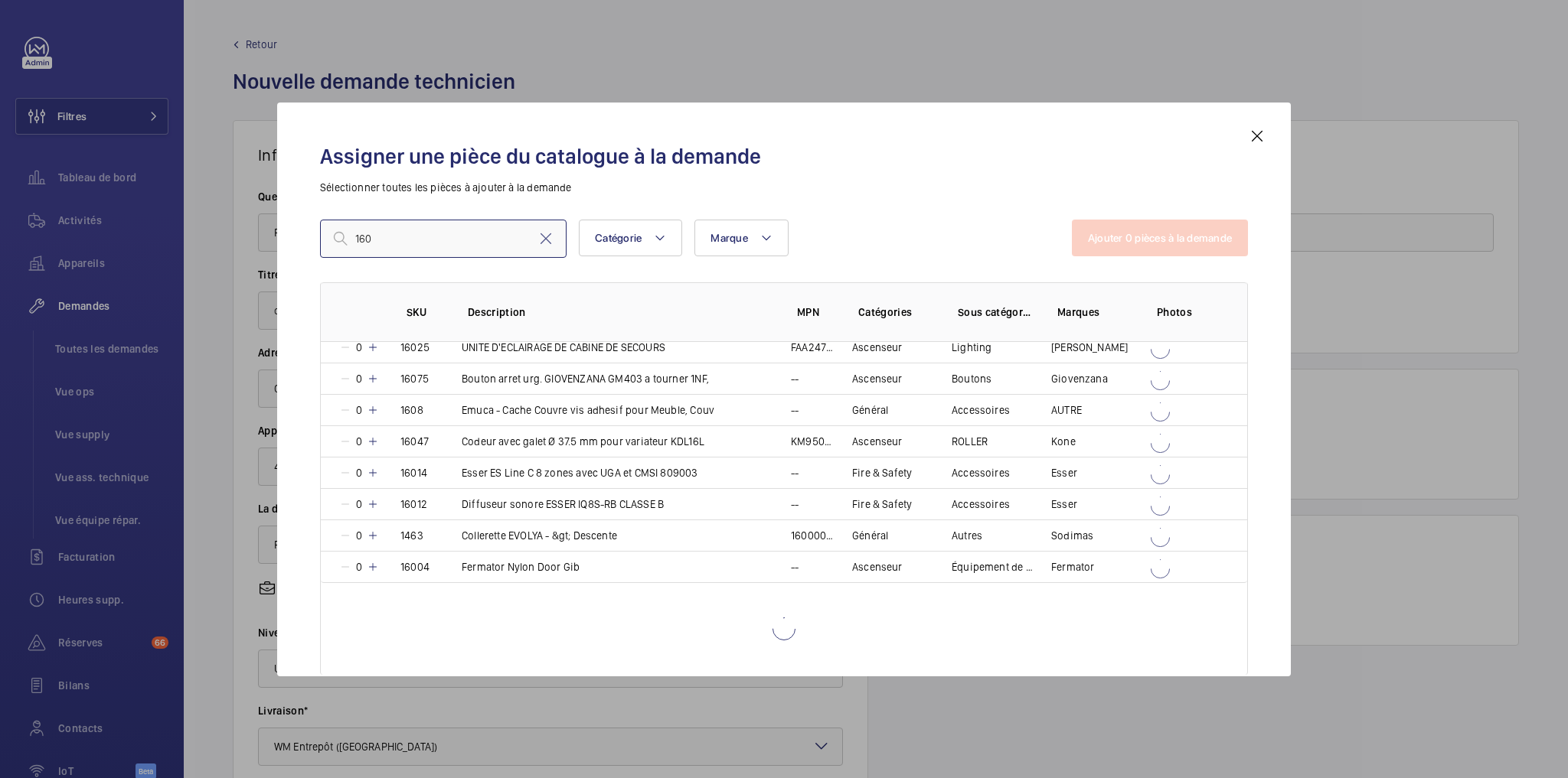
scroll to position [1309, 0]
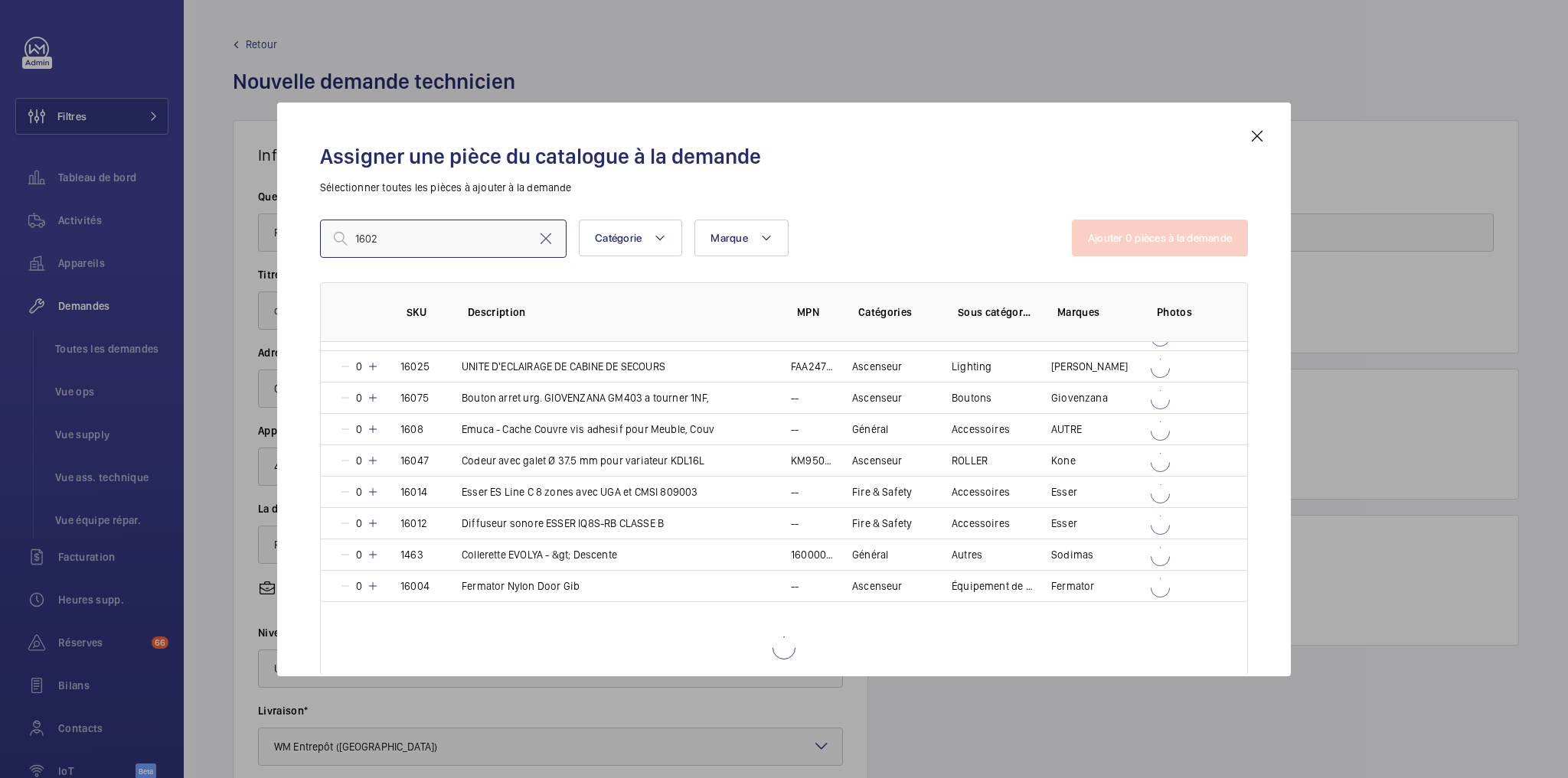
type input "1602"
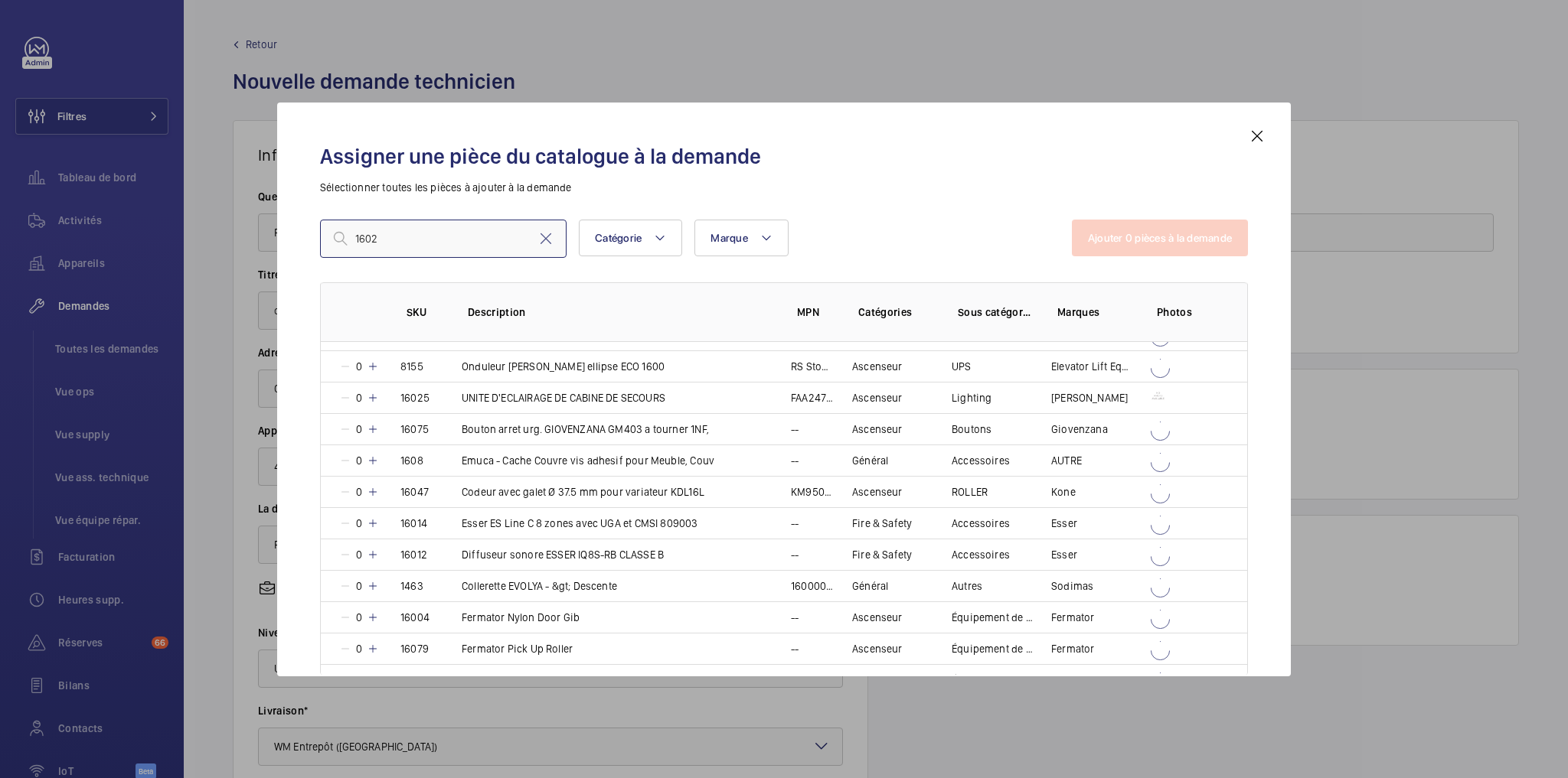
scroll to position [2768, 0]
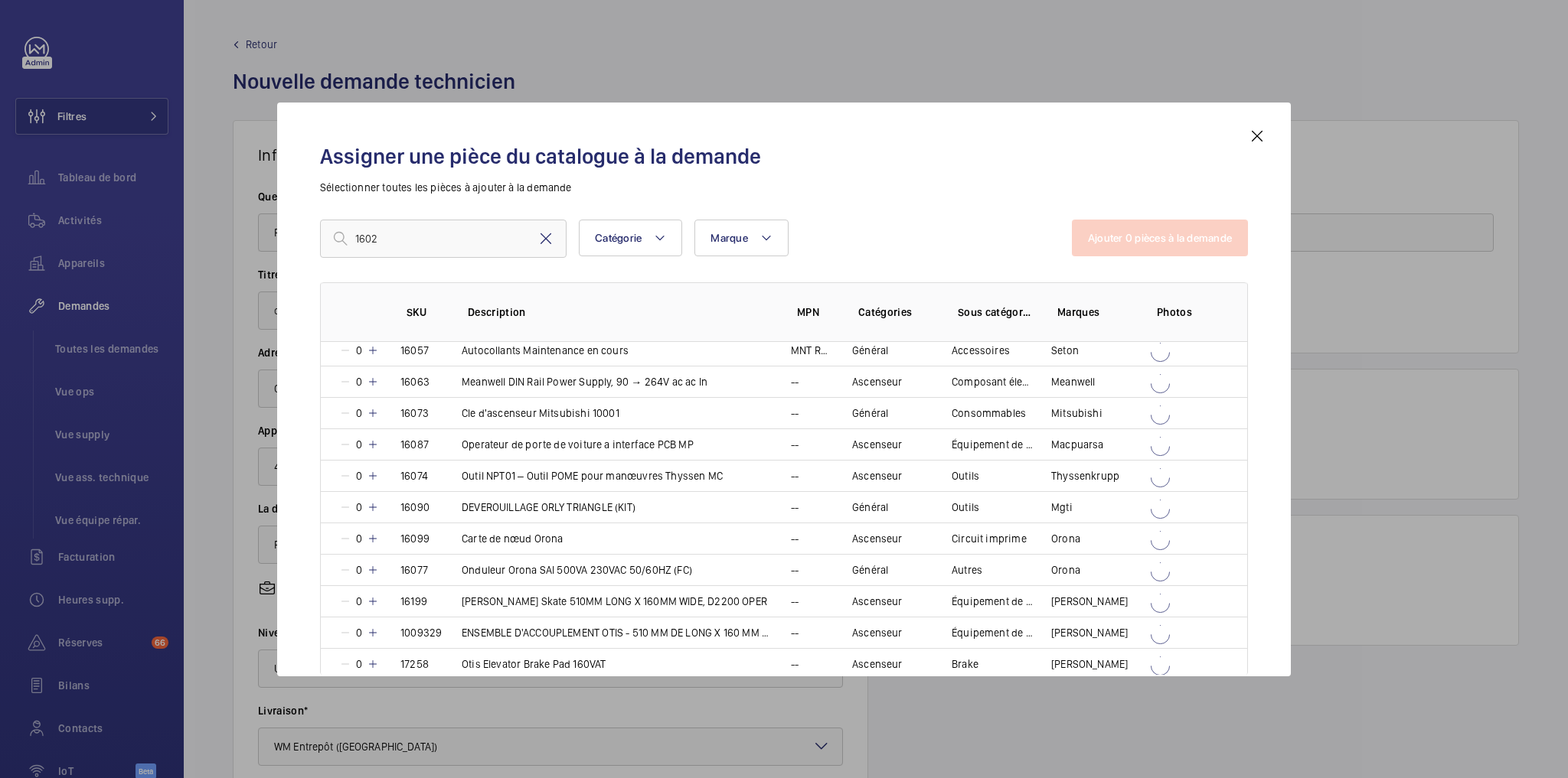
click at [542, 238] on mat-icon at bounding box center [546, 239] width 18 height 18
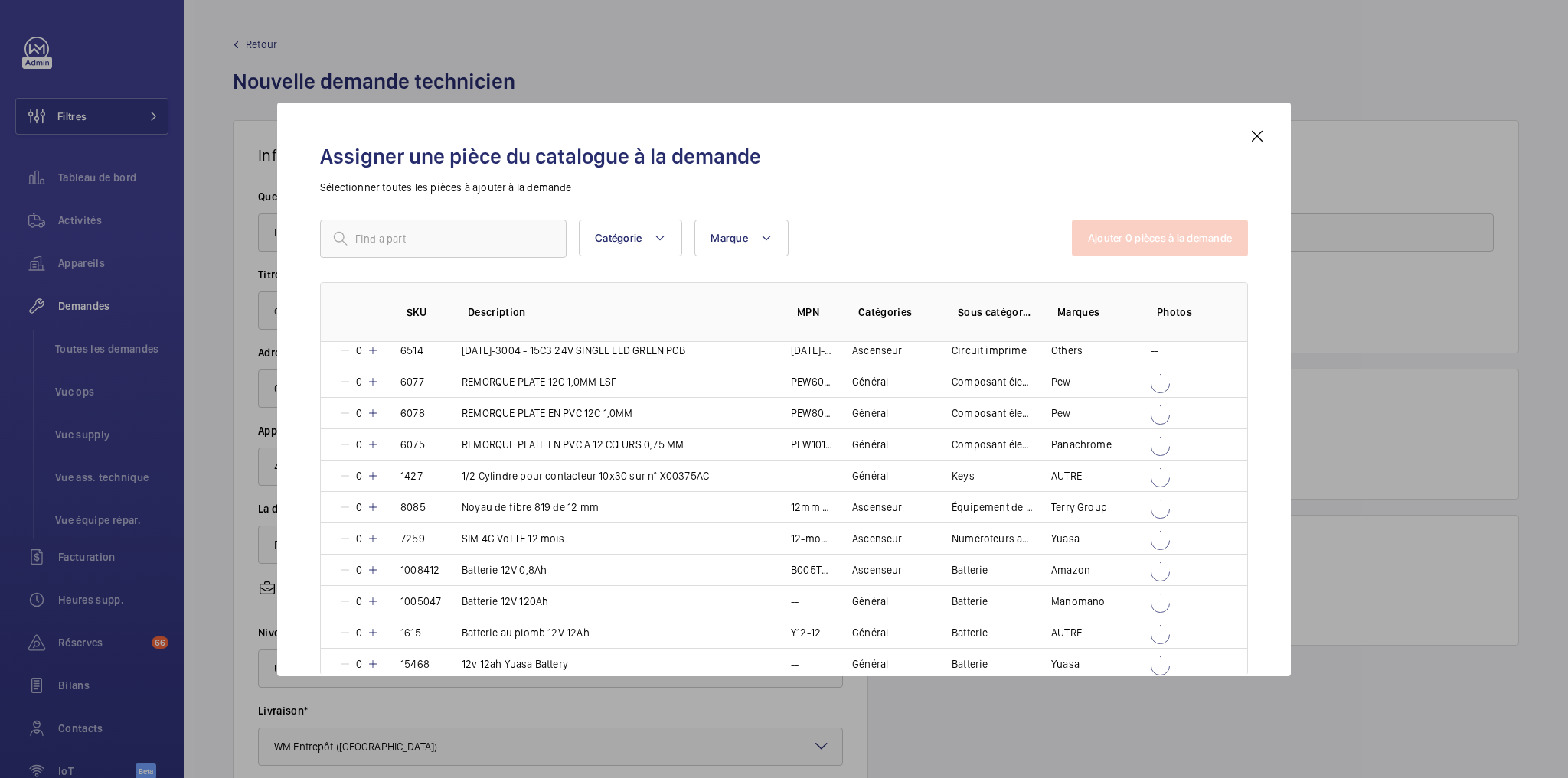
click at [1253, 136] on mat-icon at bounding box center [1257, 136] width 18 height 18
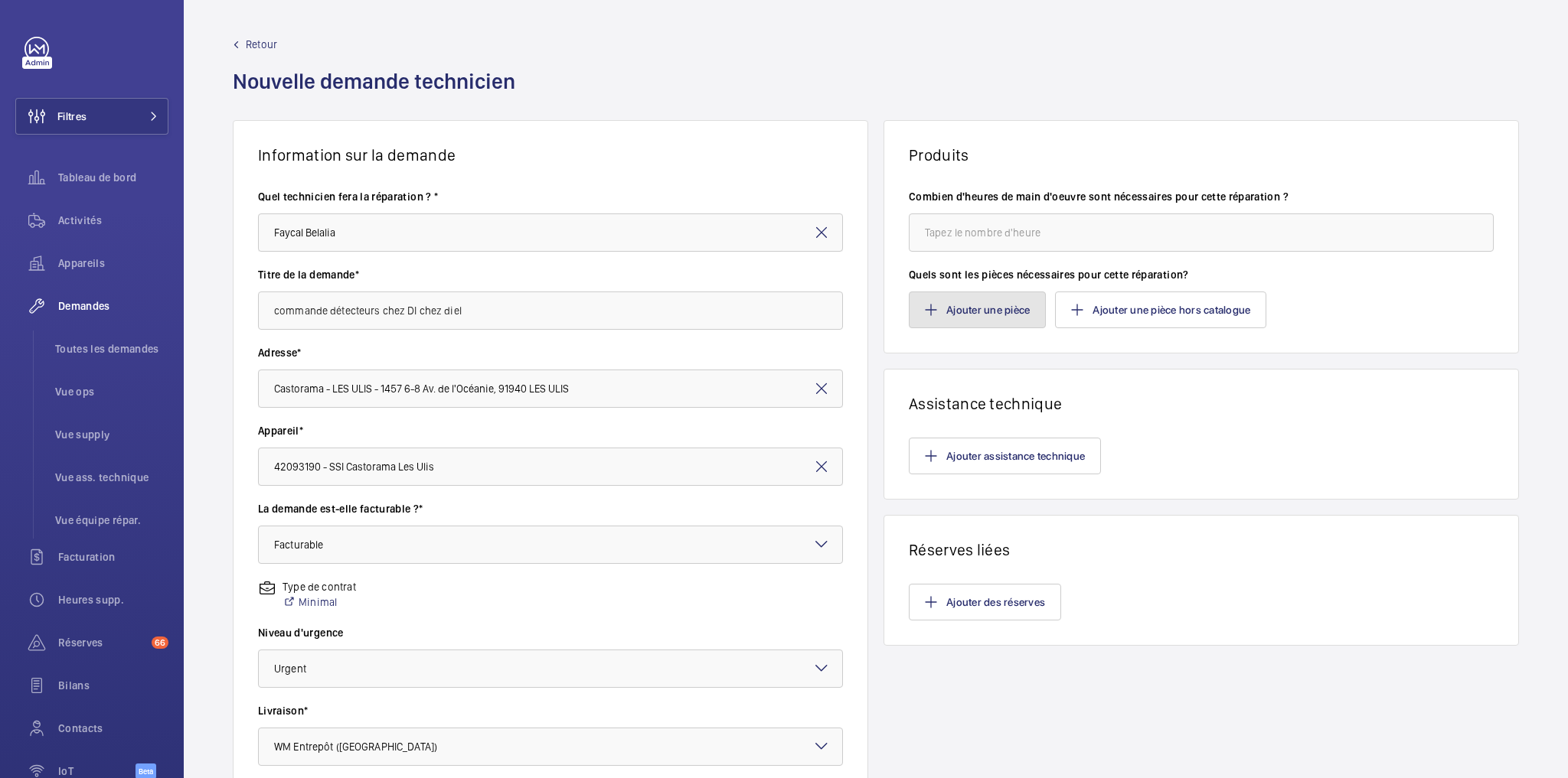
click at [960, 311] on button "Ajouter une pièce" at bounding box center [977, 310] width 137 height 37
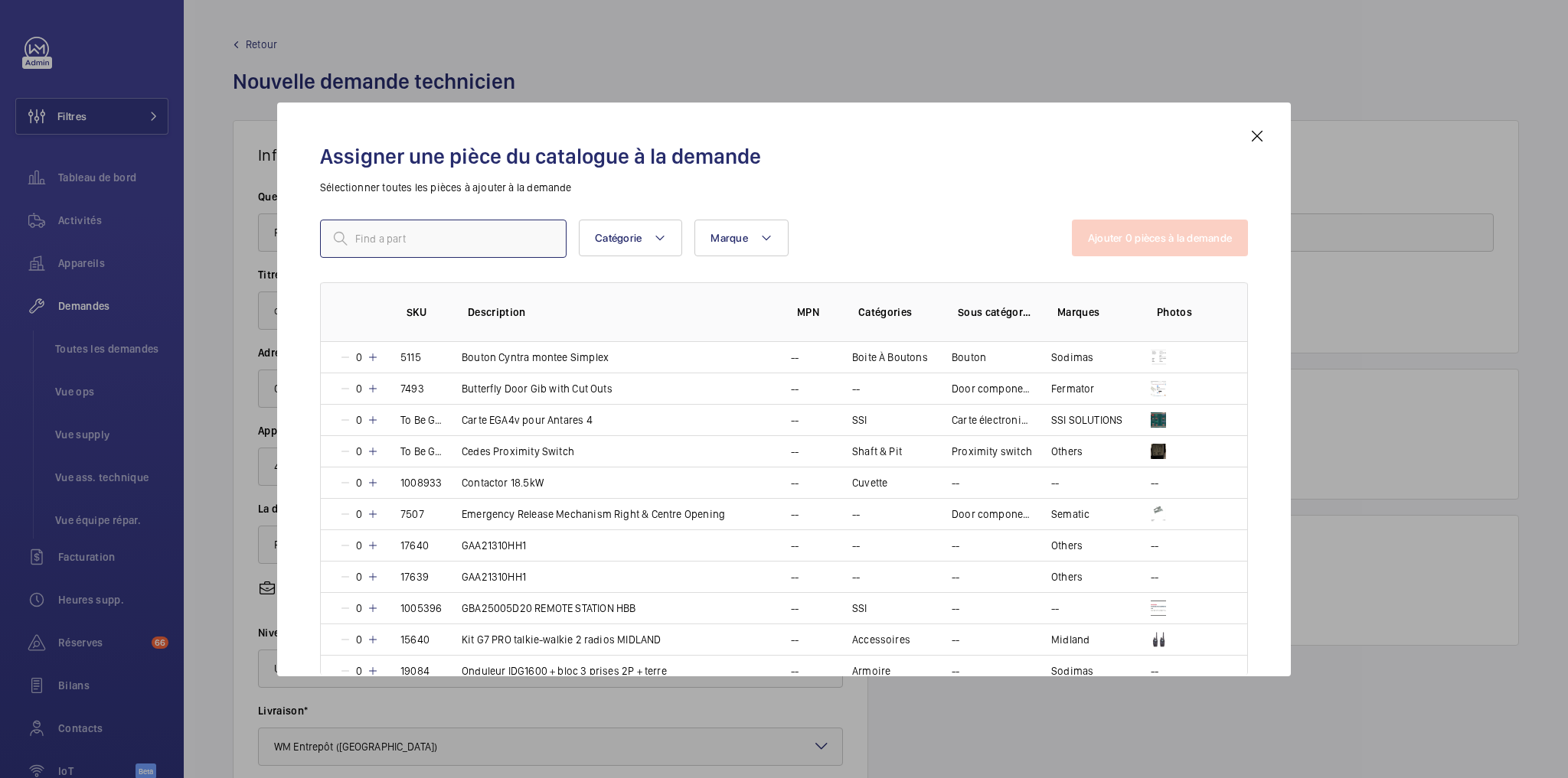
click at [430, 229] on input "text" at bounding box center [443, 239] width 246 height 38
click at [430, 230] on input "text" at bounding box center [443, 239] width 246 height 38
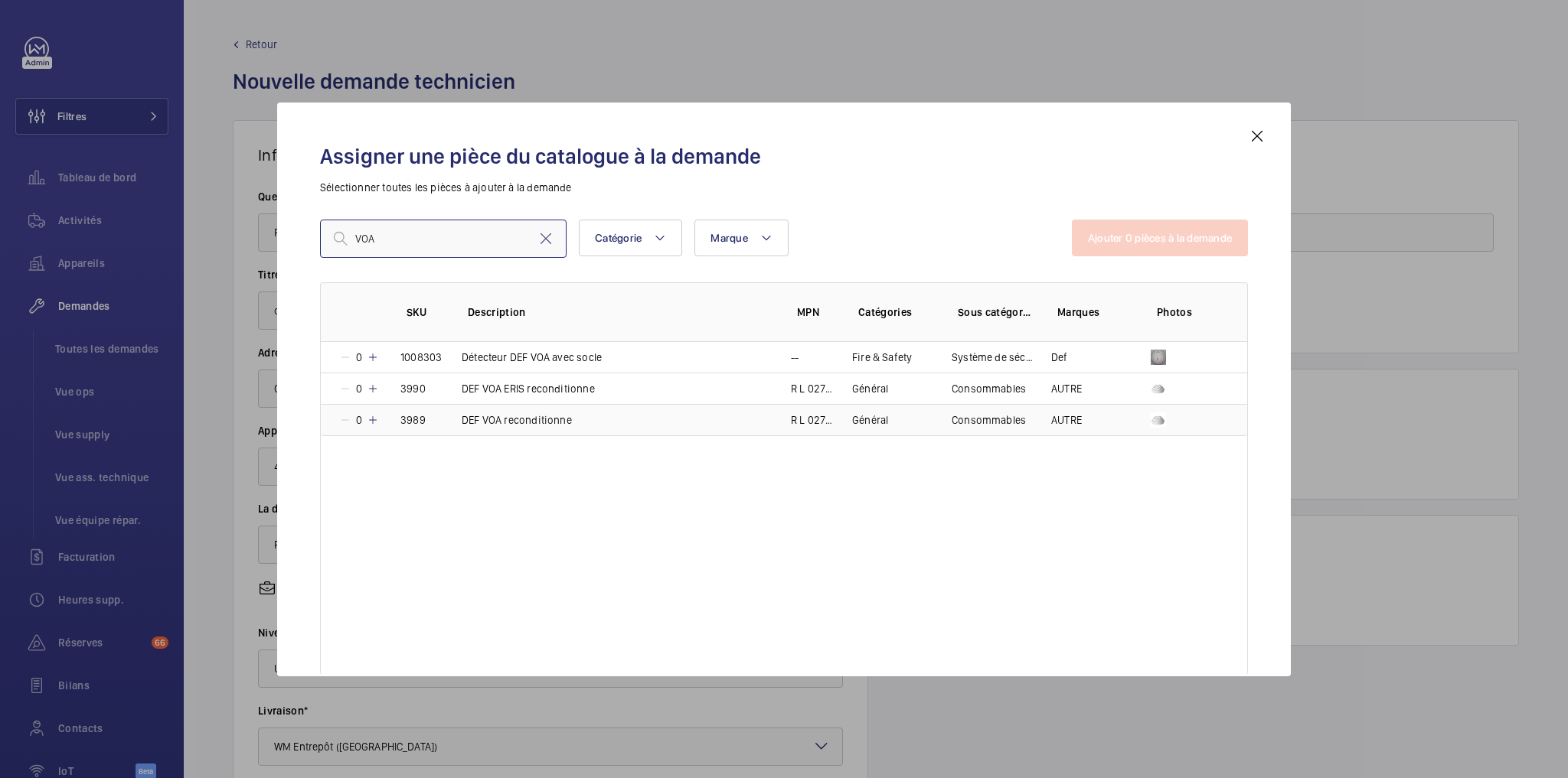
type input "VOA"
click at [505, 420] on p "DEF VOA reconditionne" at bounding box center [517, 420] width 110 height 16
click at [371, 418] on mat-icon at bounding box center [370, 419] width 12 height 12
click at [371, 418] on mat-icon at bounding box center [373, 419] width 12 height 12
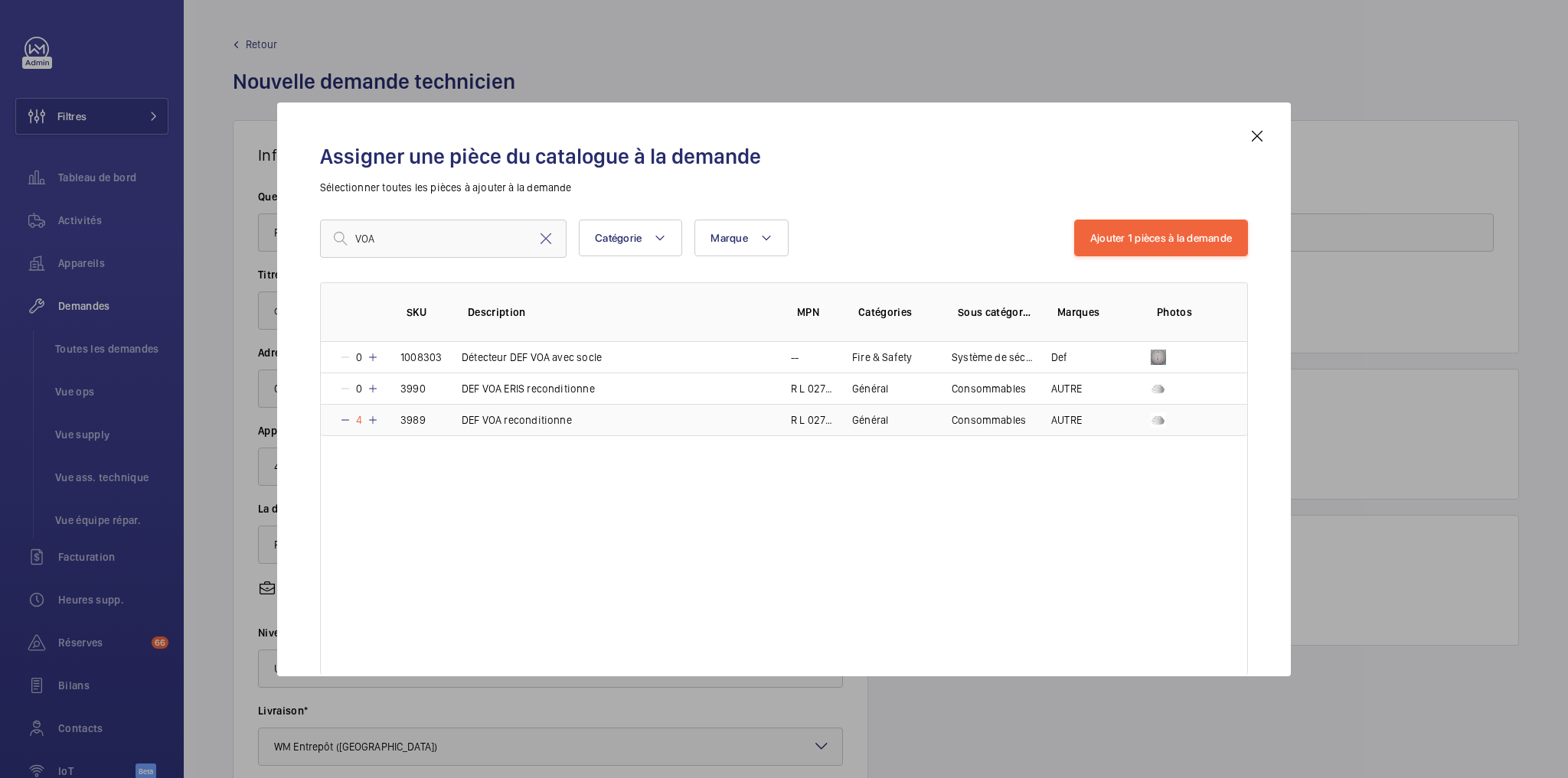
click at [371, 418] on mat-icon at bounding box center [373, 419] width 12 height 12
click at [371, 417] on mat-icon at bounding box center [373, 419] width 12 height 12
click at [371, 417] on mat-icon at bounding box center [372, 419] width 12 height 12
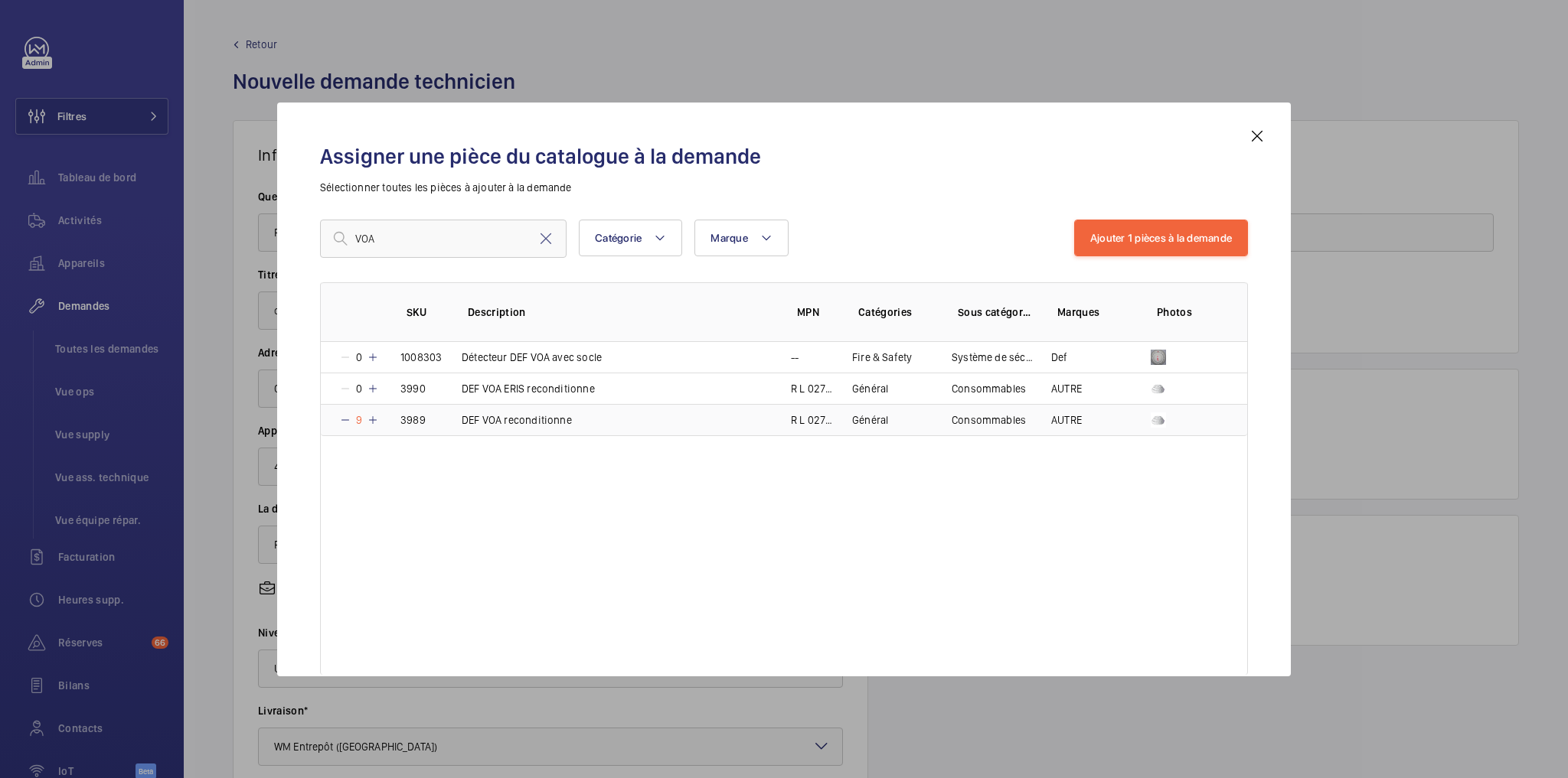
click at [371, 417] on mat-icon at bounding box center [373, 419] width 12 height 12
click at [373, 415] on mat-icon at bounding box center [376, 419] width 12 height 12
click at [1174, 227] on button "Ajouter 1 pièces à la demande" at bounding box center [1161, 238] width 174 height 37
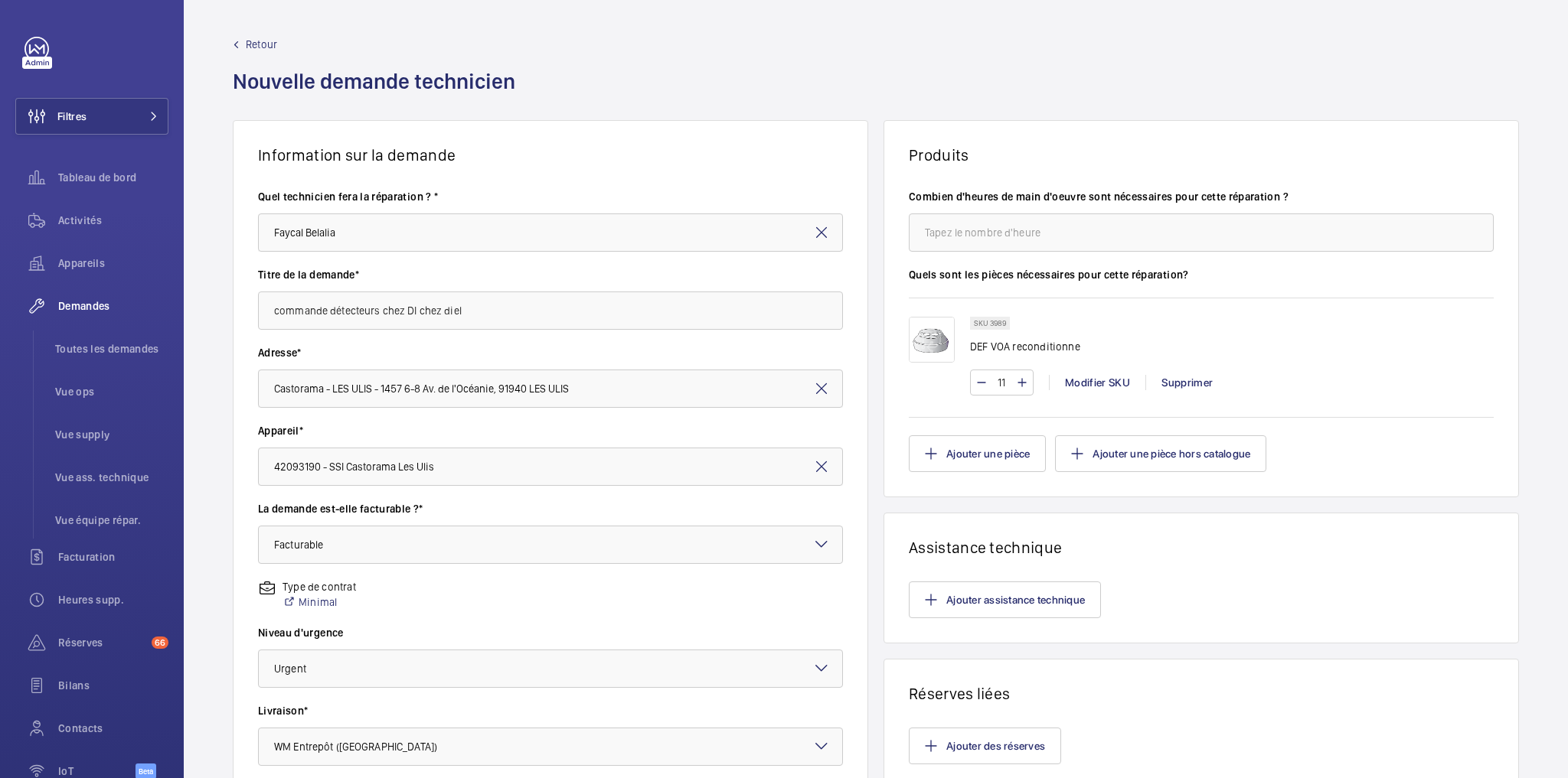
click at [1179, 382] on div "Supprimer" at bounding box center [1186, 382] width 82 height 16
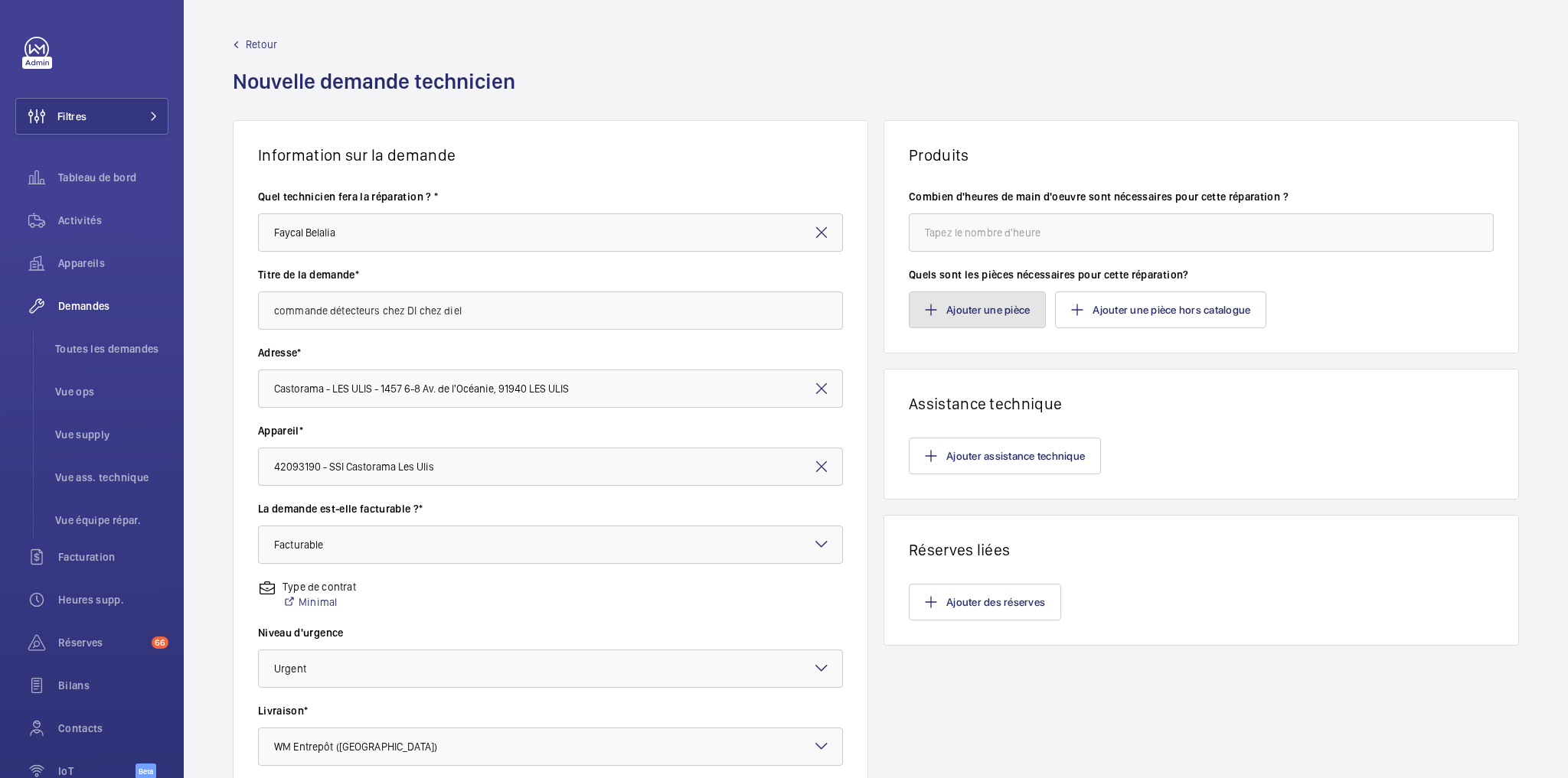
click at [986, 308] on button "Ajouter une pièce" at bounding box center [977, 310] width 137 height 37
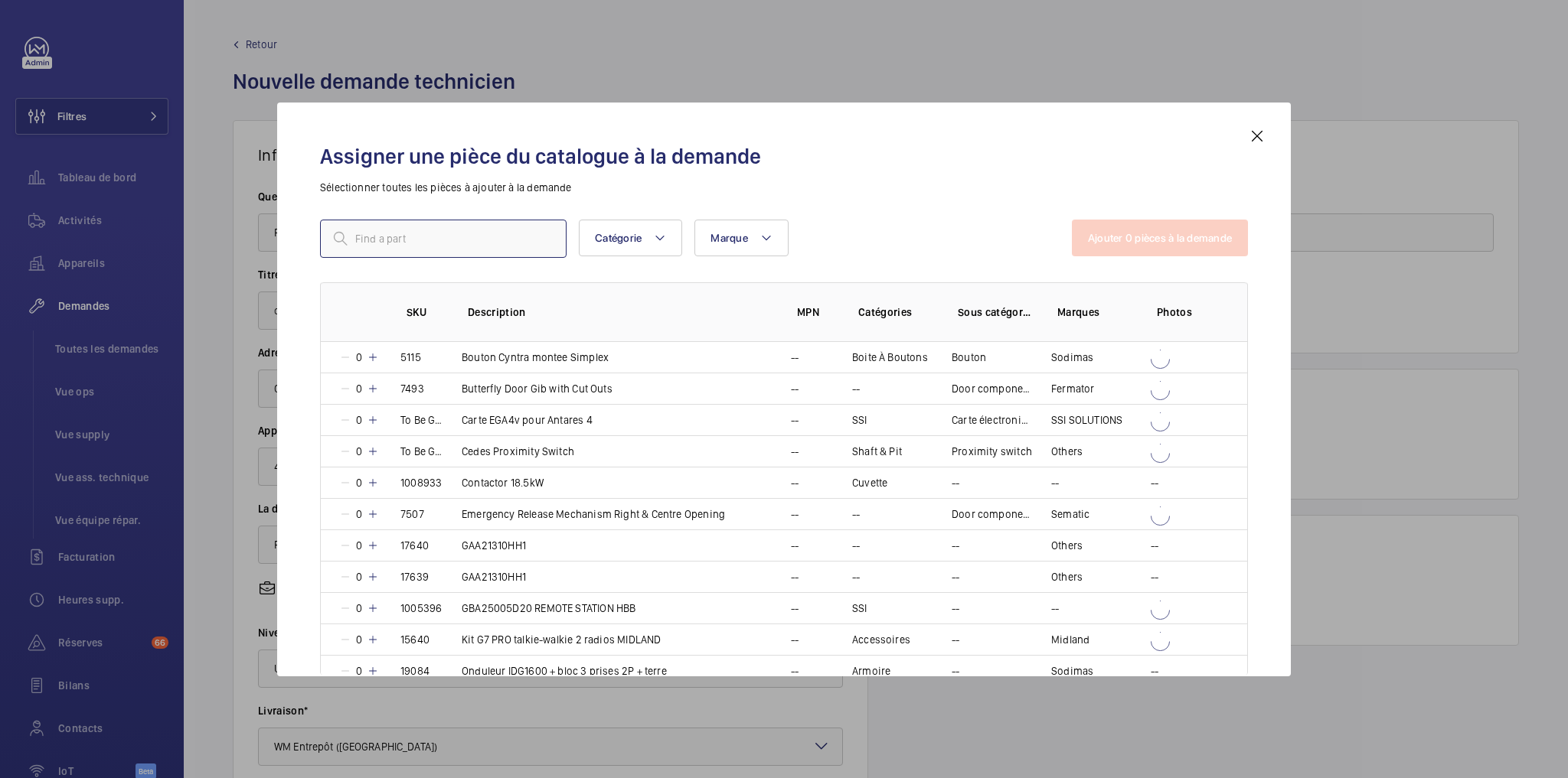
click at [412, 236] on input "text" at bounding box center [443, 239] width 246 height 38
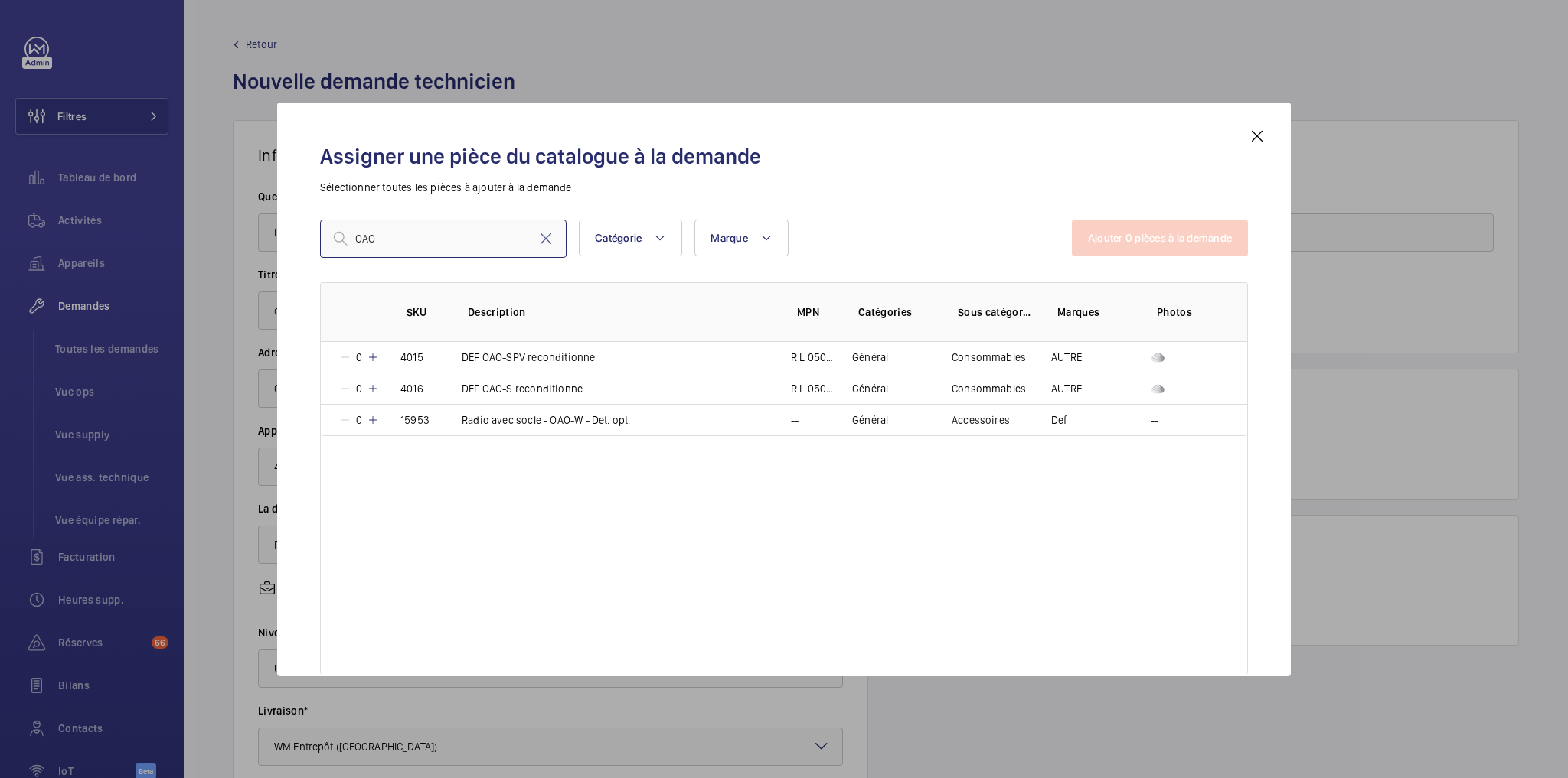
click at [391, 239] on input "OAO" at bounding box center [443, 239] width 246 height 38
click at [392, 240] on input "OAO" at bounding box center [443, 239] width 246 height 38
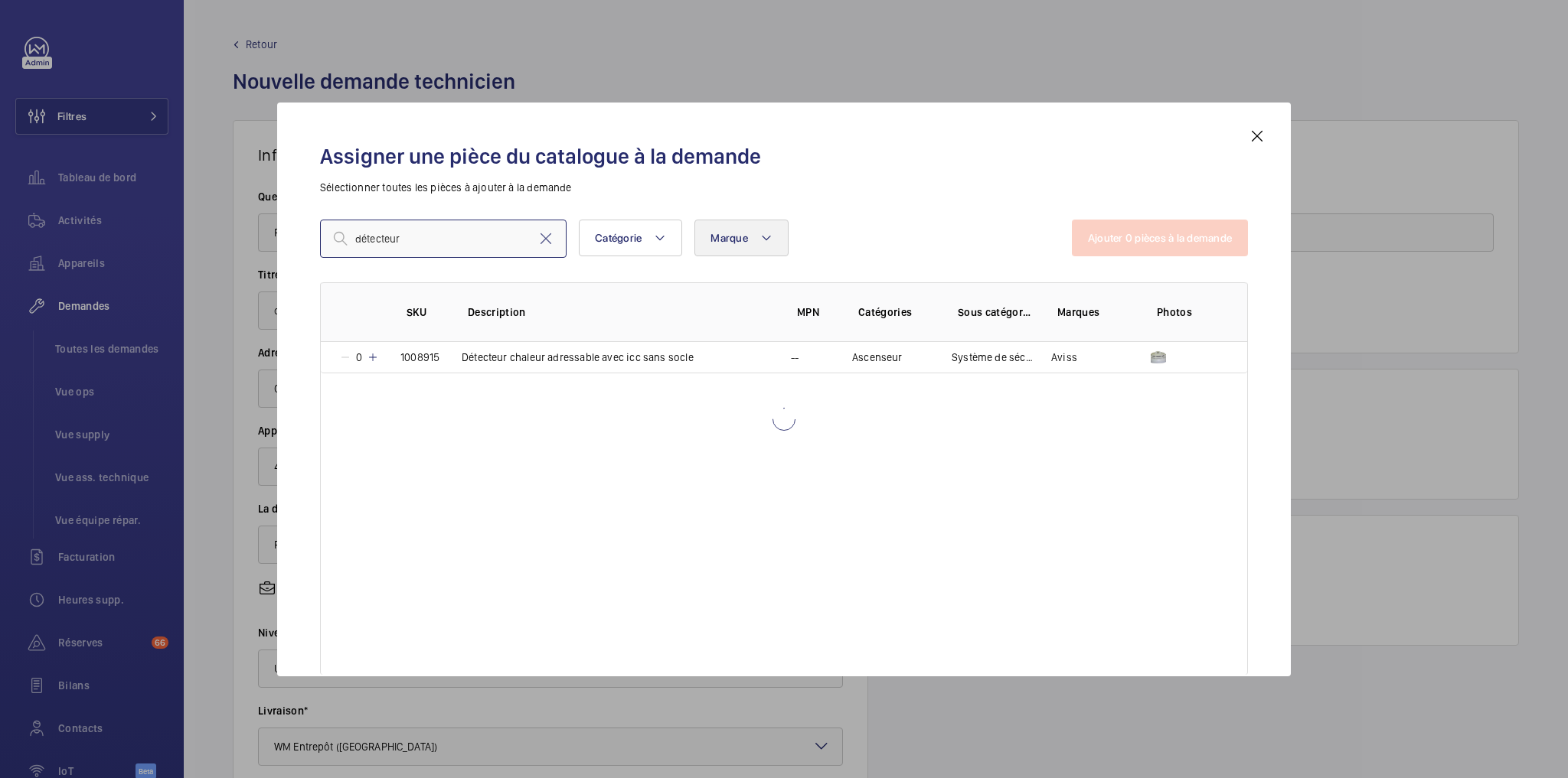
type input "détecteur"
click at [744, 233] on span "Marque" at bounding box center [730, 237] width 38 height 12
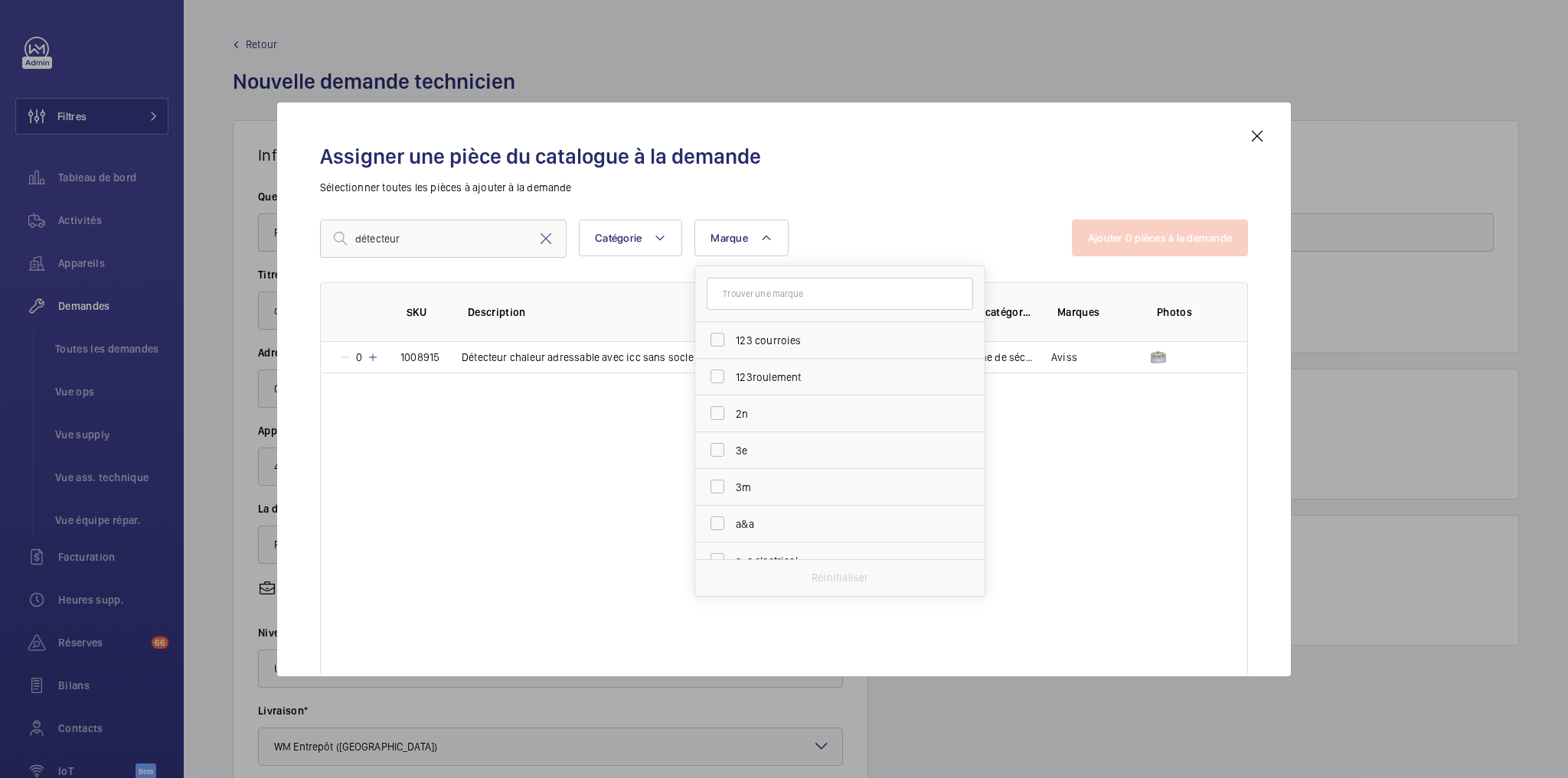
click at [749, 301] on input "text" at bounding box center [839, 293] width 266 height 32
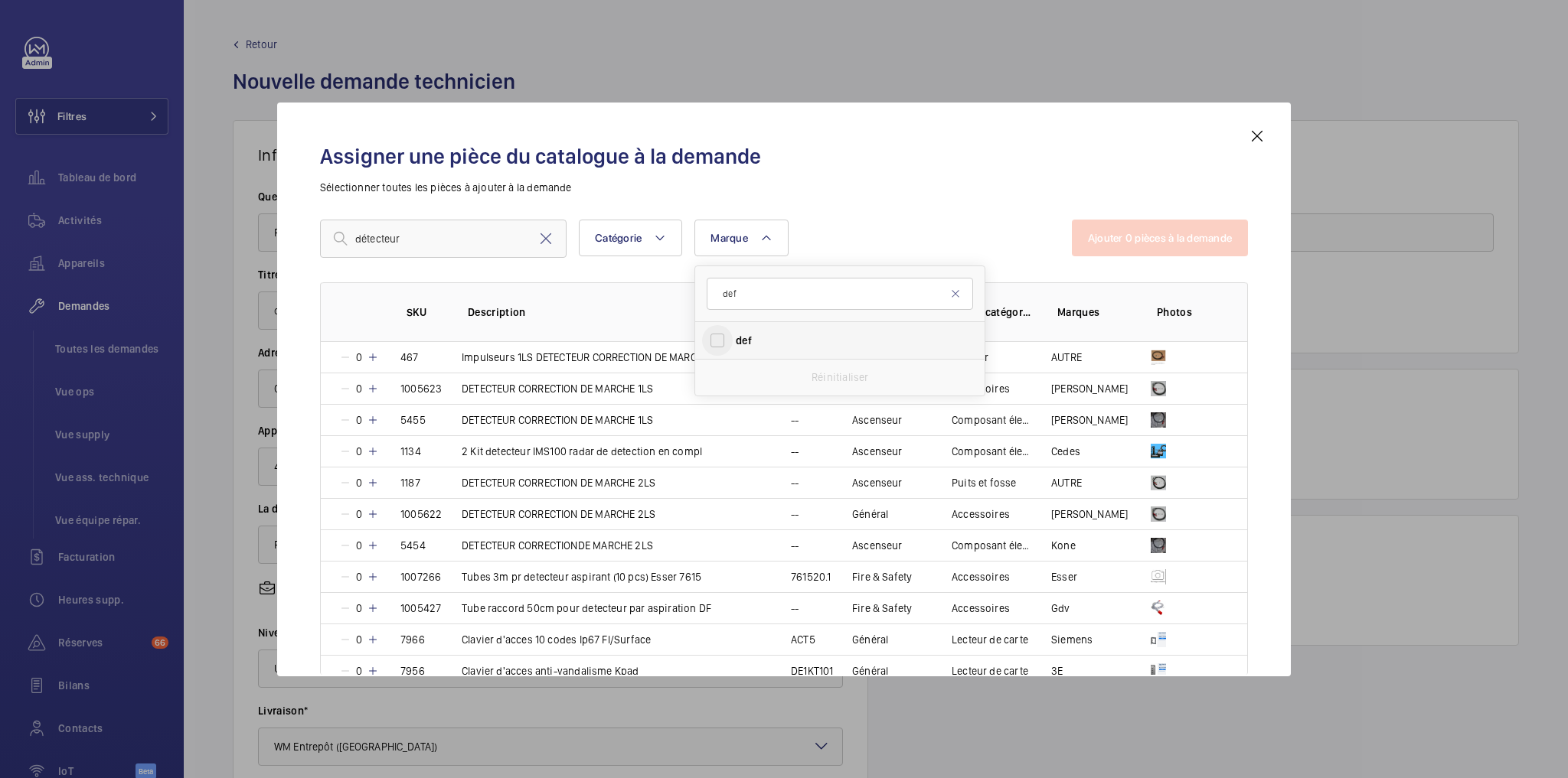
type input "def"
click at [725, 342] on input "def" at bounding box center [717, 340] width 31 height 30
checkbox input "true"
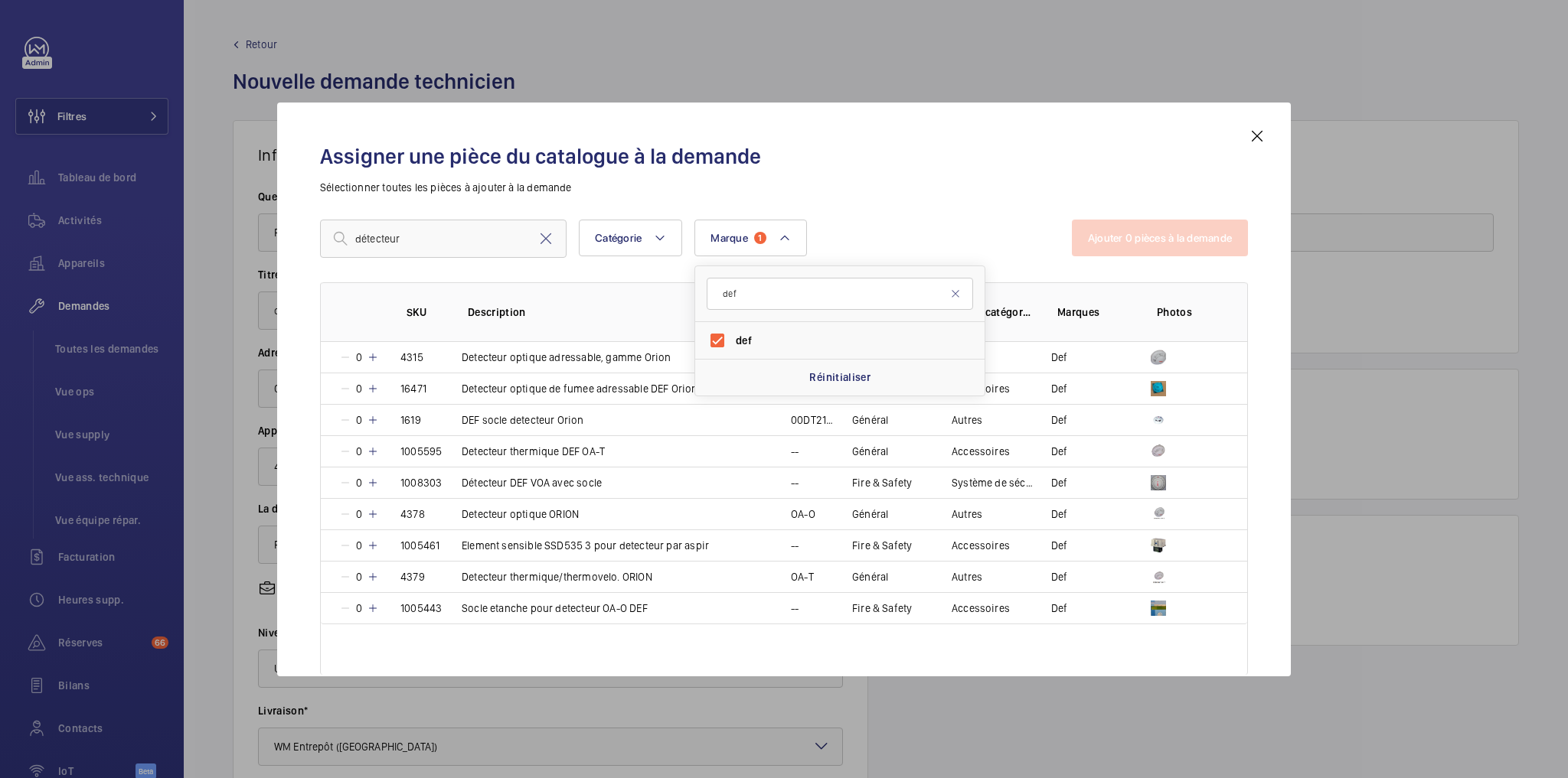
click at [892, 189] on p "Sélectionner toutes les pièces à ajouter à la demande" at bounding box center [784, 187] width 928 height 16
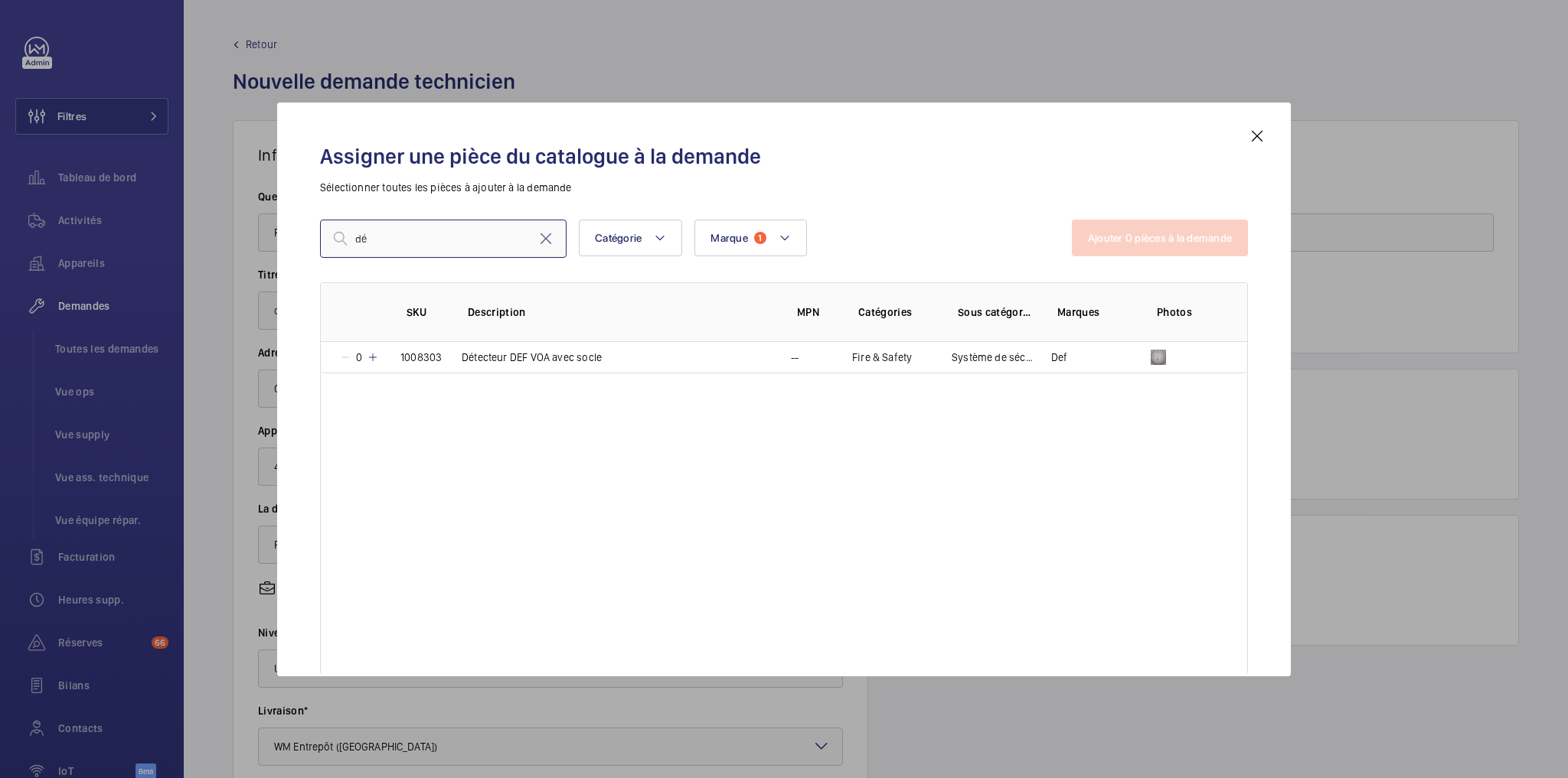
type input "d"
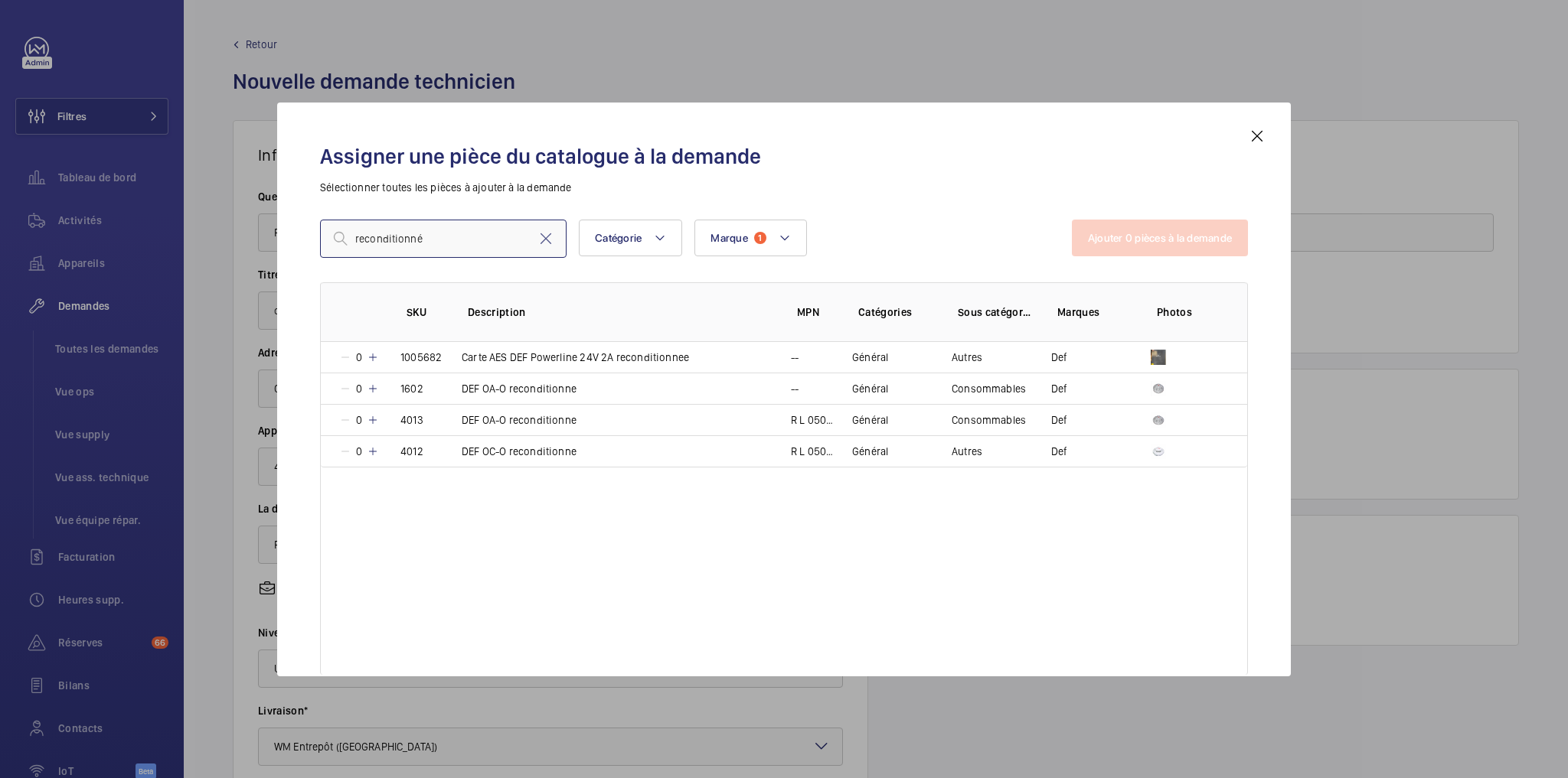
type input "reconditionné"
click at [372, 386] on mat-icon at bounding box center [373, 388] width 12 height 12
click at [372, 386] on mat-icon at bounding box center [370, 388] width 12 height 12
click at [372, 386] on mat-icon at bounding box center [373, 388] width 12 height 12
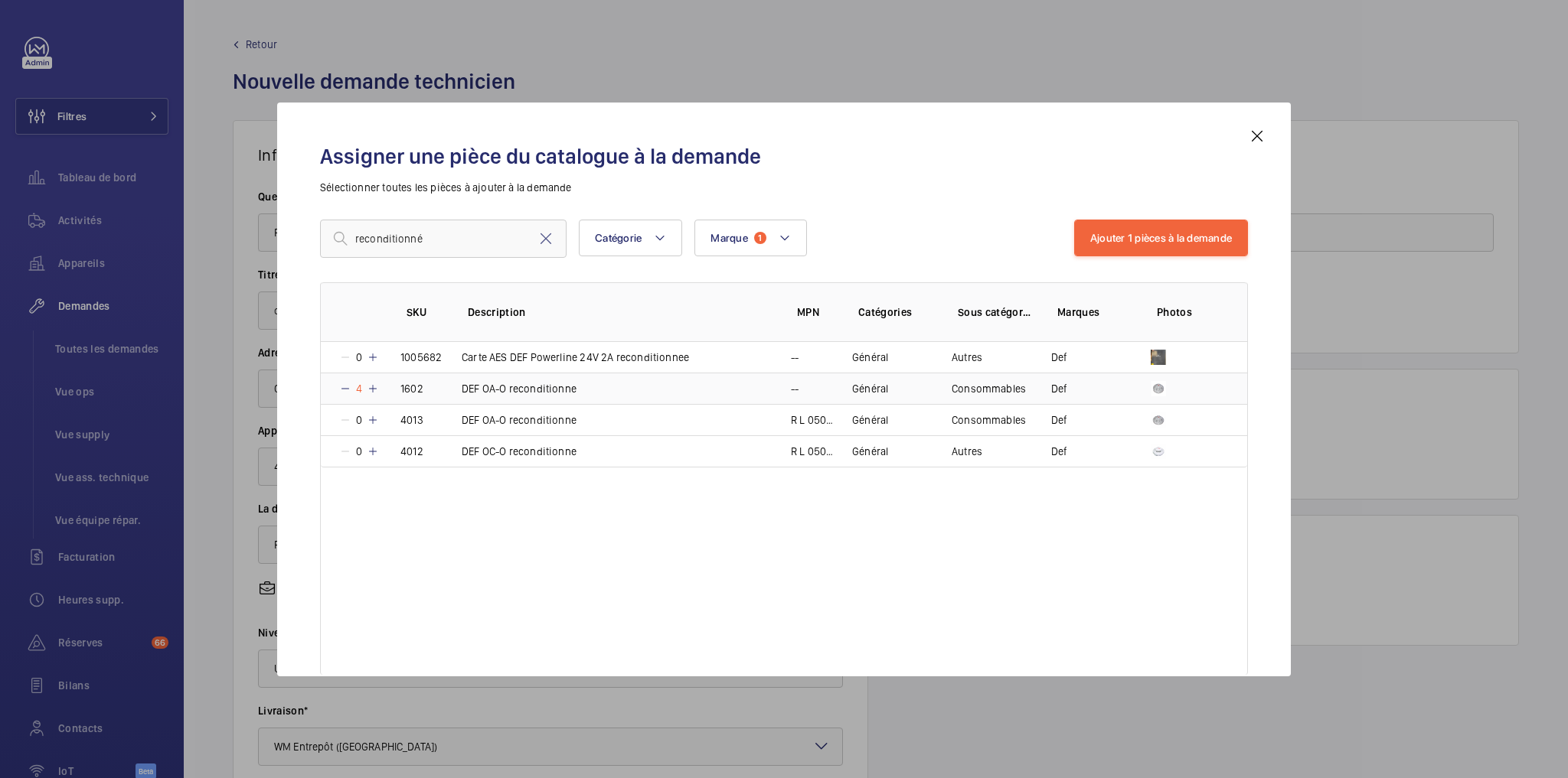
click at [372, 386] on mat-icon at bounding box center [373, 388] width 12 height 12
click at [372, 386] on mat-icon at bounding box center [372, 388] width 12 height 12
click at [372, 386] on mat-icon at bounding box center [373, 388] width 12 height 12
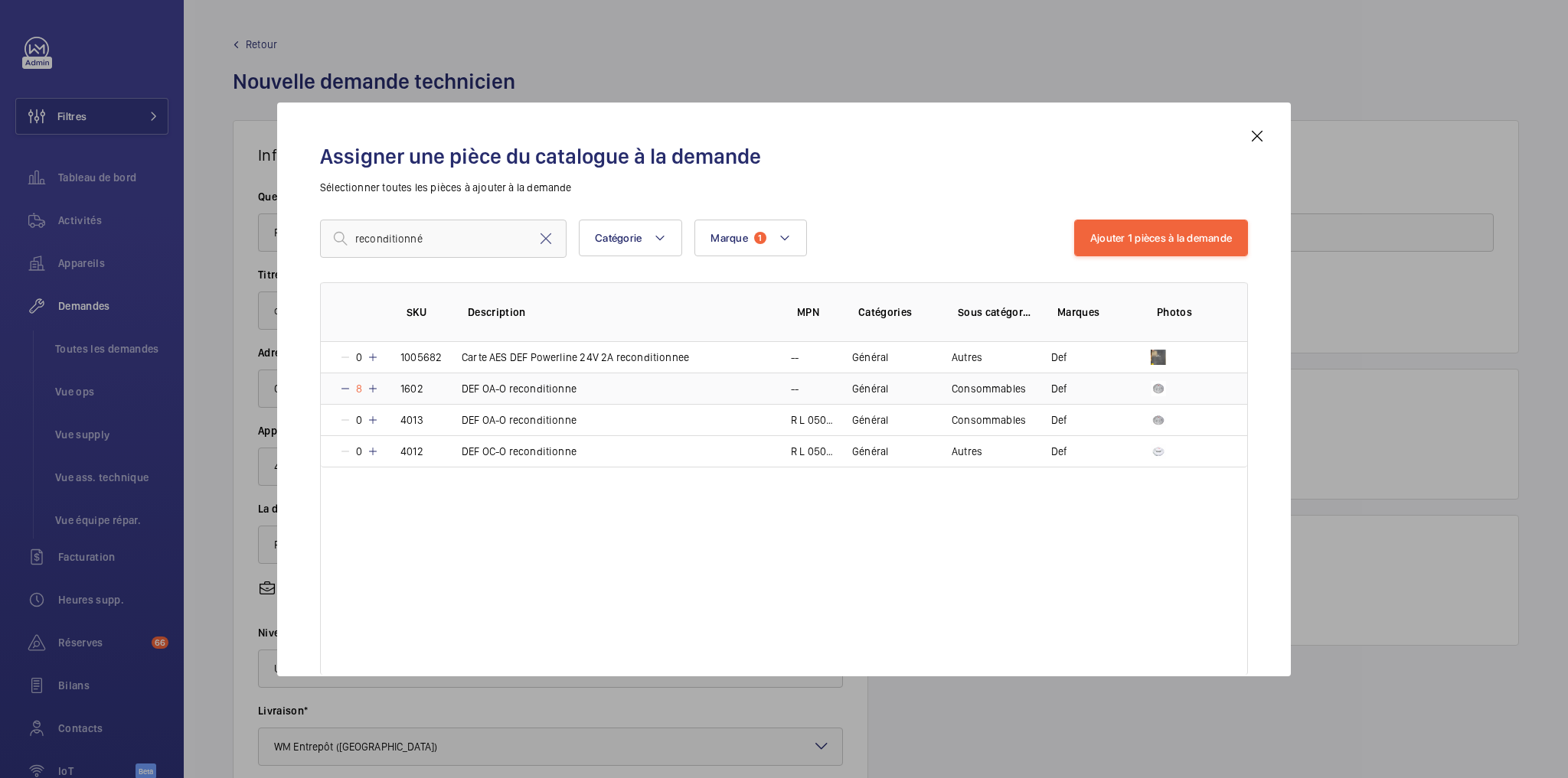
click at [372, 386] on mat-icon at bounding box center [373, 388] width 12 height 12
click at [372, 386] on mat-icon at bounding box center [376, 388] width 12 height 12
click at [1130, 231] on button "Ajouter 1 pièces à la demande" at bounding box center [1161, 238] width 174 height 37
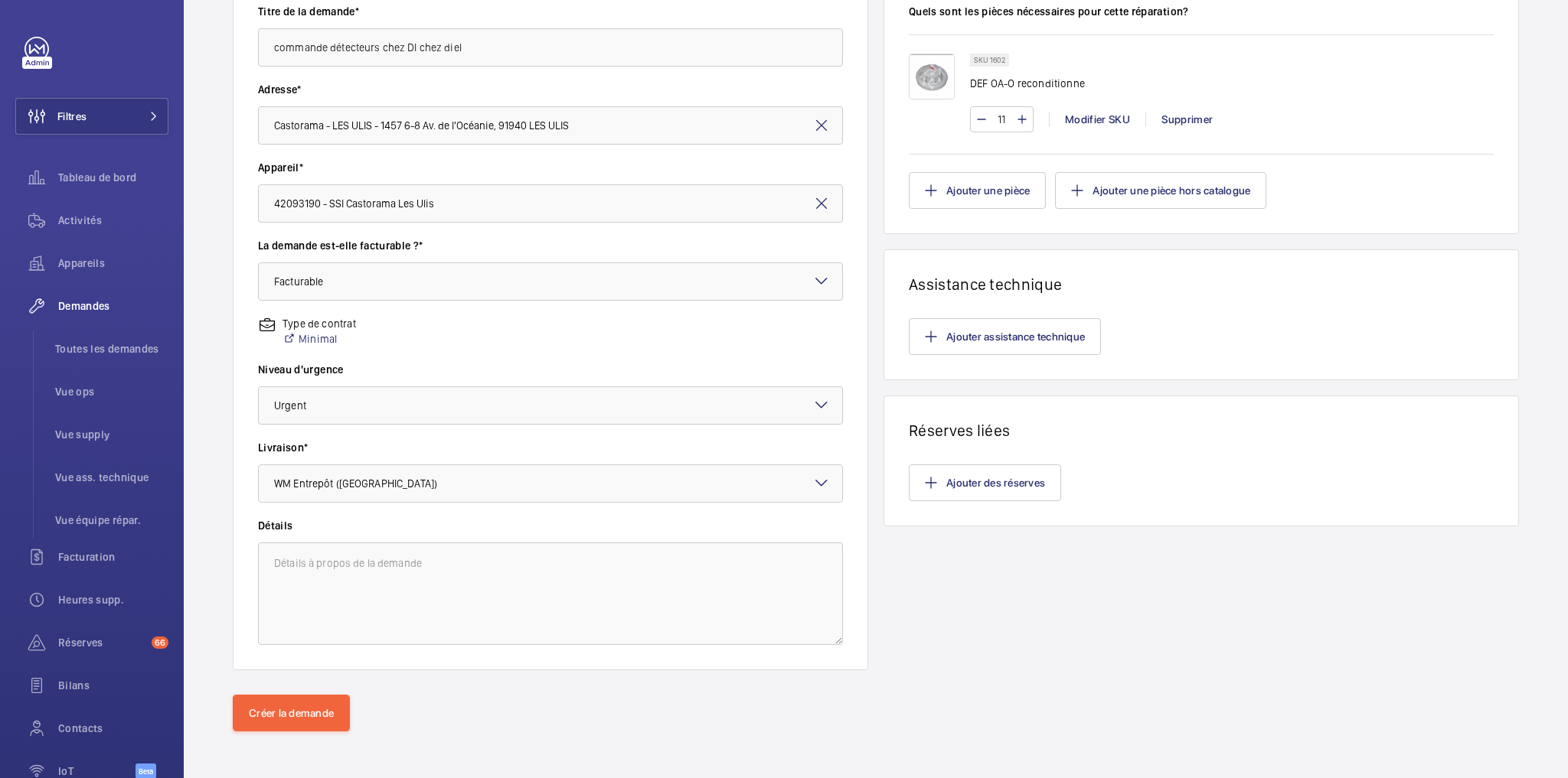
scroll to position [80, 0]
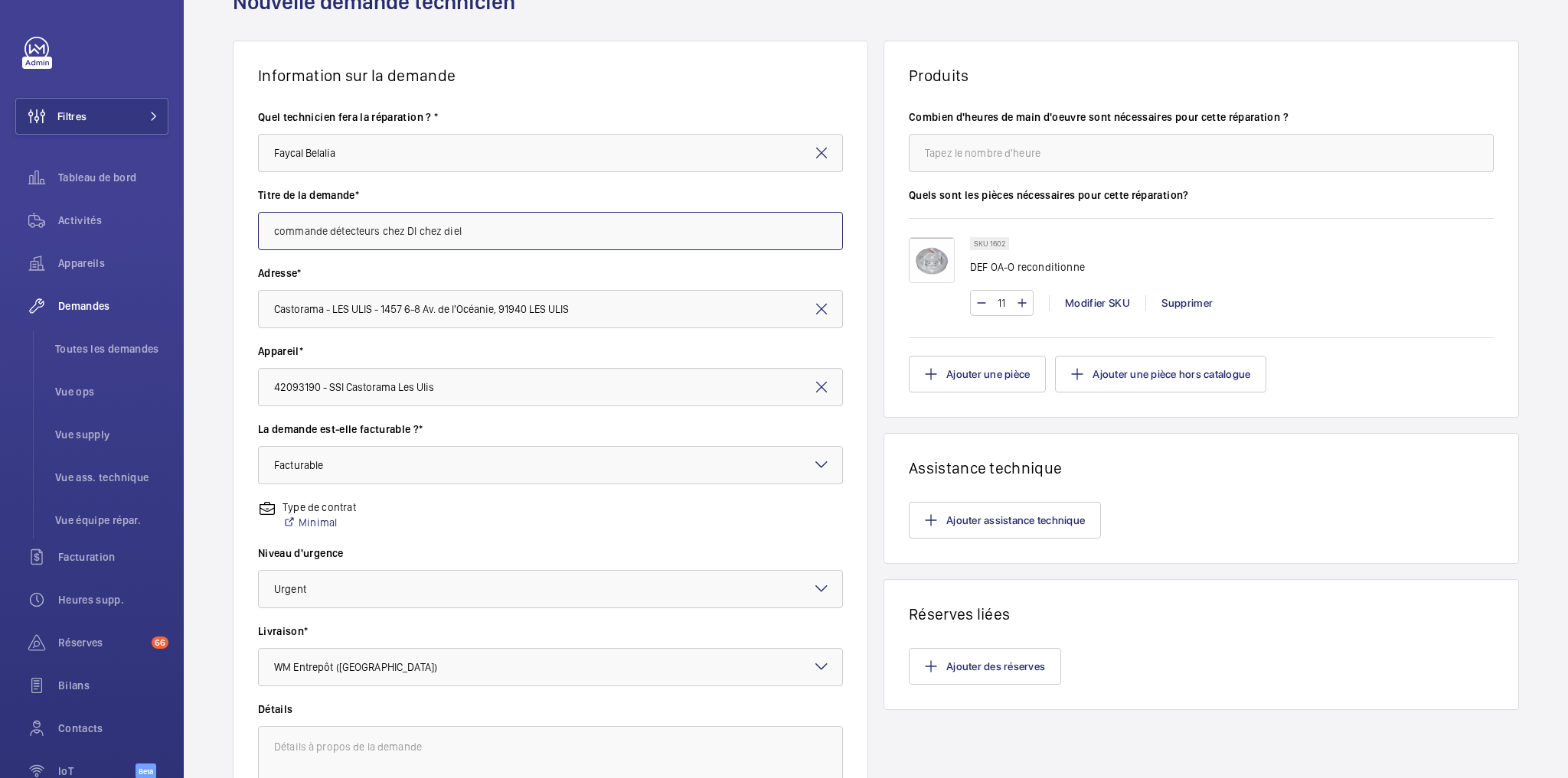
click at [402, 232] on input "commande détecteurs chez DI chez diel" at bounding box center [551, 231] width 585 height 38
click at [389, 231] on input "commande détecteurs DI chez diel" at bounding box center [551, 231] width 585 height 38
type input "commande détecteurs OAO chez diel"
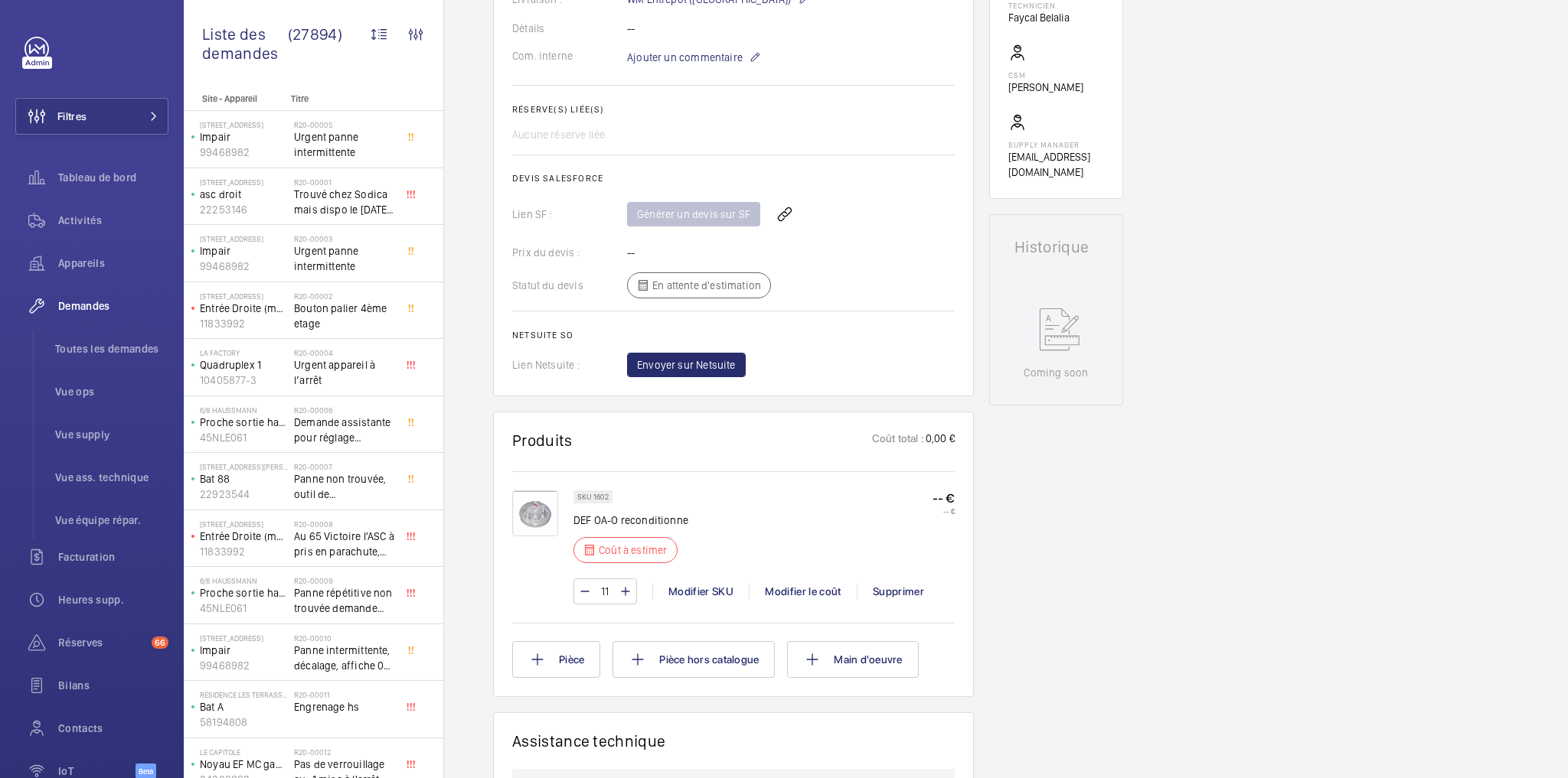
scroll to position [490, 0]
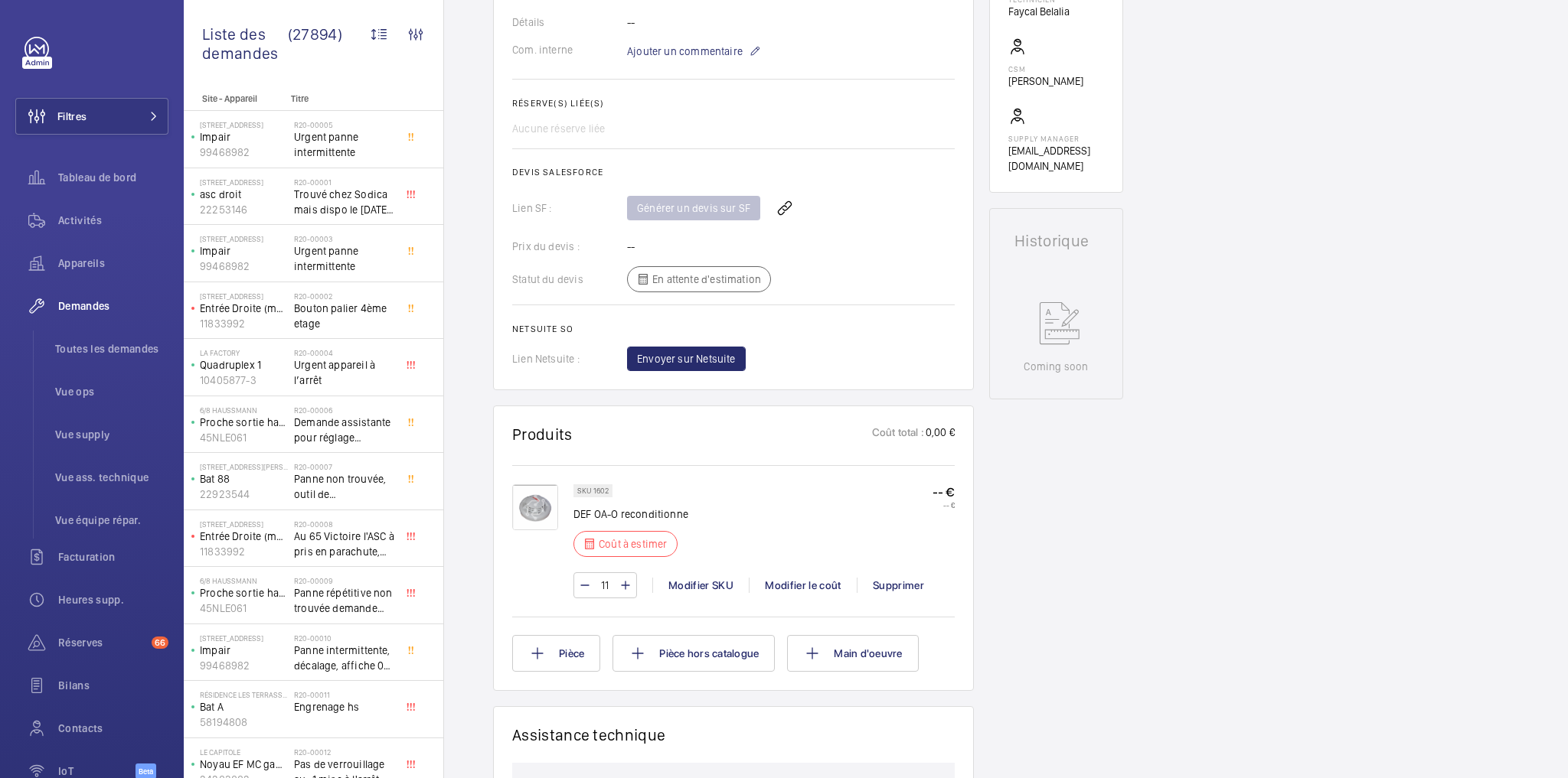
drag, startPoint x: 876, startPoint y: 562, endPoint x: 893, endPoint y: 532, distance: 34.5
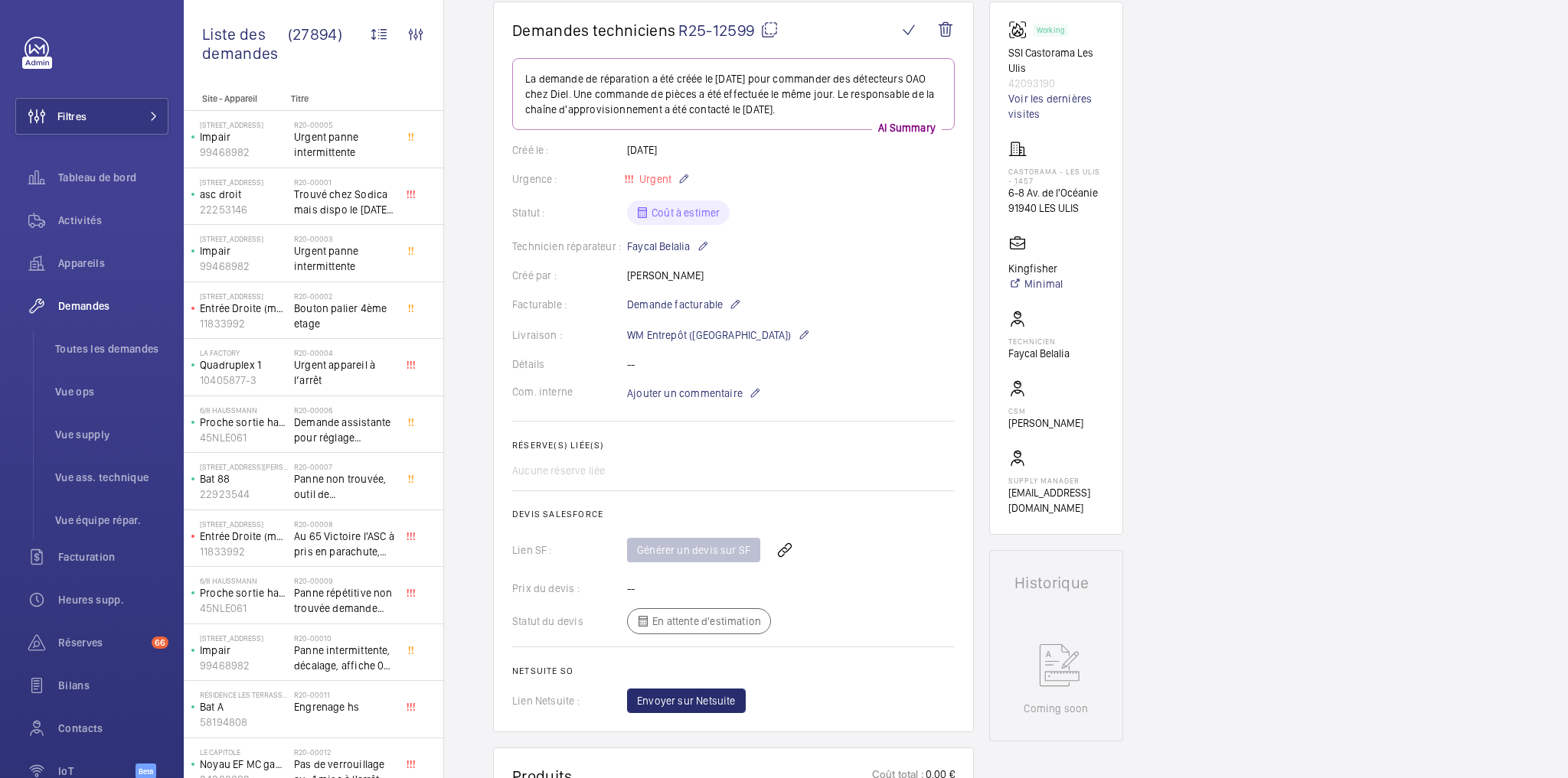
scroll to position [184, 0]
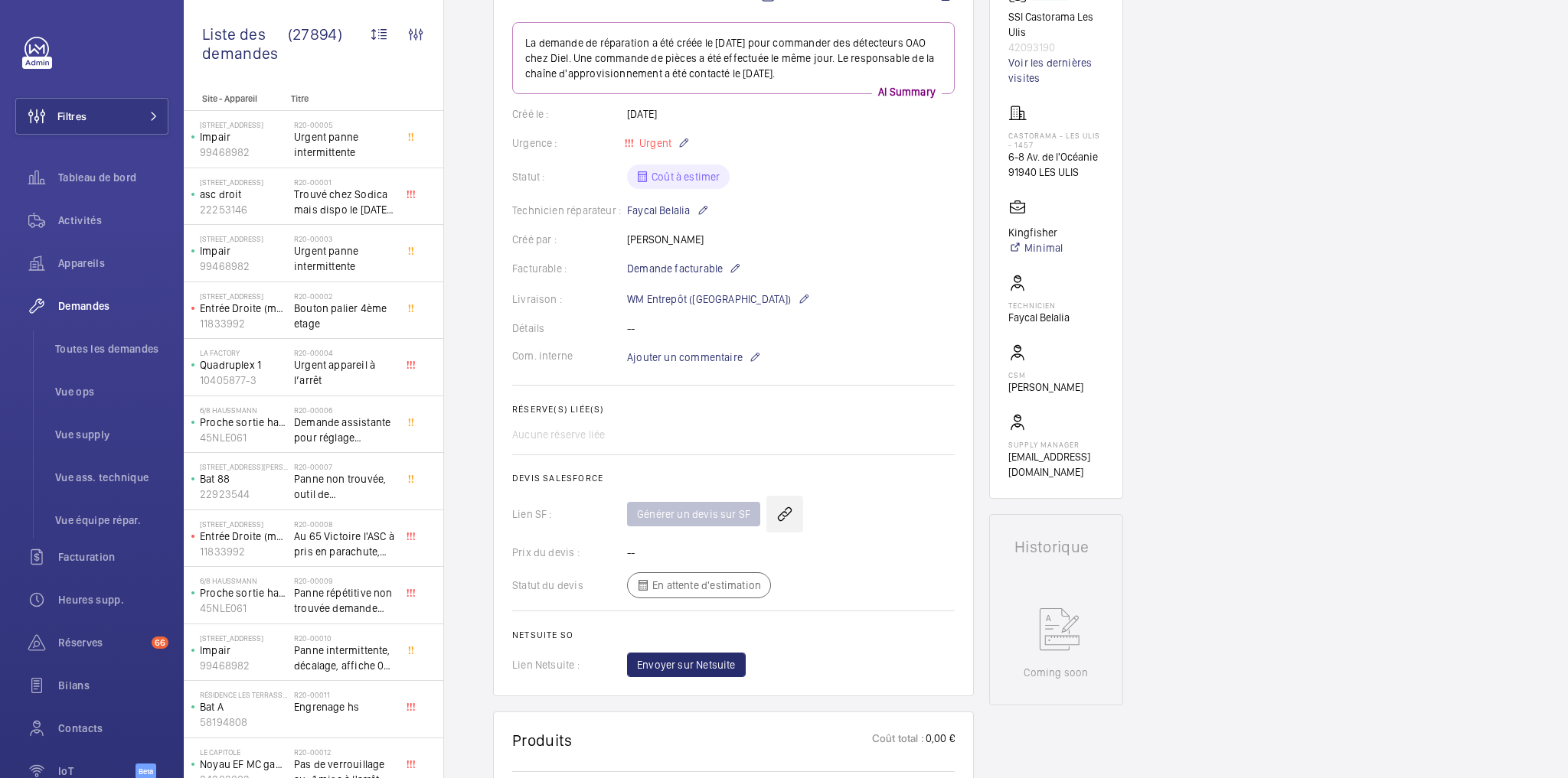
click at [777, 516] on wm-front-icon-button at bounding box center [785, 514] width 37 height 37
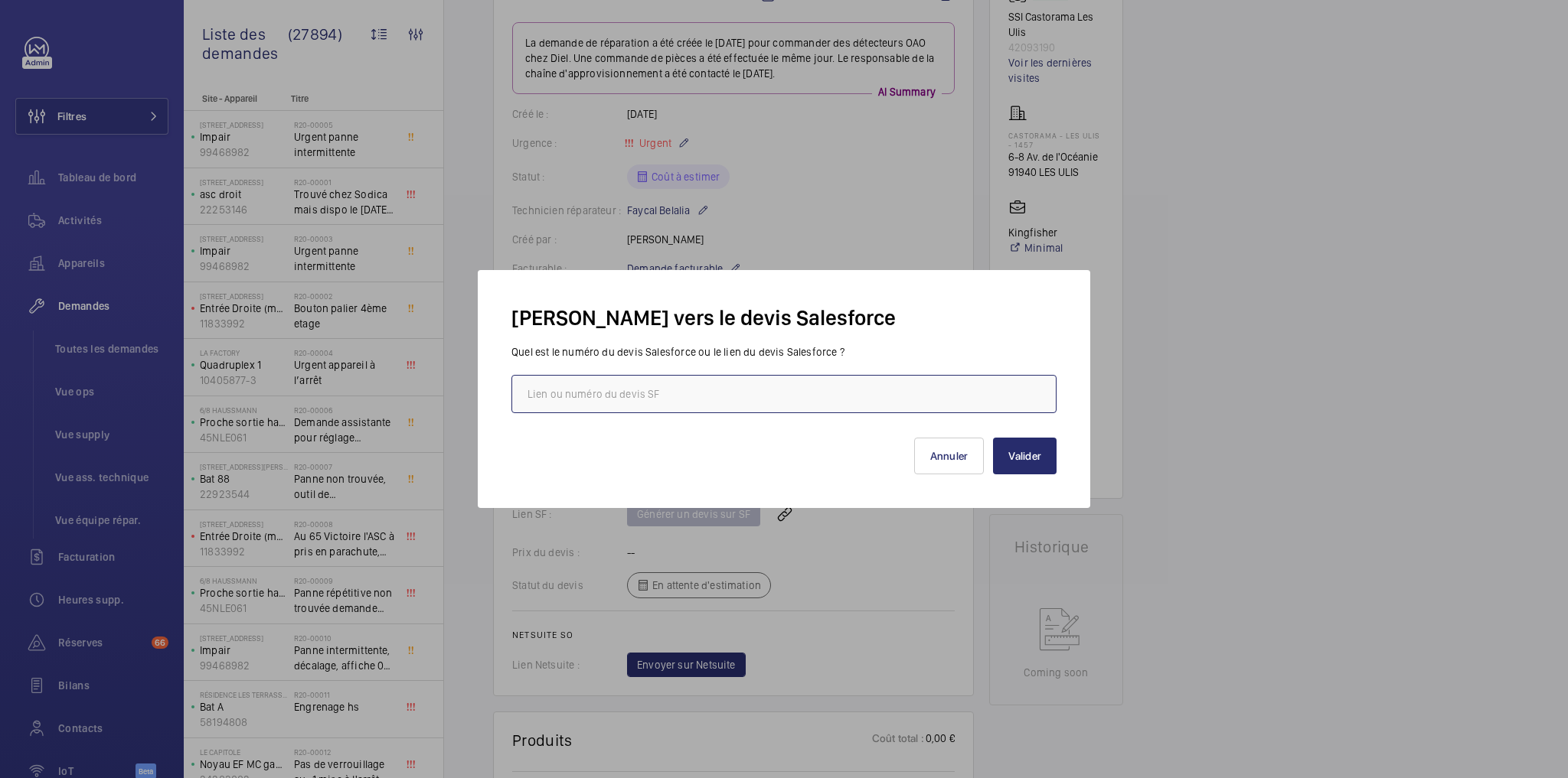
click at [653, 392] on input "text" at bounding box center [783, 394] width 545 height 38
click at [665, 391] on input "text" at bounding box center [783, 394] width 545 height 38
paste input "https://wemaintain.lightning.force.com/lightning/r/Quote/0Q0SZ000008EyJ30AK/view"
type input "https://wemaintain.lightning.force.com/lightning/r/Quote/0Q0SZ000008EyJ30AK/view"
click at [1021, 445] on button "Valider" at bounding box center [1025, 456] width 63 height 37
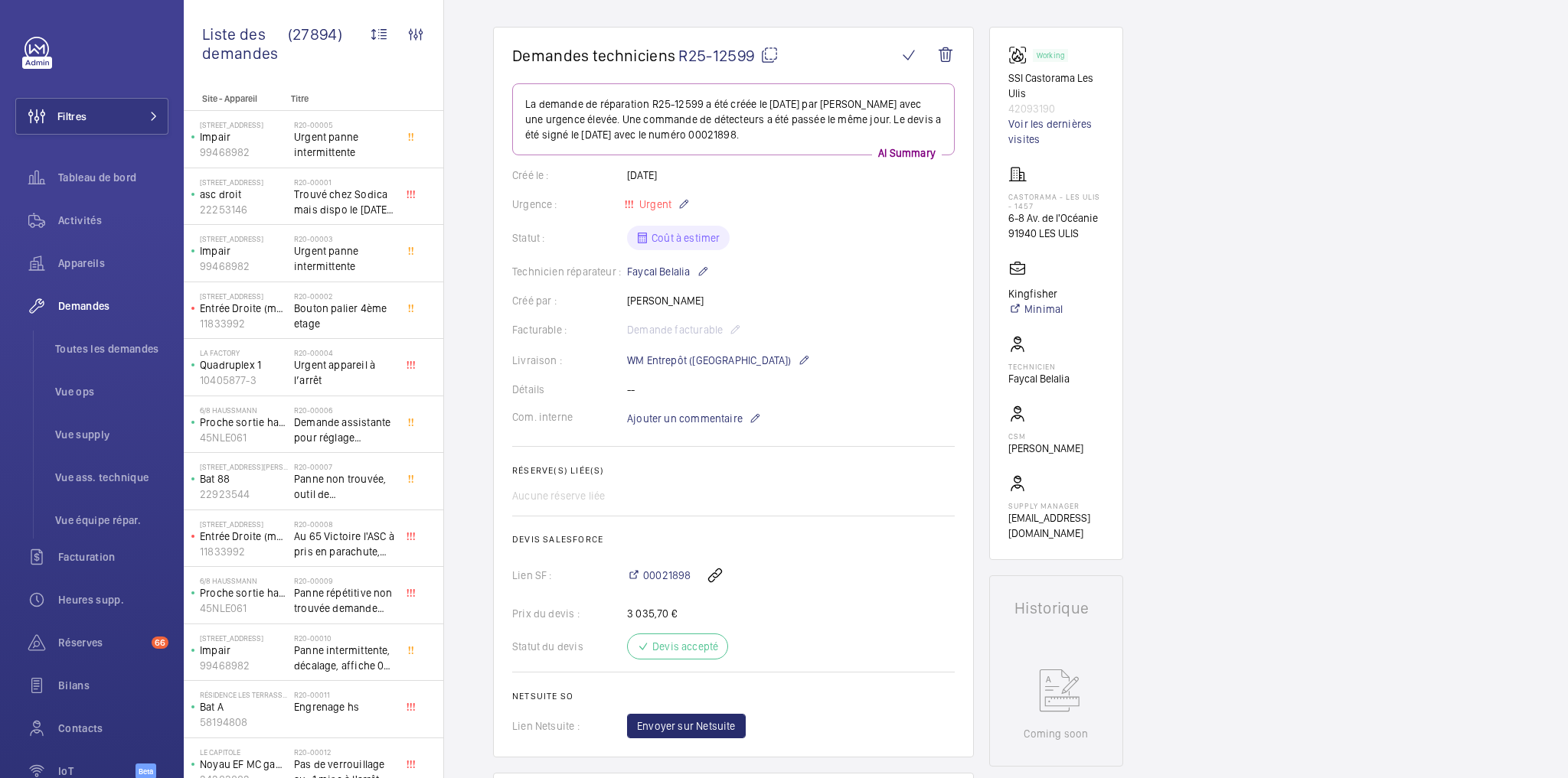
scroll to position [551, 0]
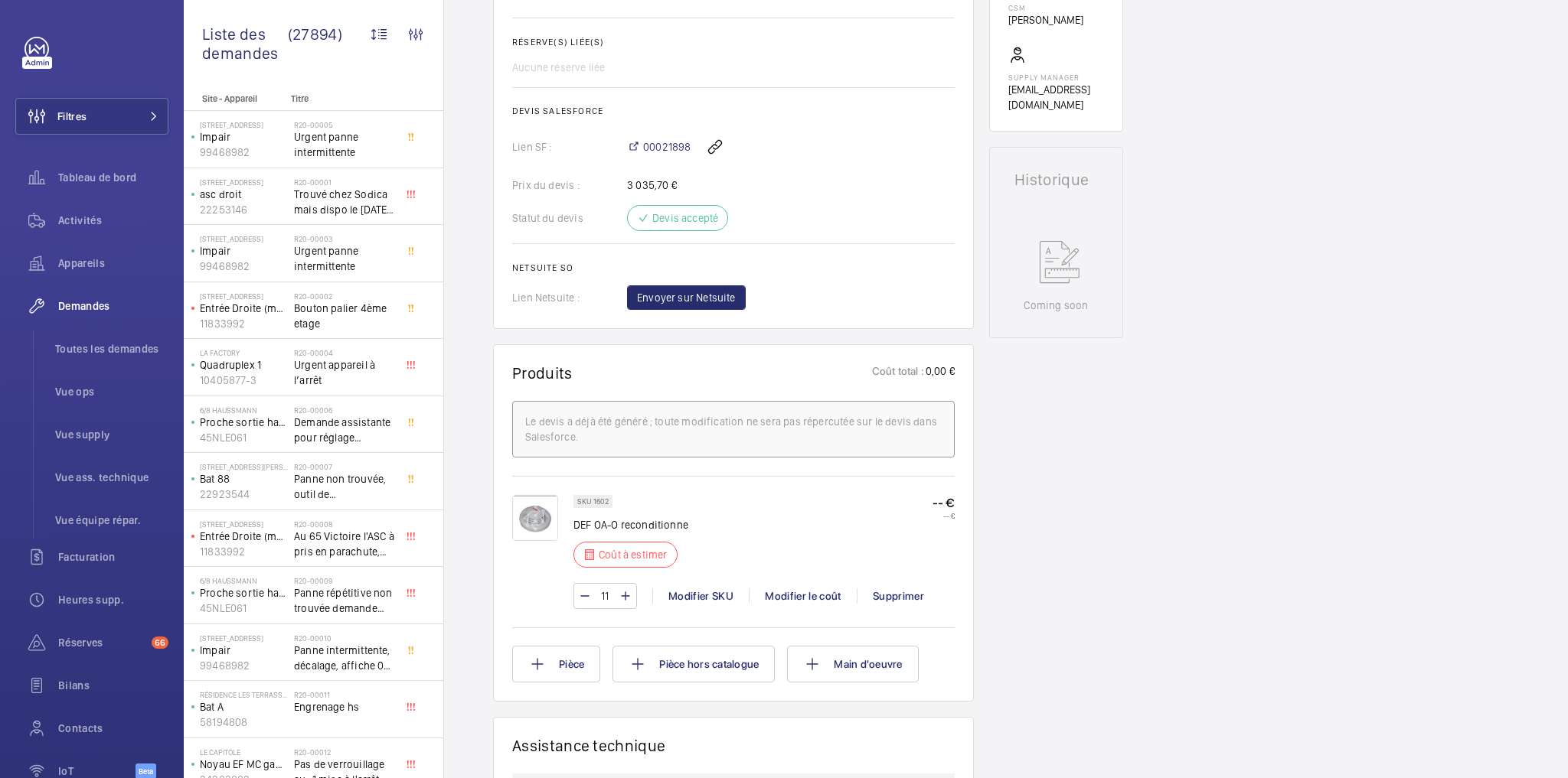
click at [1182, 552] on div "Demandes techniciens R25-12599 La demande de réparation R25-12599 a été créée l…" at bounding box center [1006, 458] width 1124 height 1721
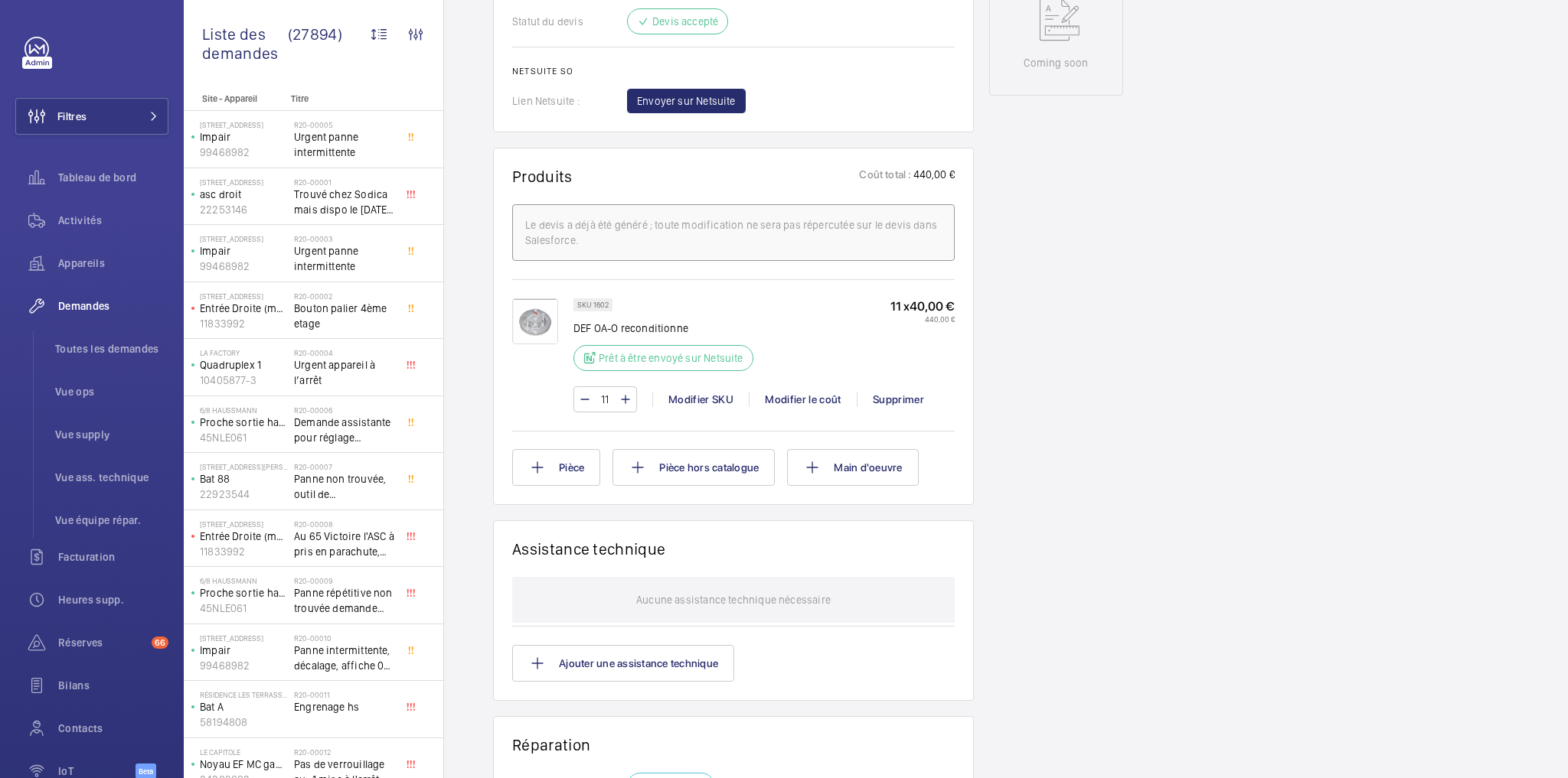
scroll to position [796, 0]
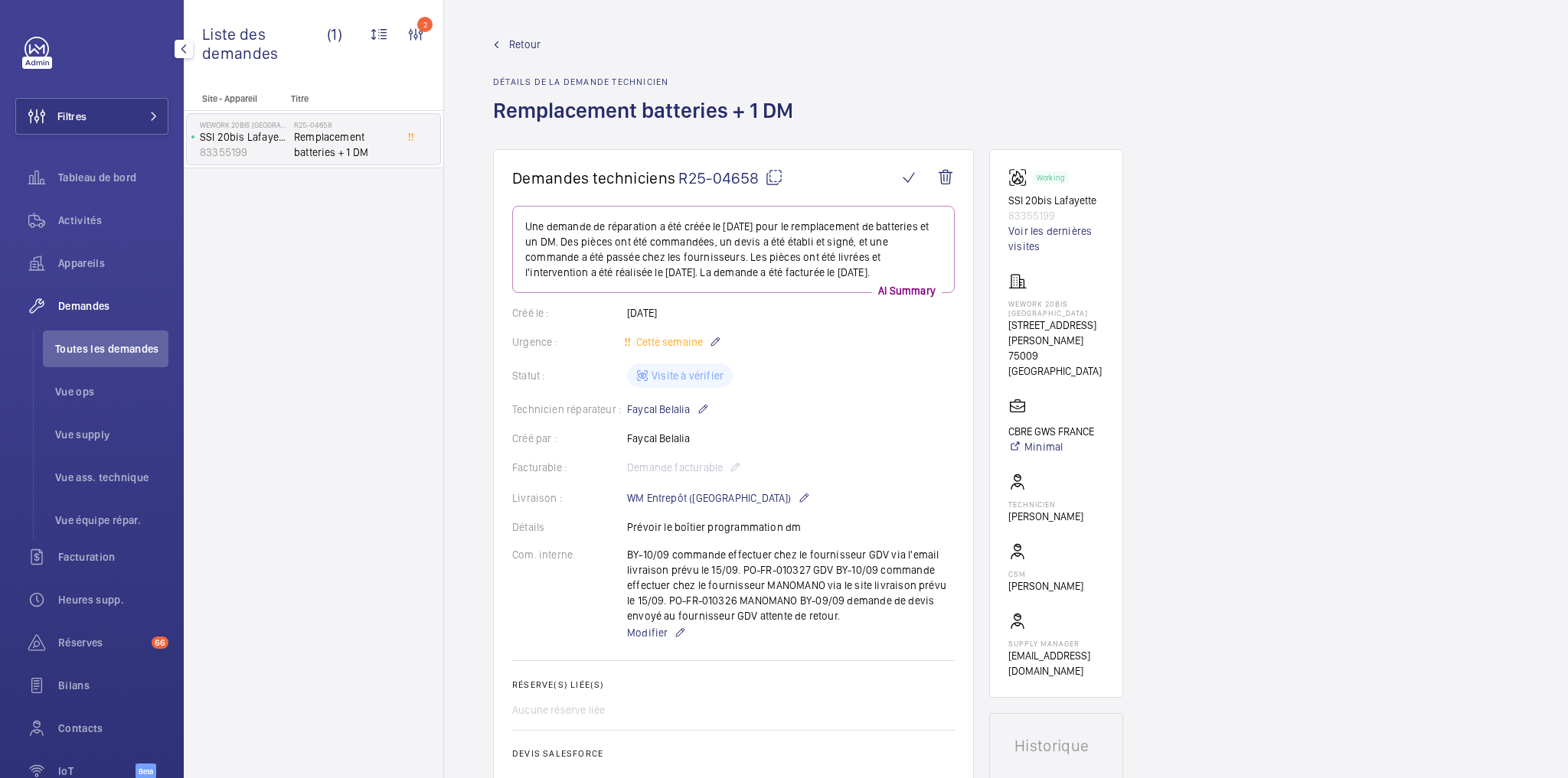
scroll to position [673, 0]
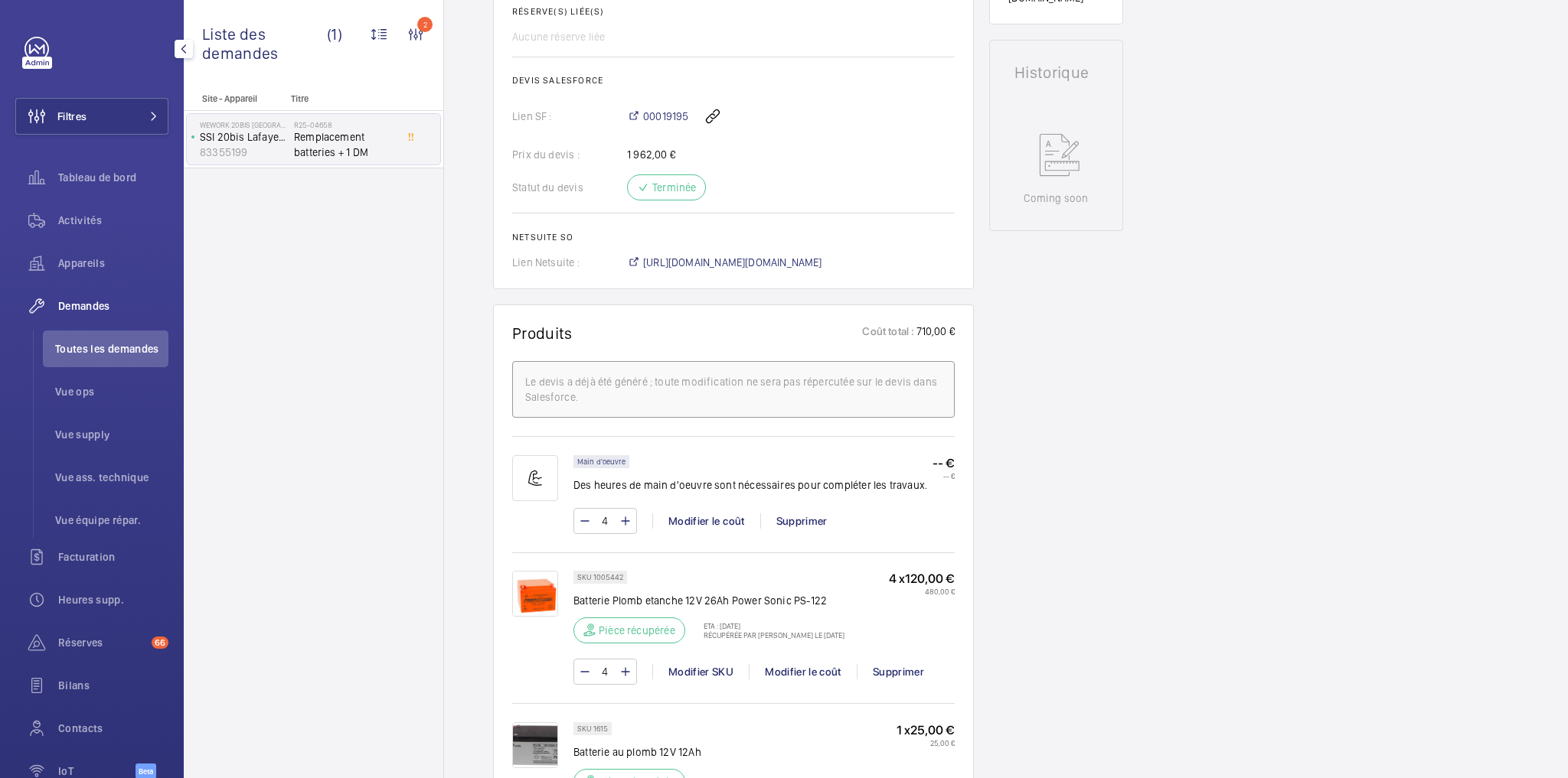
click at [430, 446] on div "Site - Appareil Titre WeWork [STREET_ADDRESS] 83355199 R25-04658 Remplacement b…" at bounding box center [313, 435] width 260 height 685
